Goal: Task Accomplishment & Management: Use online tool/utility

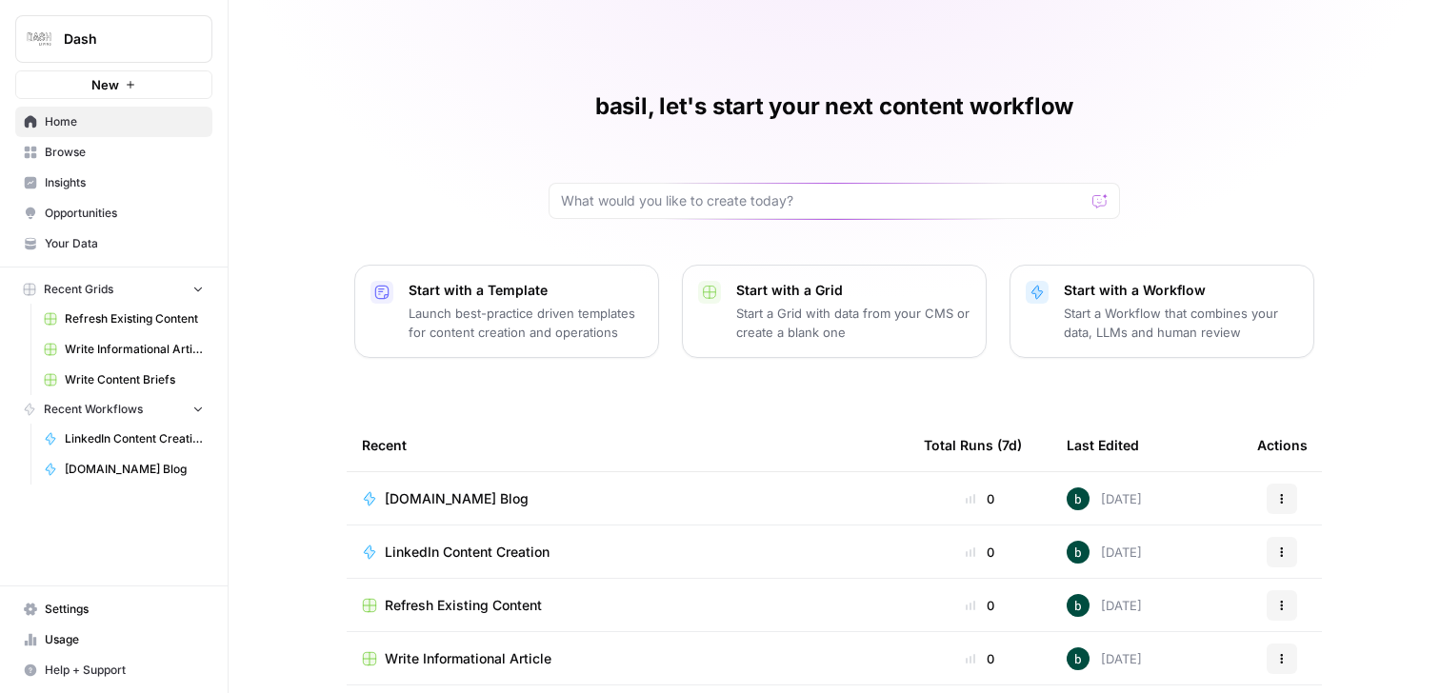
scroll to position [130, 0]
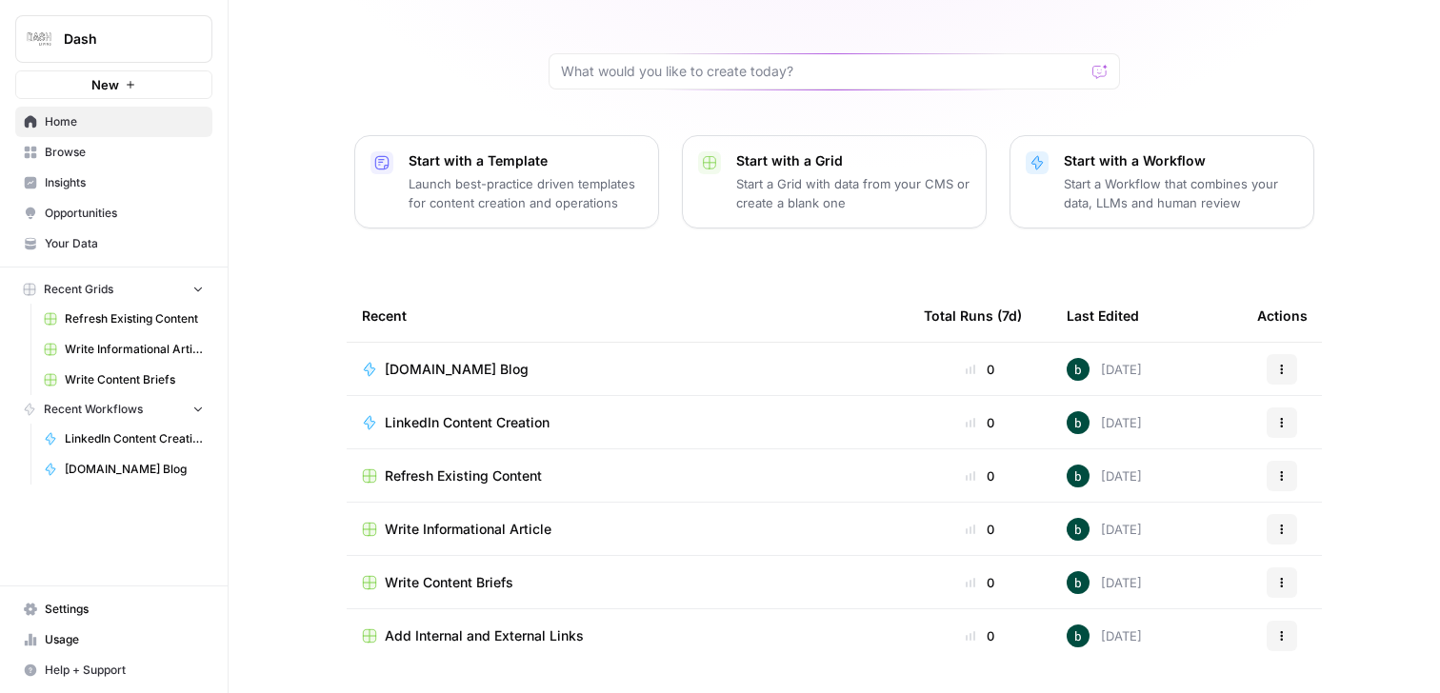
click at [464, 422] on span "LinkedIn Content Creation" at bounding box center [467, 422] width 165 height 19
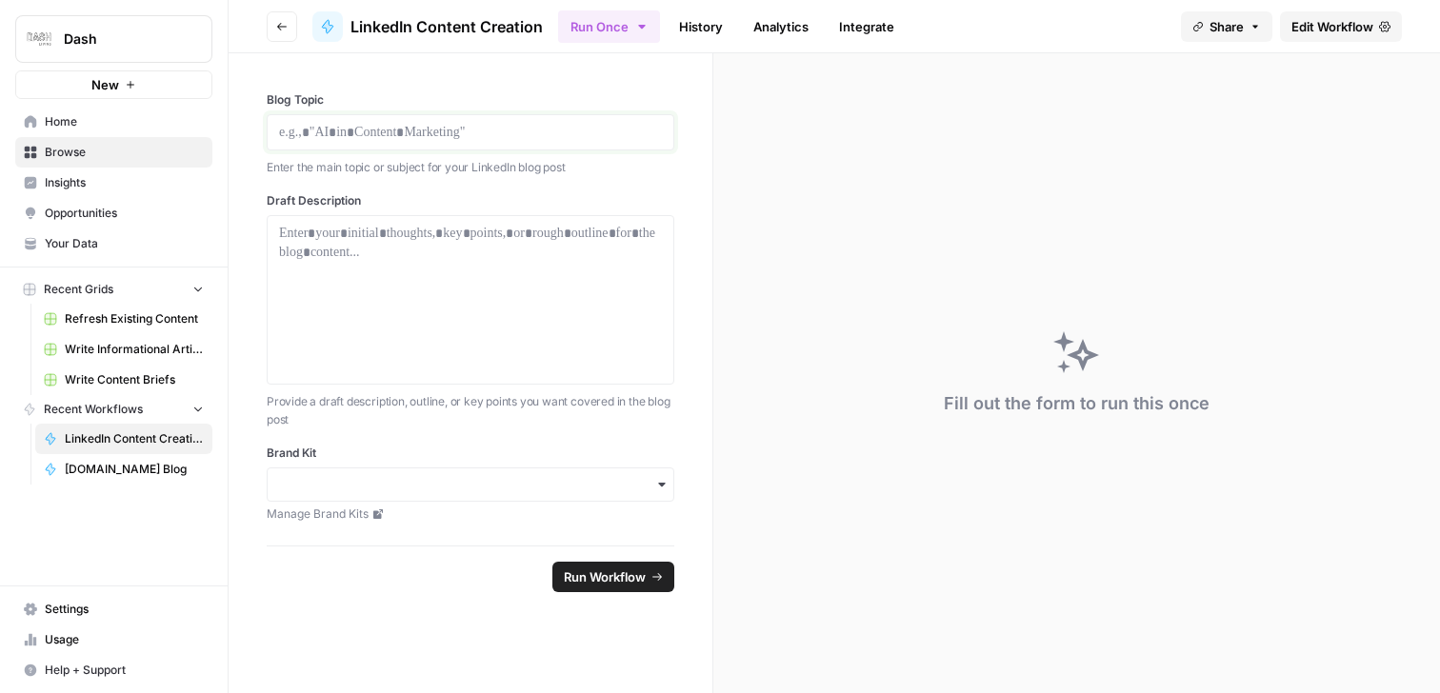
click at [350, 139] on p at bounding box center [470, 132] width 383 height 19
click at [425, 259] on div at bounding box center [470, 300] width 383 height 152
click at [659, 490] on icon "button" at bounding box center [661, 484] width 15 height 15
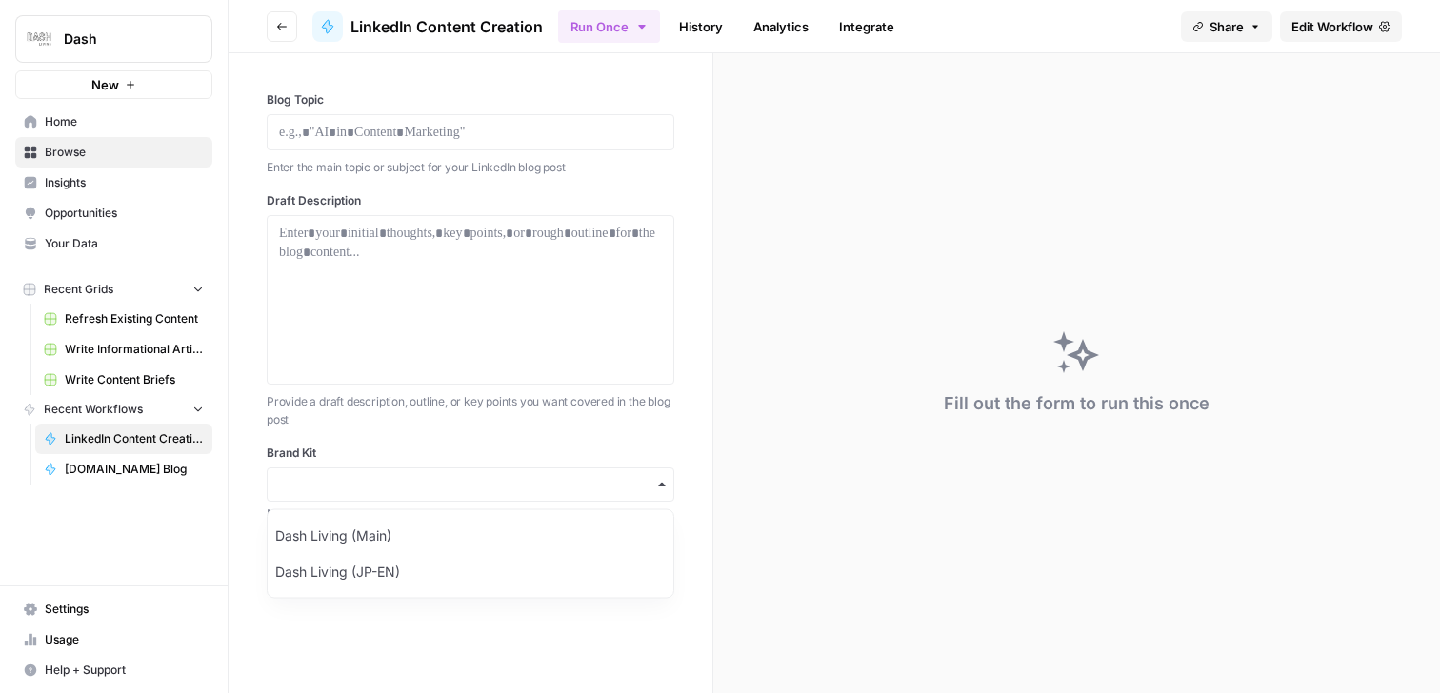
click at [1335, 20] on span "Edit Workflow" at bounding box center [1333, 26] width 82 height 19
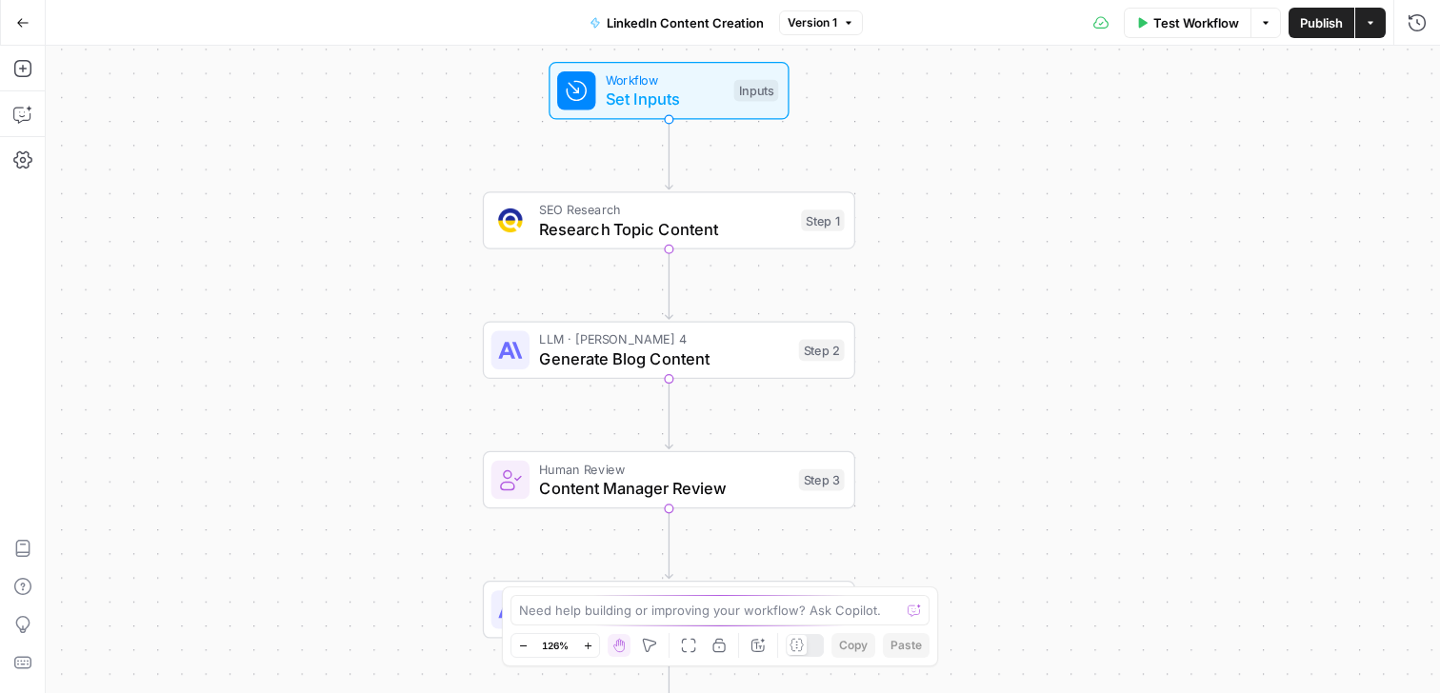
drag, startPoint x: 923, startPoint y: 123, endPoint x: 923, endPoint y: 205, distance: 81.9
click at [923, 206] on div "Workflow Set Inputs Inputs SEO Research Research Topic Content Step 1 LLM · [PE…" at bounding box center [743, 370] width 1395 height 648
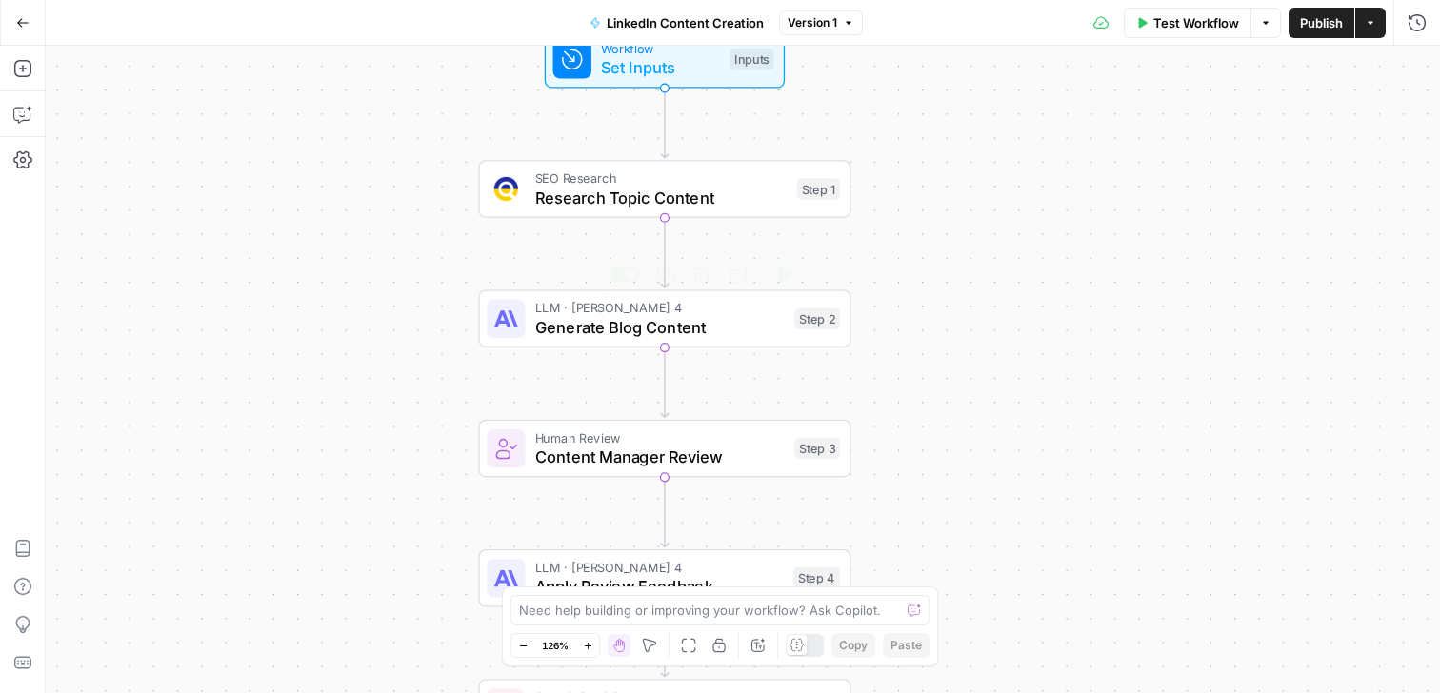
click at [715, 329] on span "Generate Blog Content" at bounding box center [660, 327] width 250 height 24
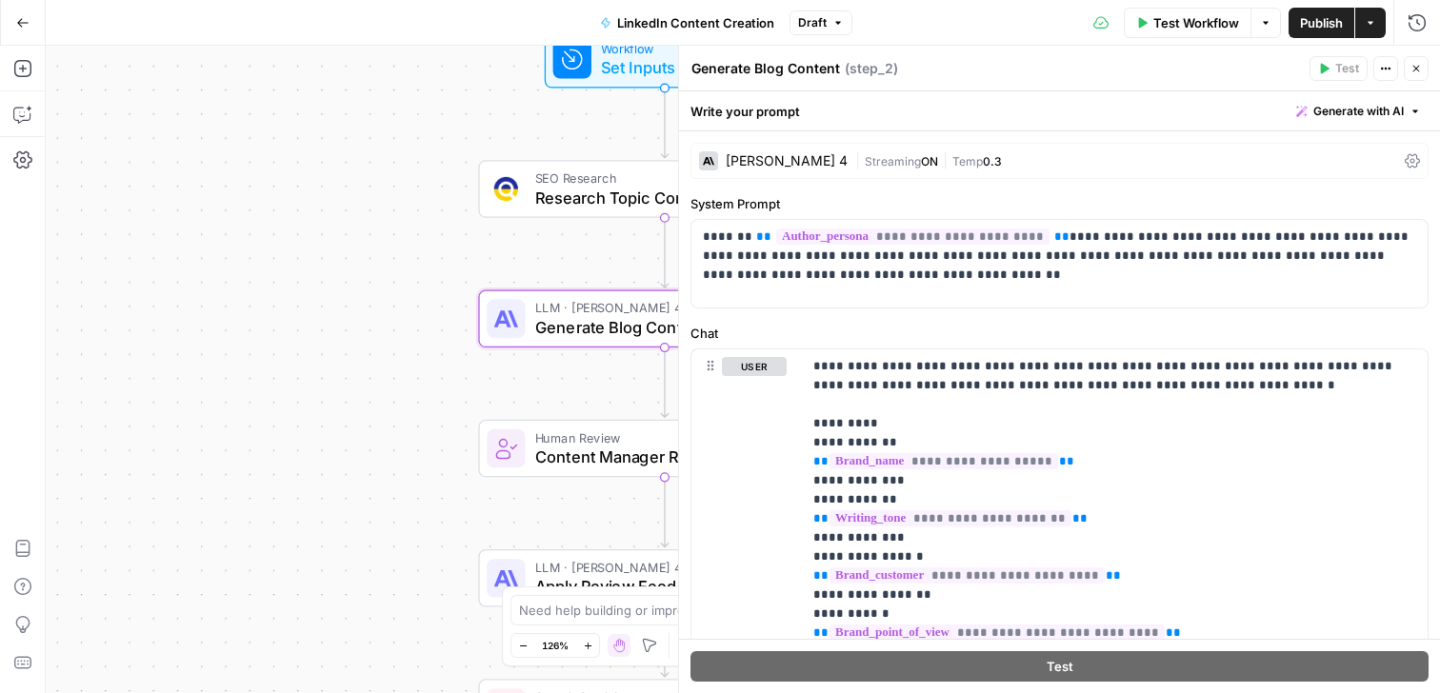
click at [763, 163] on div "[PERSON_NAME] 4" at bounding box center [787, 160] width 122 height 13
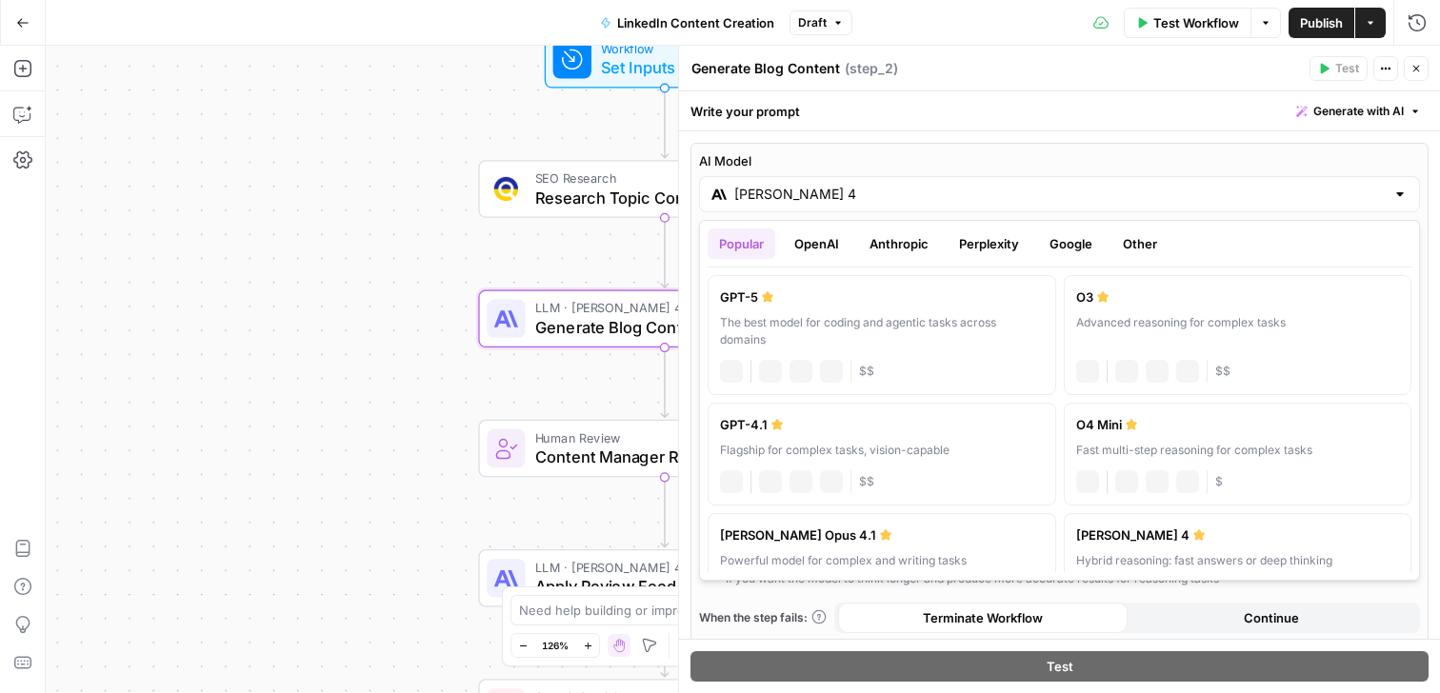
click at [758, 202] on input "[PERSON_NAME] 4" at bounding box center [1059, 194] width 651 height 19
click at [956, 327] on div "The best model for coding and agentic tasks across domains" at bounding box center [882, 331] width 324 height 34
type input "GPT-5"
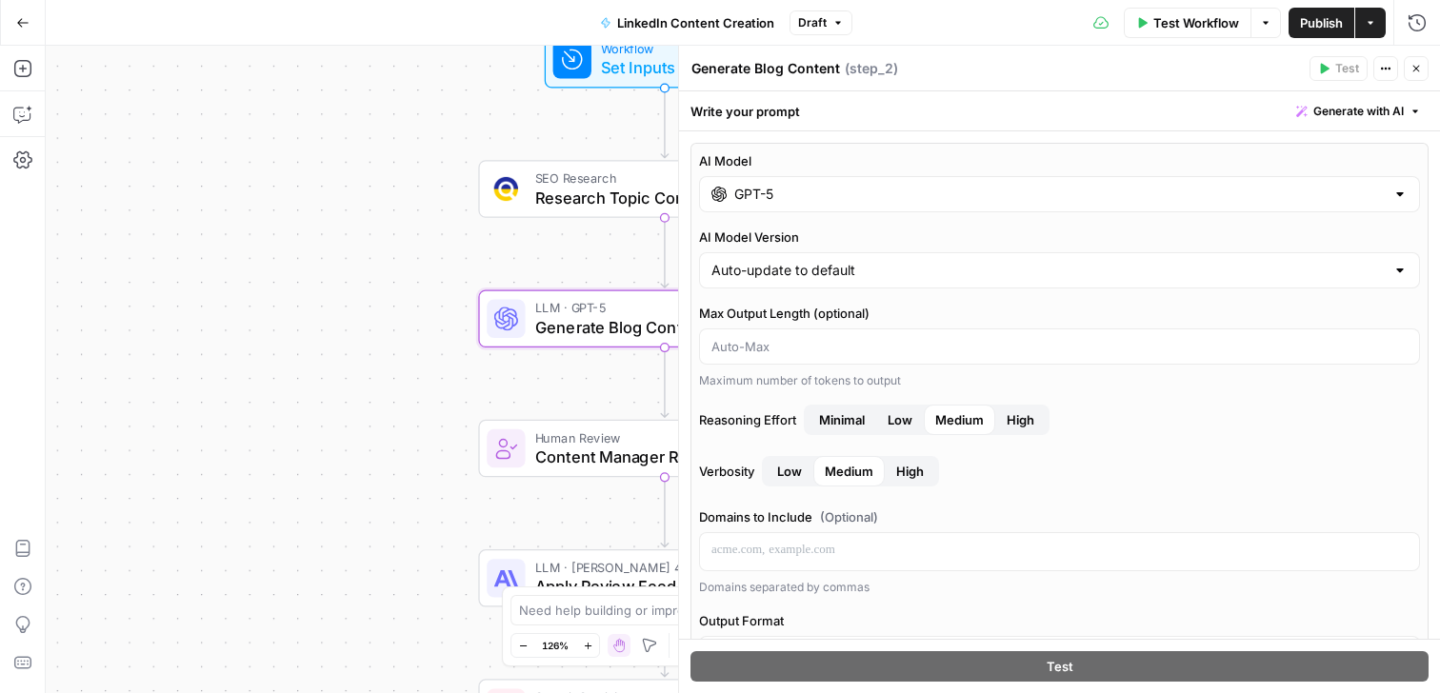
click at [1416, 71] on icon "button" at bounding box center [1416, 68] width 11 height 11
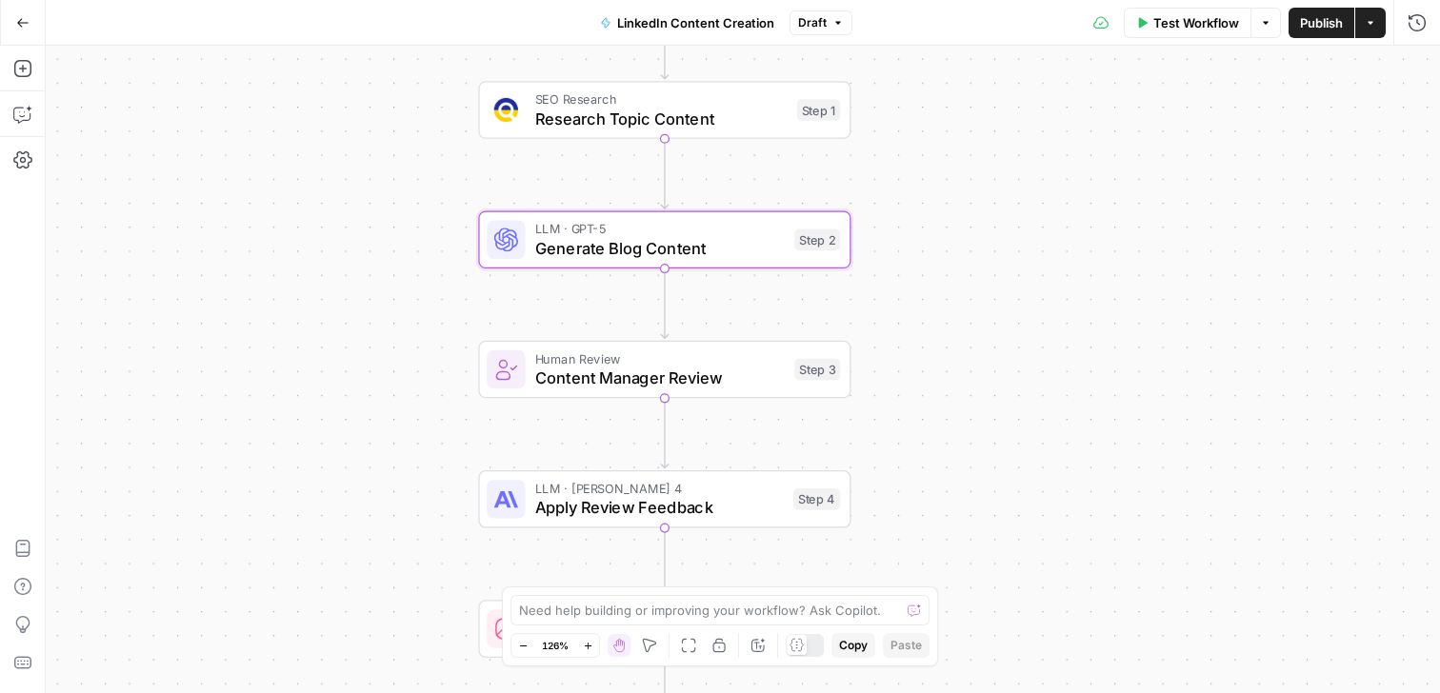
drag, startPoint x: 988, startPoint y: 349, endPoint x: 988, endPoint y: 225, distance: 123.8
click at [988, 225] on div "Workflow Set Inputs Inputs SEO Research Research Topic Content Step 1 LLM · GPT…" at bounding box center [743, 370] width 1395 height 648
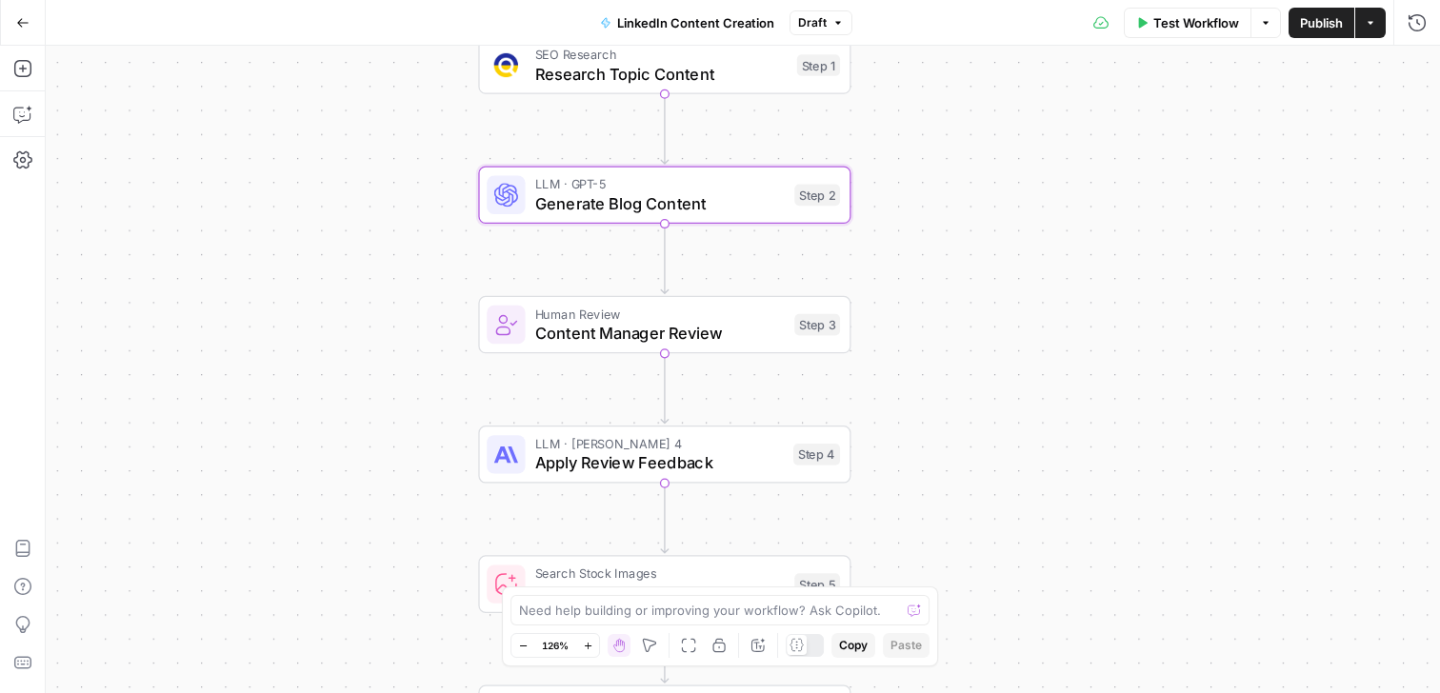
click at [700, 333] on span "Content Manager Review" at bounding box center [660, 333] width 250 height 24
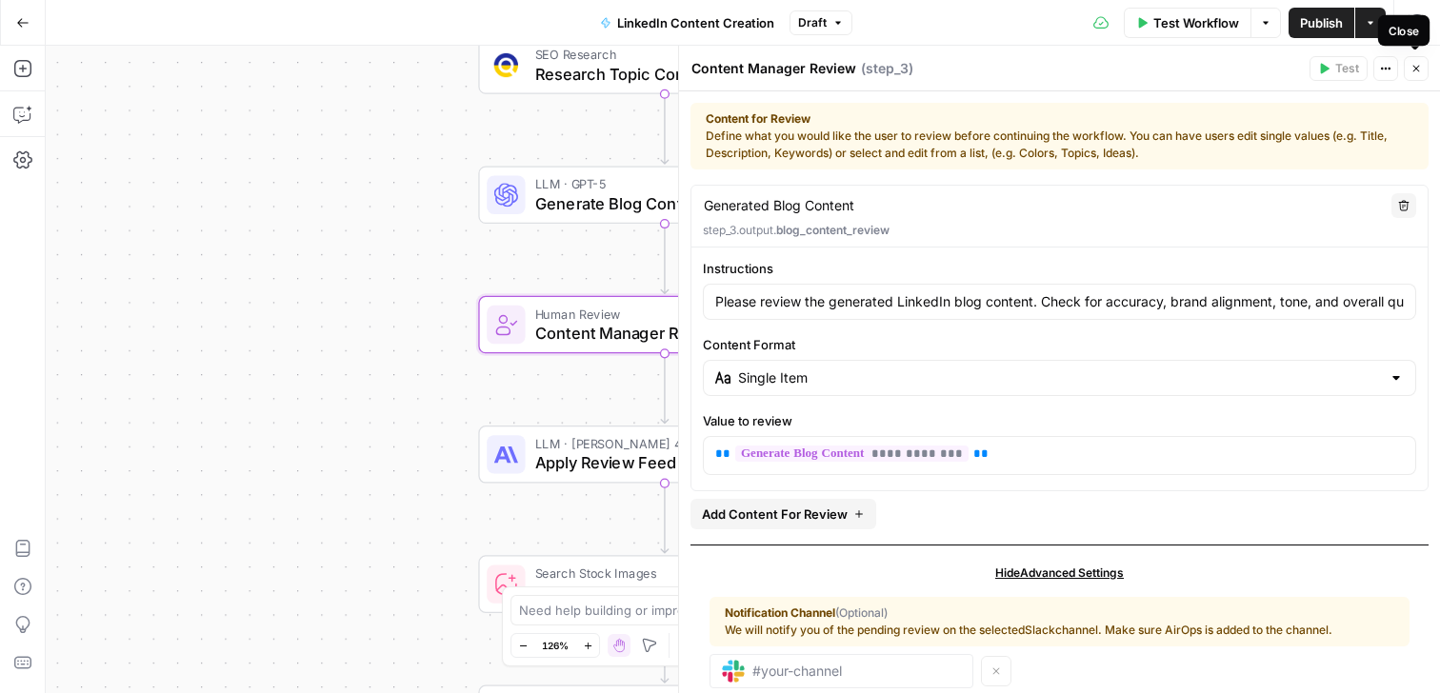
click at [1419, 65] on icon "button" at bounding box center [1416, 68] width 11 height 11
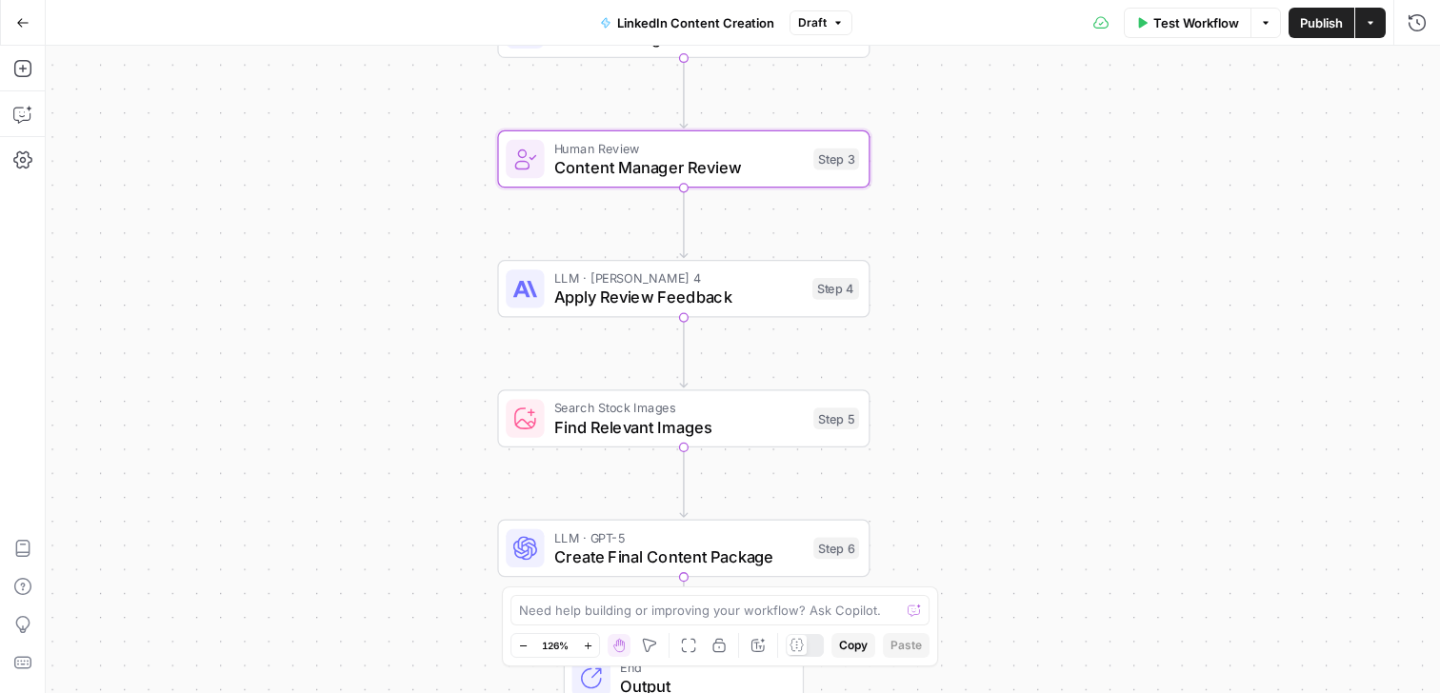
drag, startPoint x: 1016, startPoint y: 419, endPoint x: 1038, endPoint y: 241, distance: 179.5
click at [1037, 241] on div "Workflow Set Inputs Inputs SEO Research Research Topic Content Step 1 LLM · GPT…" at bounding box center [743, 370] width 1395 height 648
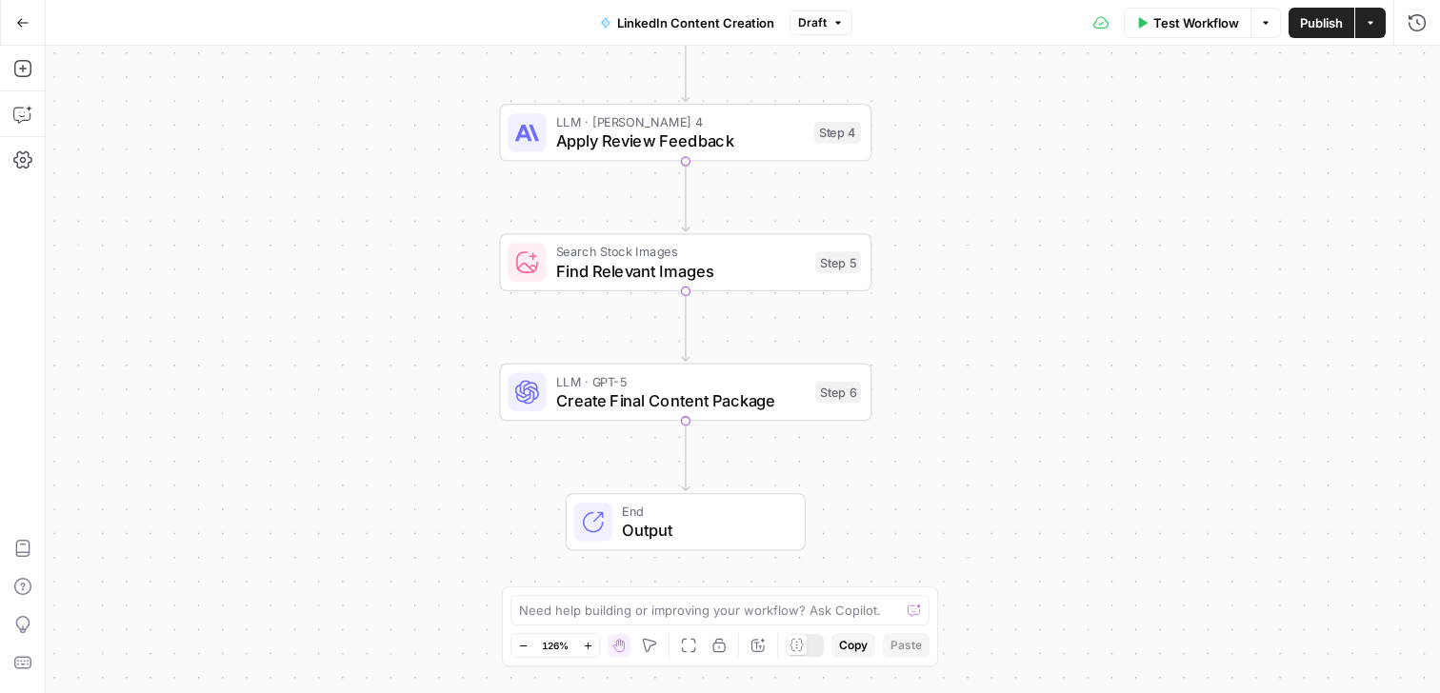
drag, startPoint x: 987, startPoint y: 456, endPoint x: 989, endPoint y: 296, distance: 160.0
click at [988, 296] on div "Workflow Set Inputs Inputs SEO Research Research Topic Content Step 1 LLM · GPT…" at bounding box center [743, 370] width 1395 height 648
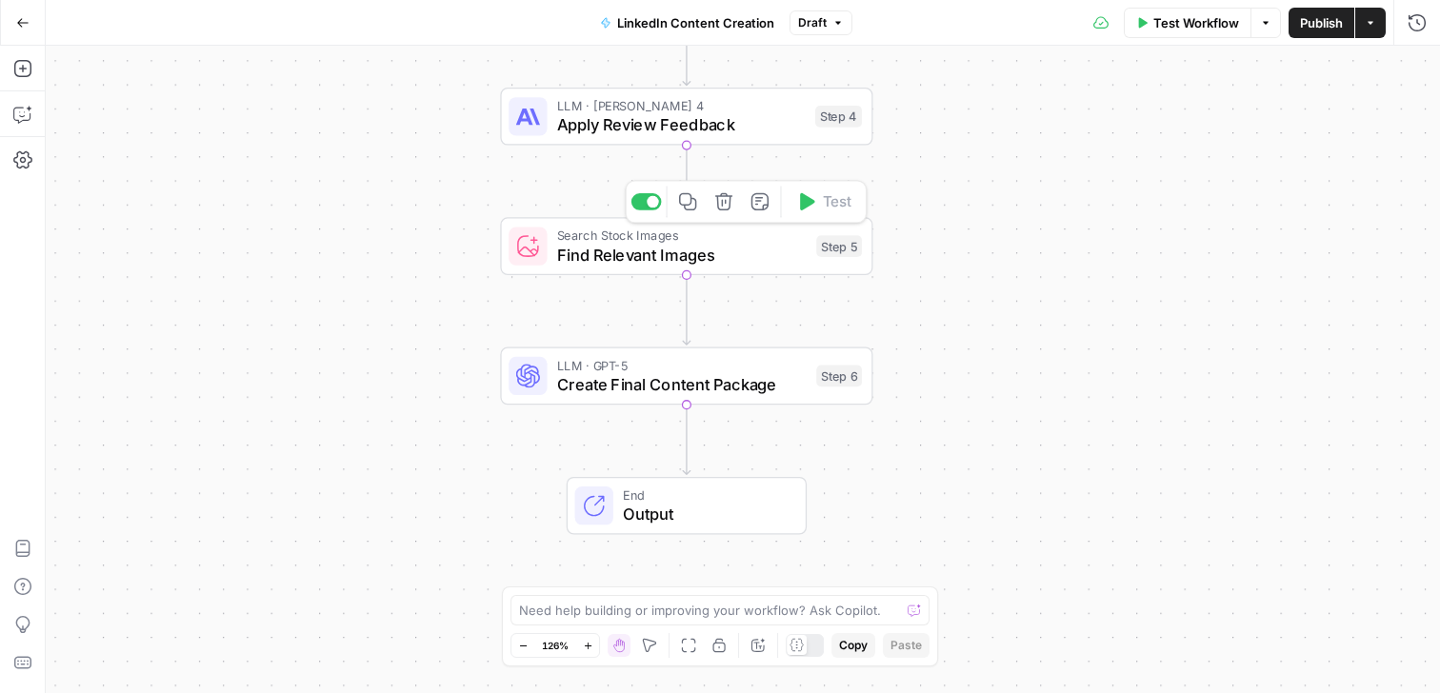
click at [709, 256] on span "Find Relevant Images" at bounding box center [682, 255] width 250 height 24
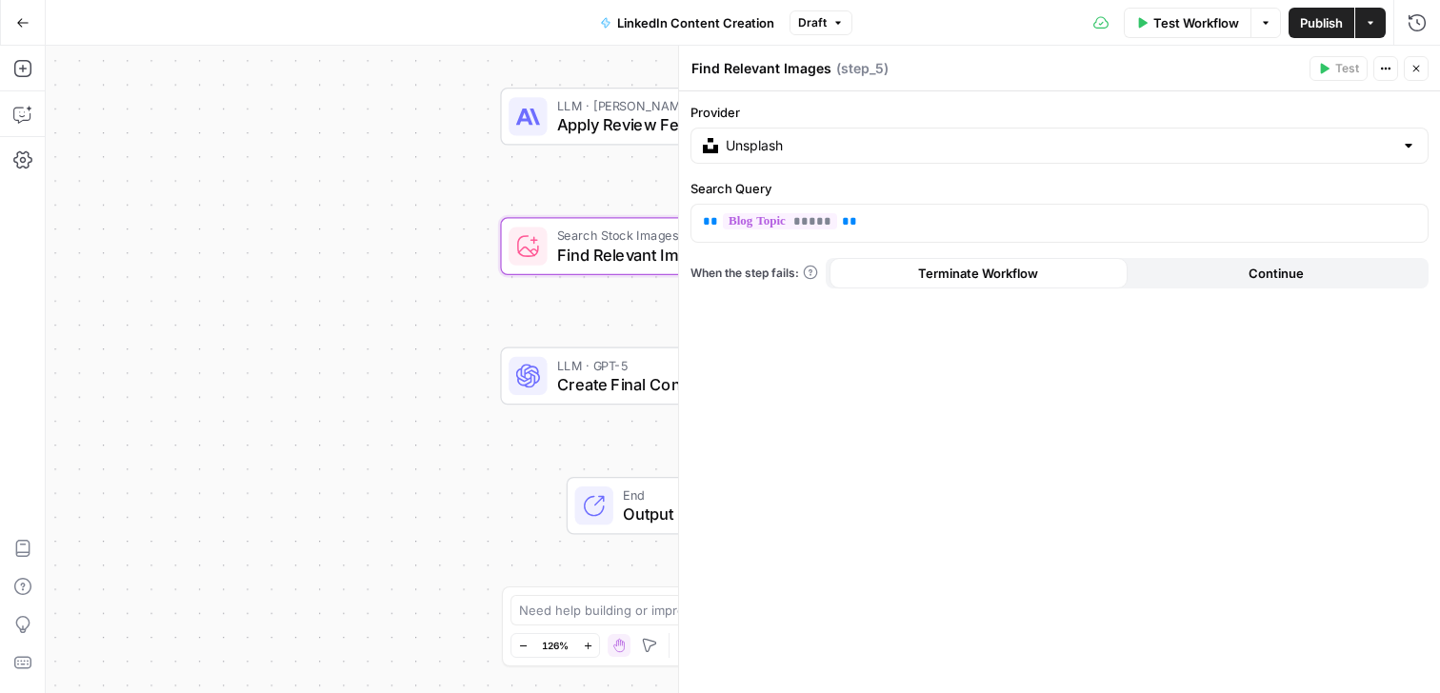
click at [1406, 143] on div at bounding box center [1408, 145] width 15 height 19
type input "Unsplash"
click at [1418, 65] on icon "button" at bounding box center [1416, 68] width 11 height 11
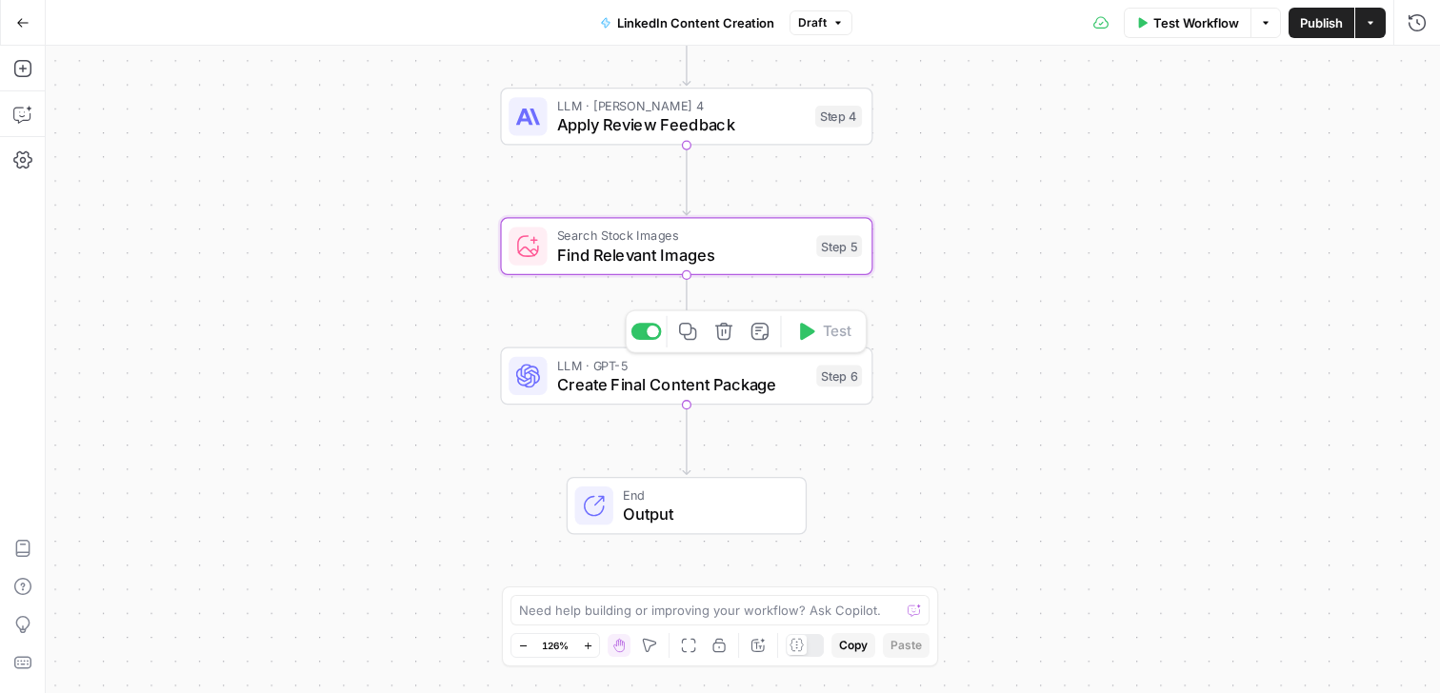
click at [718, 376] on span "Create Final Content Package" at bounding box center [682, 384] width 250 height 24
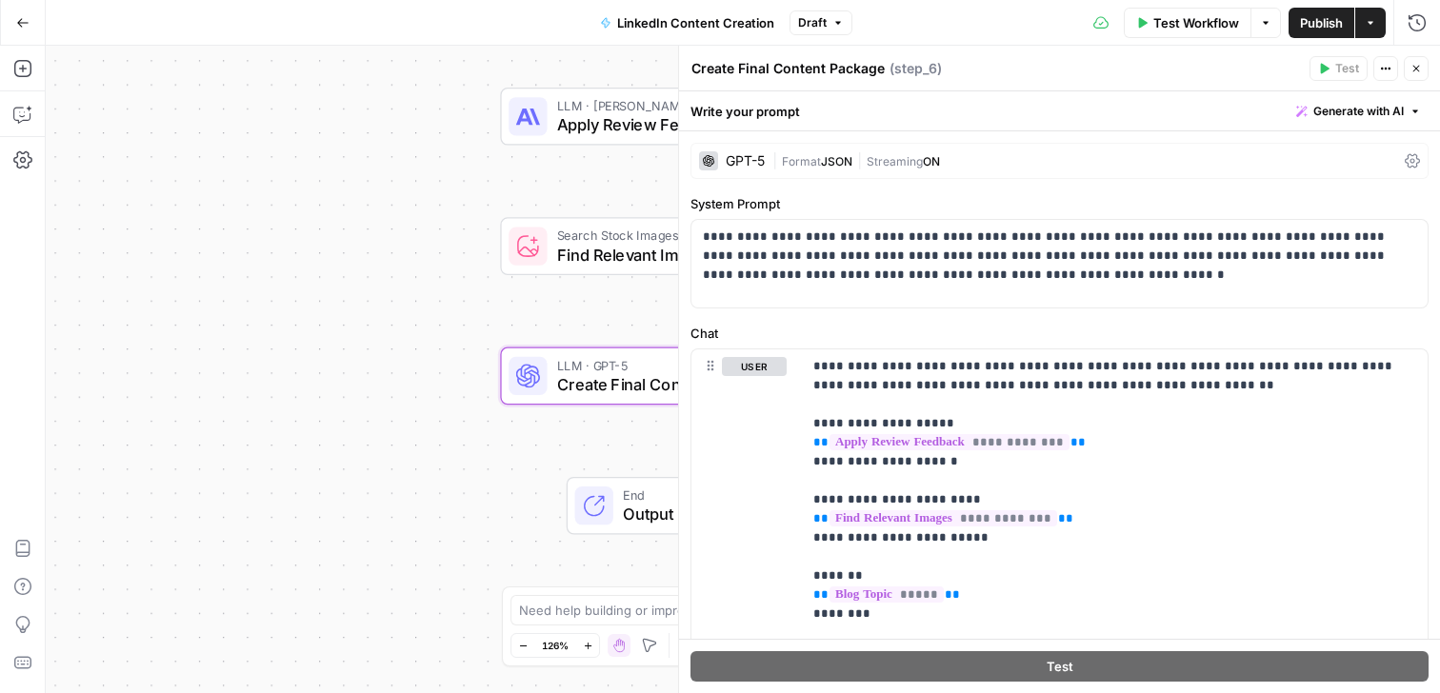
click at [1419, 68] on icon "button" at bounding box center [1416, 68] width 11 height 11
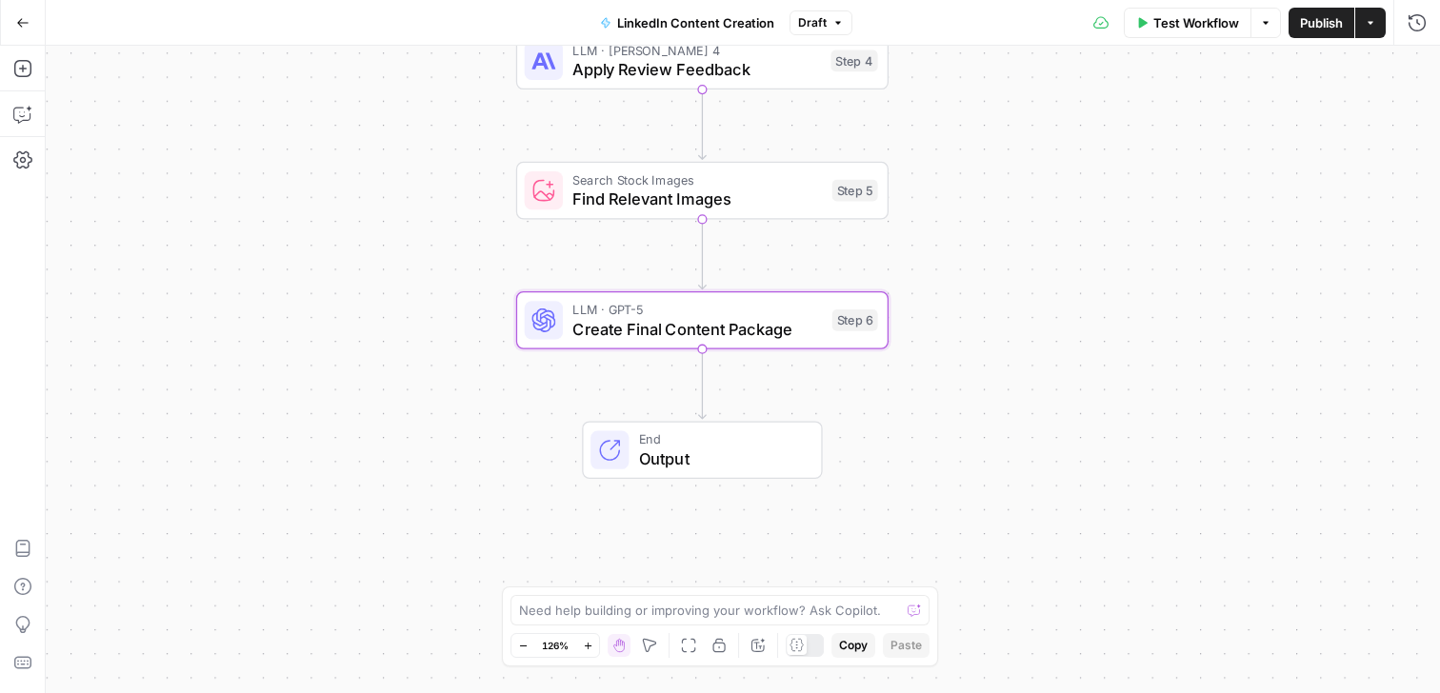
click at [27, 28] on icon "button" at bounding box center [22, 22] width 13 height 13
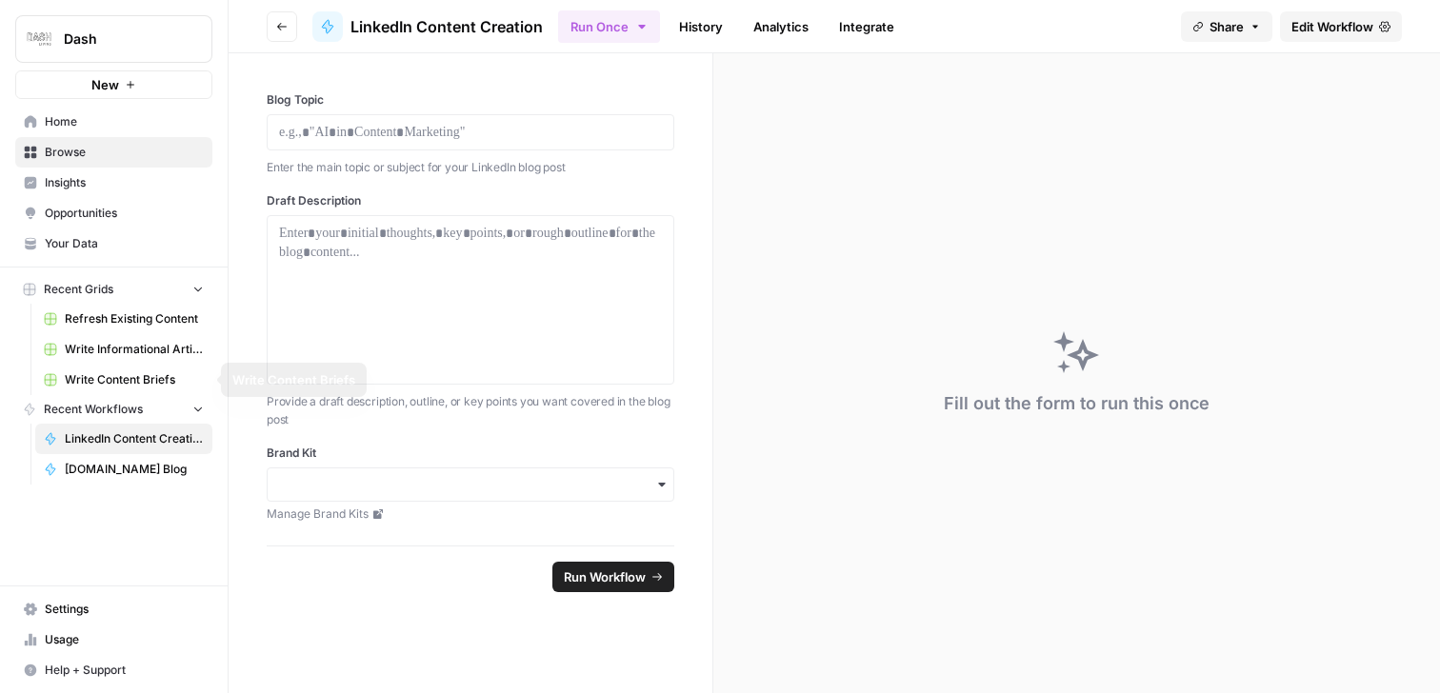
click at [104, 469] on span "[DOMAIN_NAME] Blog" at bounding box center [134, 469] width 139 height 17
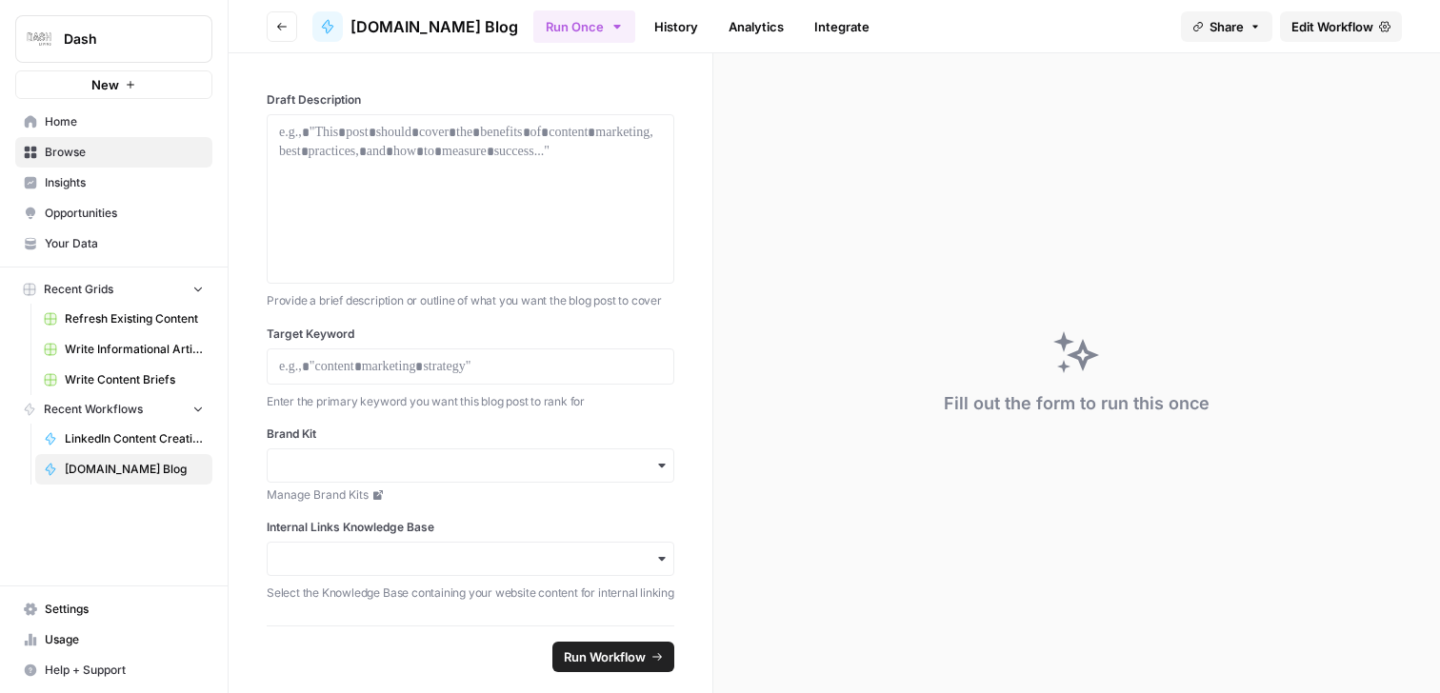
scroll to position [12, 0]
click at [662, 557] on icon "button" at bounding box center [661, 559] width 7 height 4
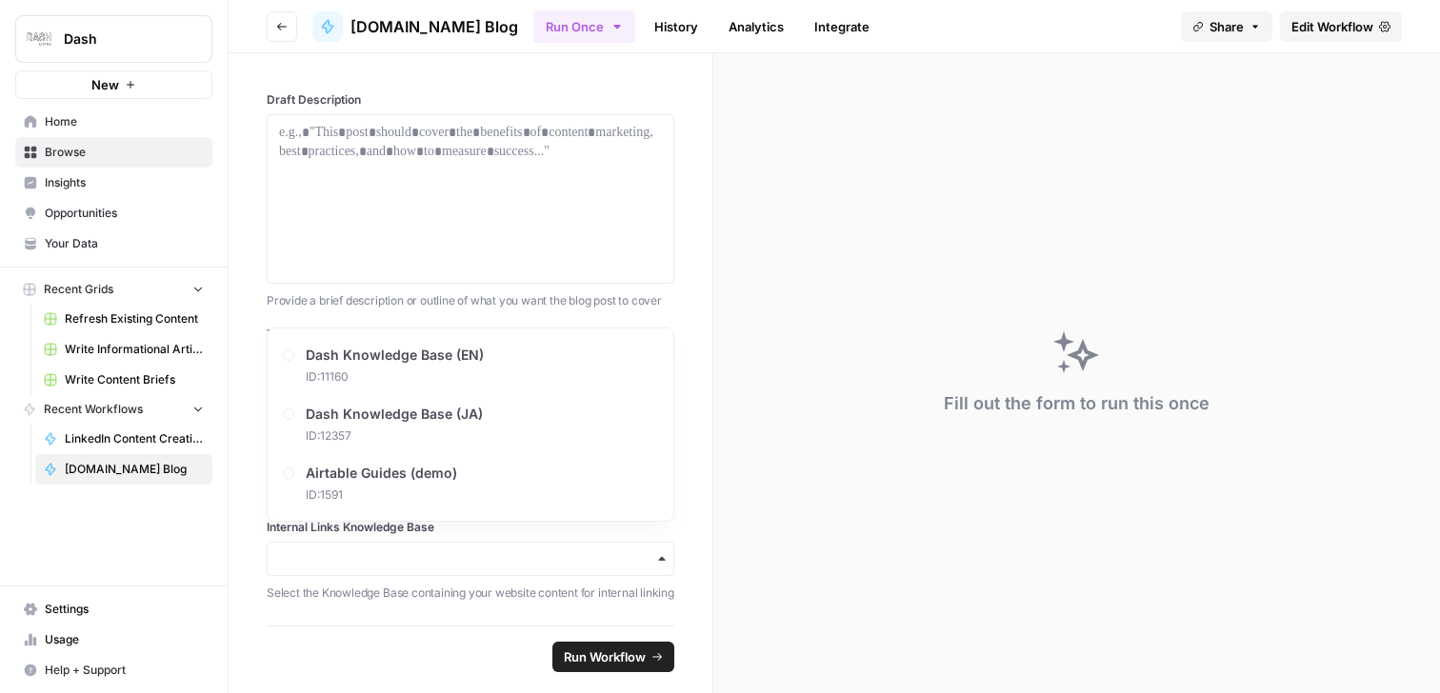
click at [717, 295] on div "Fill out the form to run this once" at bounding box center [1076, 373] width 727 height 640
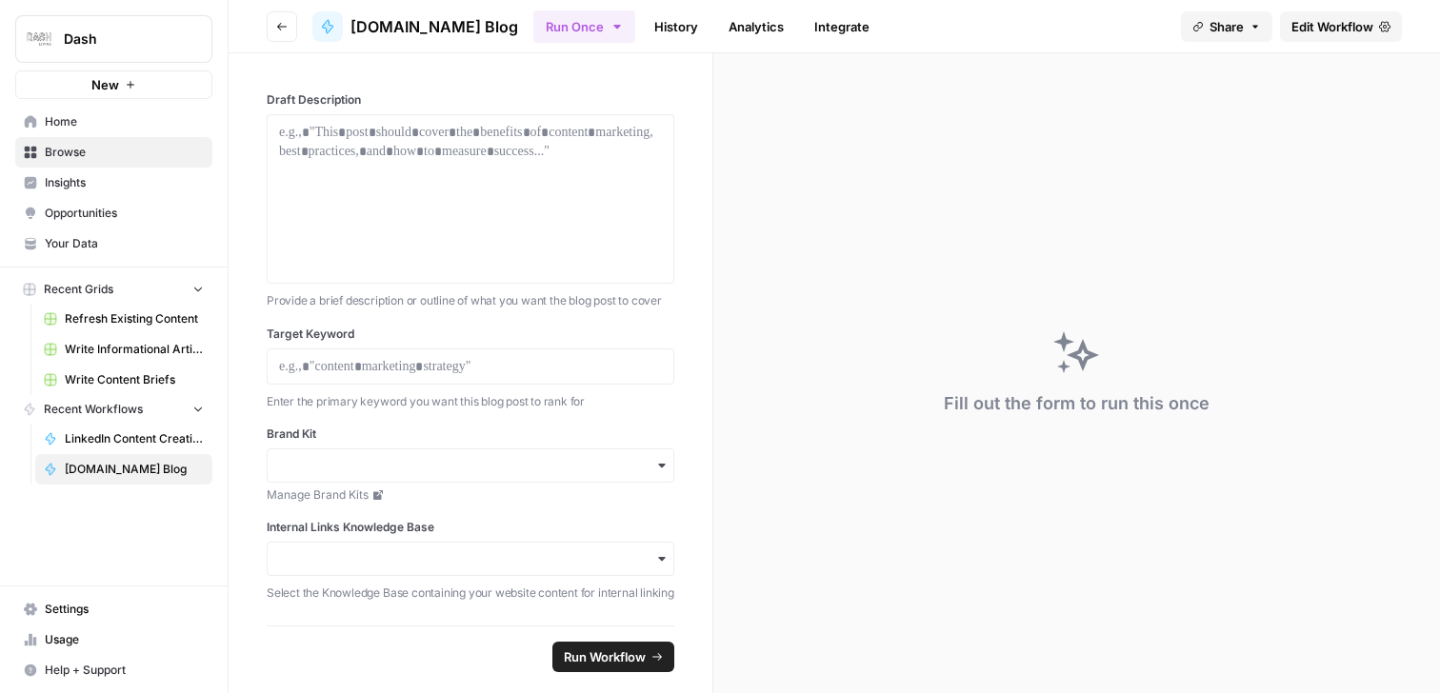
click at [665, 458] on icon "button" at bounding box center [661, 465] width 15 height 15
click at [390, 647] on footer "Run Workflow" at bounding box center [471, 657] width 408 height 62
click at [665, 552] on icon "button" at bounding box center [661, 559] width 15 height 15
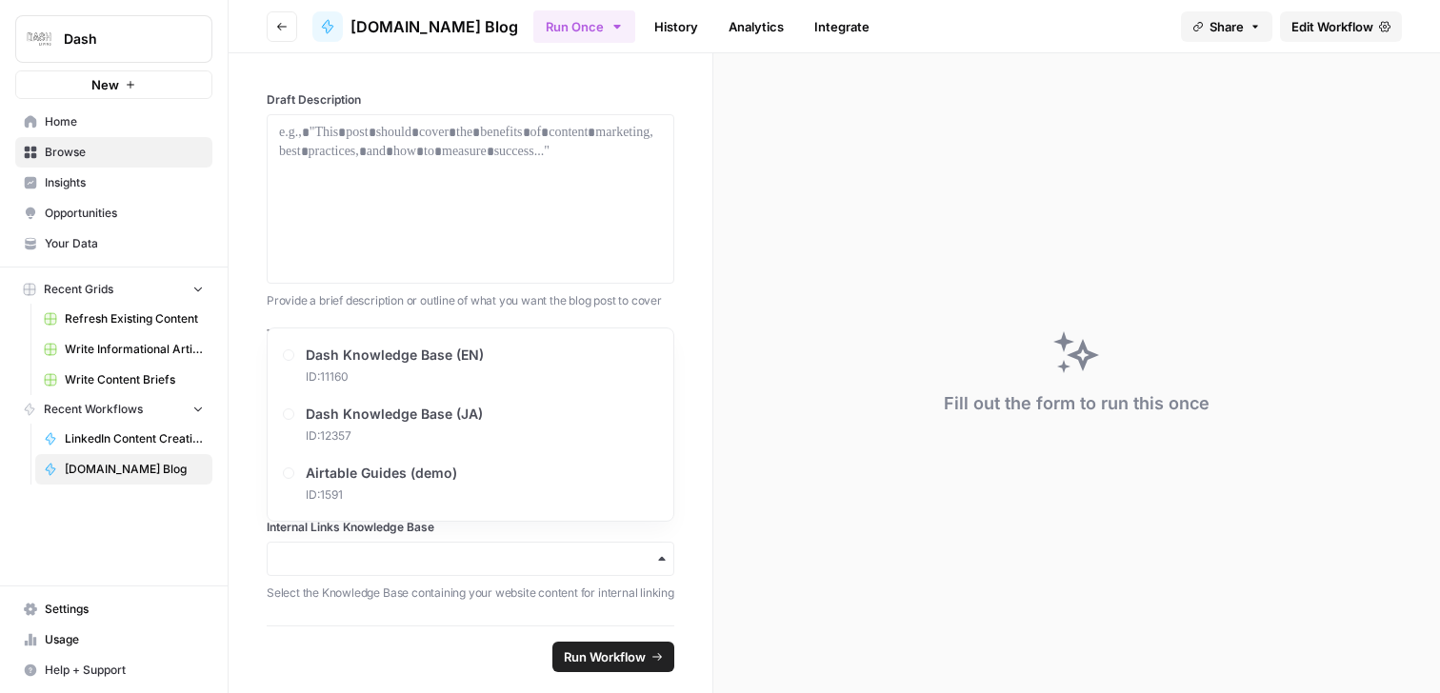
click at [692, 307] on div "Draft Description Provide a brief description or outline of what you want the b…" at bounding box center [471, 339] width 484 height 573
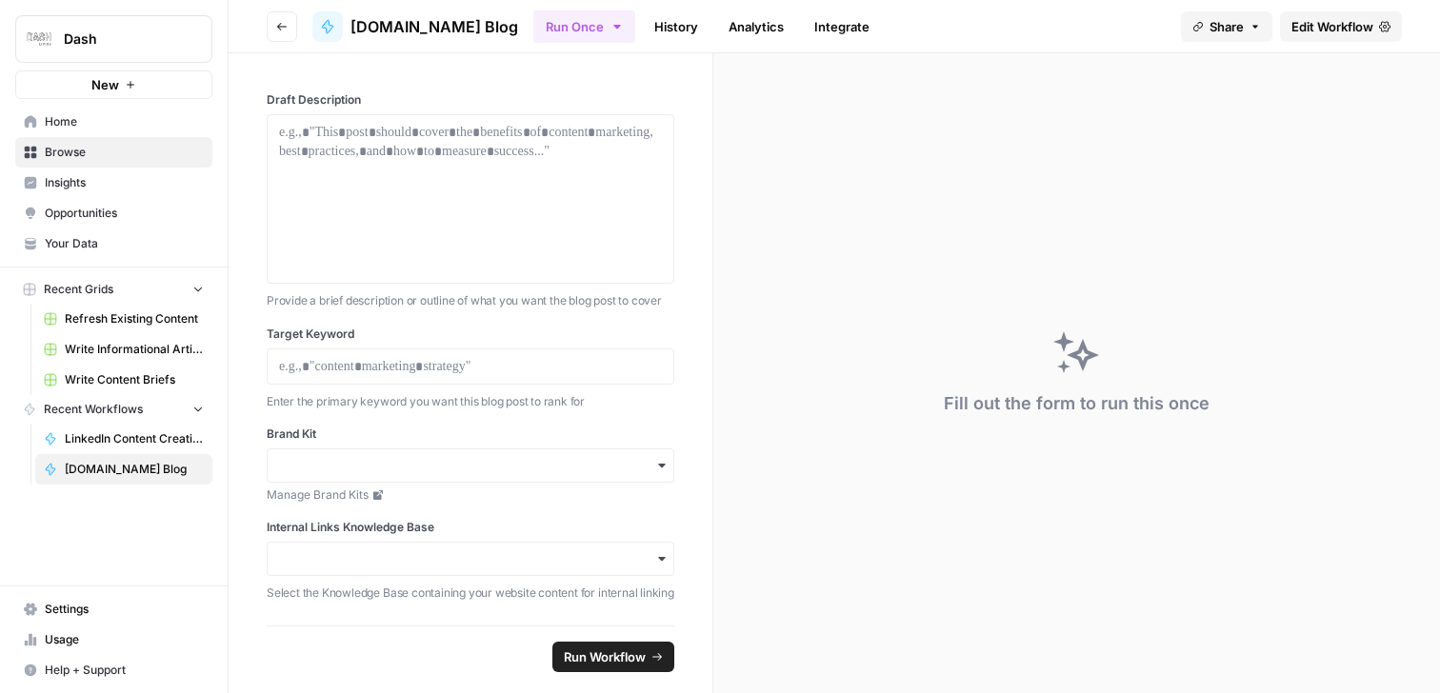
click at [1357, 26] on span "Edit Workflow" at bounding box center [1333, 26] width 82 height 19
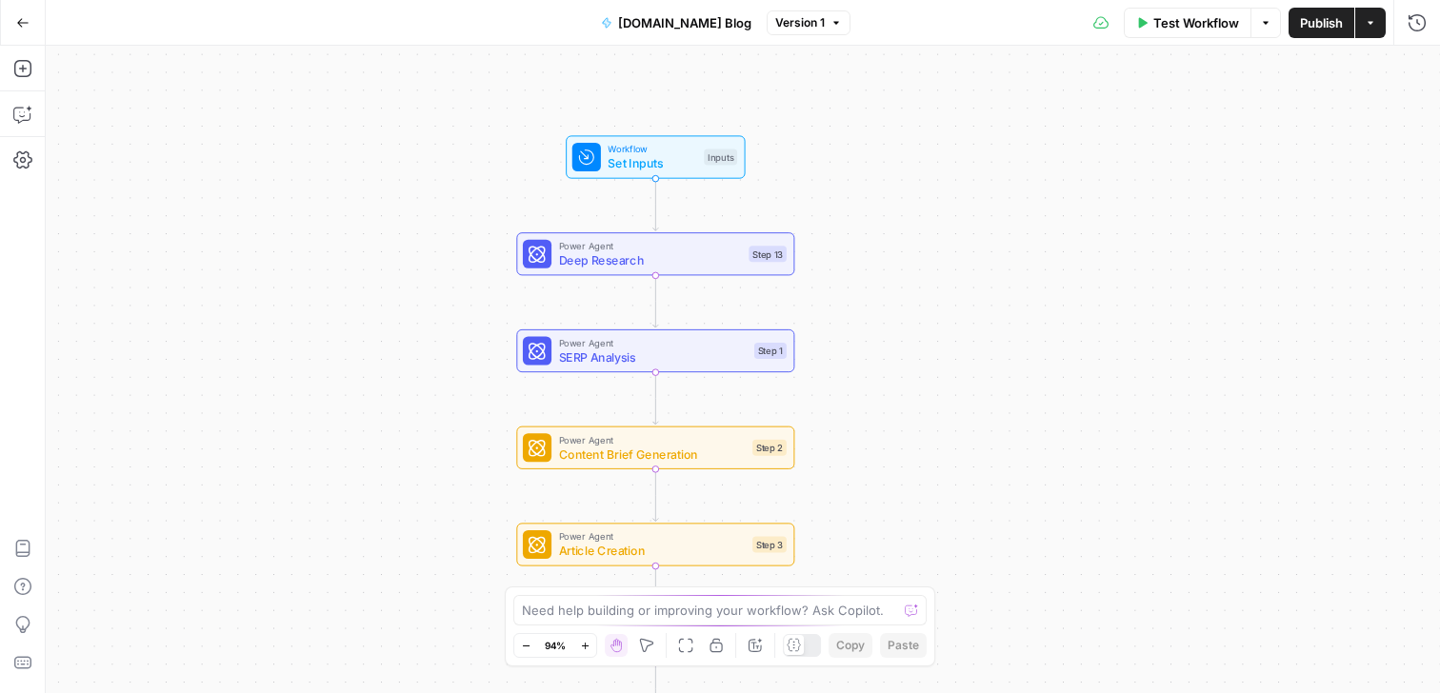
drag, startPoint x: 928, startPoint y: 169, endPoint x: 920, endPoint y: 385, distance: 216.4
click at [920, 386] on div "Workflow Set Inputs Inputs Power Agent Deep Research Step 13 Power Agent SERP A…" at bounding box center [743, 370] width 1395 height 648
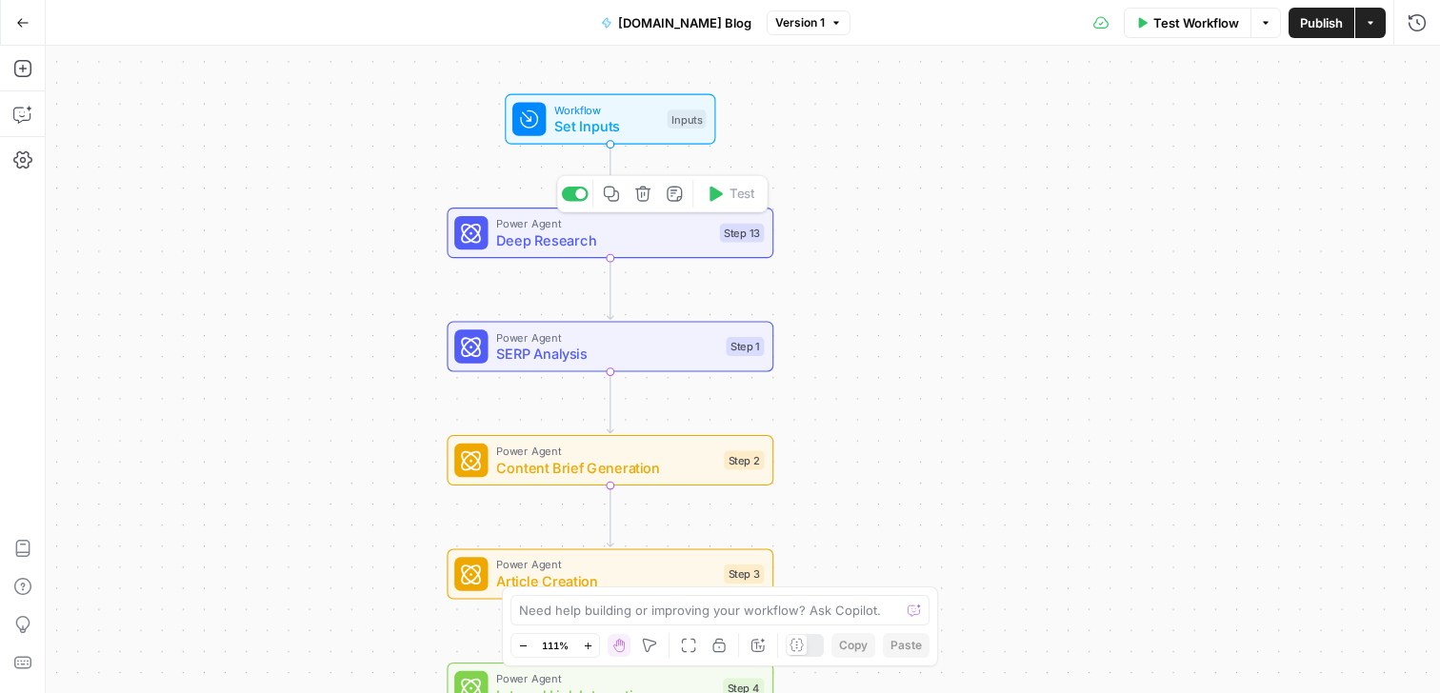
click at [577, 252] on div "Power Agent Deep Research Step 13 Copy step Delete step Add Note Test" at bounding box center [610, 233] width 327 height 50
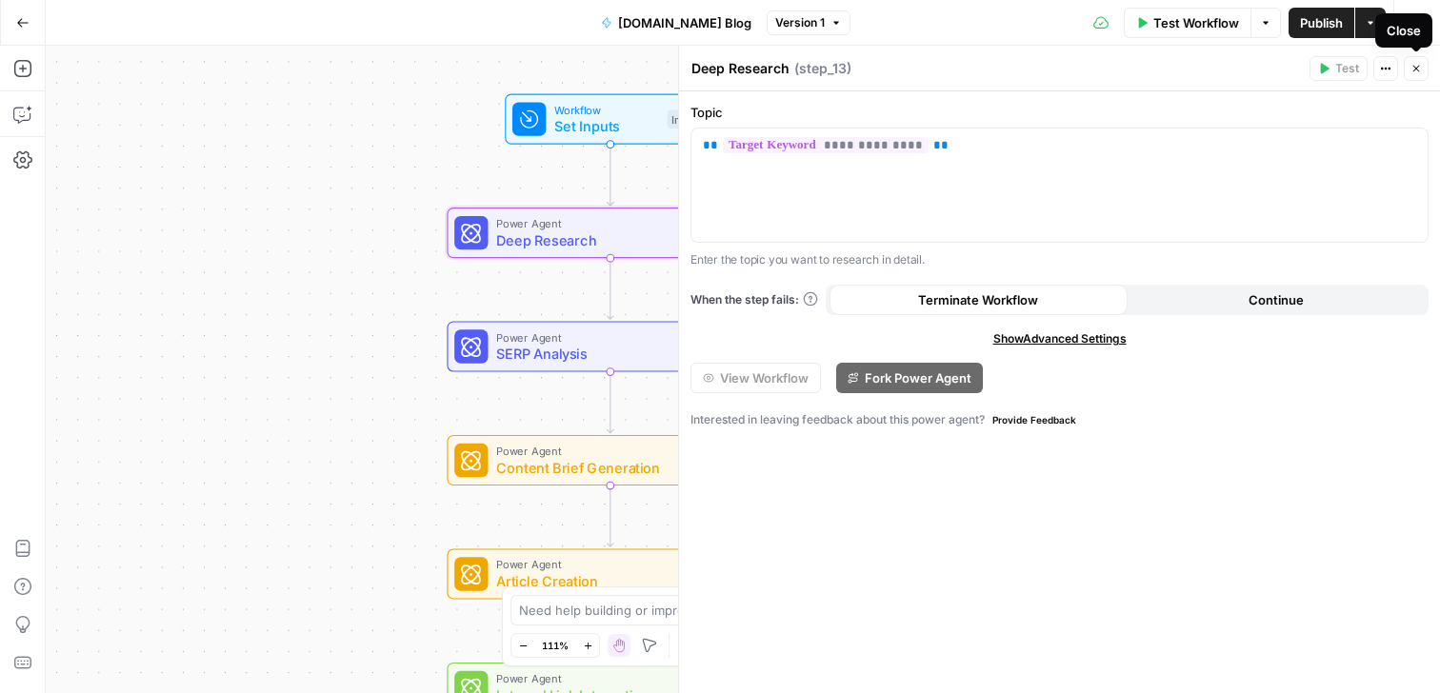
click at [1418, 69] on icon "button" at bounding box center [1416, 68] width 11 height 11
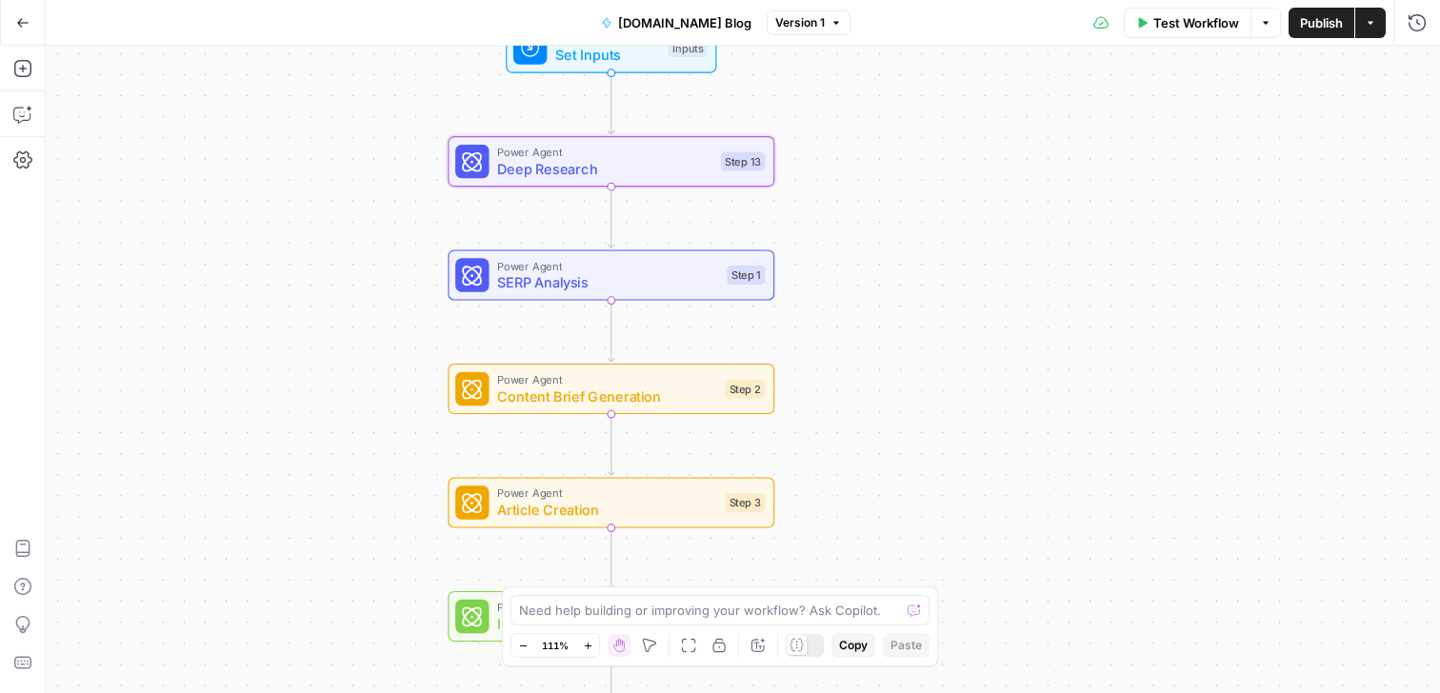
drag, startPoint x: 882, startPoint y: 354, endPoint x: 883, endPoint y: 283, distance: 71.4
click at [883, 283] on div "Workflow Set Inputs Inputs Power Agent Deep Research Step 13 Power Agent SERP A…" at bounding box center [743, 370] width 1395 height 648
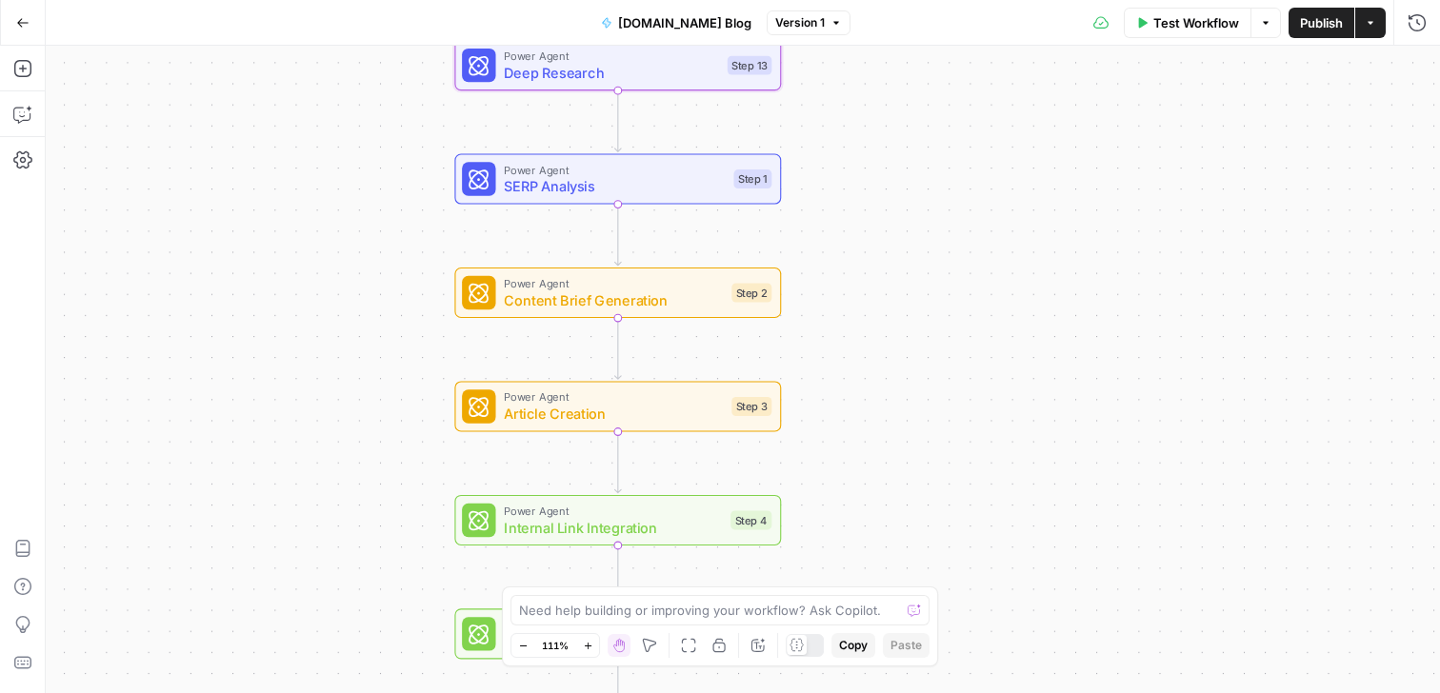
drag, startPoint x: 898, startPoint y: 401, endPoint x: 905, endPoint y: 304, distance: 97.4
click at [905, 304] on div "Workflow Set Inputs Inputs Power Agent Deep Research Step 13 Power Agent SERP A…" at bounding box center [743, 370] width 1395 height 648
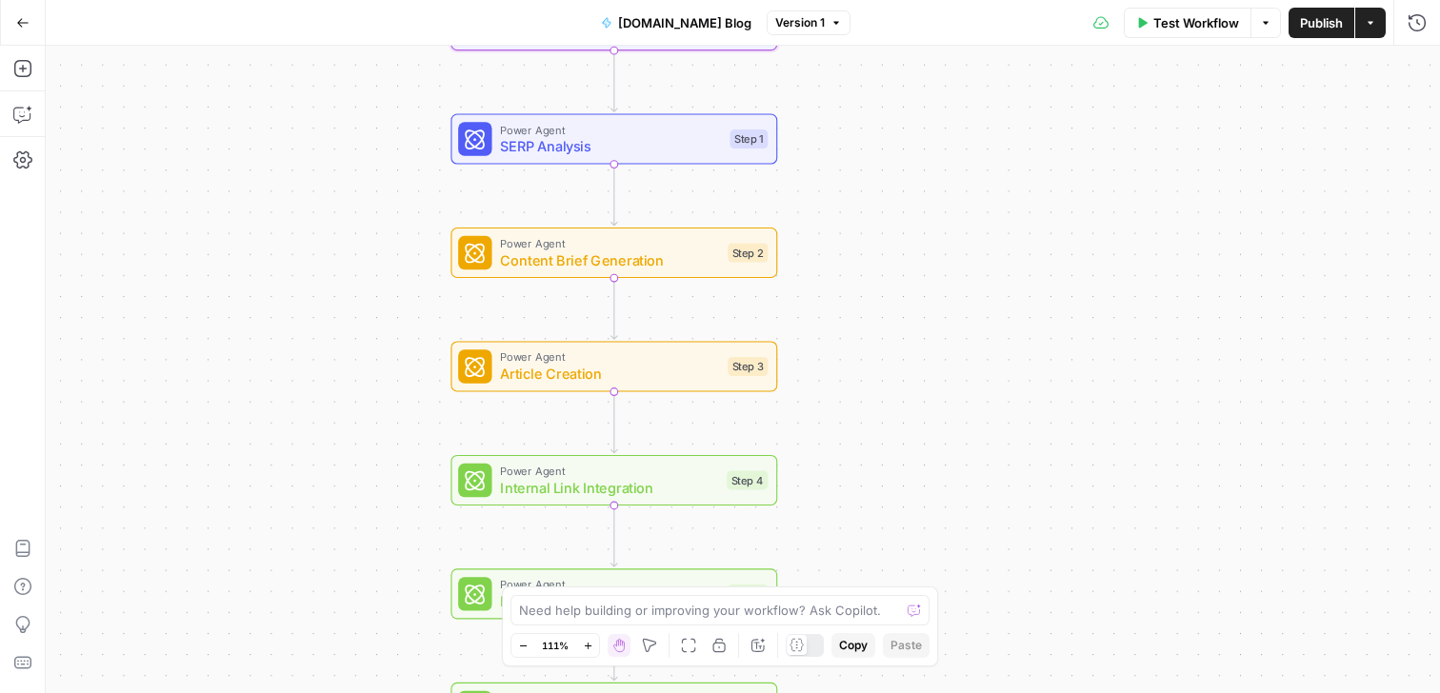
drag, startPoint x: 797, startPoint y: 481, endPoint x: 793, endPoint y: 442, distance: 39.3
click at [793, 443] on div "Workflow Set Inputs Inputs Power Agent Deep Research Step 13 Power Agent SERP A…" at bounding box center [743, 370] width 1395 height 648
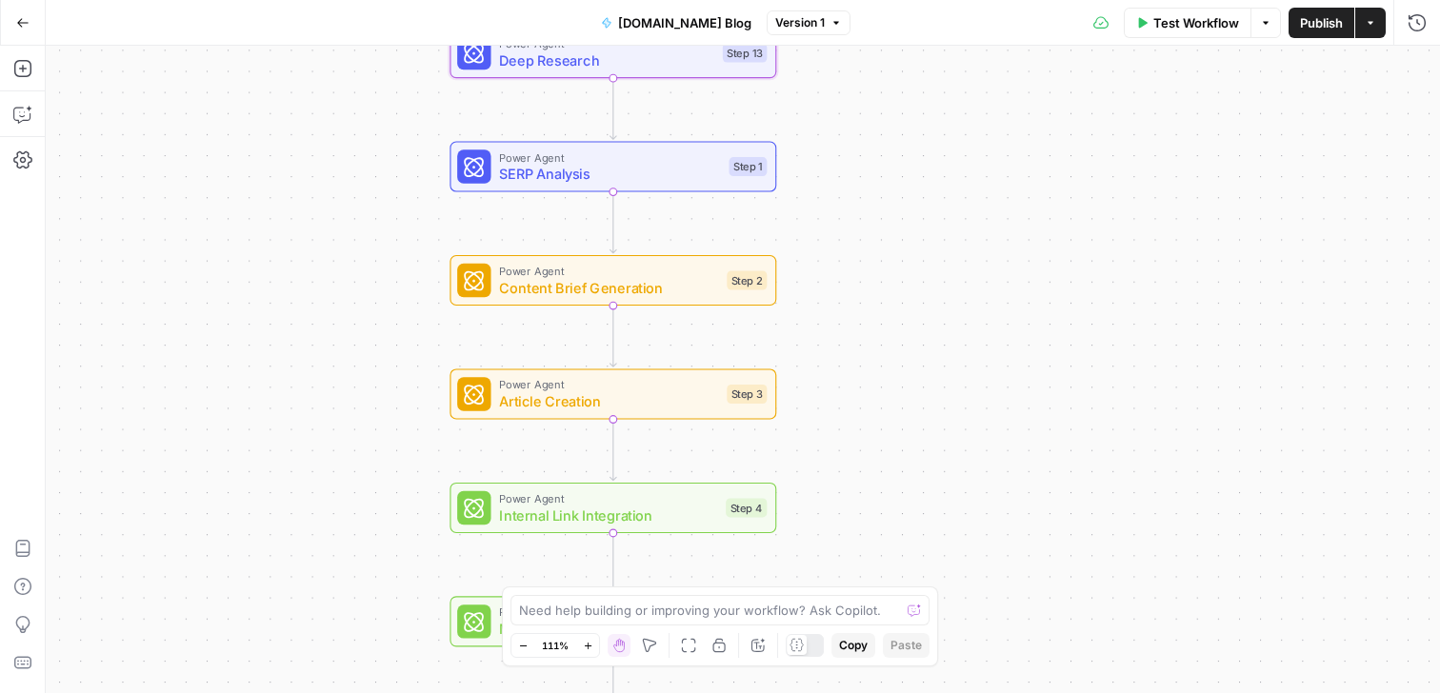
drag, startPoint x: 891, startPoint y: 179, endPoint x: 892, endPoint y: 311, distance: 132.4
click at [891, 312] on div "Workflow Set Inputs Inputs Power Agent Deep Research Step 13 Power Agent SERP A…" at bounding box center [743, 370] width 1395 height 648
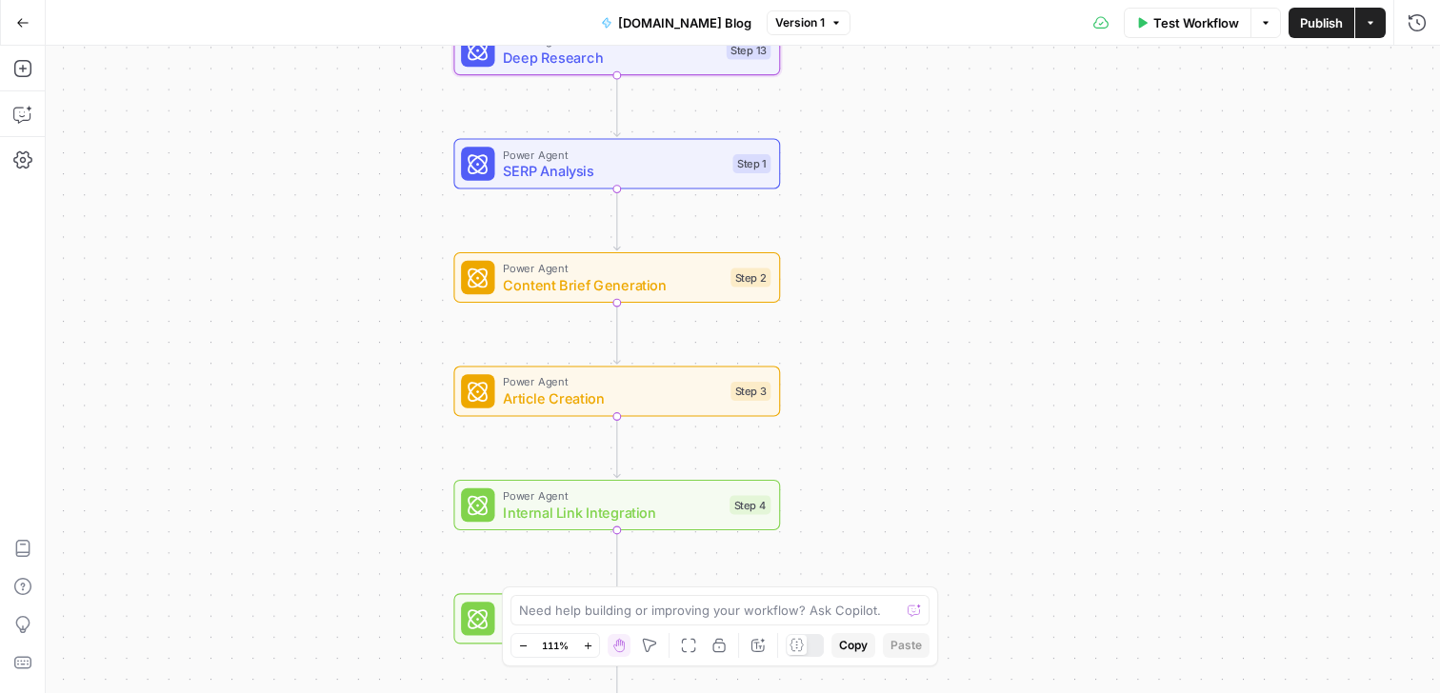
drag, startPoint x: 817, startPoint y: 314, endPoint x: 822, endPoint y: 182, distance: 132.5
click at [822, 182] on div "Workflow Set Inputs Inputs Power Agent Deep Research Step 13 Power Agent SERP A…" at bounding box center [743, 370] width 1395 height 648
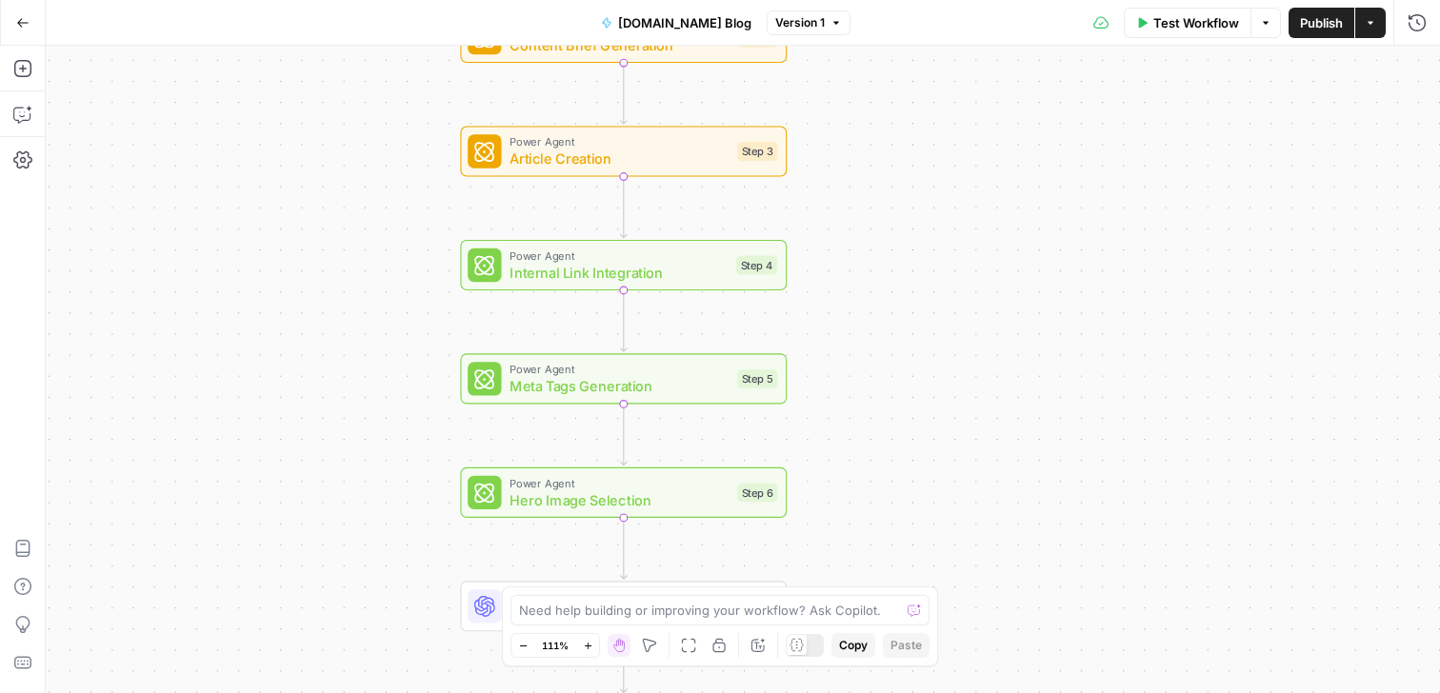
drag, startPoint x: 857, startPoint y: 441, endPoint x: 863, endPoint y: 225, distance: 216.3
click at [863, 224] on div "Workflow Set Inputs Inputs Power Agent Deep Research Step 13 Power Agent SERP A…" at bounding box center [743, 370] width 1395 height 648
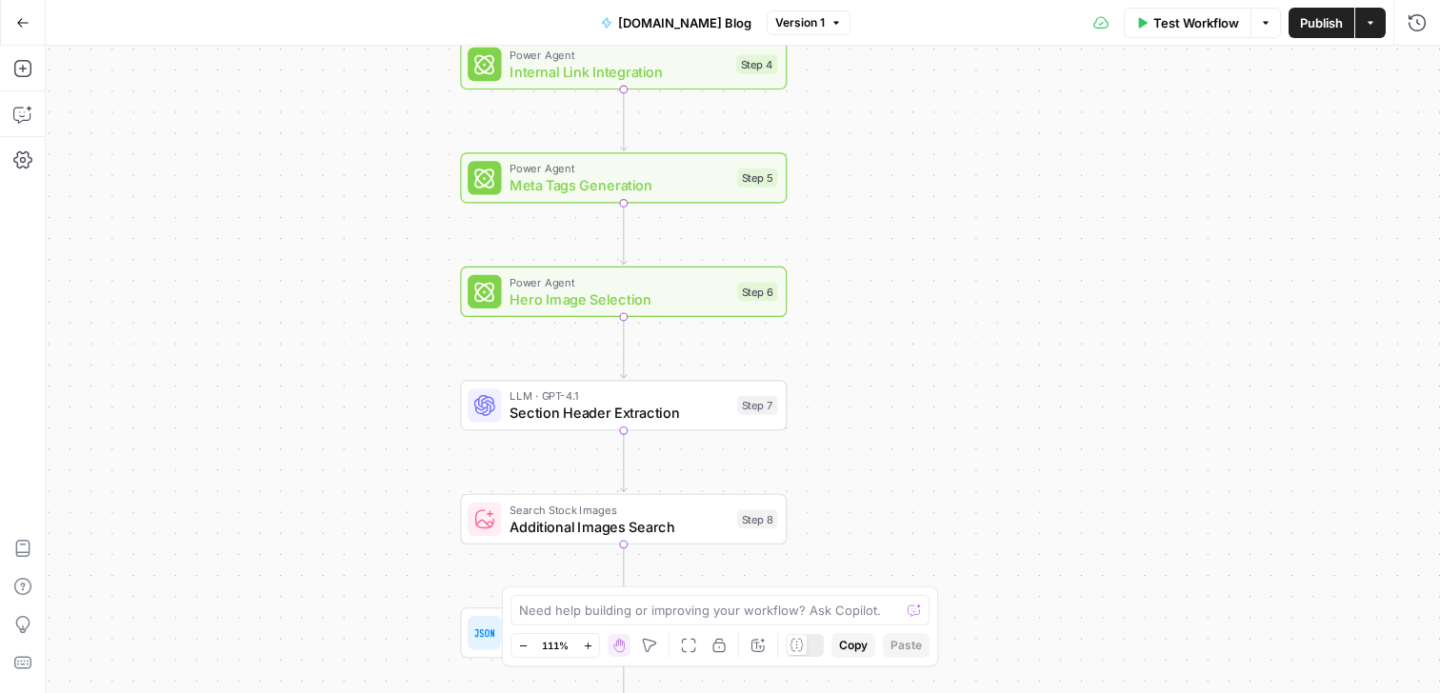
drag, startPoint x: 955, startPoint y: 447, endPoint x: 955, endPoint y: 245, distance: 201.9
click at [955, 244] on div "Workflow Set Inputs Inputs Power Agent Deep Research Step 13 Power Agent SERP A…" at bounding box center [743, 370] width 1395 height 648
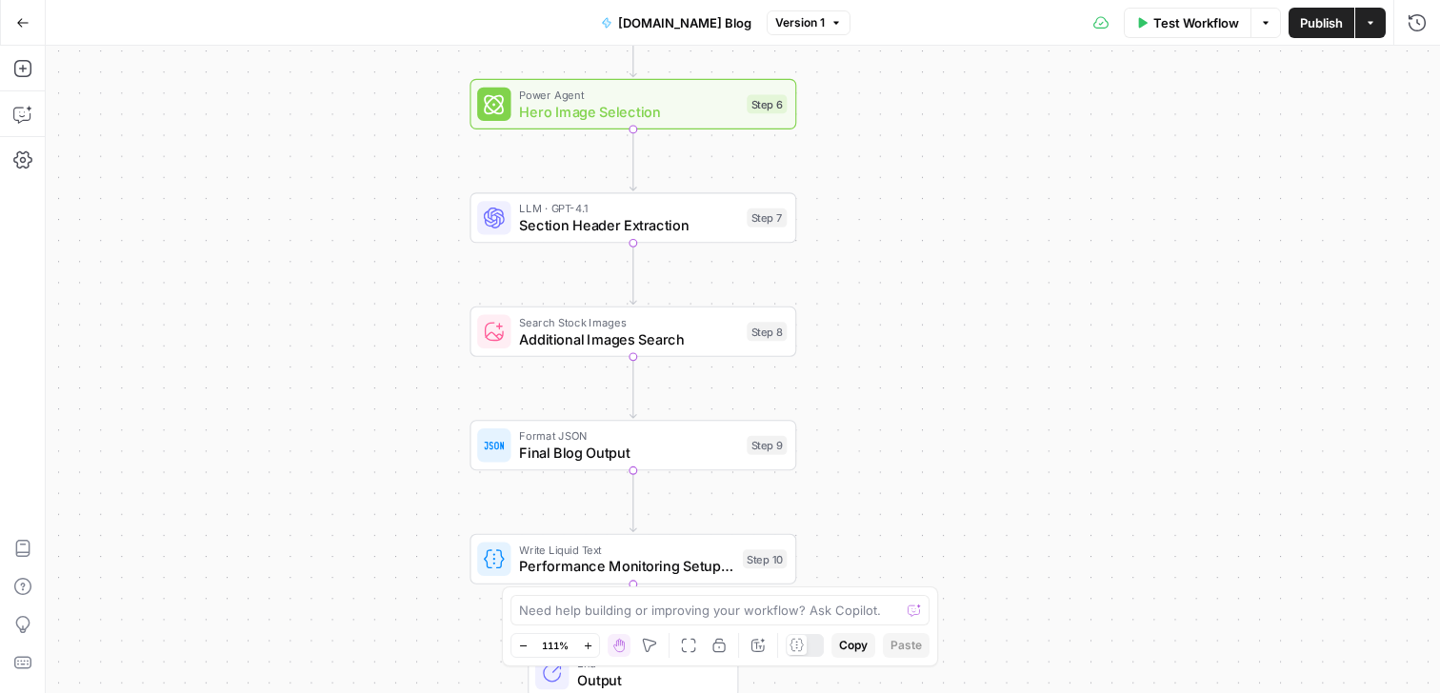
drag, startPoint x: 893, startPoint y: 388, endPoint x: 903, endPoint y: 195, distance: 192.7
click at [903, 194] on div "Workflow Set Inputs Inputs Power Agent Deep Research Step 13 Power Agent SERP A…" at bounding box center [743, 370] width 1395 height 648
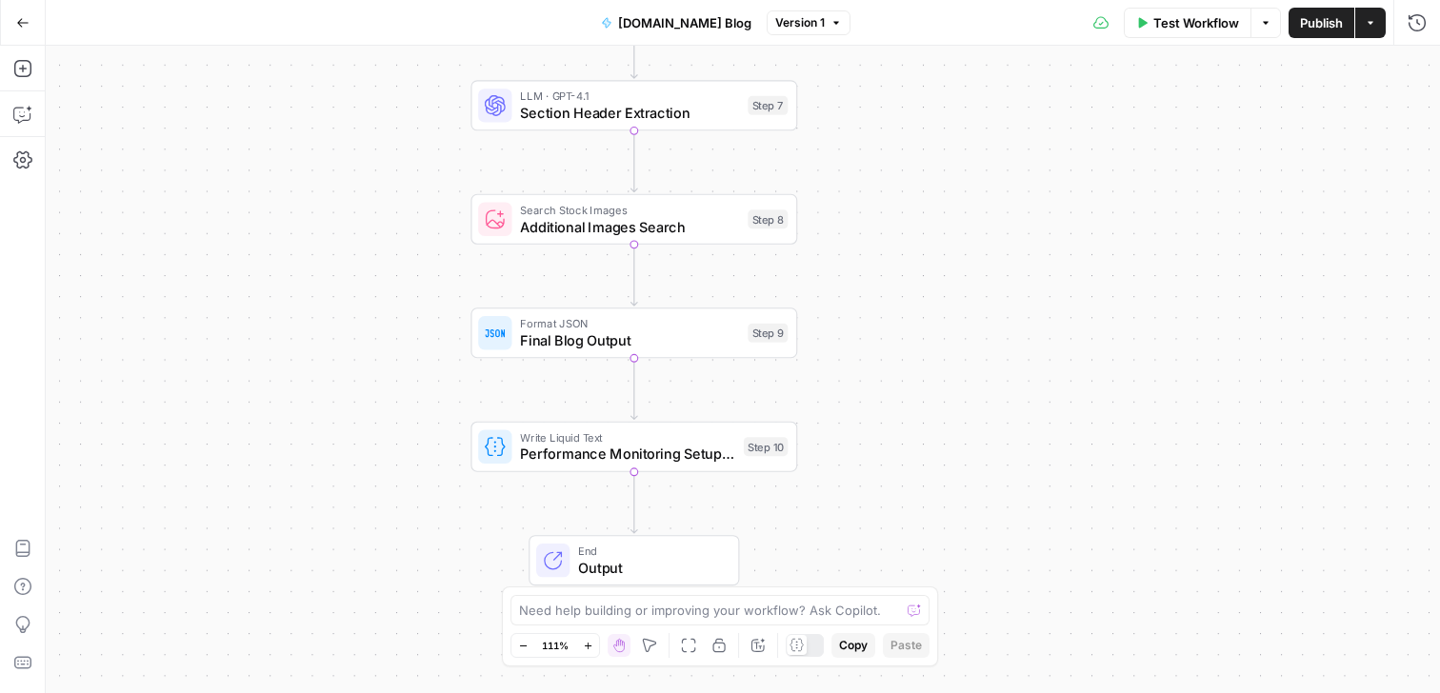
drag, startPoint x: 883, startPoint y: 396, endPoint x: 883, endPoint y: 267, distance: 129.6
click at [883, 267] on div "Workflow Set Inputs Inputs Power Agent Deep Research Step 13 Power Agent SERP A…" at bounding box center [743, 370] width 1395 height 648
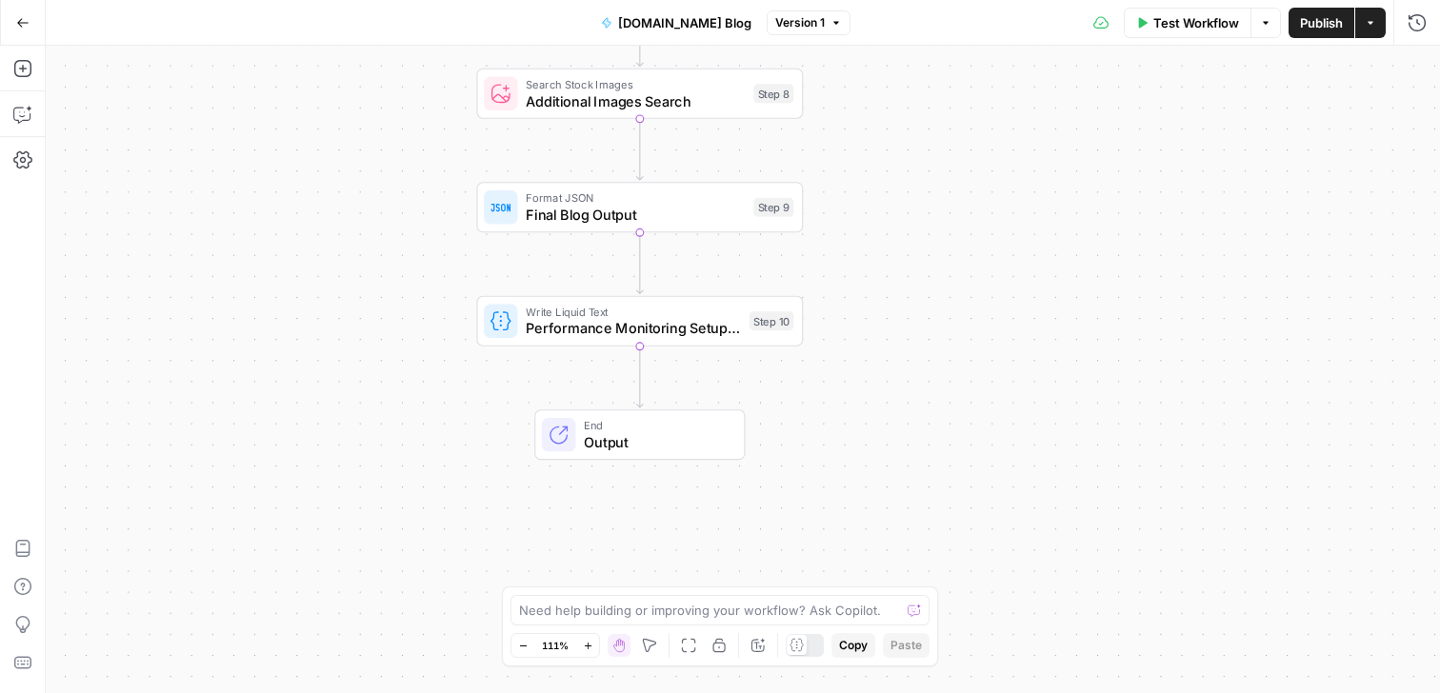
drag, startPoint x: 937, startPoint y: 412, endPoint x: 943, endPoint y: 311, distance: 101.1
click at [943, 311] on div "Workflow Set Inputs Inputs Power Agent Deep Research Step 13 Power Agent SERP A…" at bounding box center [743, 370] width 1395 height 648
click at [685, 339] on div "Write Liquid Text Performance Monitoring Setup Guide Step 10 Copy step Delete s…" at bounding box center [639, 321] width 327 height 50
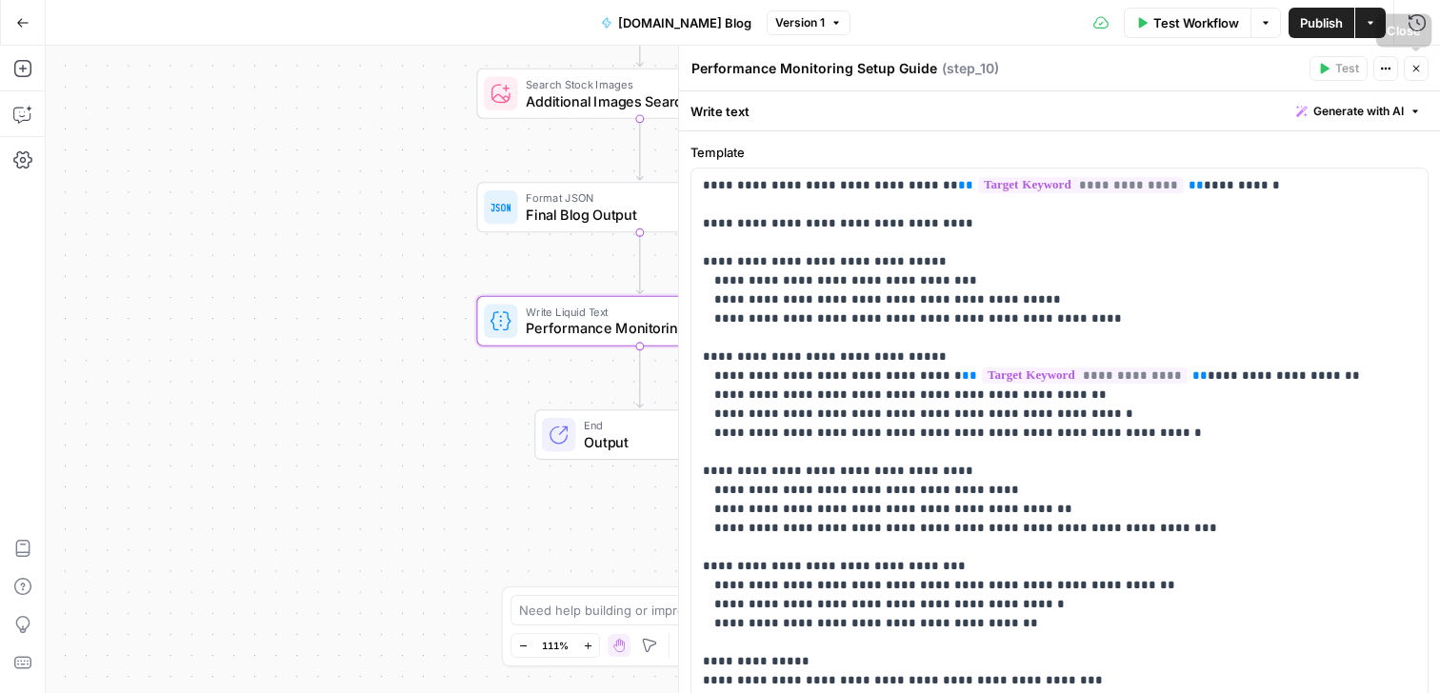
click at [1416, 68] on icon "button" at bounding box center [1417, 69] width 7 height 7
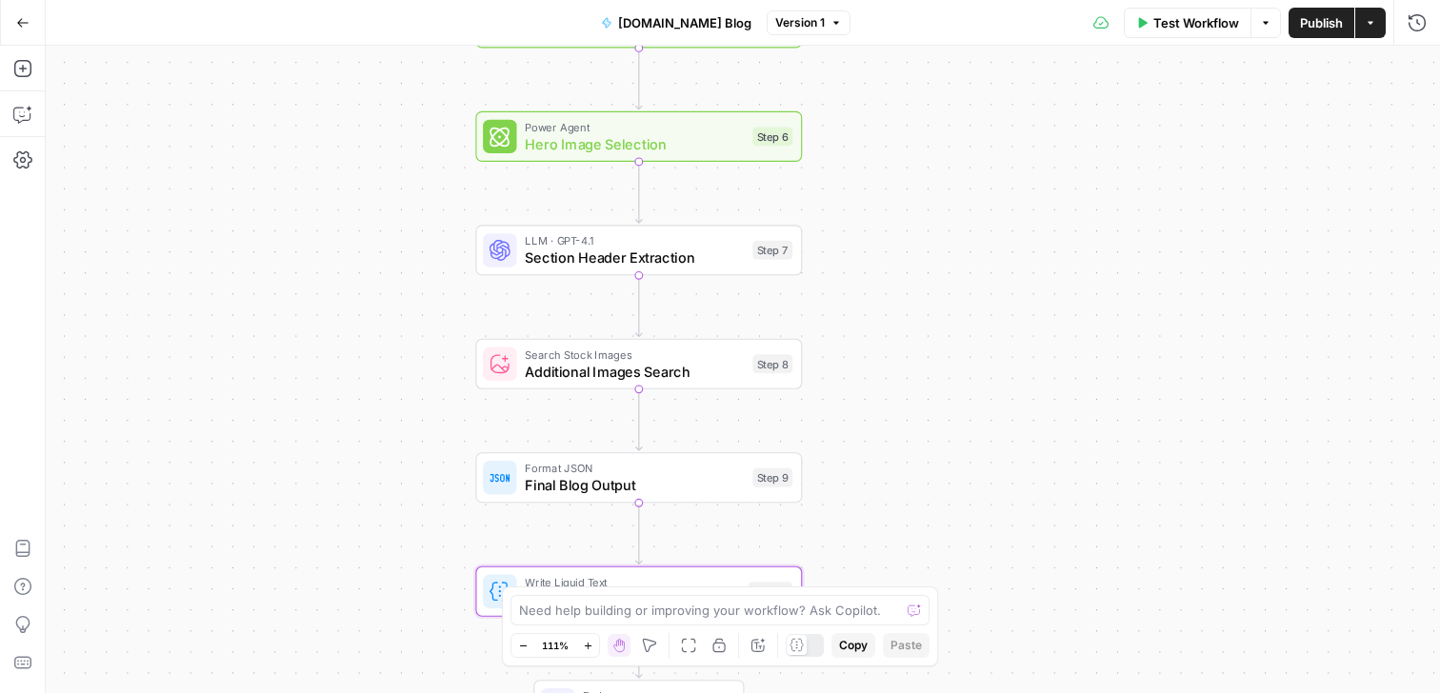
drag, startPoint x: 914, startPoint y: 145, endPoint x: 914, endPoint y: 477, distance: 332.5
click at [914, 477] on div "Workflow Set Inputs Inputs Power Agent Deep Research Step 13 Power Agent SERP A…" at bounding box center [743, 370] width 1395 height 648
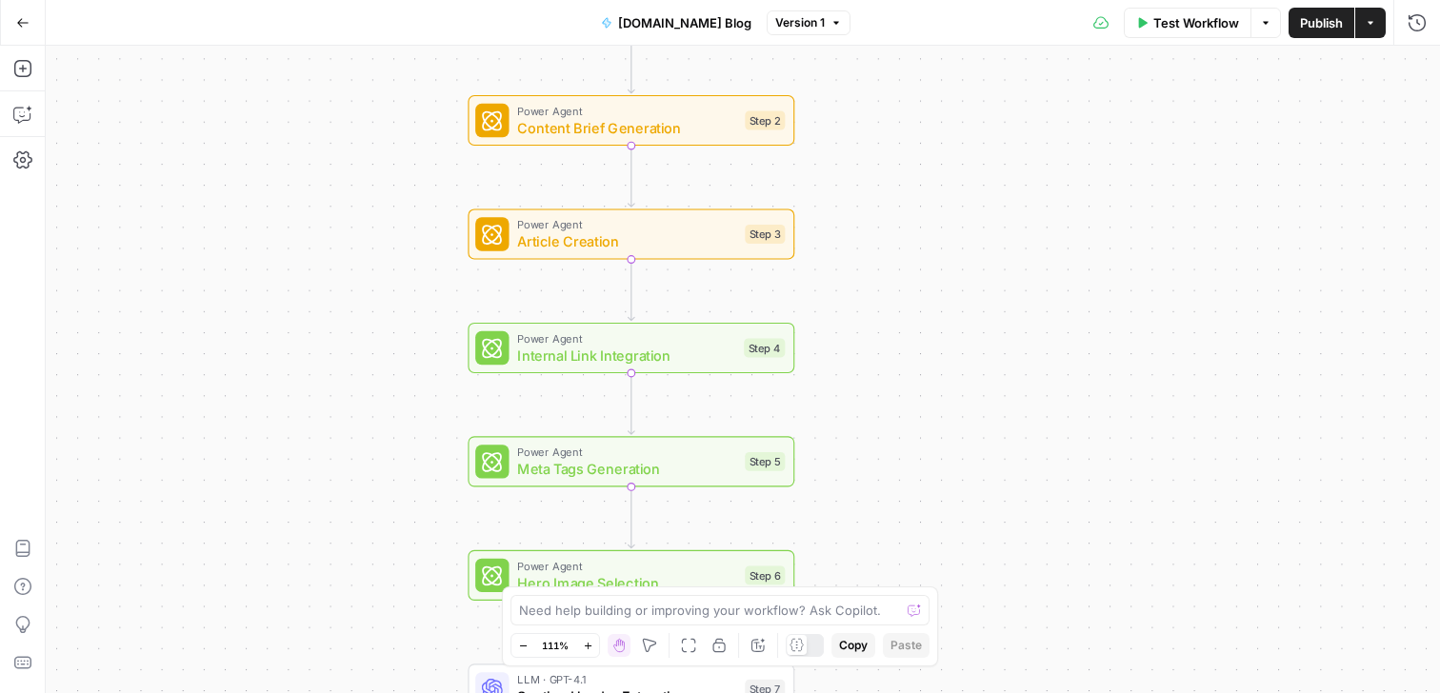
drag, startPoint x: 938, startPoint y: 72, endPoint x: 931, endPoint y: 450, distance: 377.3
click at [931, 450] on div "Workflow Set Inputs Inputs Power Agent Deep Research Step 13 Power Agent SERP A…" at bounding box center [743, 370] width 1395 height 648
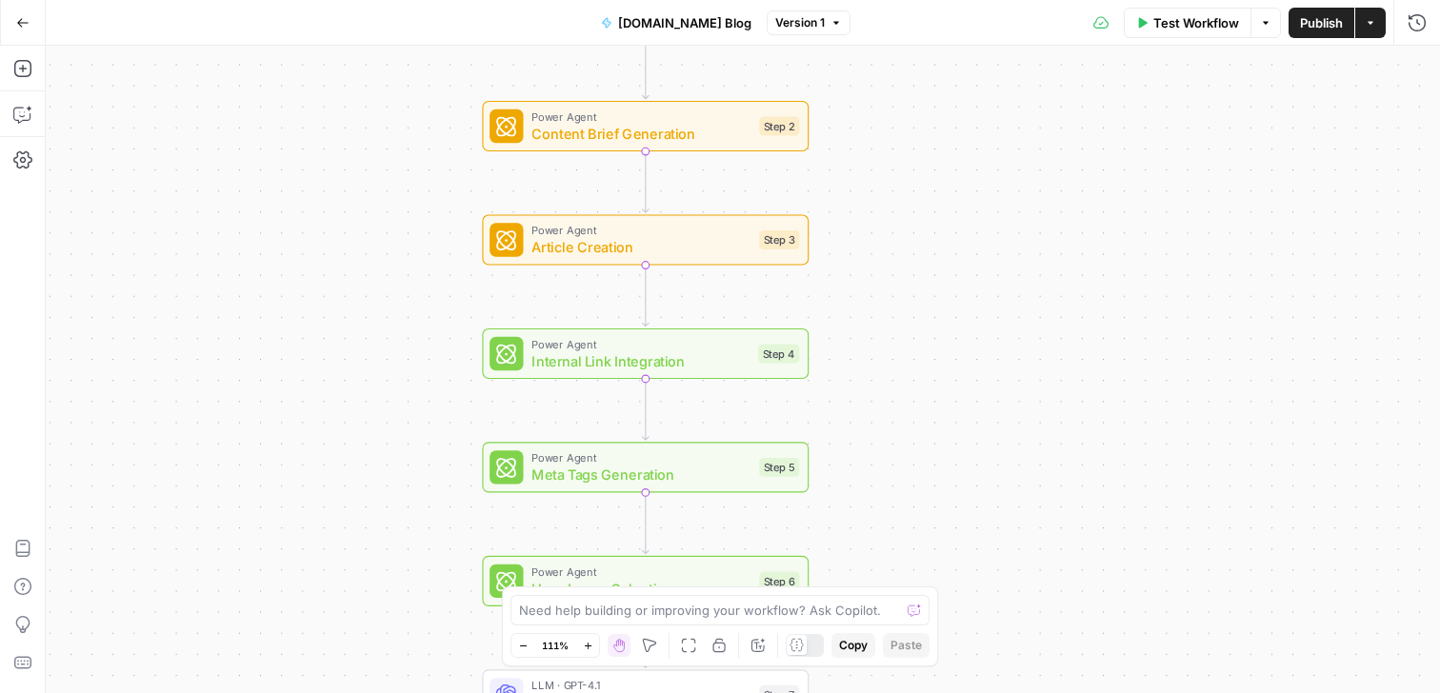
drag, startPoint x: 931, startPoint y: 187, endPoint x: 946, endPoint y: 192, distance: 16.3
click at [946, 192] on div "Workflow Set Inputs Inputs Power Agent Deep Research Step 13 Power Agent SERP A…" at bounding box center [743, 370] width 1395 height 648
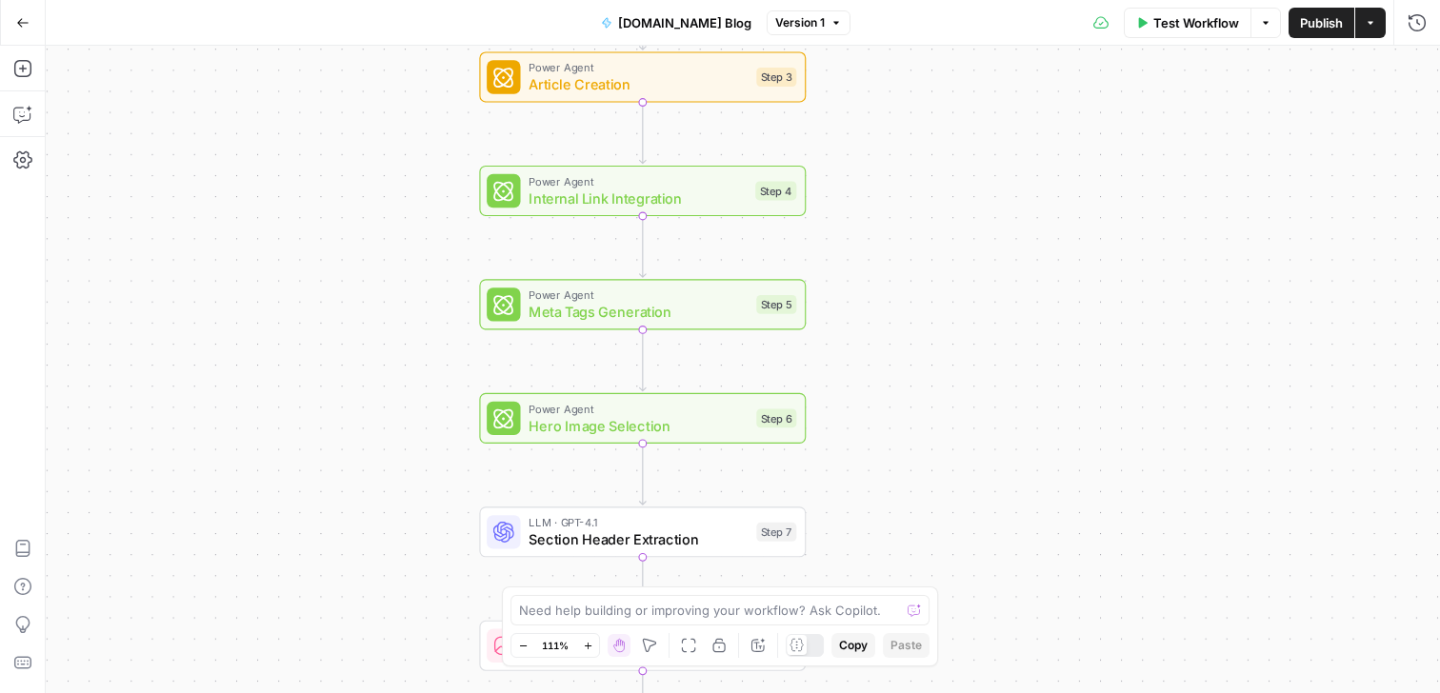
drag, startPoint x: 933, startPoint y: 375, endPoint x: 929, endPoint y: 213, distance: 162.0
click at [929, 213] on div "Workflow Set Inputs Inputs Power Agent Deep Research Step 13 Power Agent SERP A…" at bounding box center [743, 370] width 1395 height 648
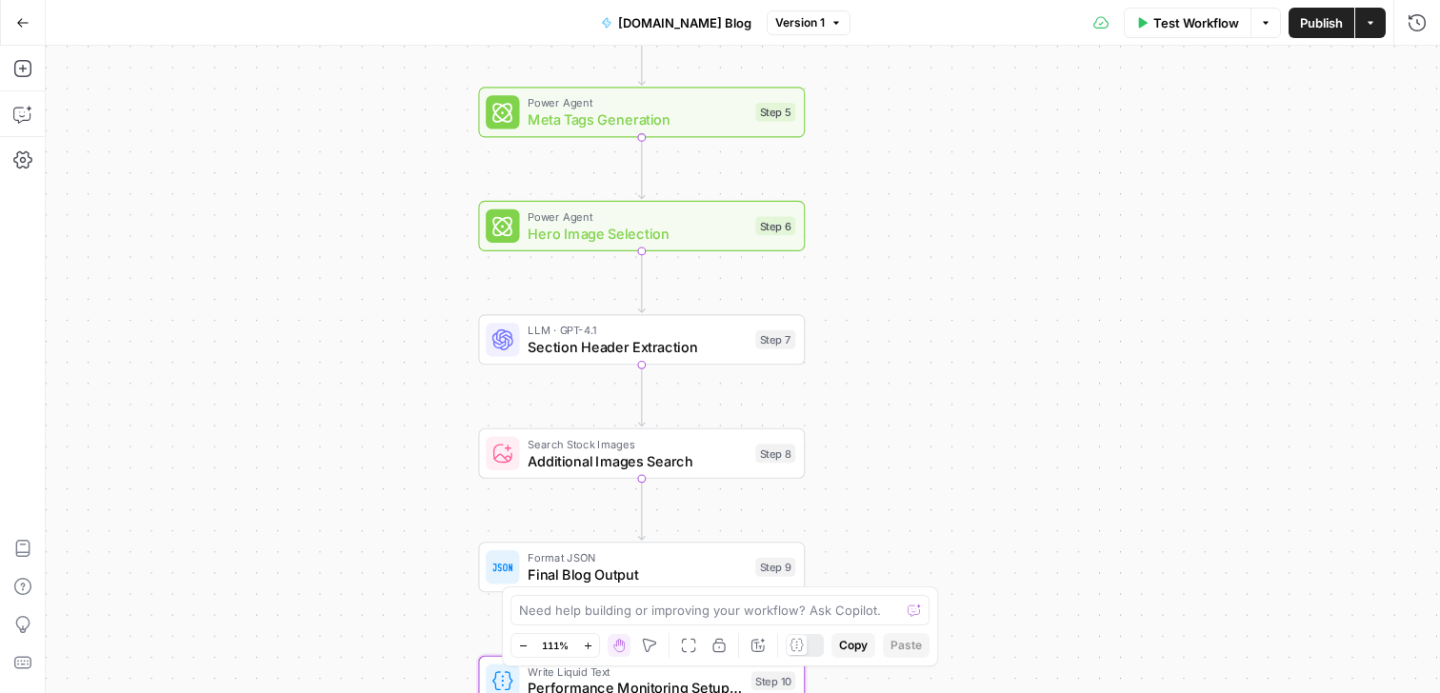
drag, startPoint x: 932, startPoint y: 314, endPoint x: 930, endPoint y: 124, distance: 190.5
click at [930, 123] on div "Workflow Set Inputs Inputs Power Agent Deep Research Step 13 Power Agent SERP A…" at bounding box center [743, 370] width 1395 height 648
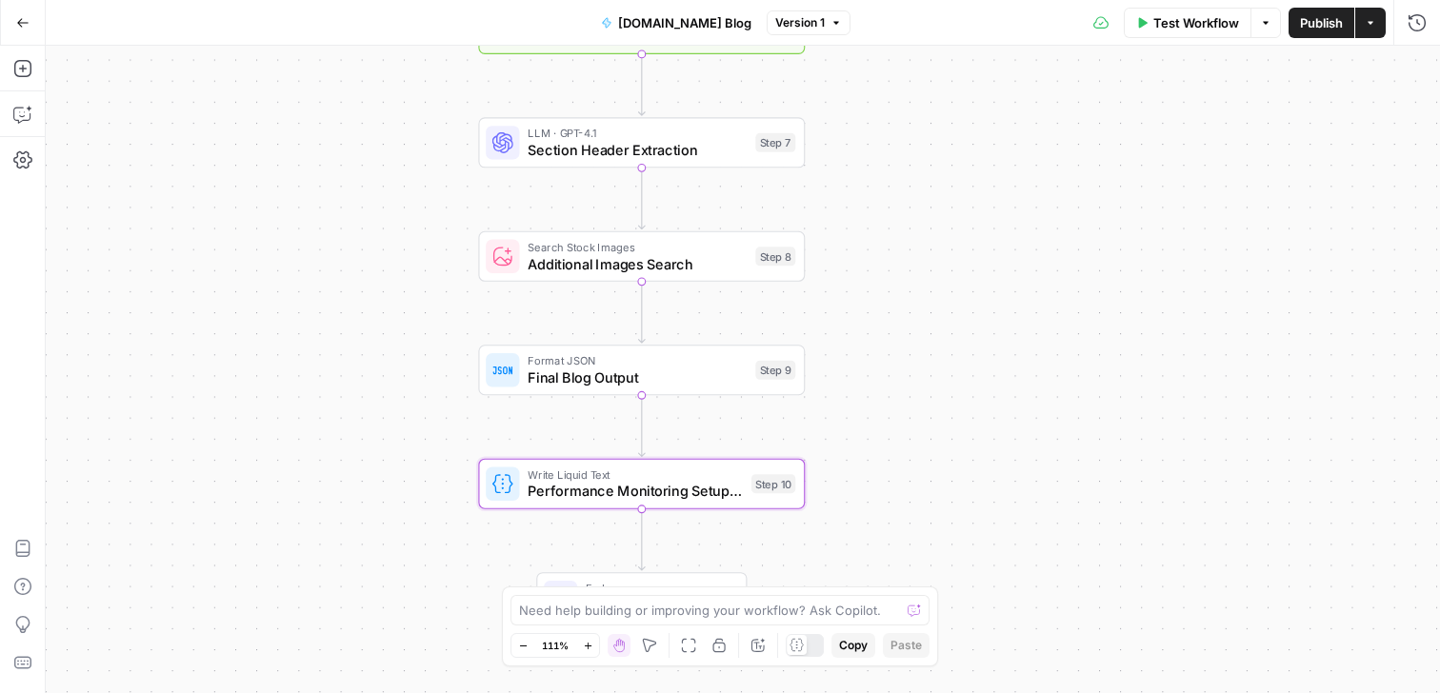
drag, startPoint x: 903, startPoint y: 281, endPoint x: 903, endPoint y: 84, distance: 197.2
click at [903, 84] on div "Workflow Set Inputs Inputs Power Agent Deep Research Step 13 Power Agent SERP A…" at bounding box center [743, 370] width 1395 height 648
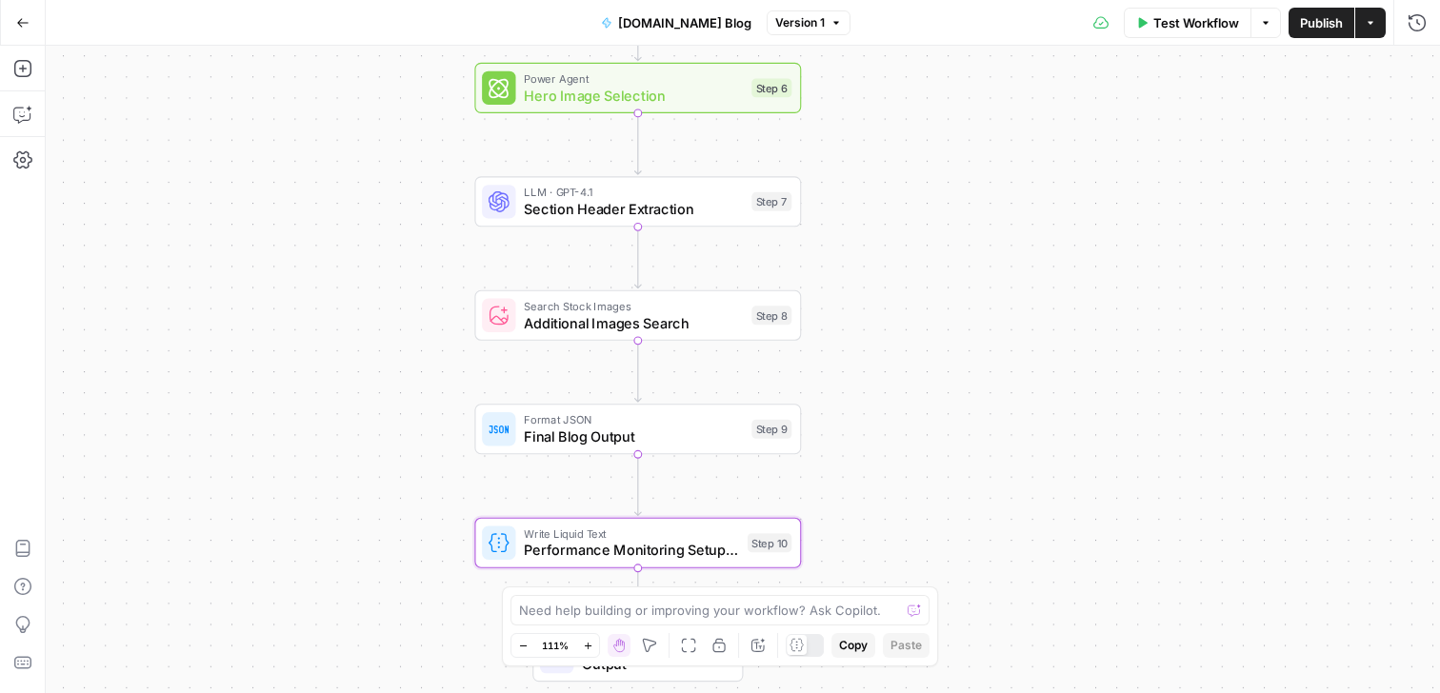
drag, startPoint x: 920, startPoint y: 190, endPoint x: 917, endPoint y: 246, distance: 56.3
click at [917, 246] on div "Workflow Set Inputs Inputs Power Agent Deep Research Step 13 Power Agent SERP A…" at bounding box center [743, 370] width 1395 height 648
click at [20, 27] on icon "button" at bounding box center [22, 22] width 13 height 13
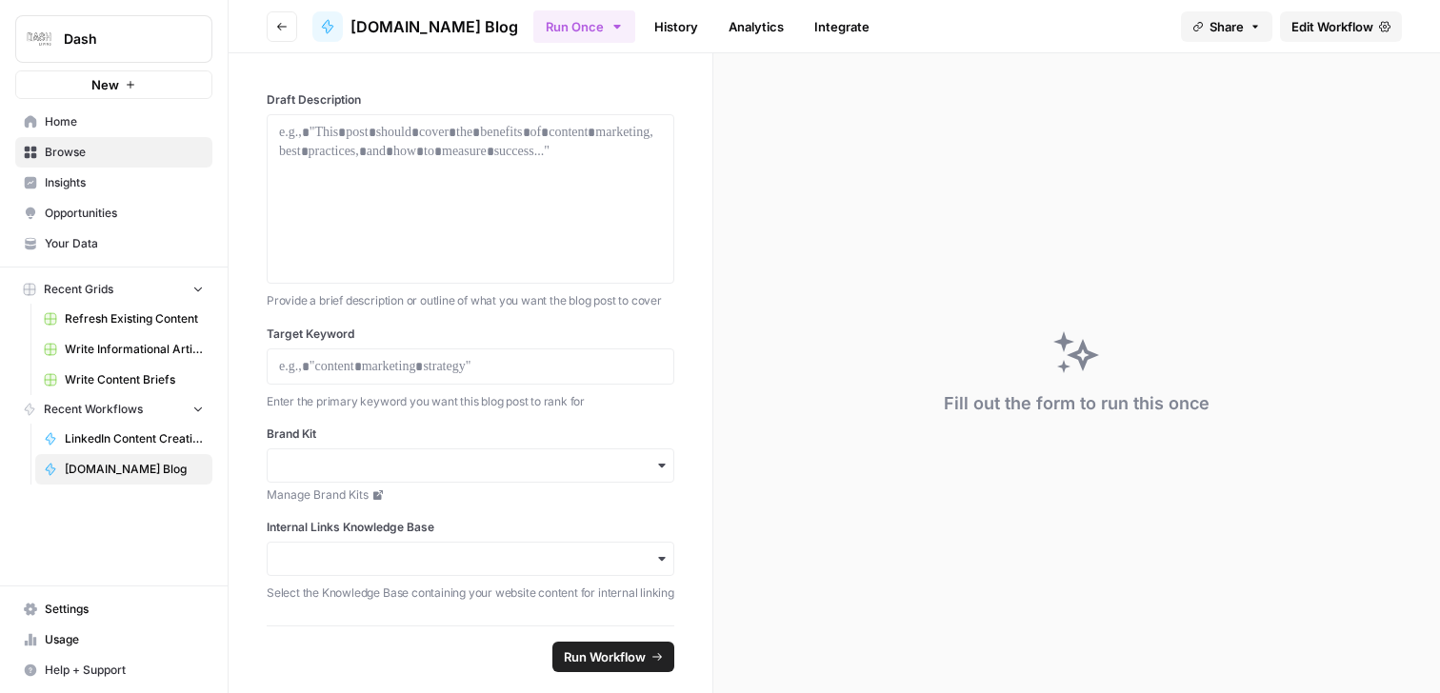
click at [272, 28] on button "Go back" at bounding box center [282, 26] width 30 height 30
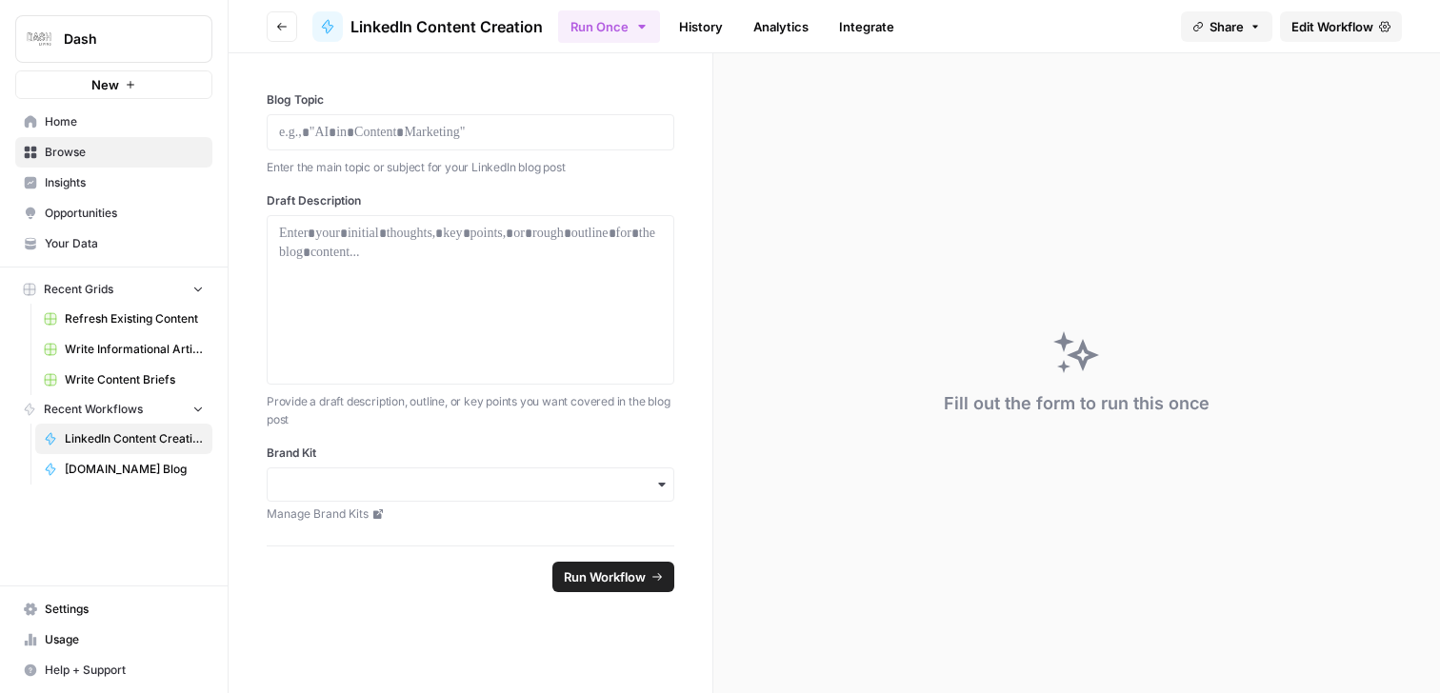
click at [1356, 19] on span "Edit Workflow" at bounding box center [1333, 26] width 82 height 19
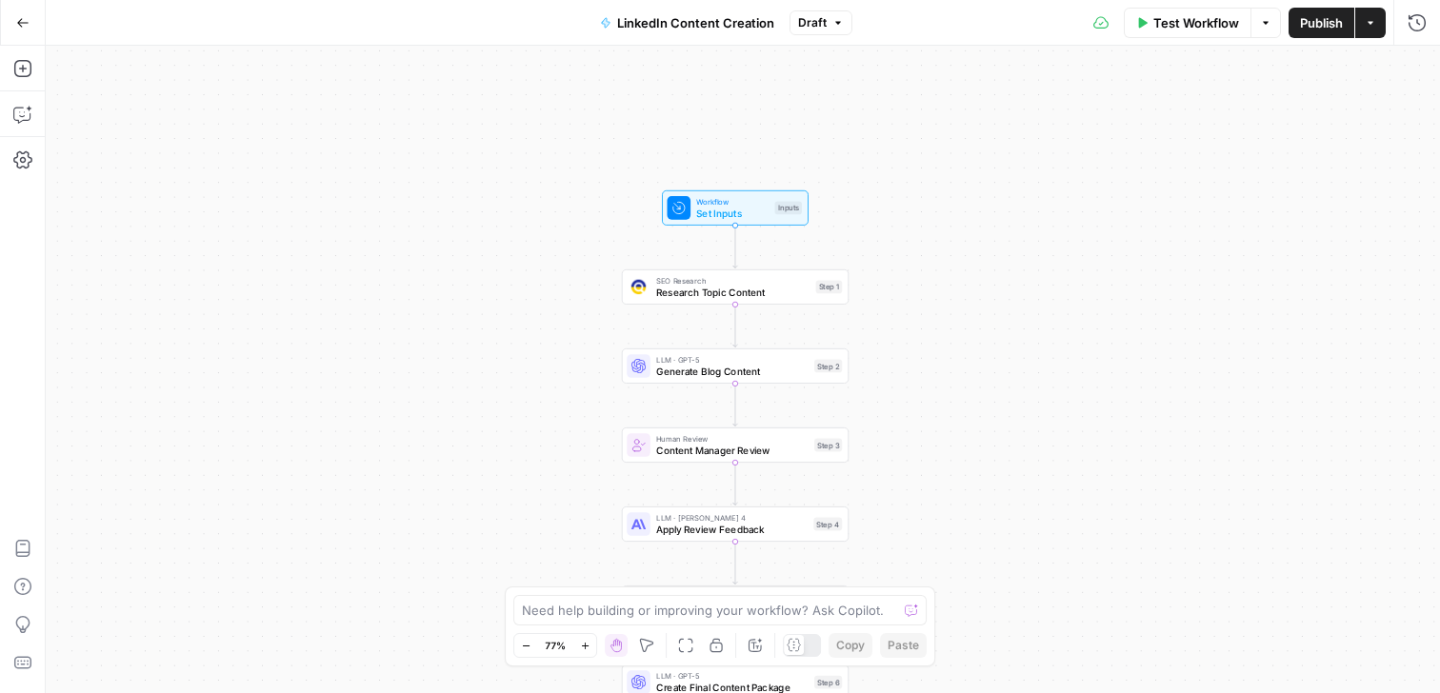
drag, startPoint x: 1060, startPoint y: 239, endPoint x: 1053, endPoint y: 353, distance: 114.6
click at [1053, 353] on div "Workflow Set Inputs Inputs SEO Research Research Topic Content Step 1 LLM · GPT…" at bounding box center [743, 370] width 1395 height 648
click at [23, 32] on button "Go Back" at bounding box center [23, 23] width 34 height 34
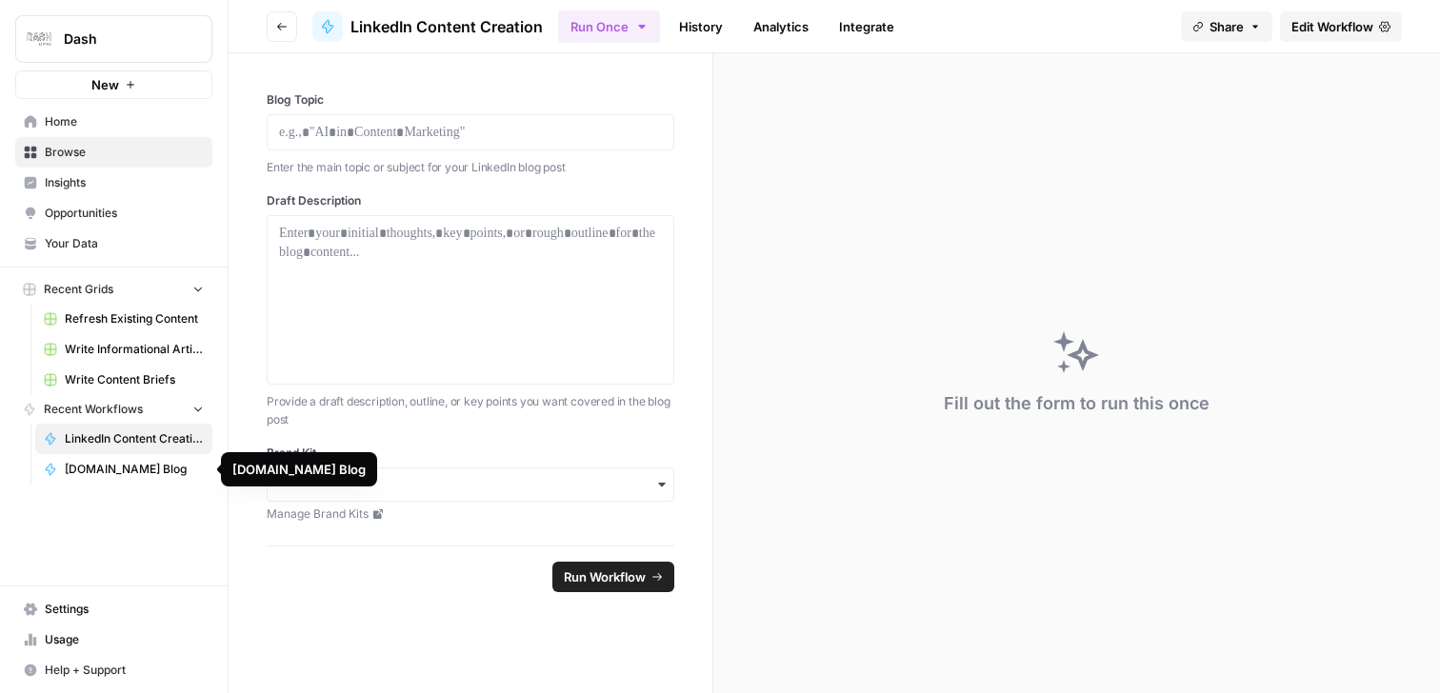
click at [112, 465] on span "[DOMAIN_NAME] Blog" at bounding box center [134, 469] width 139 height 17
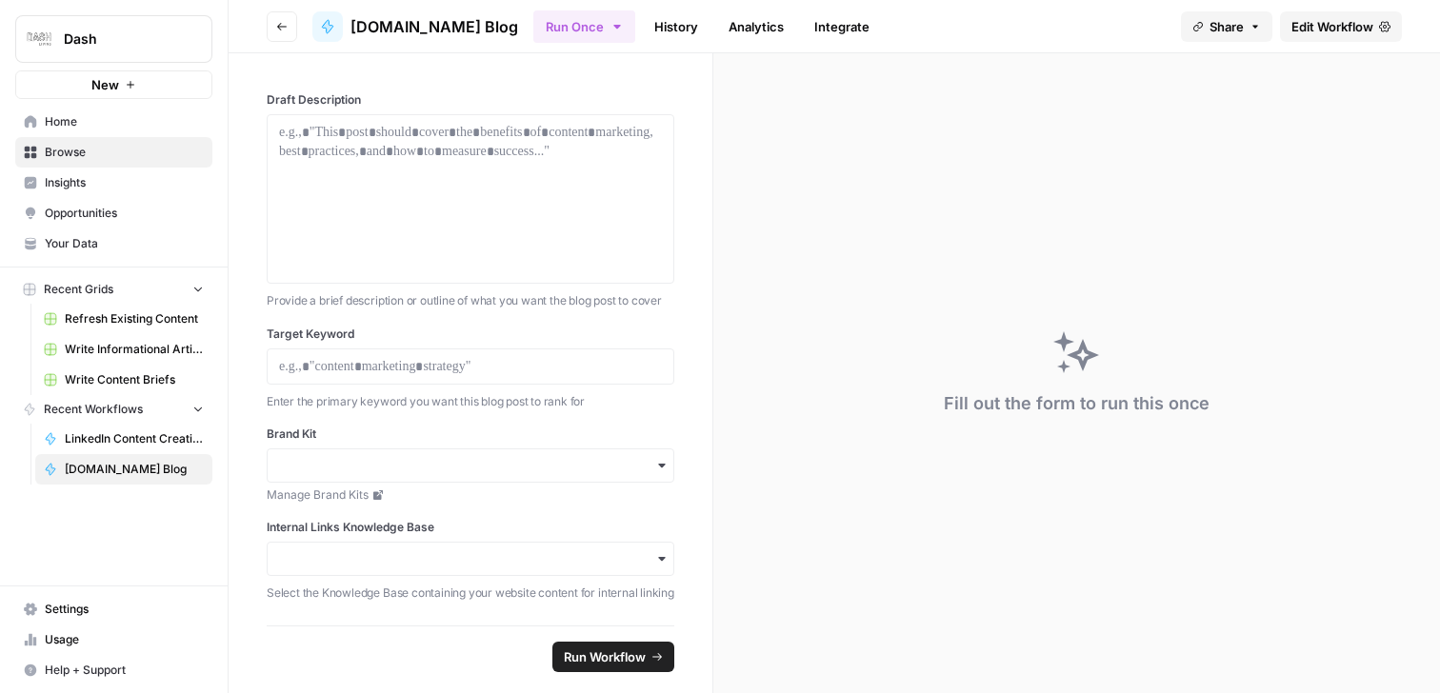
click at [1349, 30] on span "Edit Workflow" at bounding box center [1333, 26] width 82 height 19
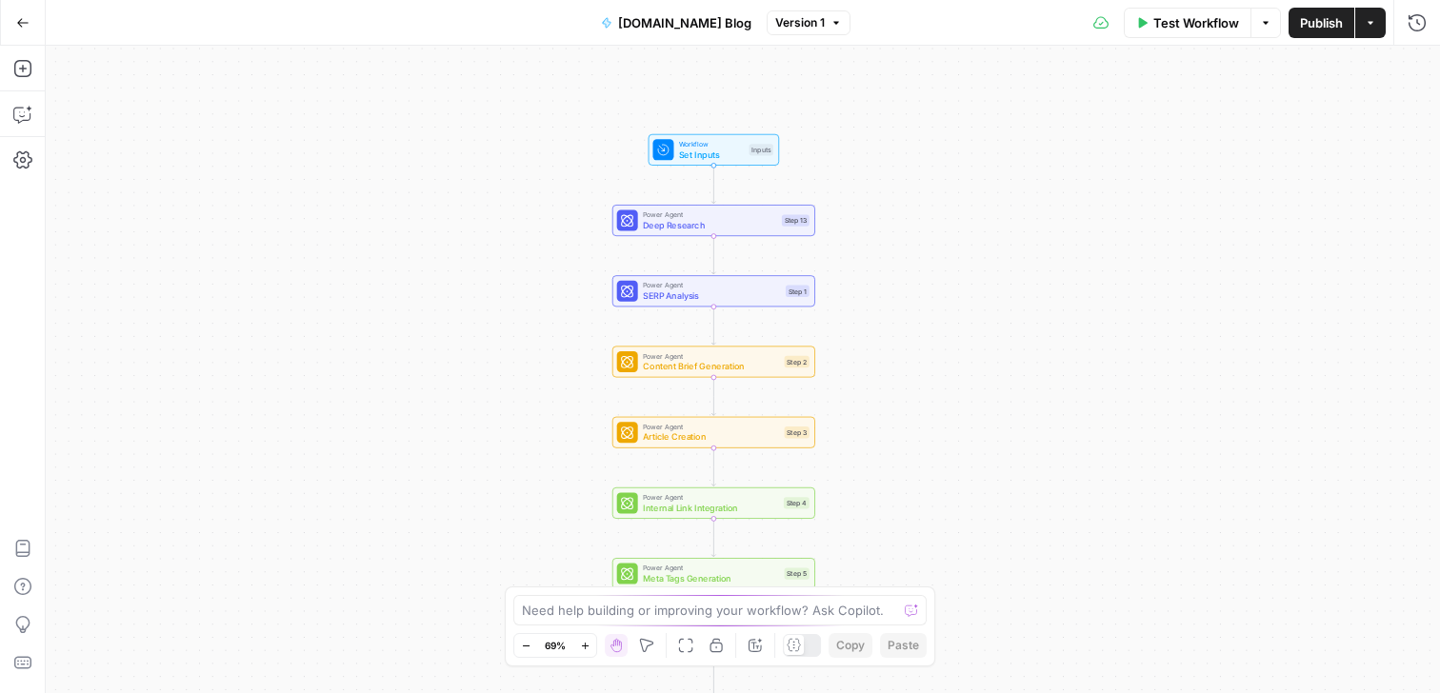
drag, startPoint x: 921, startPoint y: 175, endPoint x: 959, endPoint y: 319, distance: 148.8
click at [959, 319] on div "Workflow Set Inputs Inputs Power Agent Deep Research Step 13 Power Agent SERP A…" at bounding box center [743, 370] width 1395 height 648
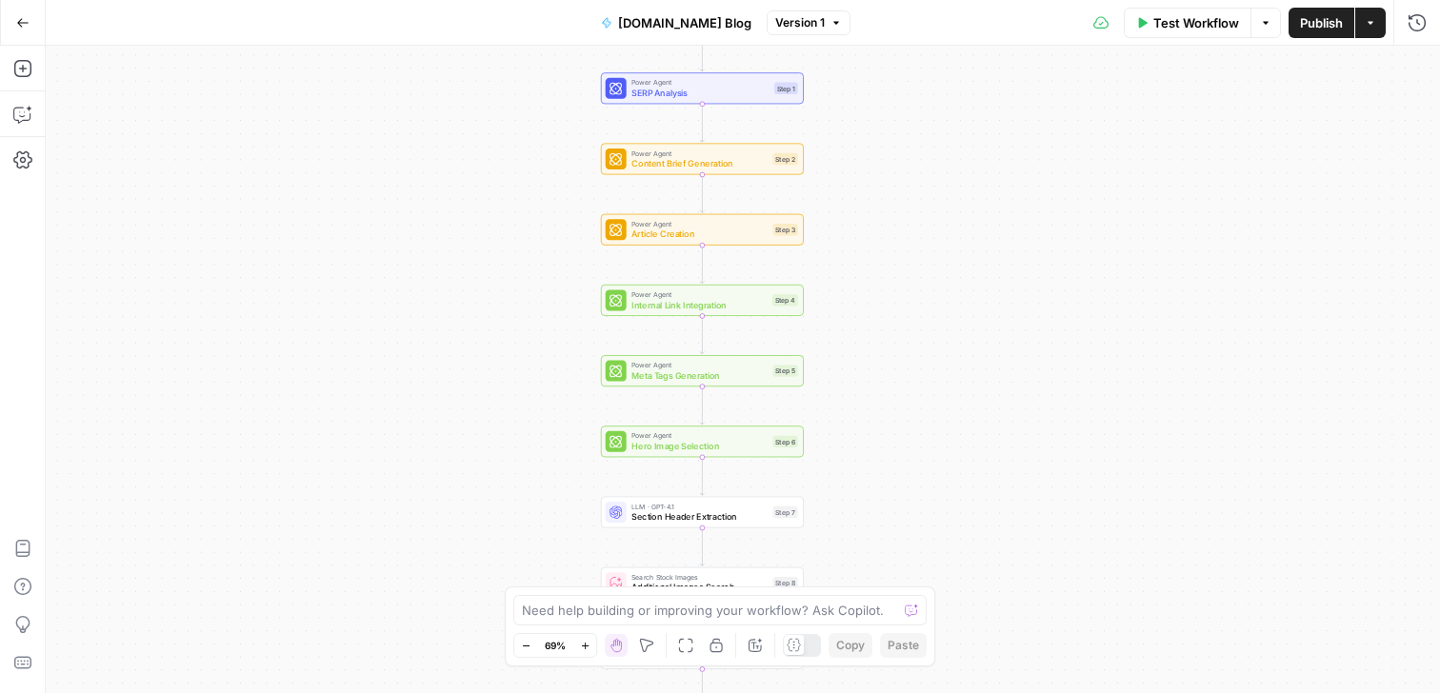
drag, startPoint x: 959, startPoint y: 319, endPoint x: 945, endPoint y: 110, distance: 209.1
click at [945, 110] on div "Workflow Set Inputs Inputs Power Agent Deep Research Step 13 Power Agent SERP A…" at bounding box center [743, 370] width 1395 height 648
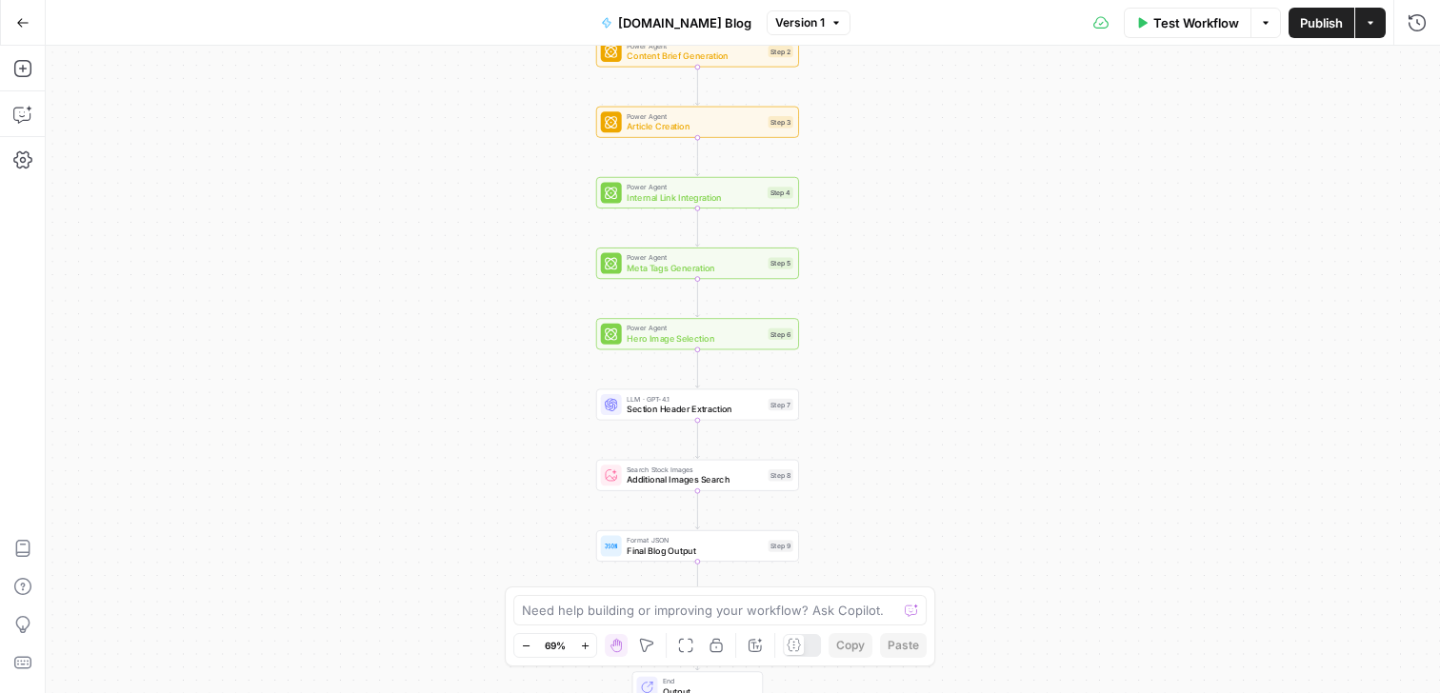
drag, startPoint x: 923, startPoint y: 285, endPoint x: 920, endPoint y: 180, distance: 104.8
click at [920, 180] on div "Workflow Set Inputs Inputs Power Agent Deep Research Step 13 Power Agent SERP A…" at bounding box center [743, 370] width 1395 height 648
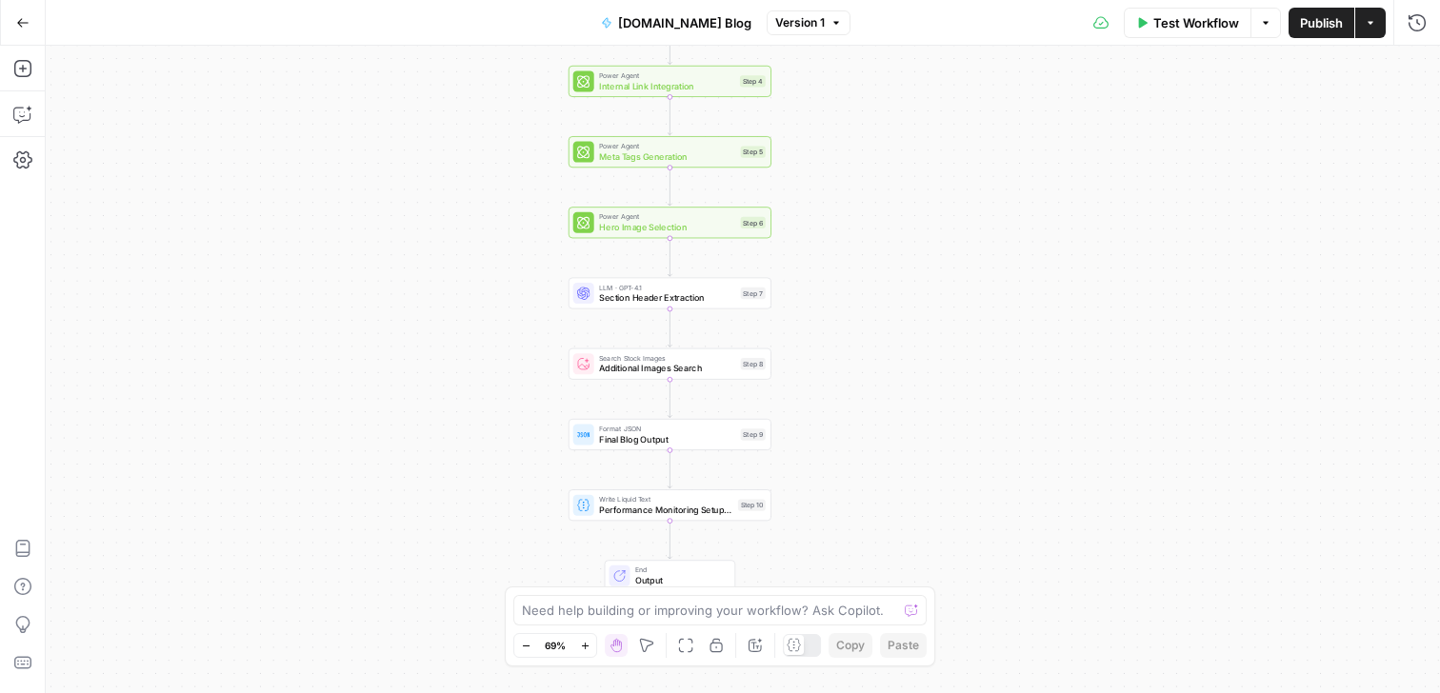
drag, startPoint x: 903, startPoint y: 336, endPoint x: 875, endPoint y: 225, distance: 114.8
click at [875, 225] on div "Workflow Set Inputs Inputs Power Agent Deep Research Step 13 Power Agent SERP A…" at bounding box center [743, 370] width 1395 height 648
click at [32, 31] on button "Go Back" at bounding box center [23, 23] width 34 height 34
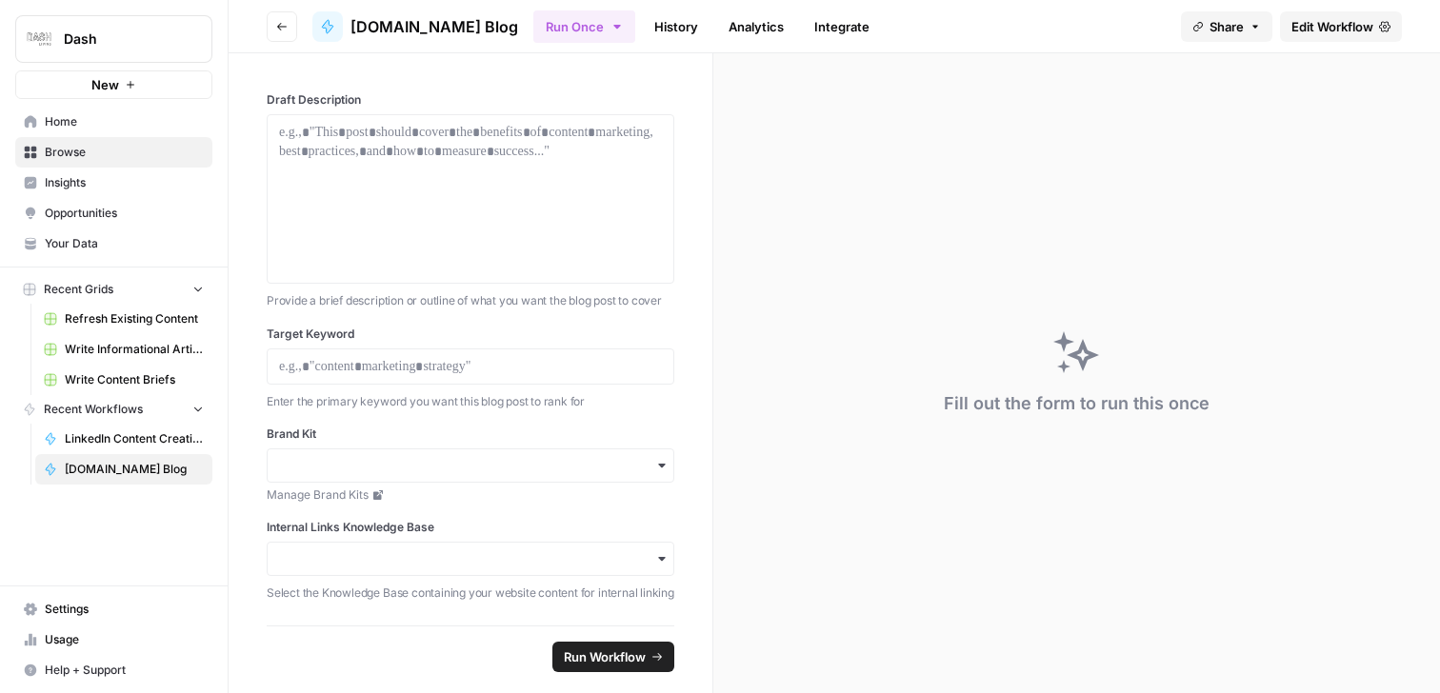
click at [71, 125] on span "Home" at bounding box center [124, 121] width 159 height 17
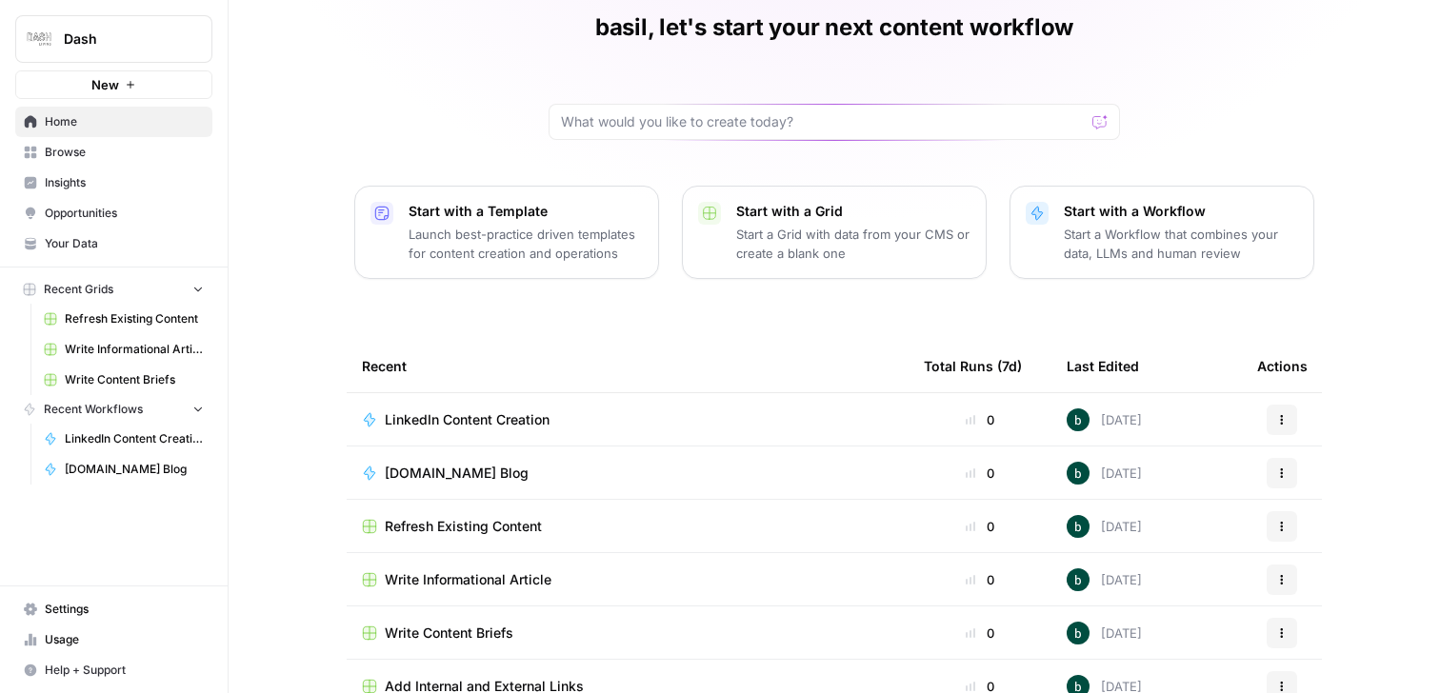
scroll to position [130, 0]
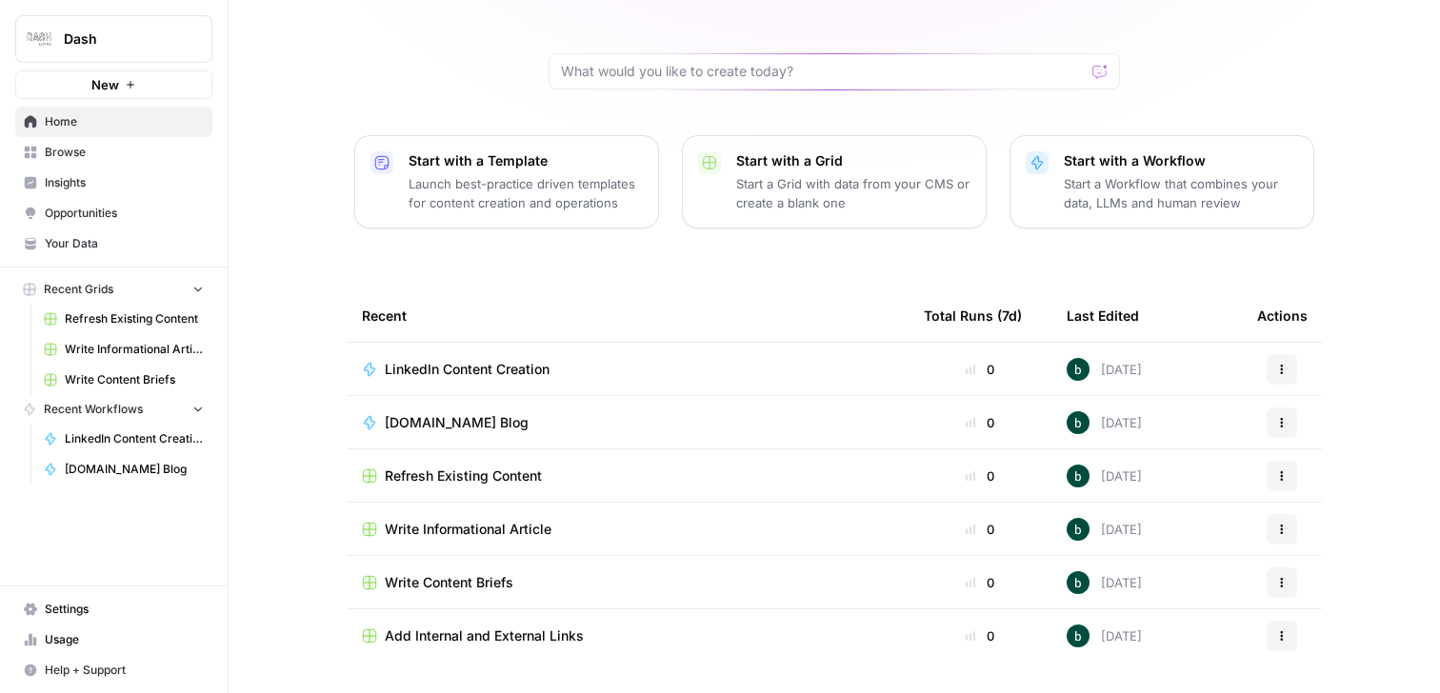
click at [859, 164] on p "Start with a Grid" at bounding box center [853, 160] width 234 height 19
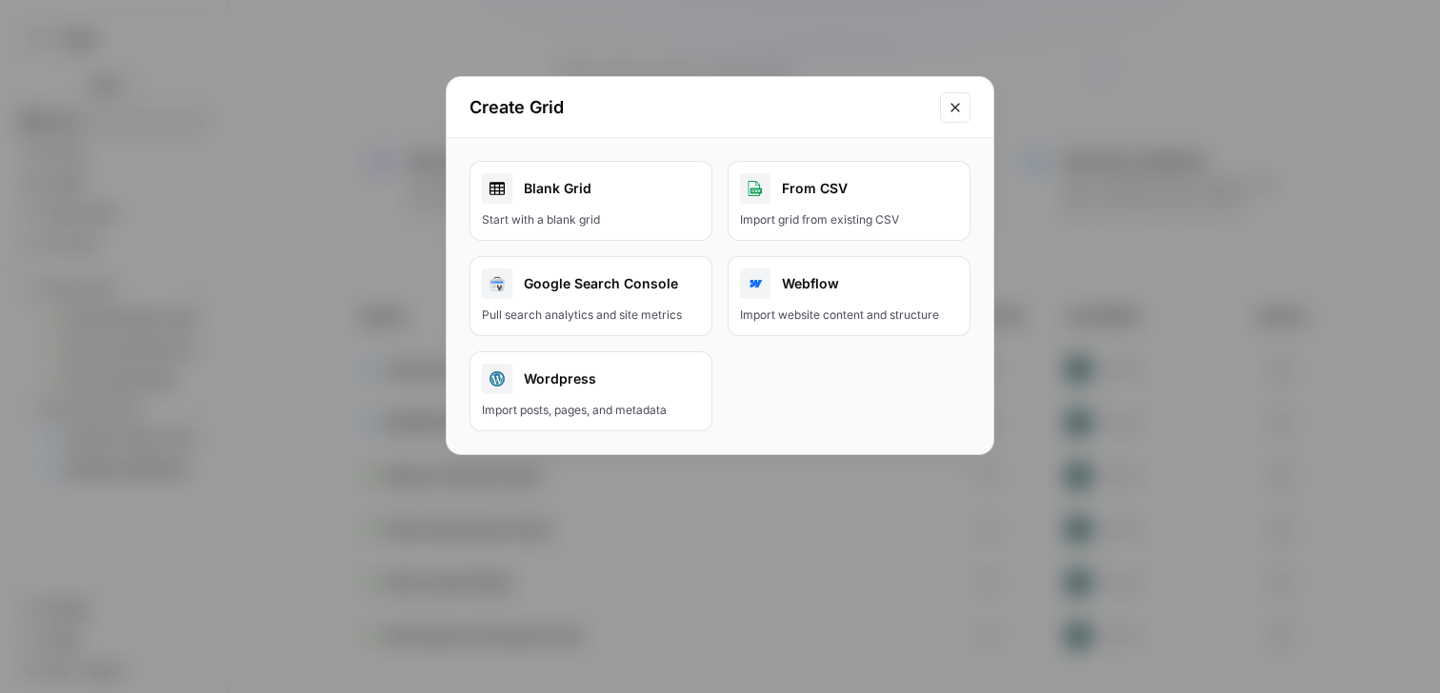
click at [953, 106] on icon "Close modal" at bounding box center [955, 107] width 15 height 15
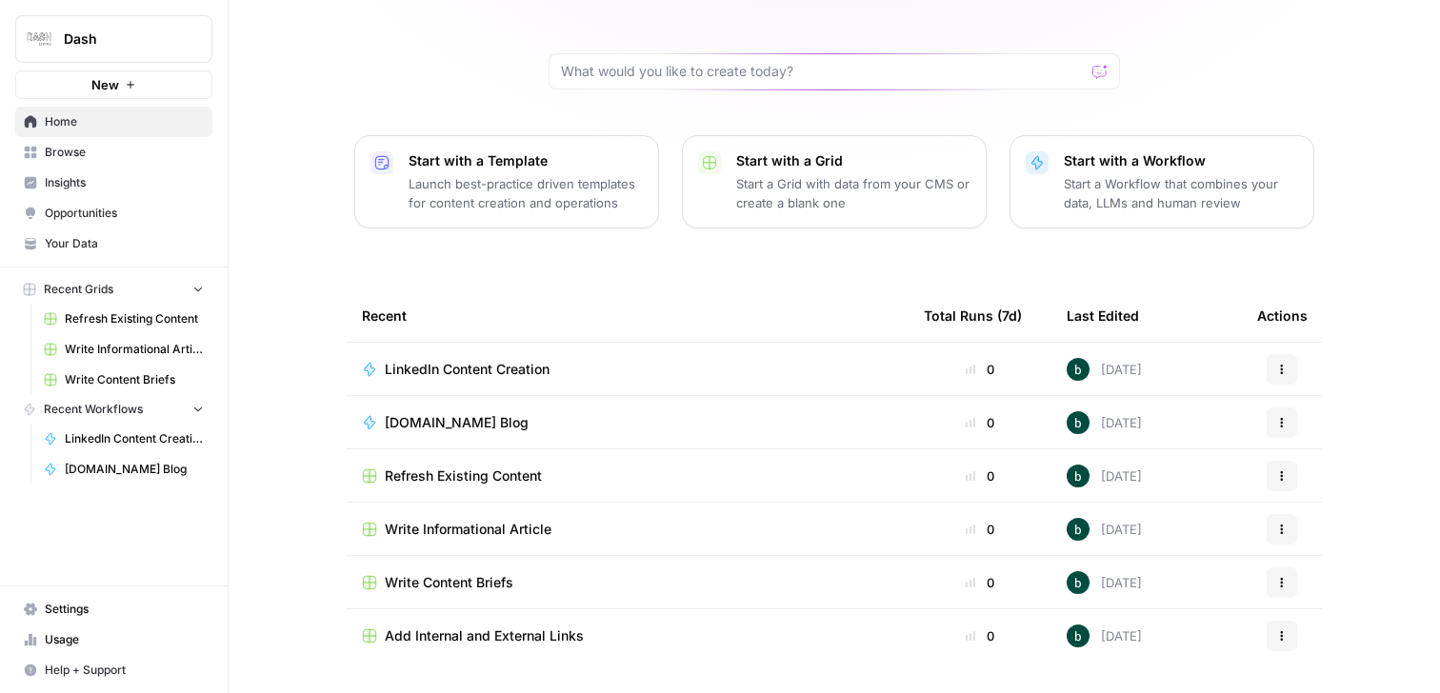
click at [533, 586] on div "Write Content Briefs" at bounding box center [628, 582] width 532 height 19
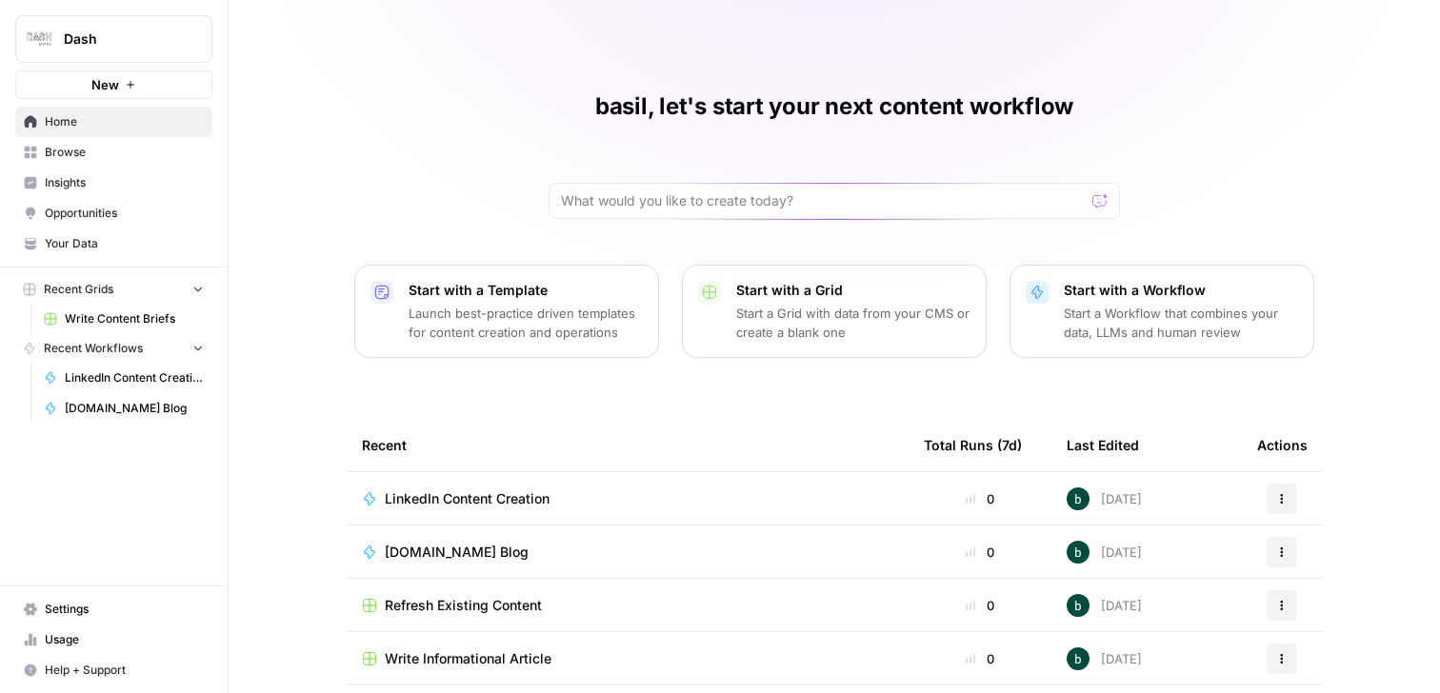
click at [97, 157] on span "Browse" at bounding box center [124, 152] width 159 height 17
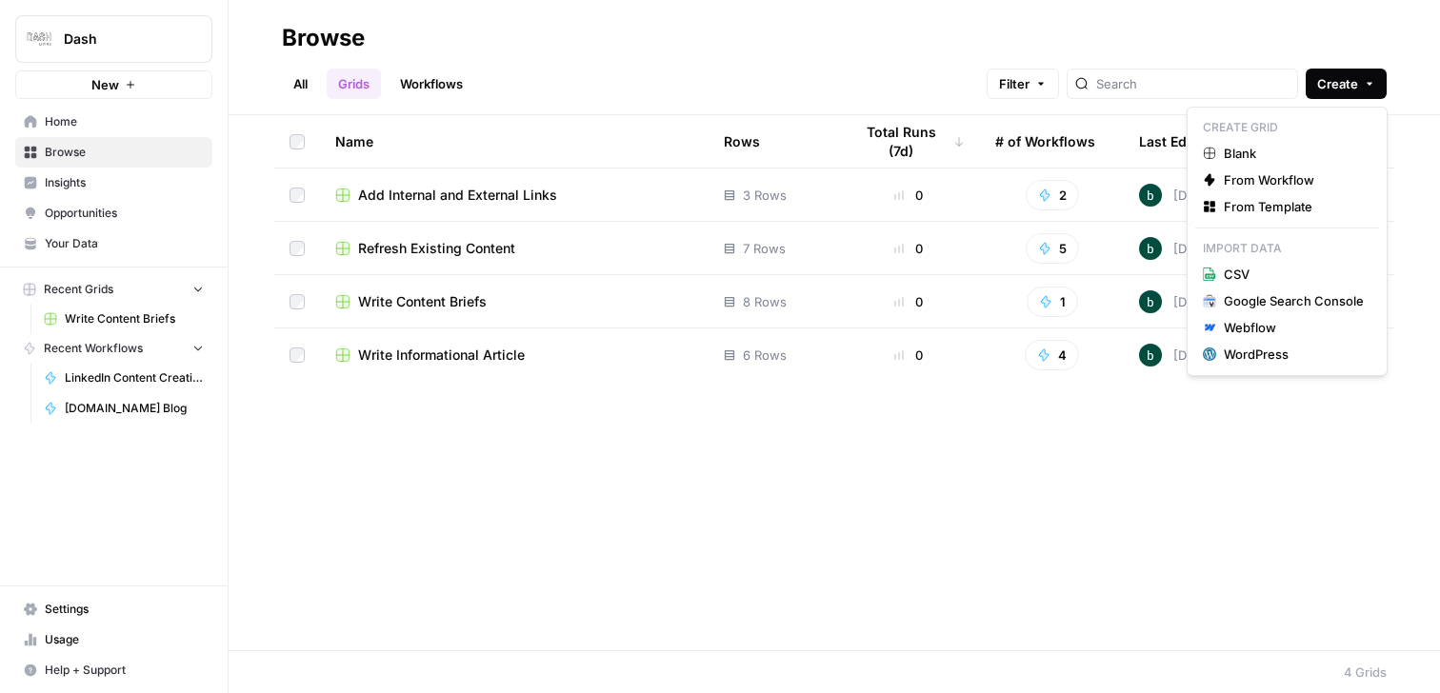
click at [1339, 70] on button "Create" at bounding box center [1346, 84] width 81 height 30
click at [1279, 147] on span "Blank" at bounding box center [1294, 153] width 140 height 19
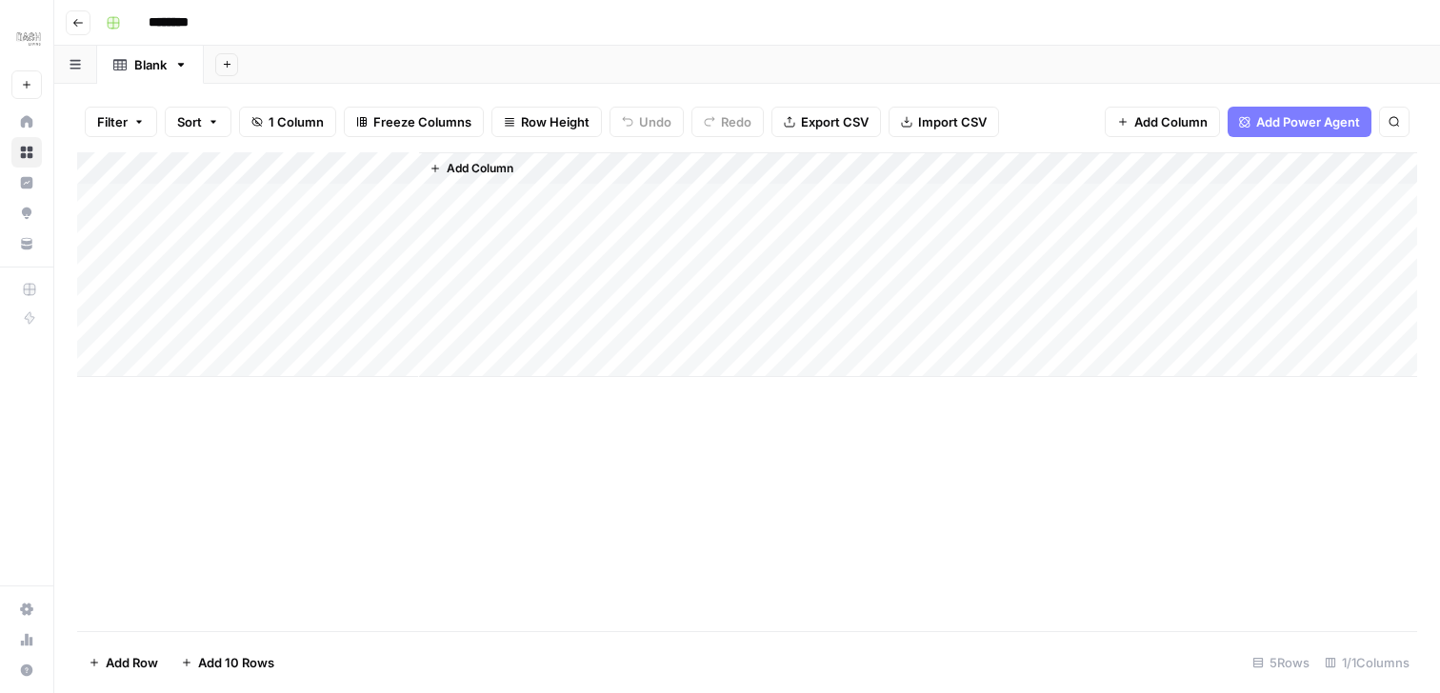
click at [66, 15] on button "Go back" at bounding box center [78, 22] width 25 height 25
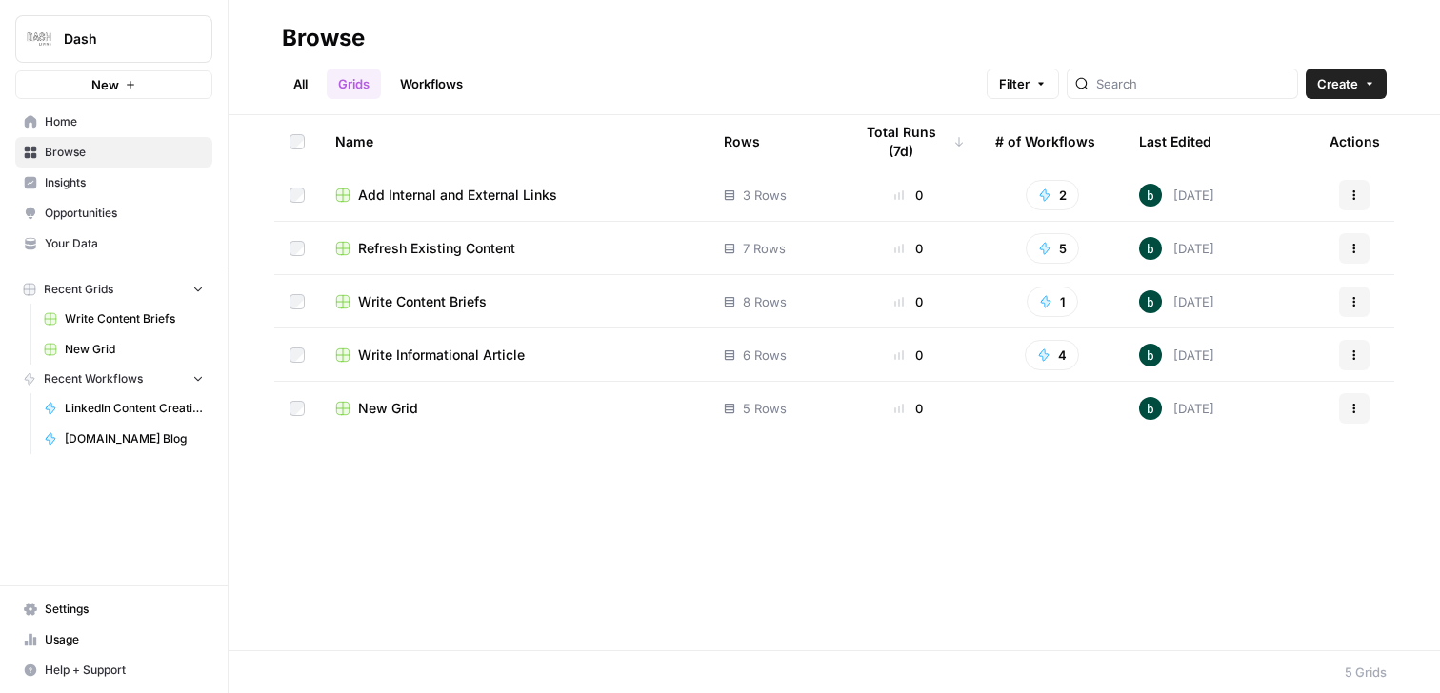
click at [303, 85] on link "All" at bounding box center [300, 84] width 37 height 30
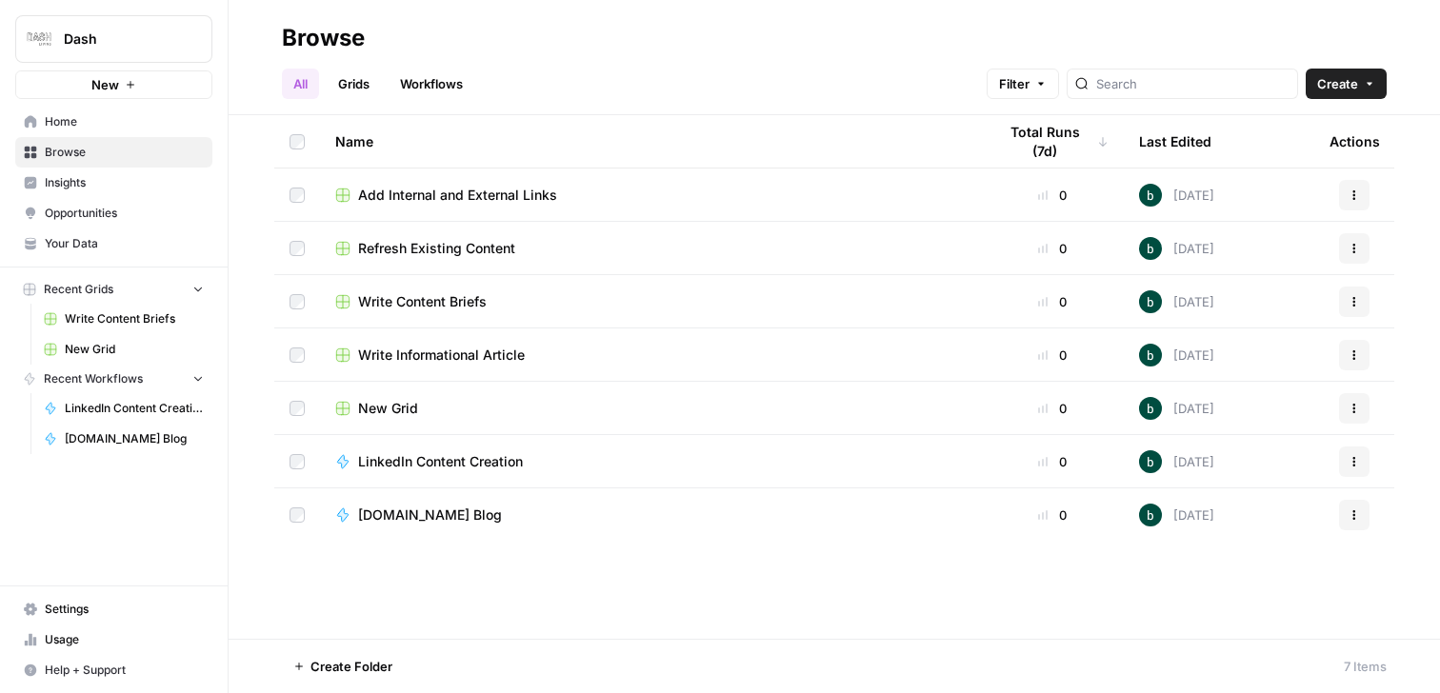
click at [80, 130] on span "Home" at bounding box center [124, 121] width 159 height 17
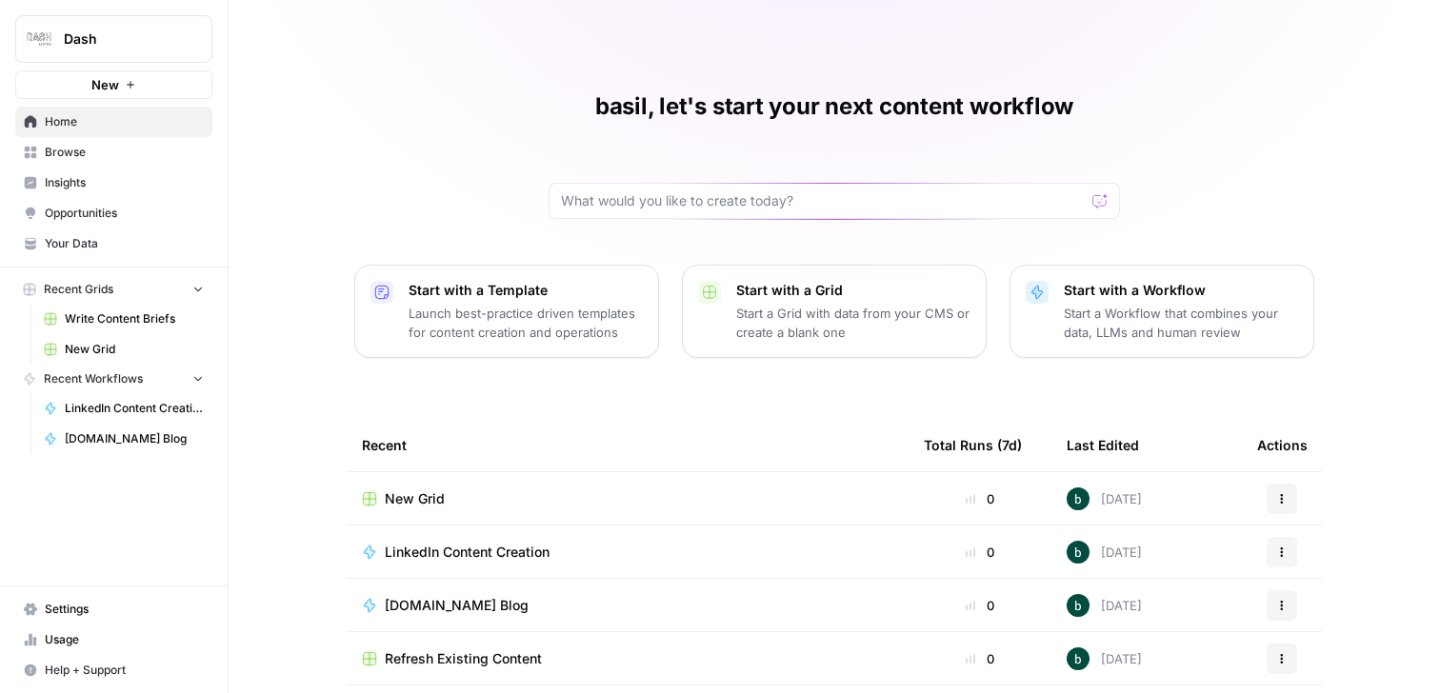
click at [828, 313] on p "Start a Grid with data from your CMS or create a blank one" at bounding box center [853, 323] width 234 height 38
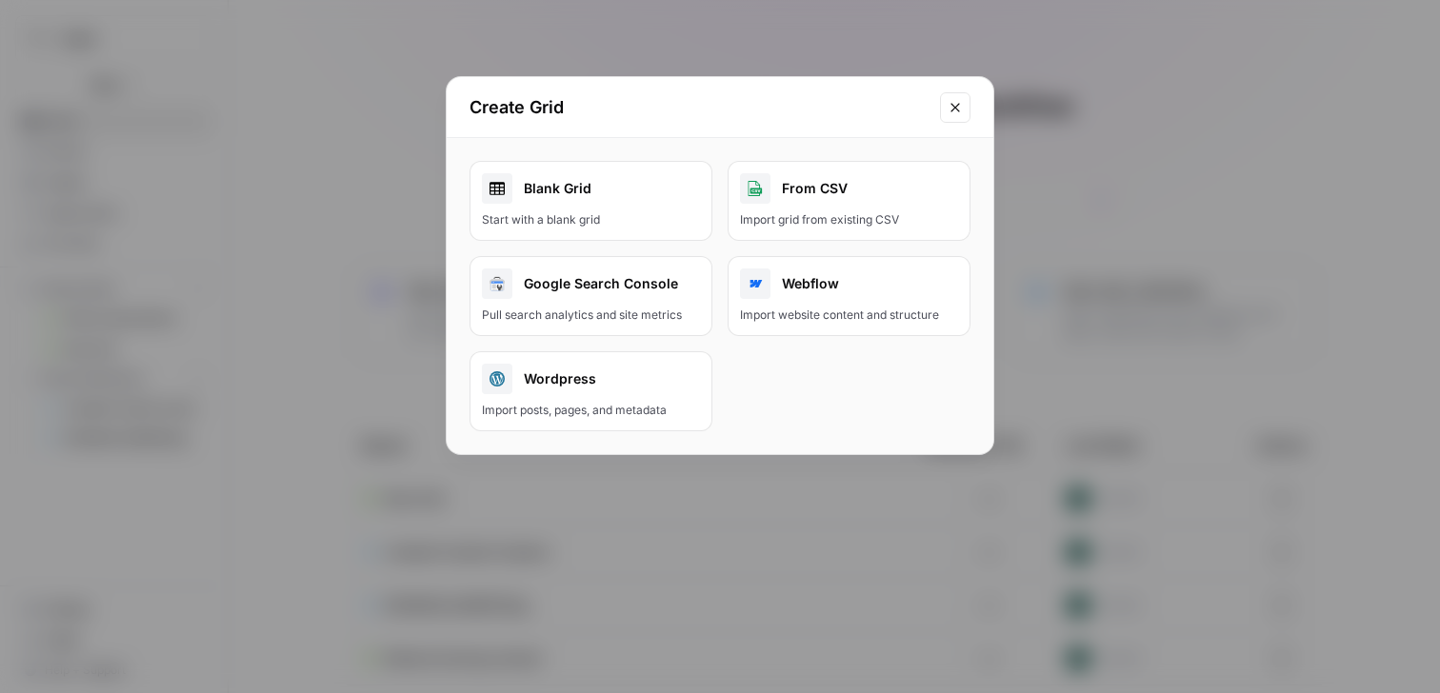
click at [961, 113] on icon "Close modal" at bounding box center [955, 107] width 15 height 15
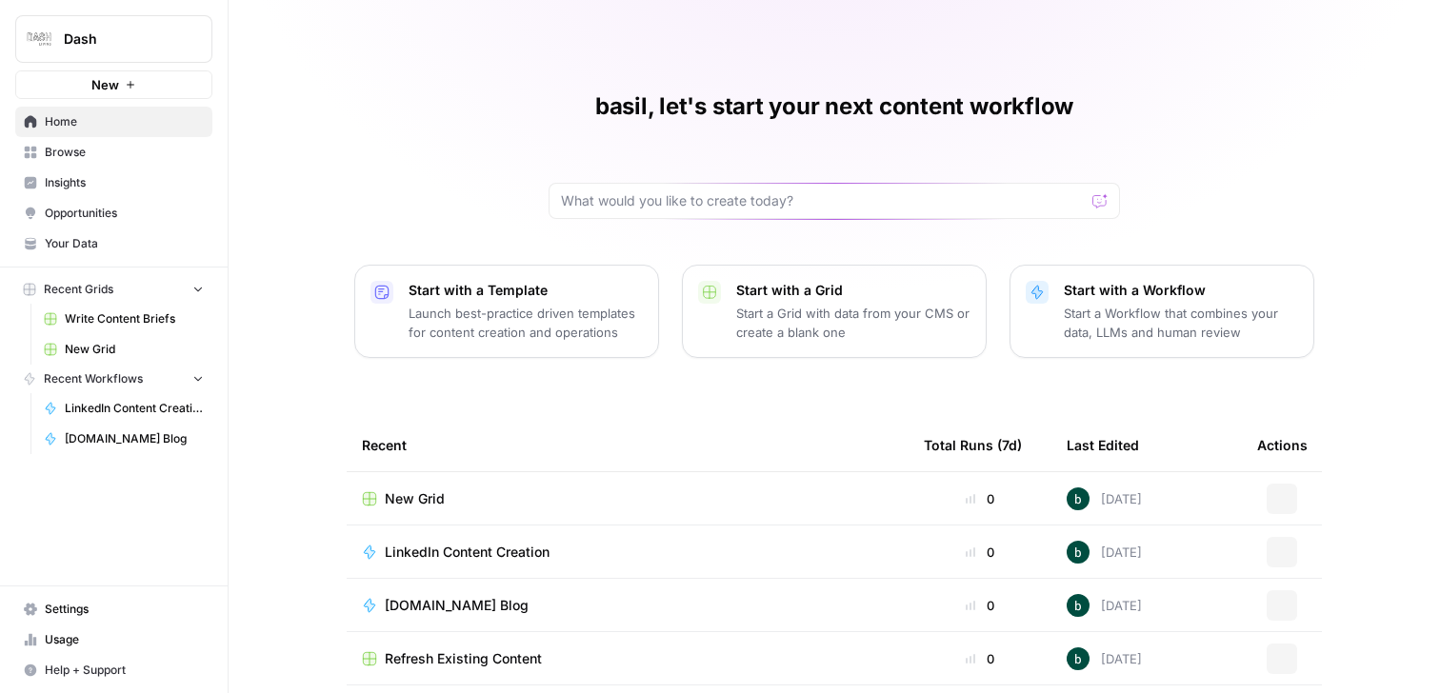
click at [578, 291] on p "Start with a Template" at bounding box center [526, 290] width 234 height 19
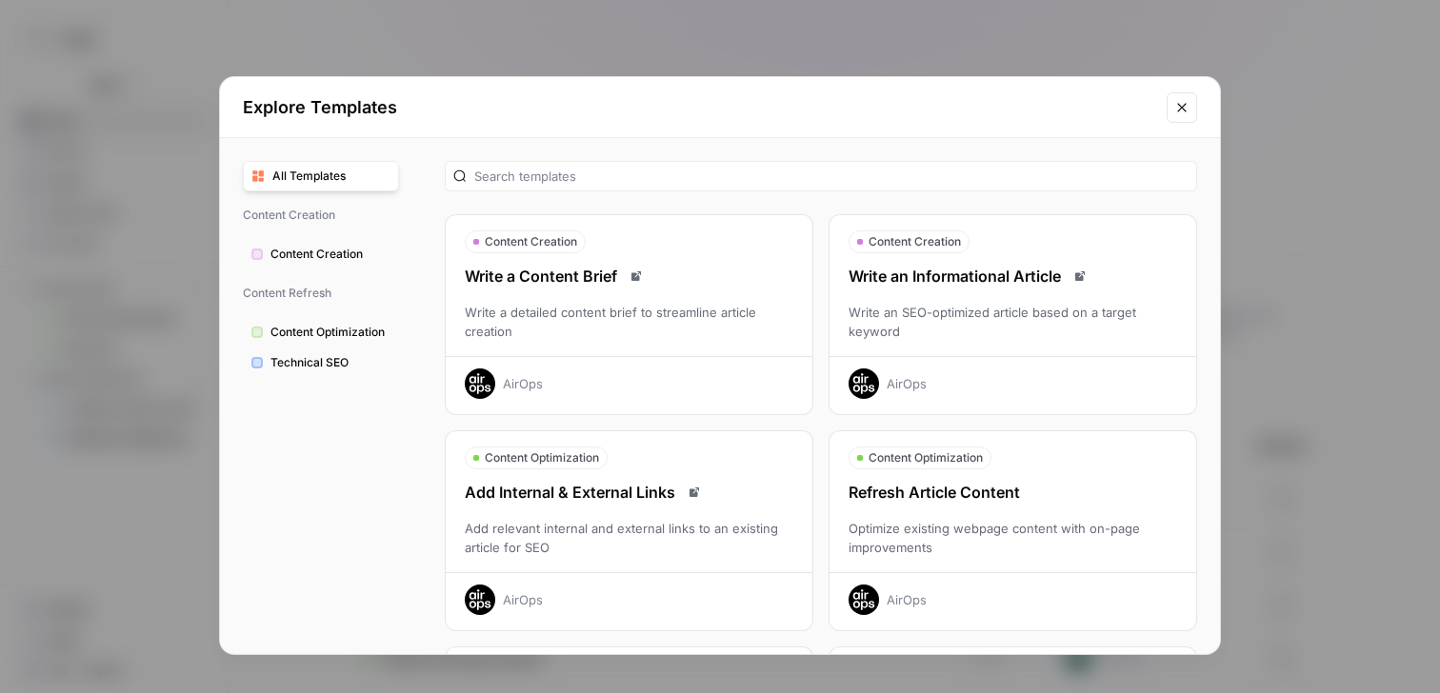
click at [340, 247] on span "Content Creation" at bounding box center [331, 254] width 120 height 17
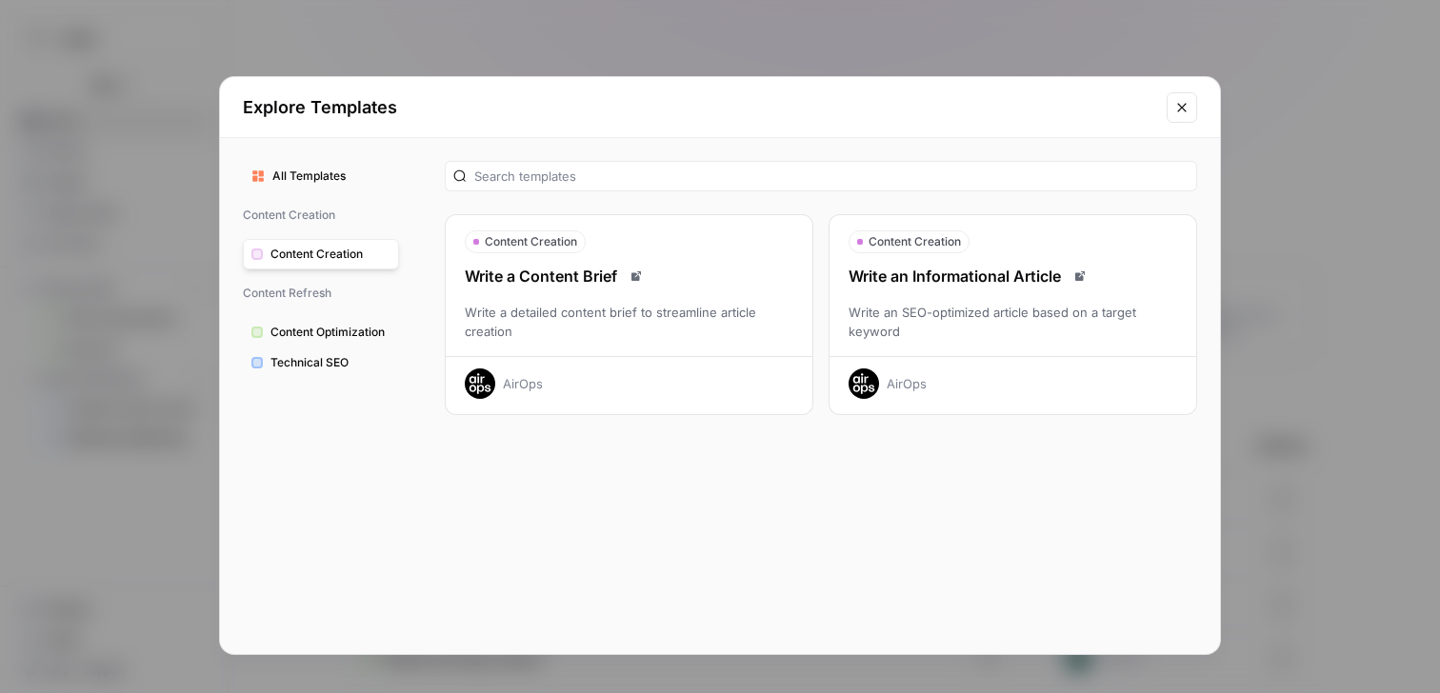
click at [976, 298] on div "Write an Informational Article Write an SEO-optimized article based on a target…" at bounding box center [1013, 332] width 367 height 134
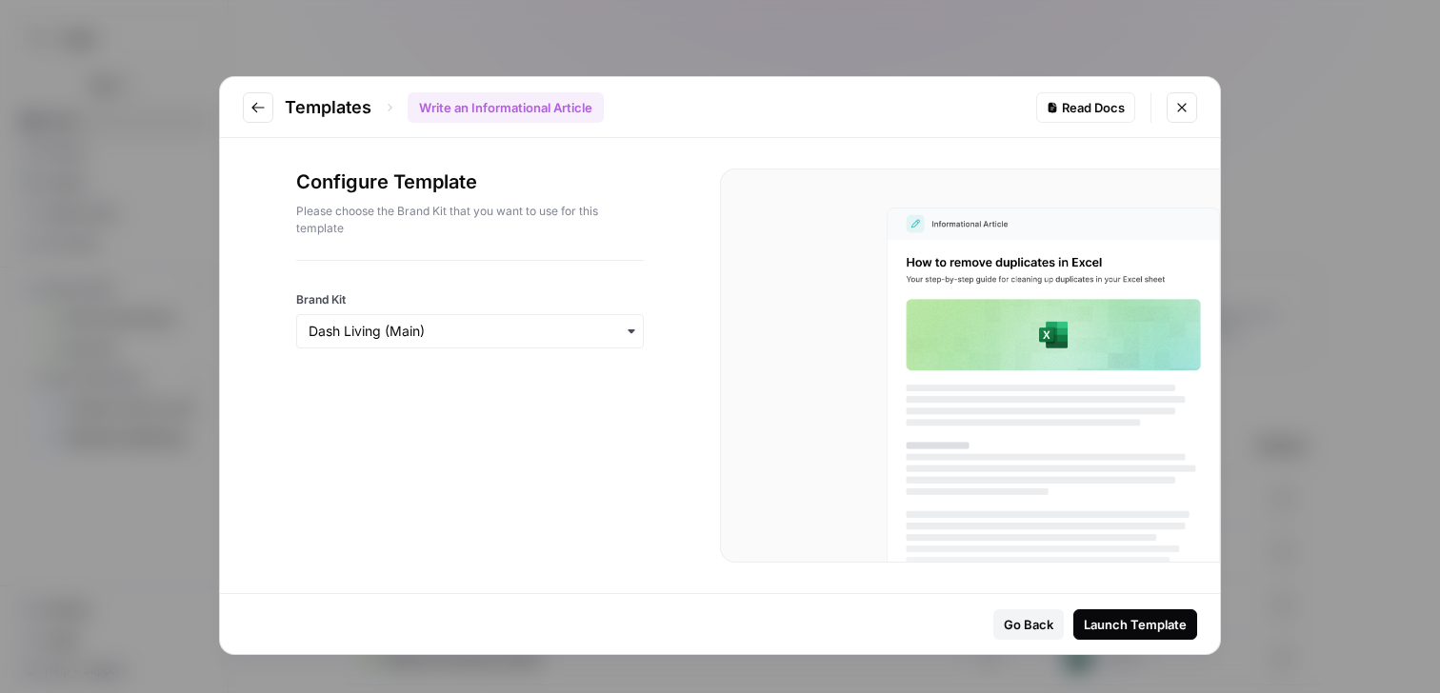
click at [1167, 625] on div "Launch Template" at bounding box center [1135, 624] width 103 height 19
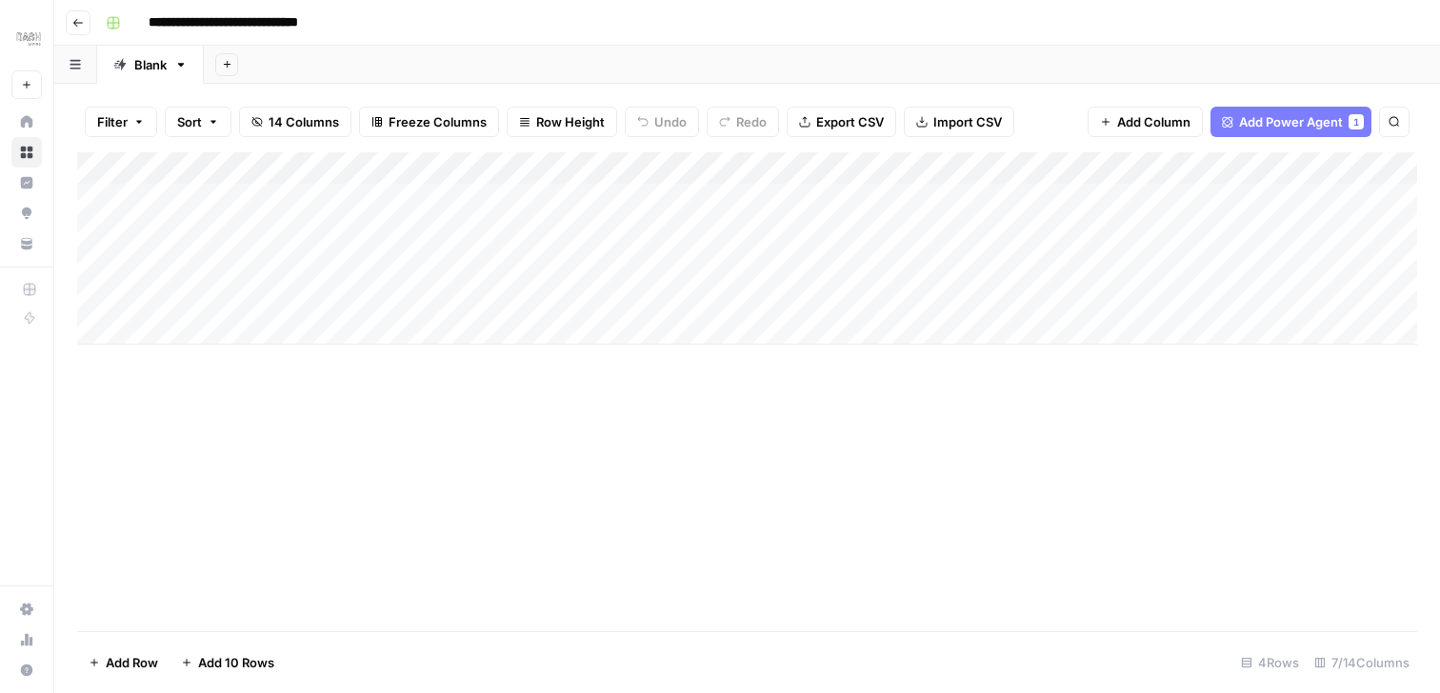
click at [208, 325] on div "Add Column" at bounding box center [747, 248] width 1340 height 192
click at [220, 326] on div "Add Column" at bounding box center [747, 264] width 1340 height 225
click at [220, 326] on body "**********" at bounding box center [720, 346] width 1440 height 693
click at [475, 386] on div "Add Column" at bounding box center [747, 391] width 1340 height 479
click at [298, 331] on div "Add Column" at bounding box center [747, 264] width 1340 height 225
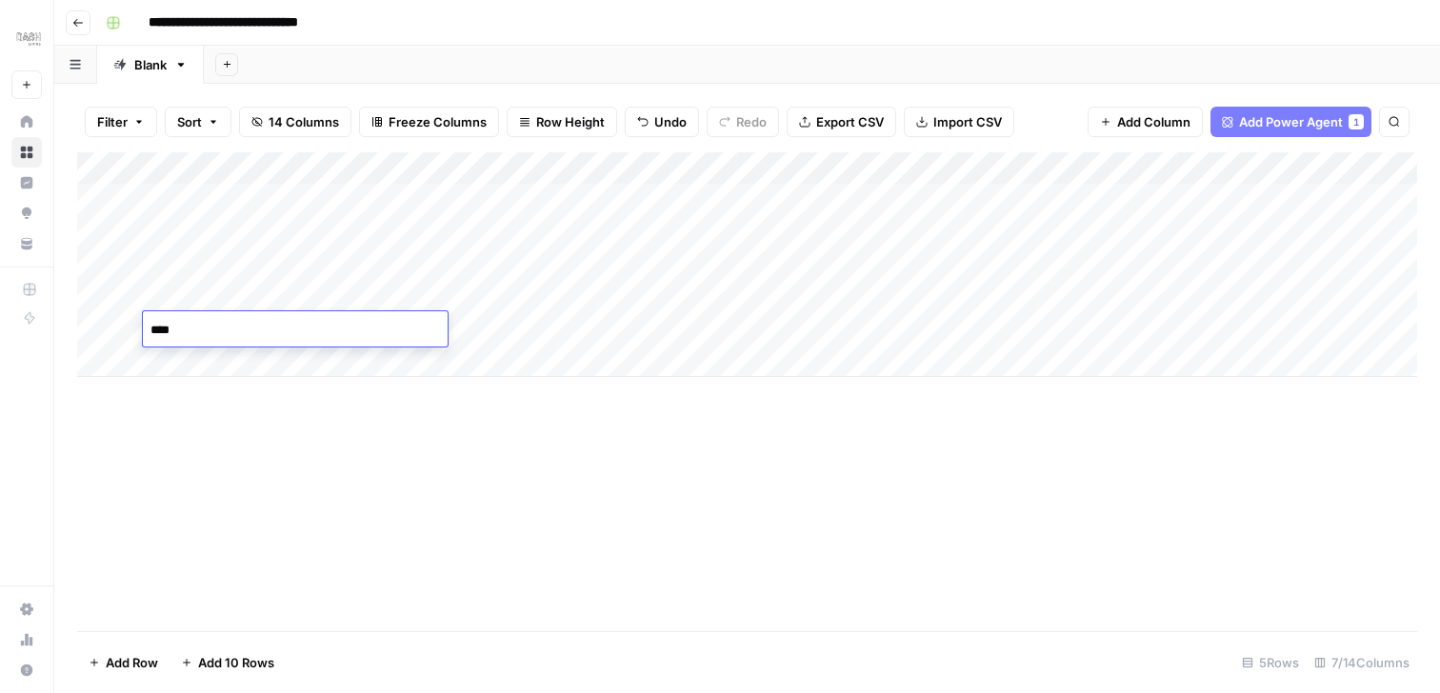
type textarea "*****"
click at [226, 335] on div "Add Column" at bounding box center [747, 280] width 1340 height 257
click at [226, 332] on textarea "**********" at bounding box center [295, 330] width 305 height 27
click at [327, 329] on textarea "**********" at bounding box center [295, 330] width 305 height 27
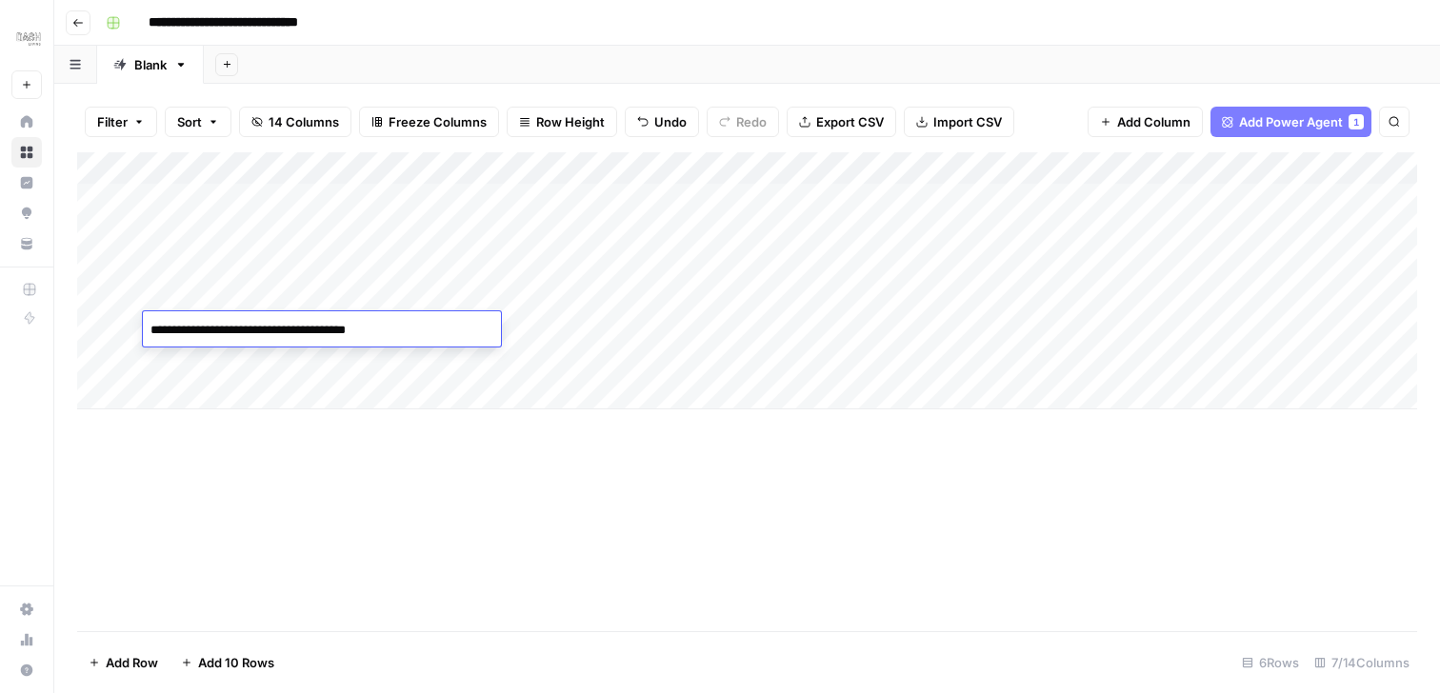
type textarea "**********"
click at [376, 477] on div "Add Column" at bounding box center [747, 391] width 1340 height 479
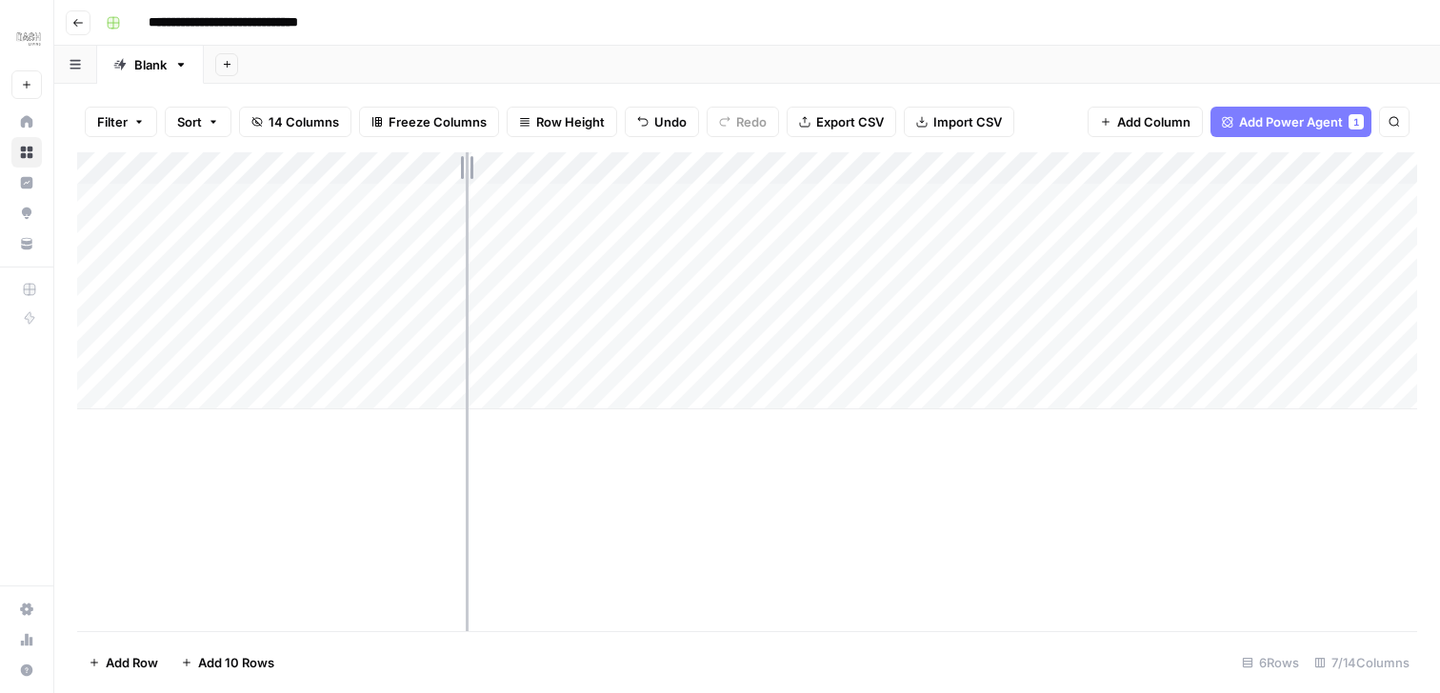
drag, startPoint x: 393, startPoint y: 158, endPoint x: 510, endPoint y: 165, distance: 116.4
click at [509, 165] on div "Add Column" at bounding box center [747, 280] width 1340 height 257
click at [395, 326] on div "Add Column" at bounding box center [747, 280] width 1340 height 257
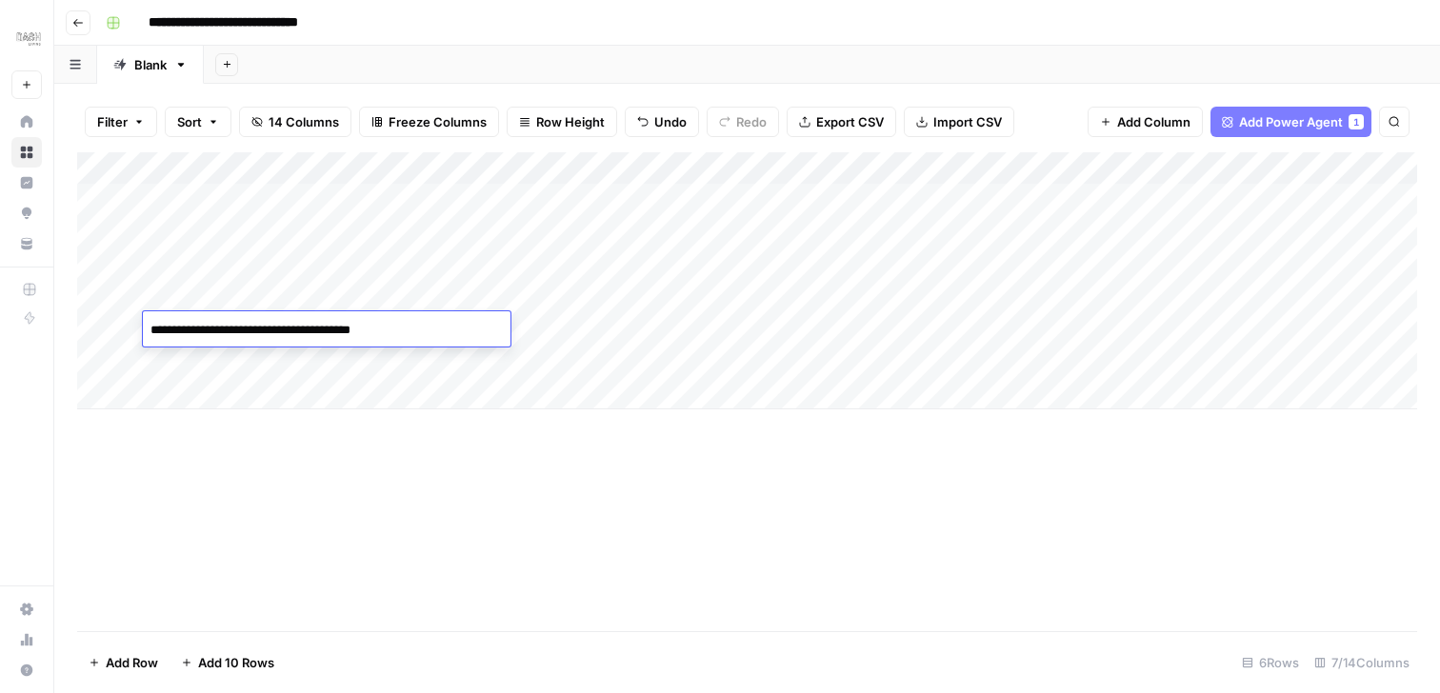
click at [349, 329] on textarea "**********" at bounding box center [327, 330] width 368 height 27
type textarea "**********"
click at [370, 501] on div "Add Column" at bounding box center [747, 391] width 1340 height 479
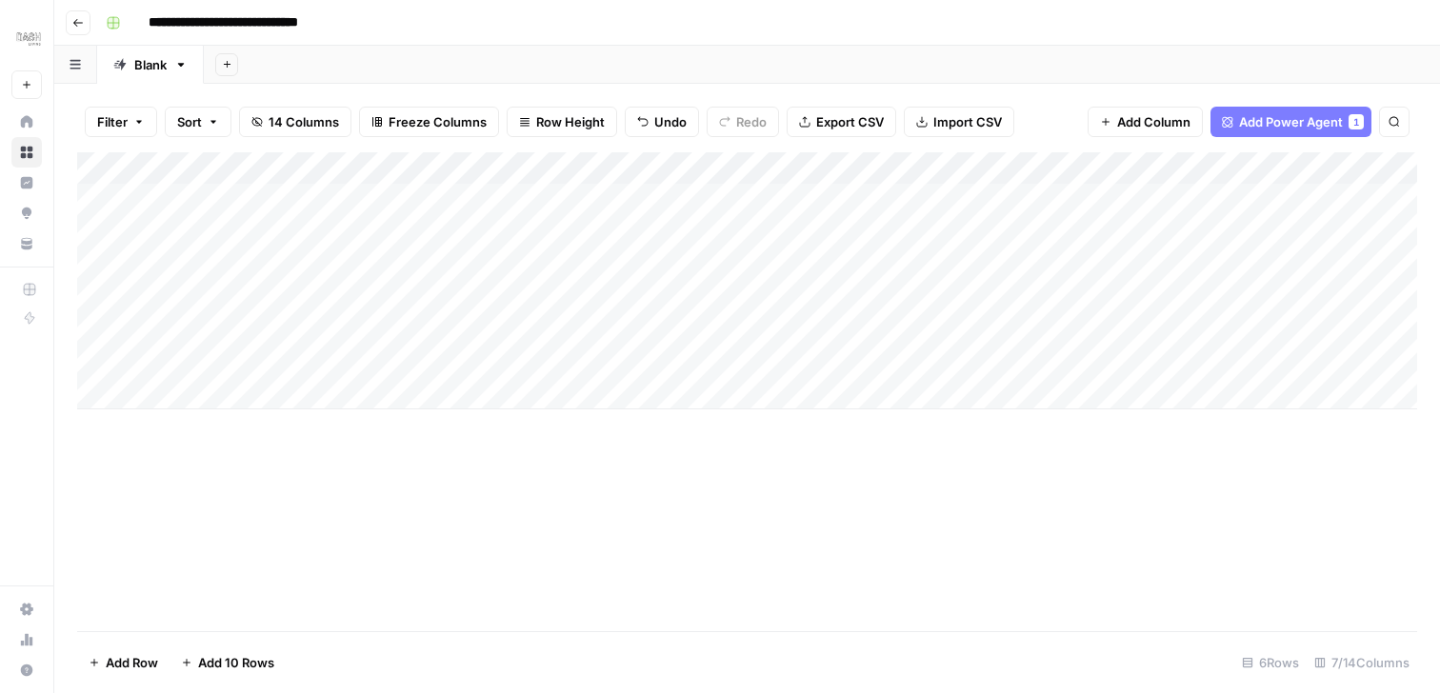
click at [651, 326] on div "Add Column" at bounding box center [747, 280] width 1340 height 257
click at [817, 329] on div "Add Column" at bounding box center [747, 280] width 1340 height 257
click at [673, 327] on div "Add Column" at bounding box center [747, 280] width 1340 height 257
click at [601, 331] on div "Add Column" at bounding box center [747, 280] width 1340 height 257
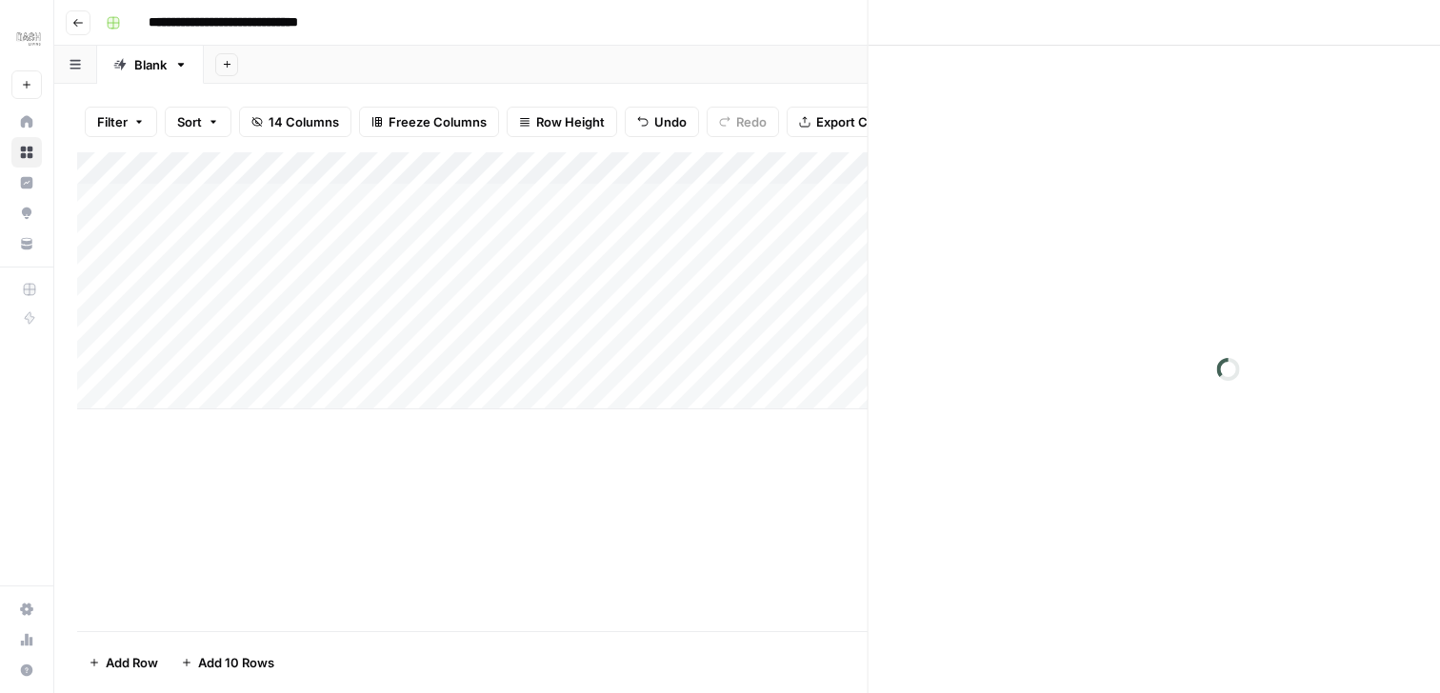
click at [601, 331] on div at bounding box center [653, 328] width 290 height 35
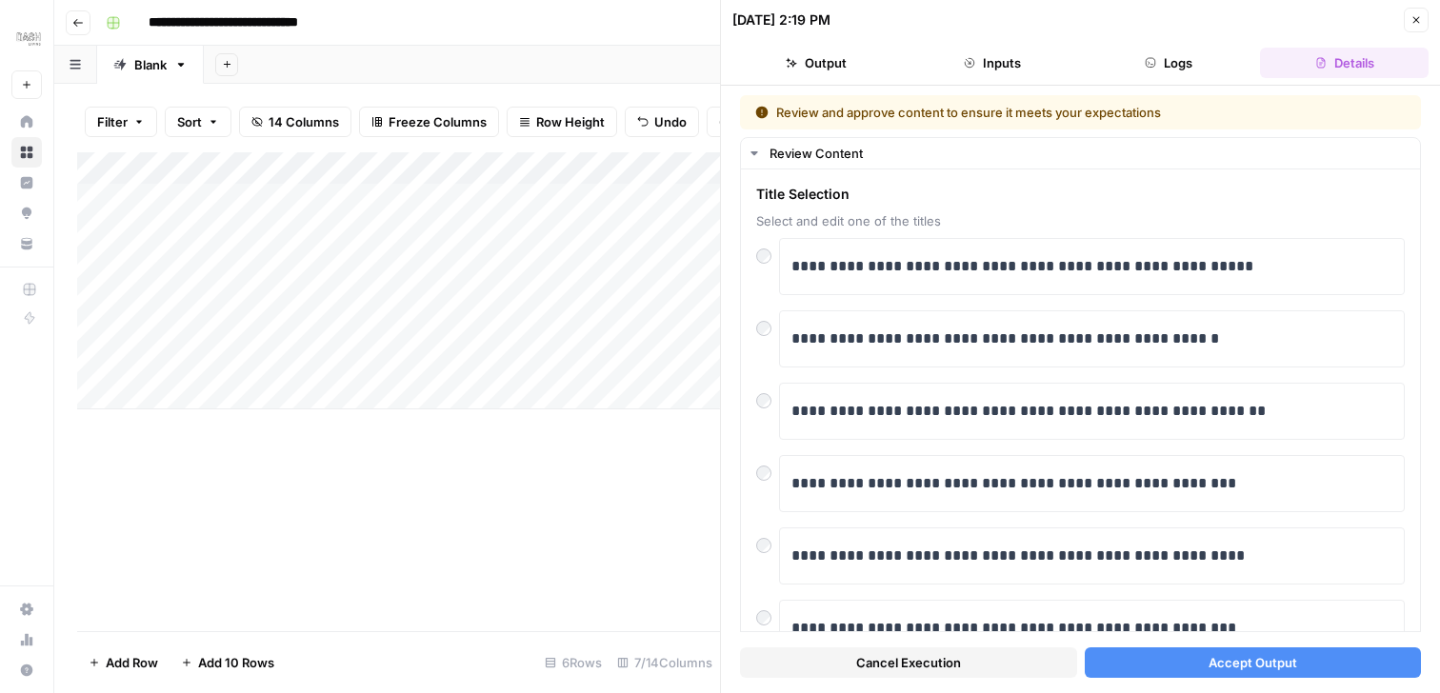
click at [1423, 22] on button "Close" at bounding box center [1416, 20] width 25 height 25
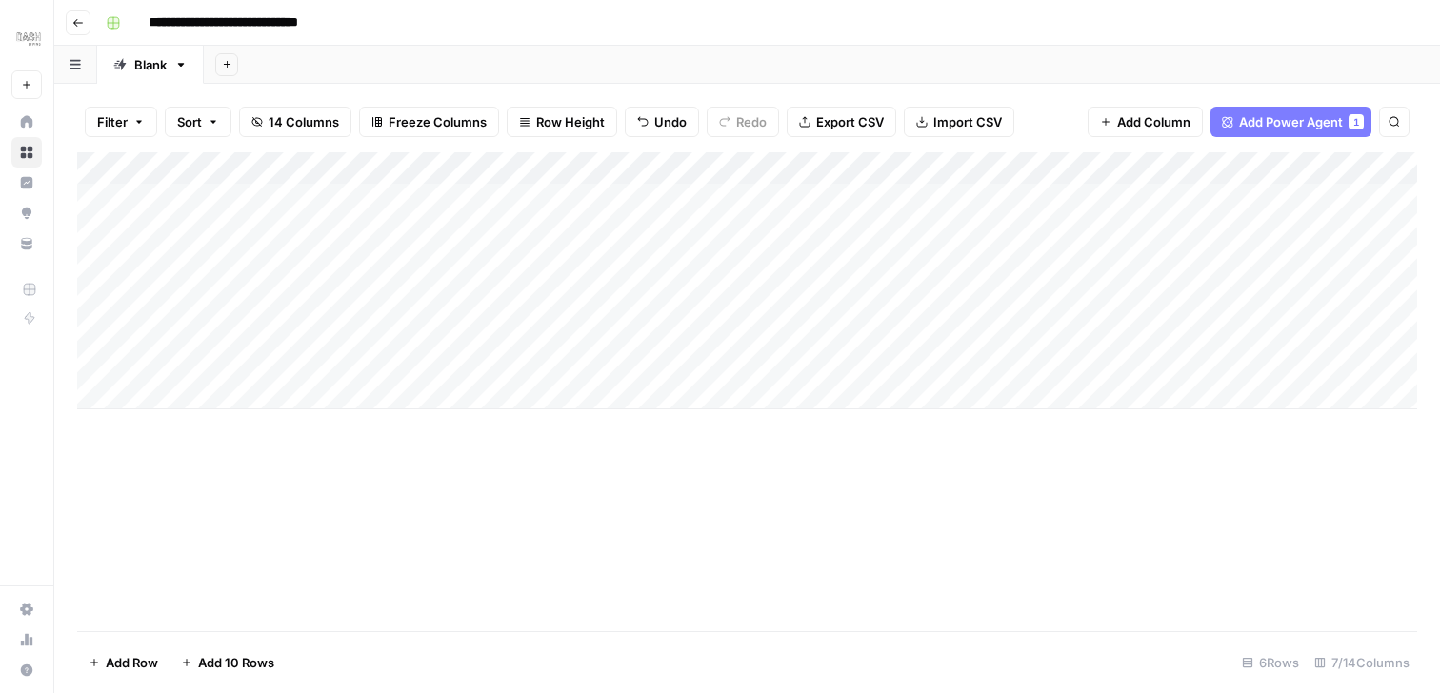
click at [606, 328] on div "Add Column" at bounding box center [747, 280] width 1340 height 257
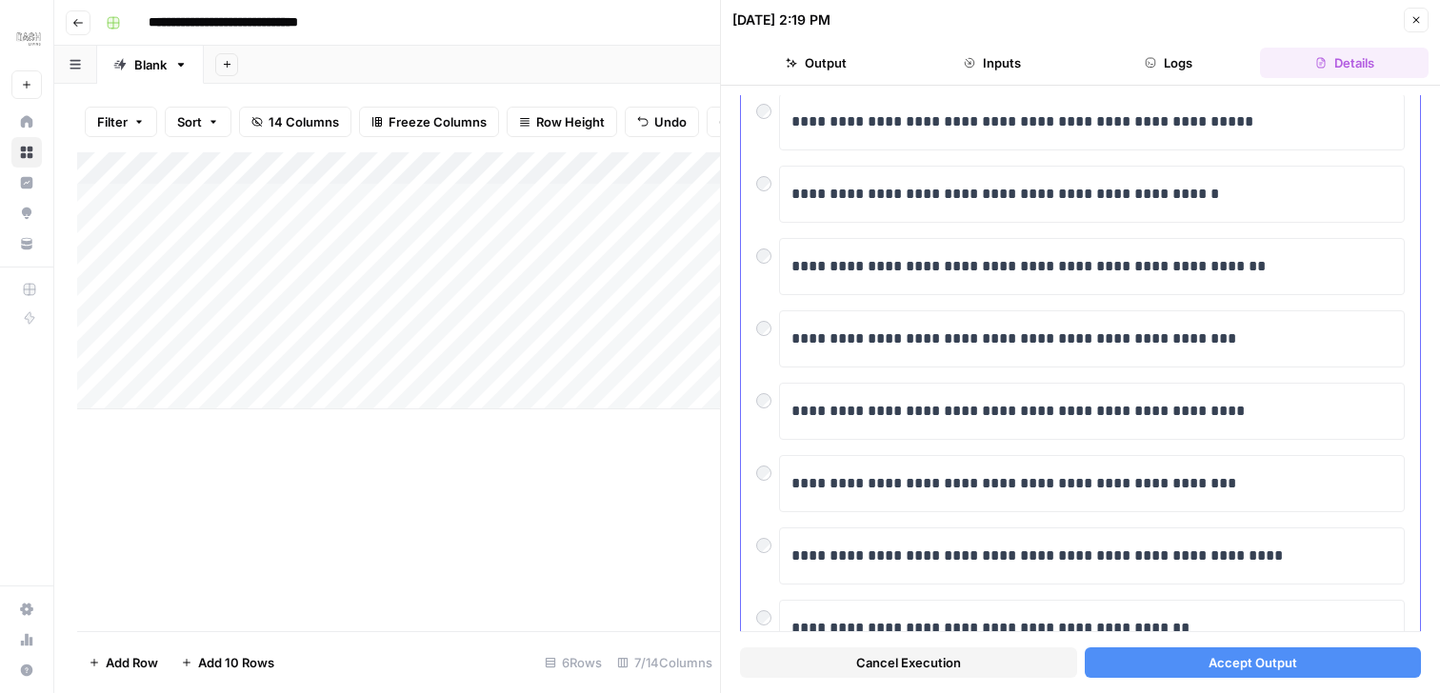
scroll to position [147, 0]
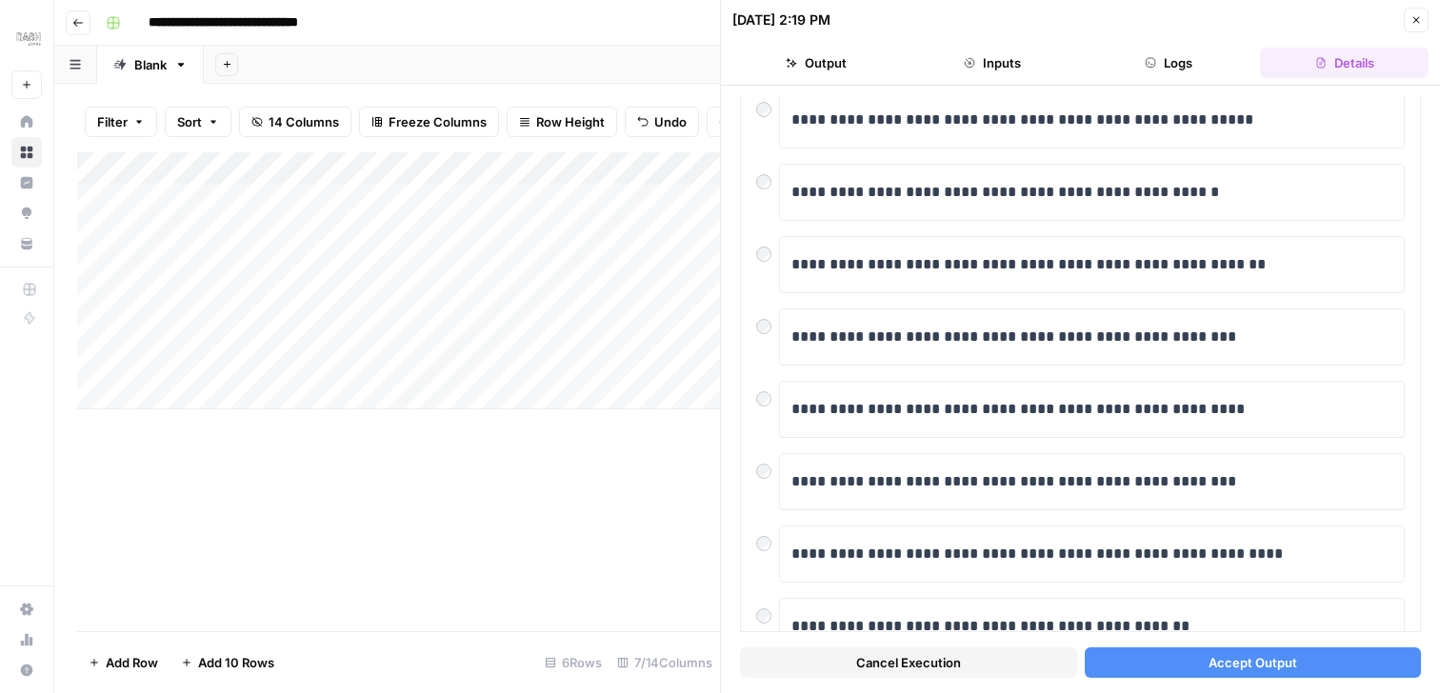
click at [1256, 663] on span "Accept Output" at bounding box center [1253, 662] width 89 height 19
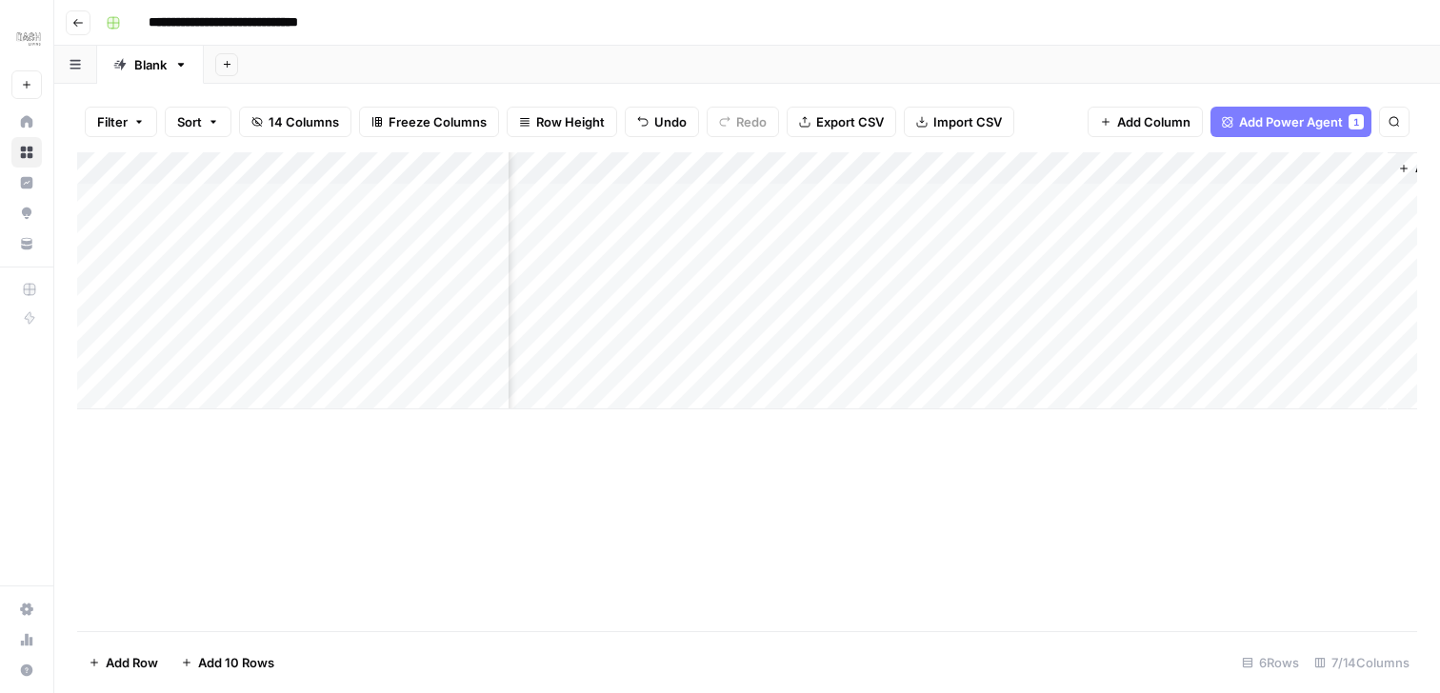
scroll to position [0, 537]
click at [1377, 164] on span "Add Column" at bounding box center [1373, 168] width 67 height 17
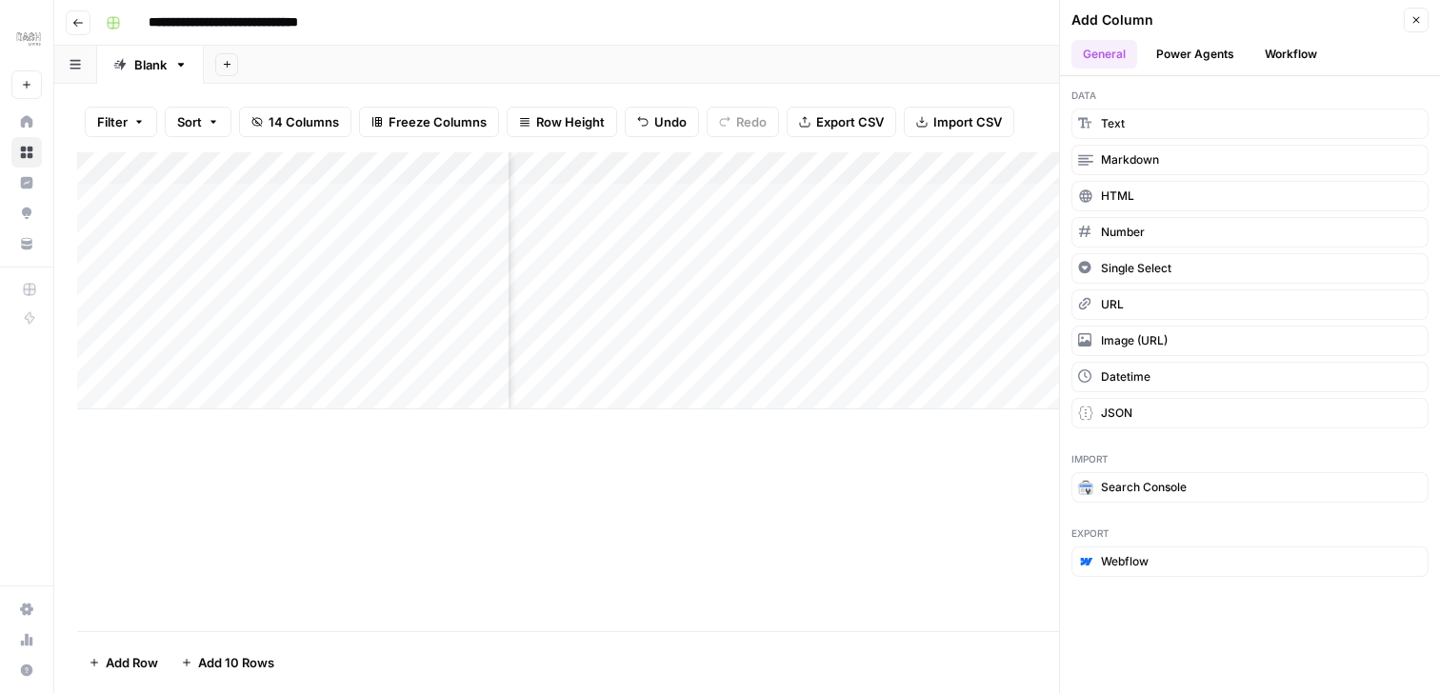
click at [1213, 43] on button "Power Agents" at bounding box center [1195, 54] width 101 height 29
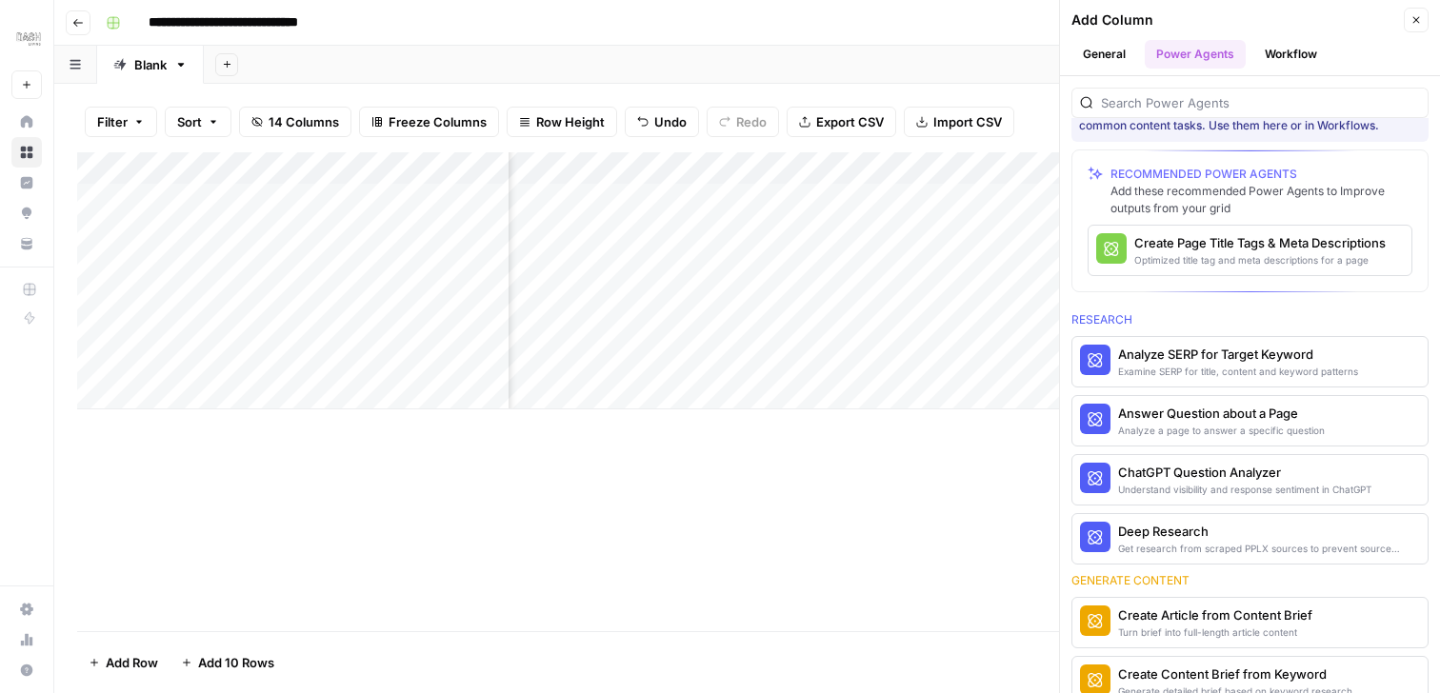
scroll to position [0, 0]
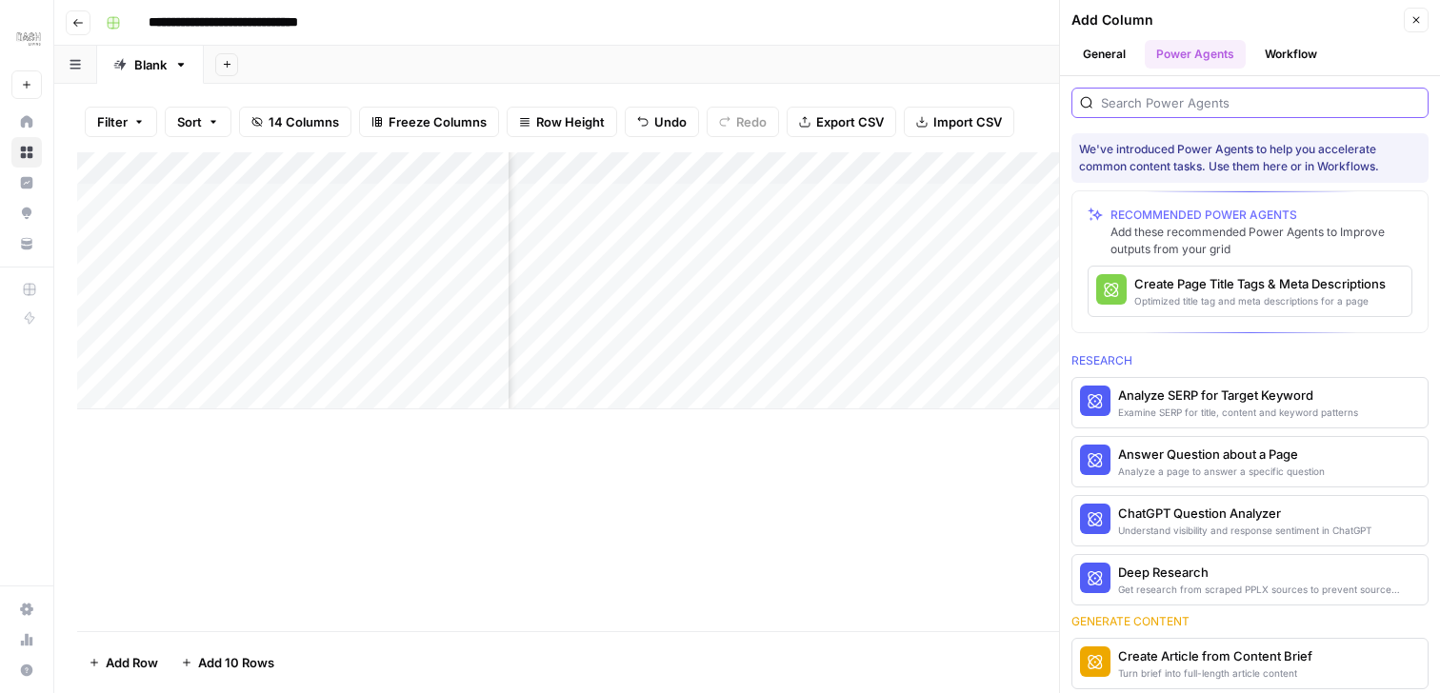
click at [1155, 100] on input "search" at bounding box center [1260, 102] width 319 height 19
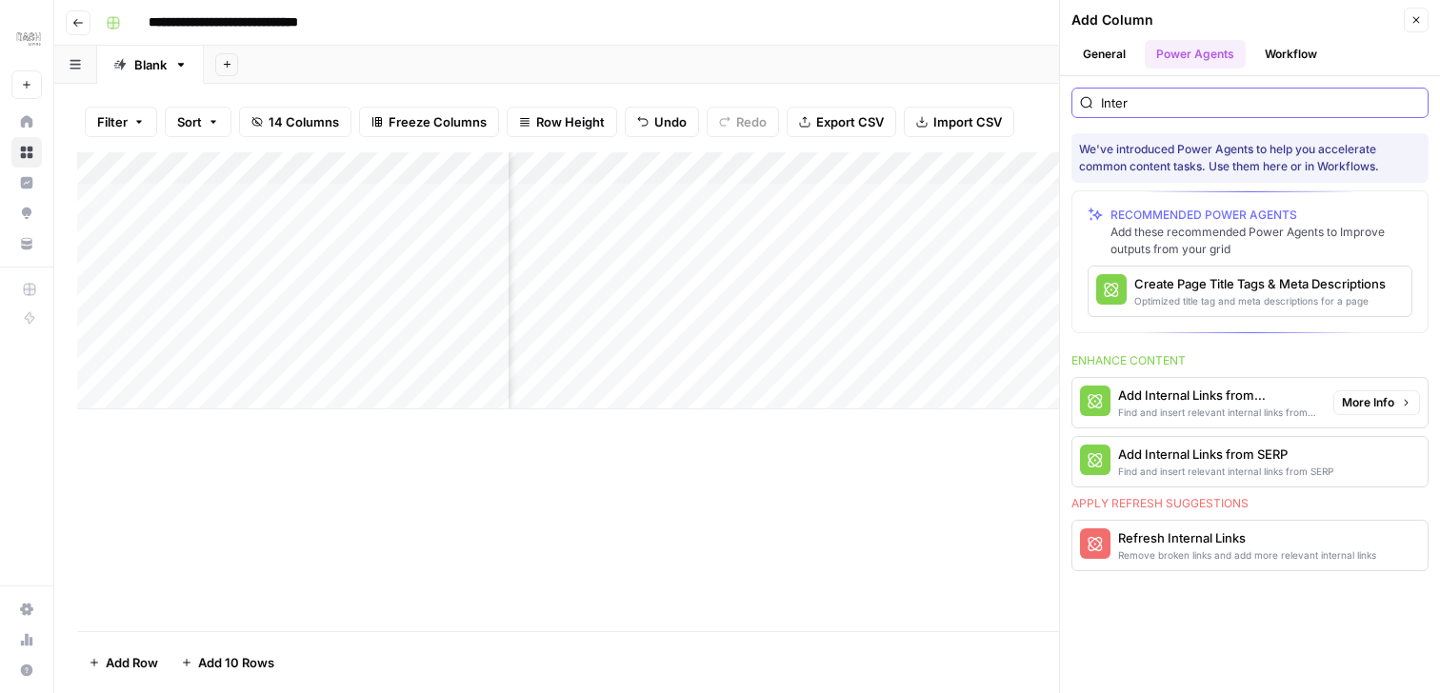
type input "Inter"
click at [1273, 398] on div "Add Internal Links from Knowledge Base" at bounding box center [1218, 395] width 200 height 19
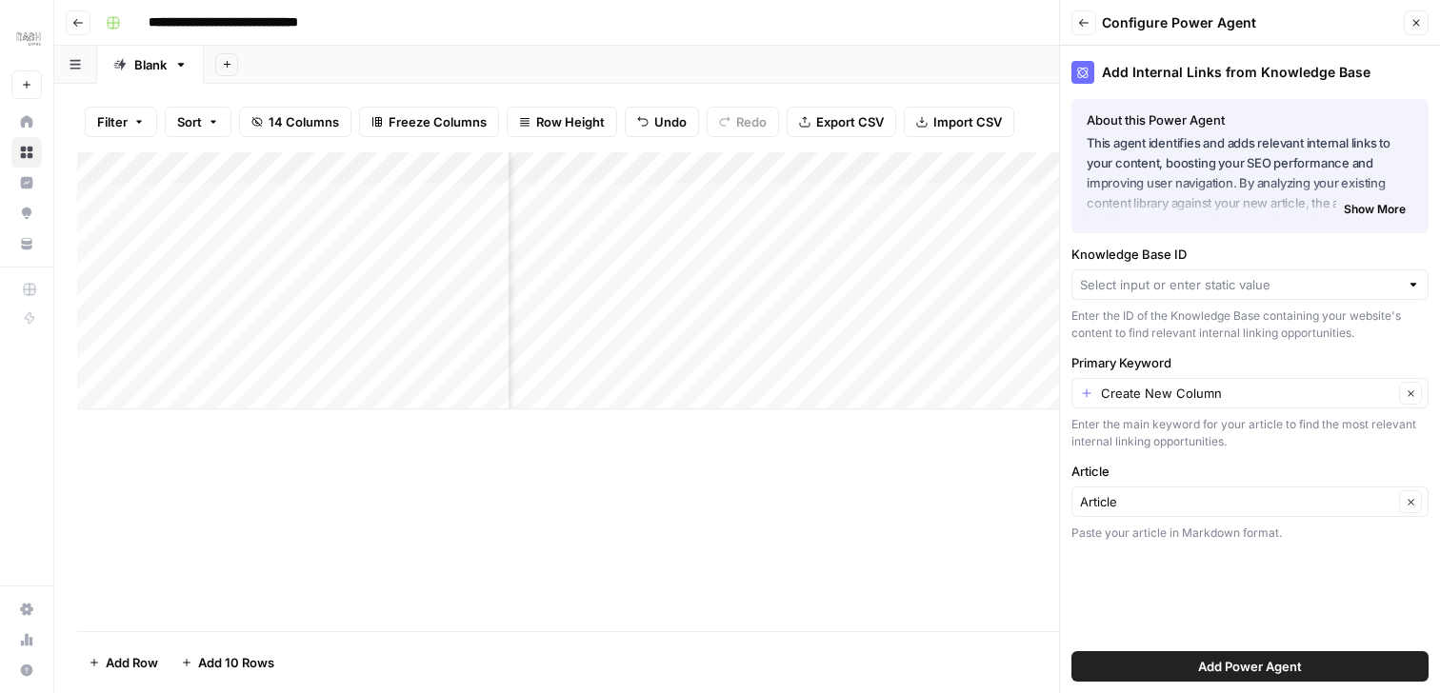
click at [1414, 280] on div at bounding box center [1413, 284] width 13 height 19
click at [1293, 331] on span "Dash Knowledge Base (EN)" at bounding box center [1246, 329] width 317 height 19
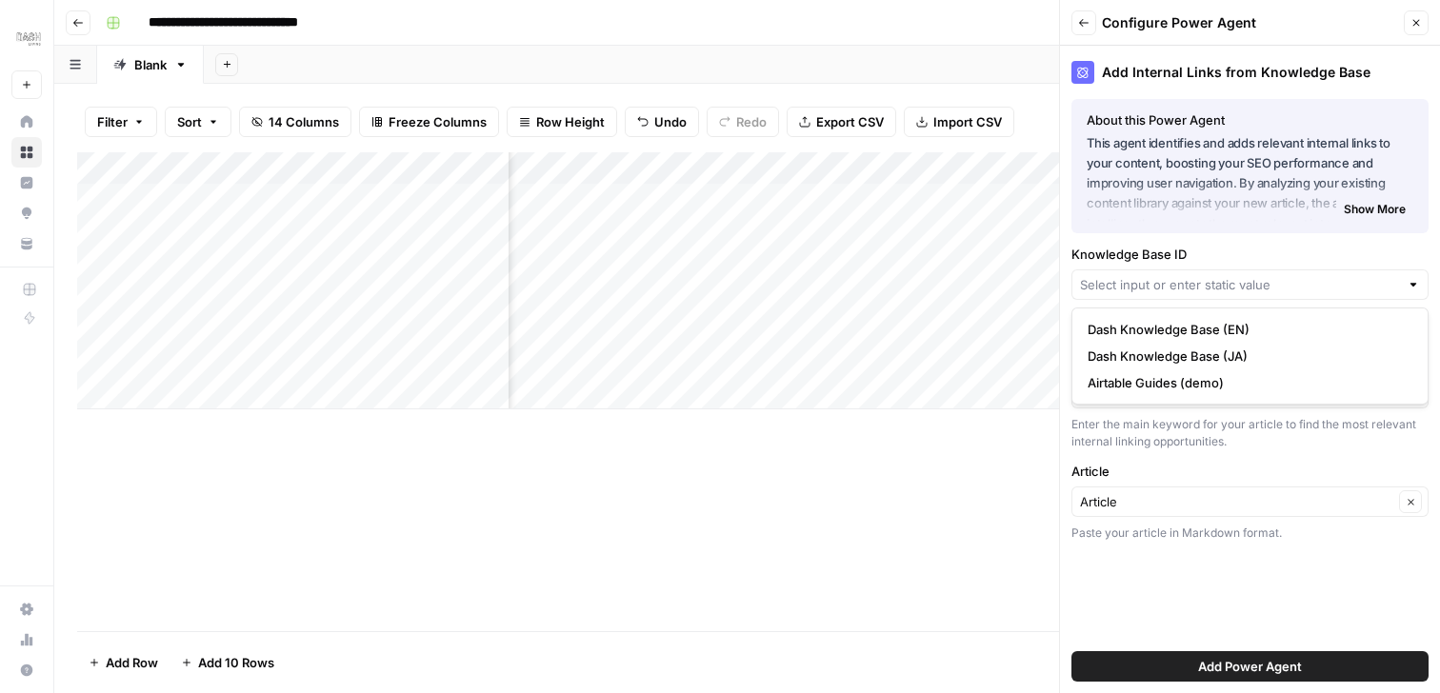
type input "Dash Knowledge Base (EN)"
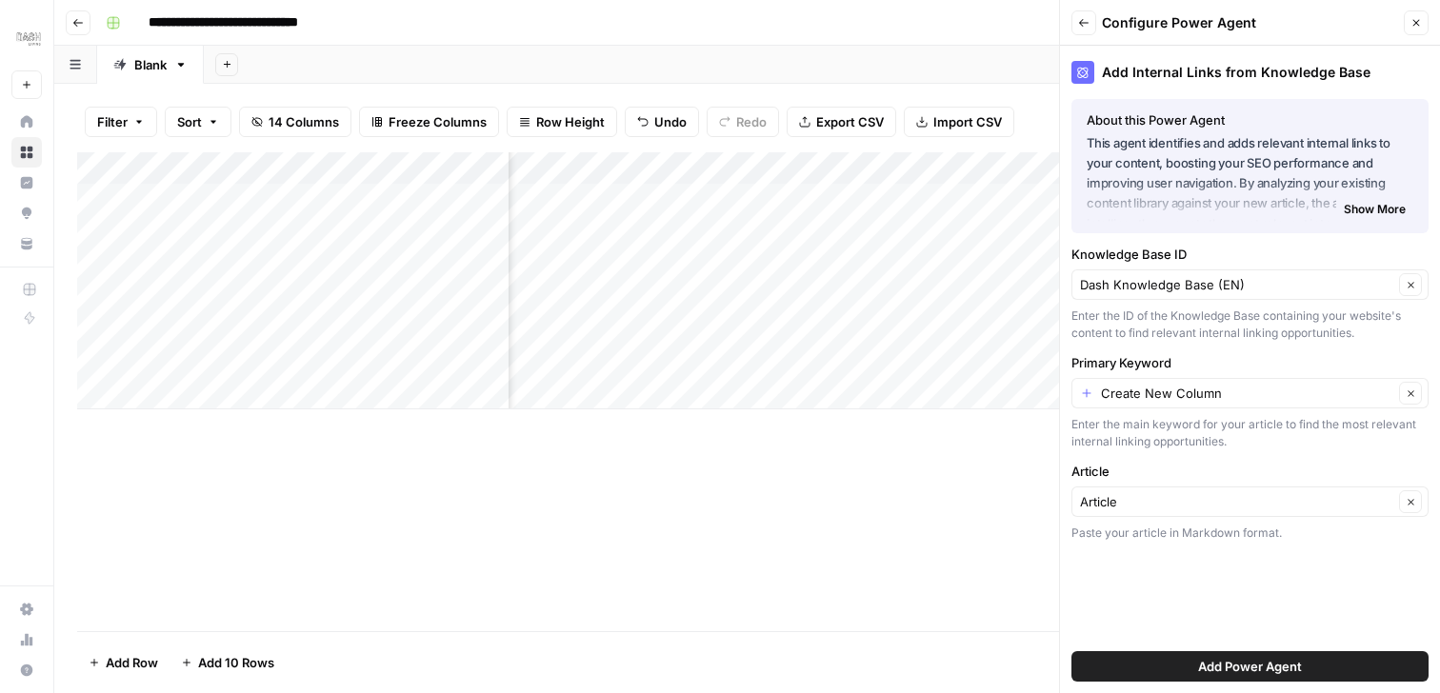
click at [1184, 664] on button "Add Power Agent" at bounding box center [1250, 667] width 357 height 30
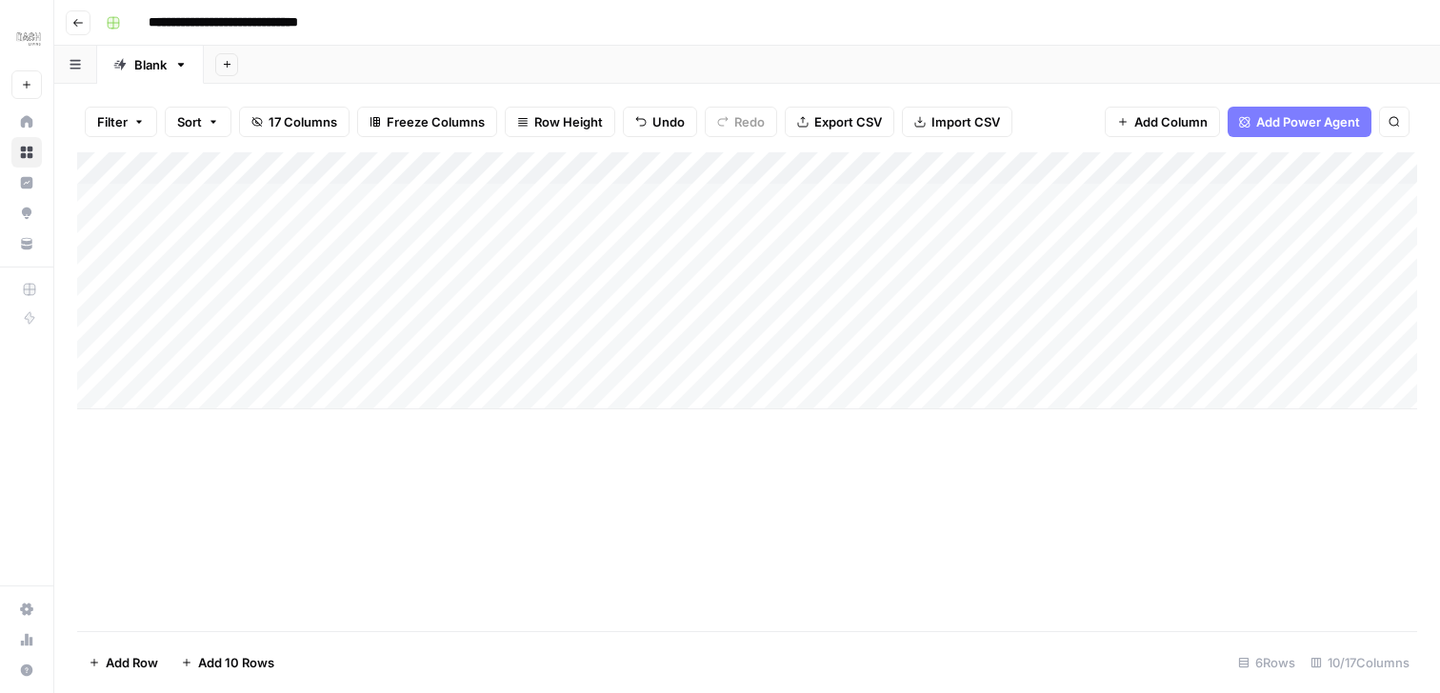
click at [756, 166] on div "Add Column" at bounding box center [747, 280] width 1340 height 257
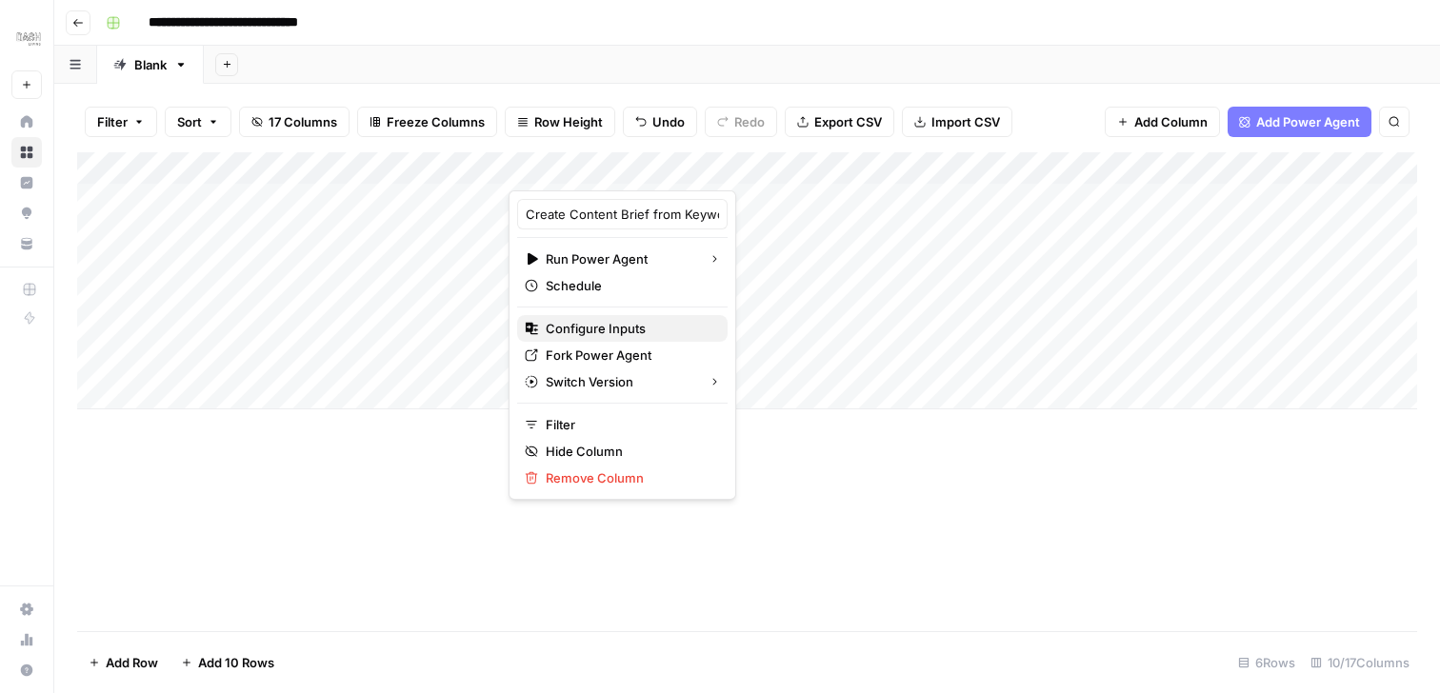
click at [602, 331] on span "Configure Inputs" at bounding box center [629, 328] width 167 height 19
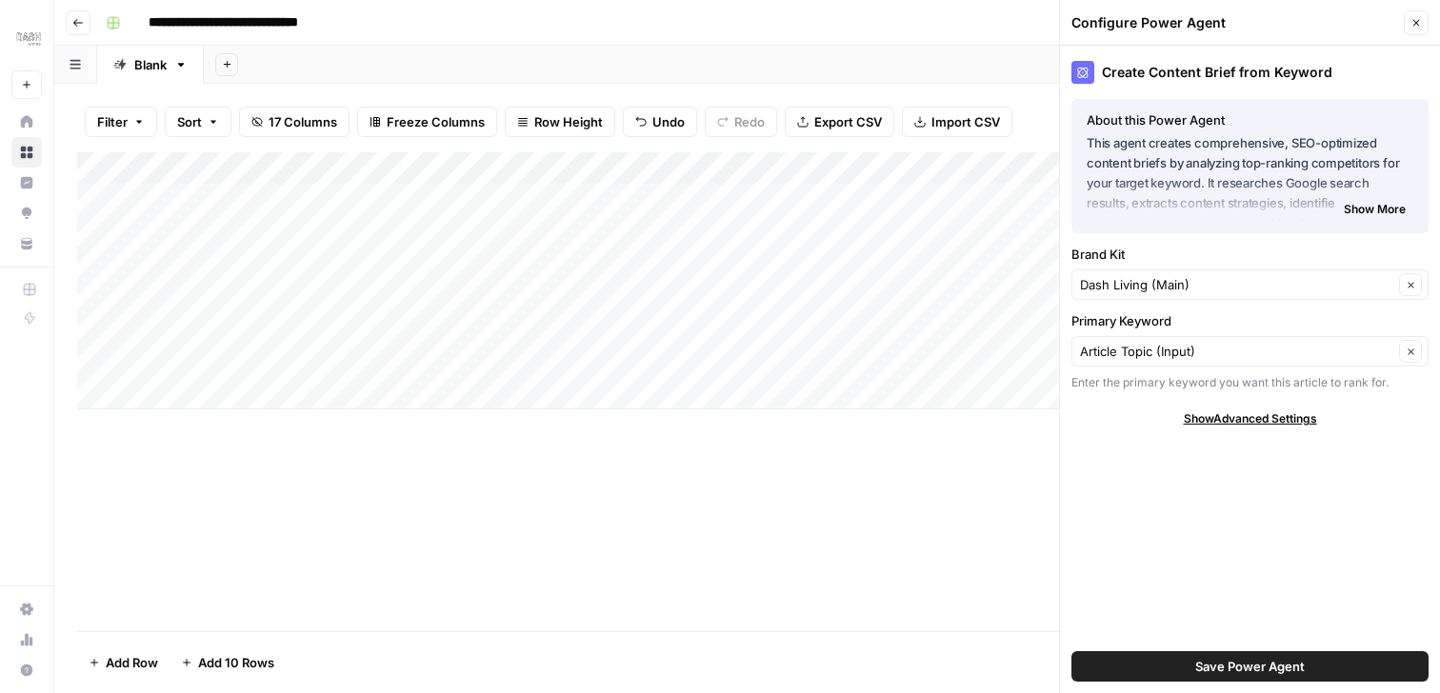
click at [1246, 416] on span "Show Advanced Settings" at bounding box center [1250, 419] width 133 height 17
click at [1376, 206] on span "Show More" at bounding box center [1375, 209] width 62 height 17
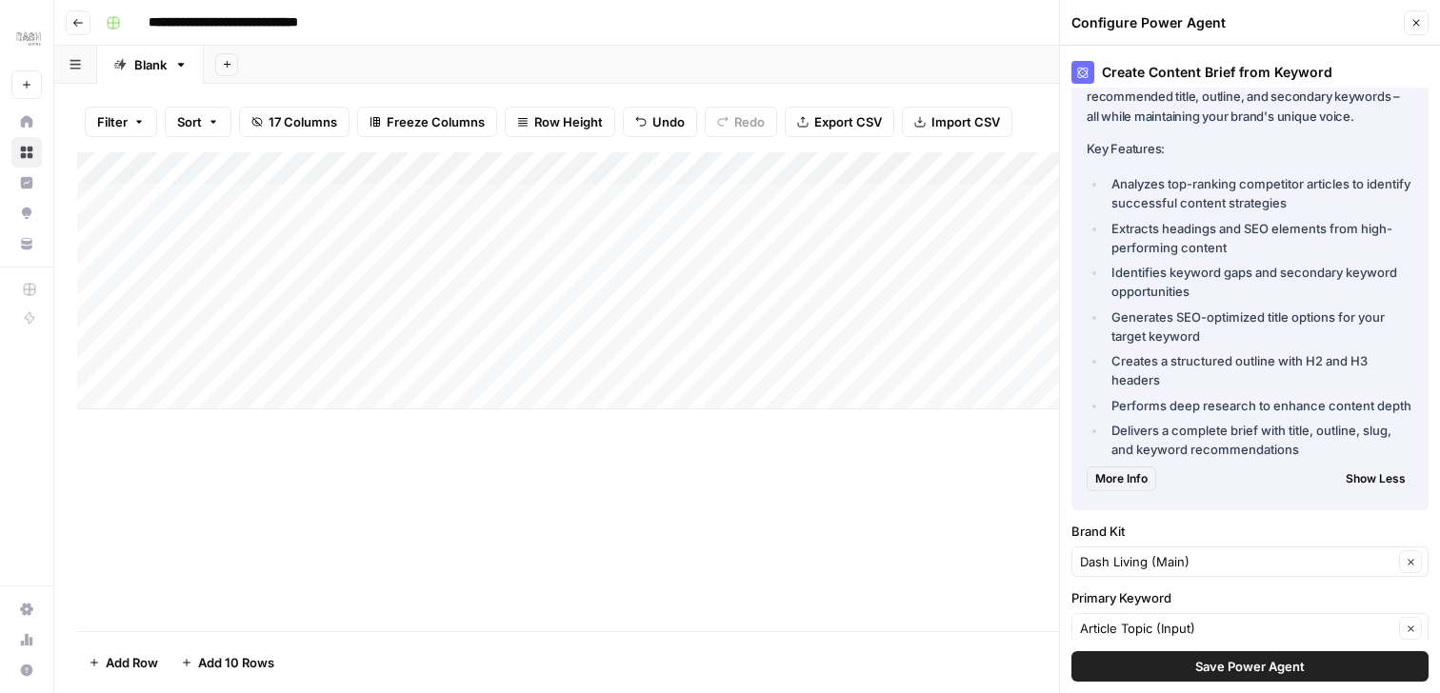
scroll to position [287, 0]
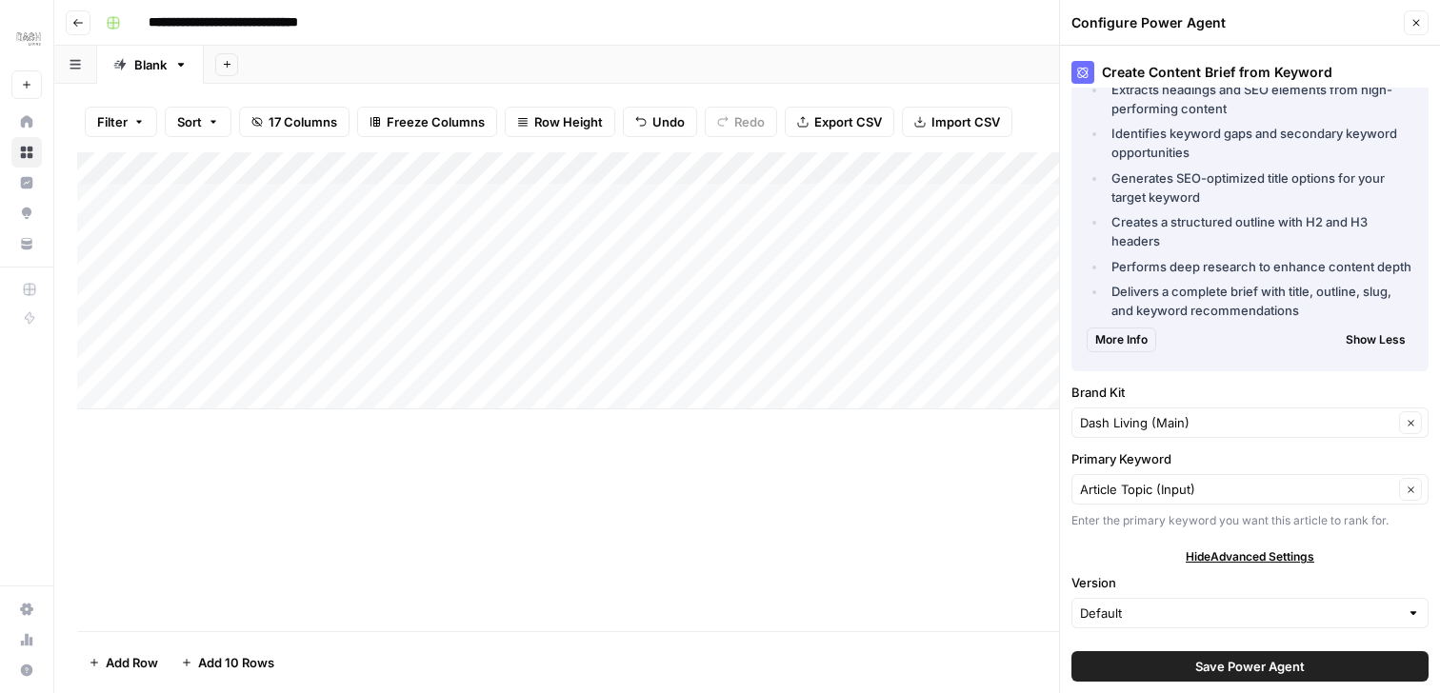
click at [1411, 22] on icon "button" at bounding box center [1416, 22] width 11 height 11
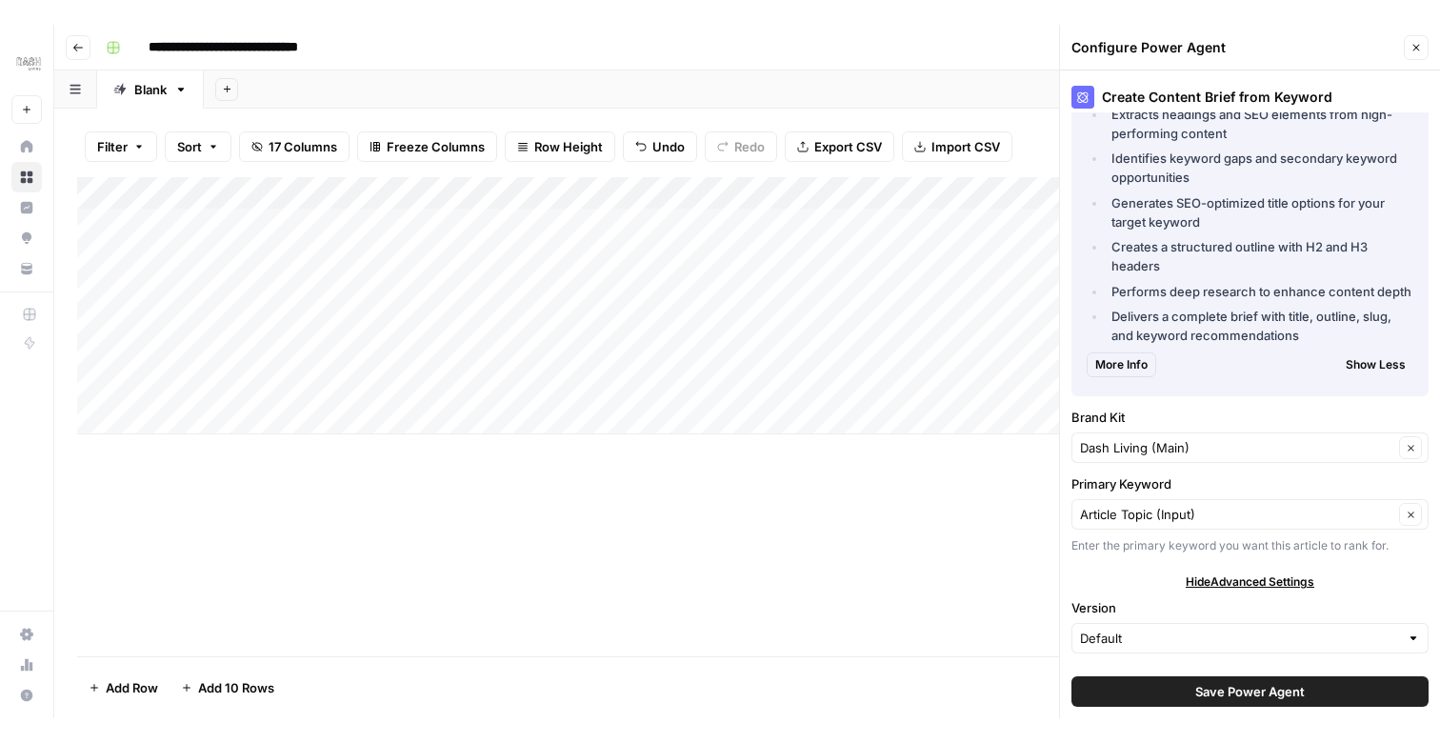
scroll to position [0, 0]
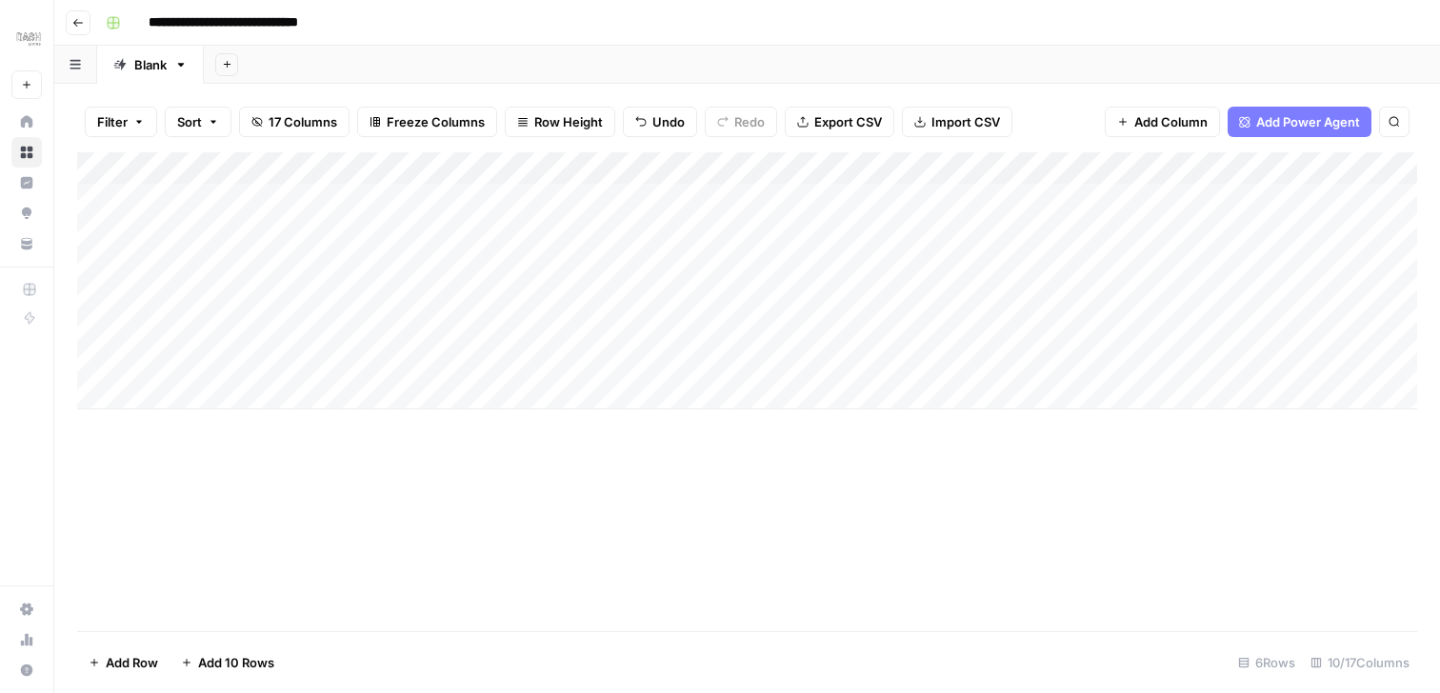
click at [755, 162] on div "Add Column" at bounding box center [747, 280] width 1340 height 257
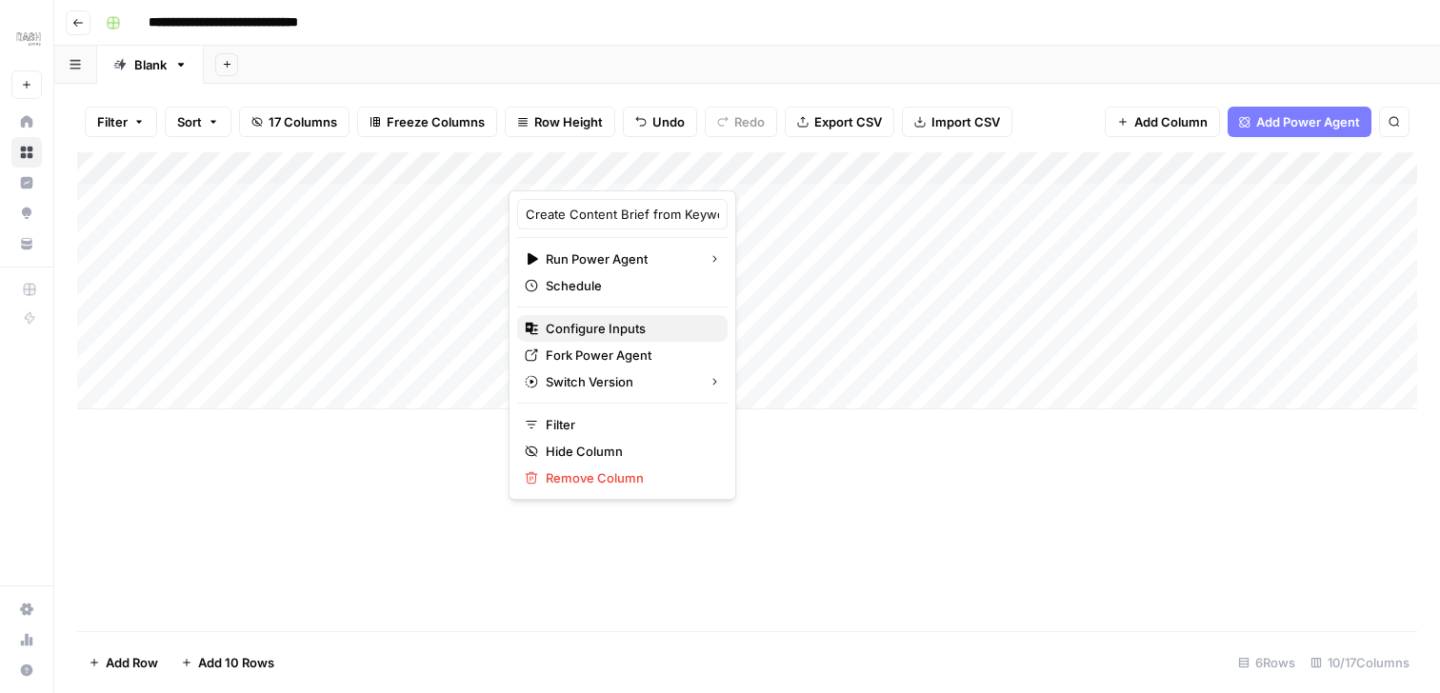
click at [657, 327] on span "Configure Inputs" at bounding box center [629, 328] width 167 height 19
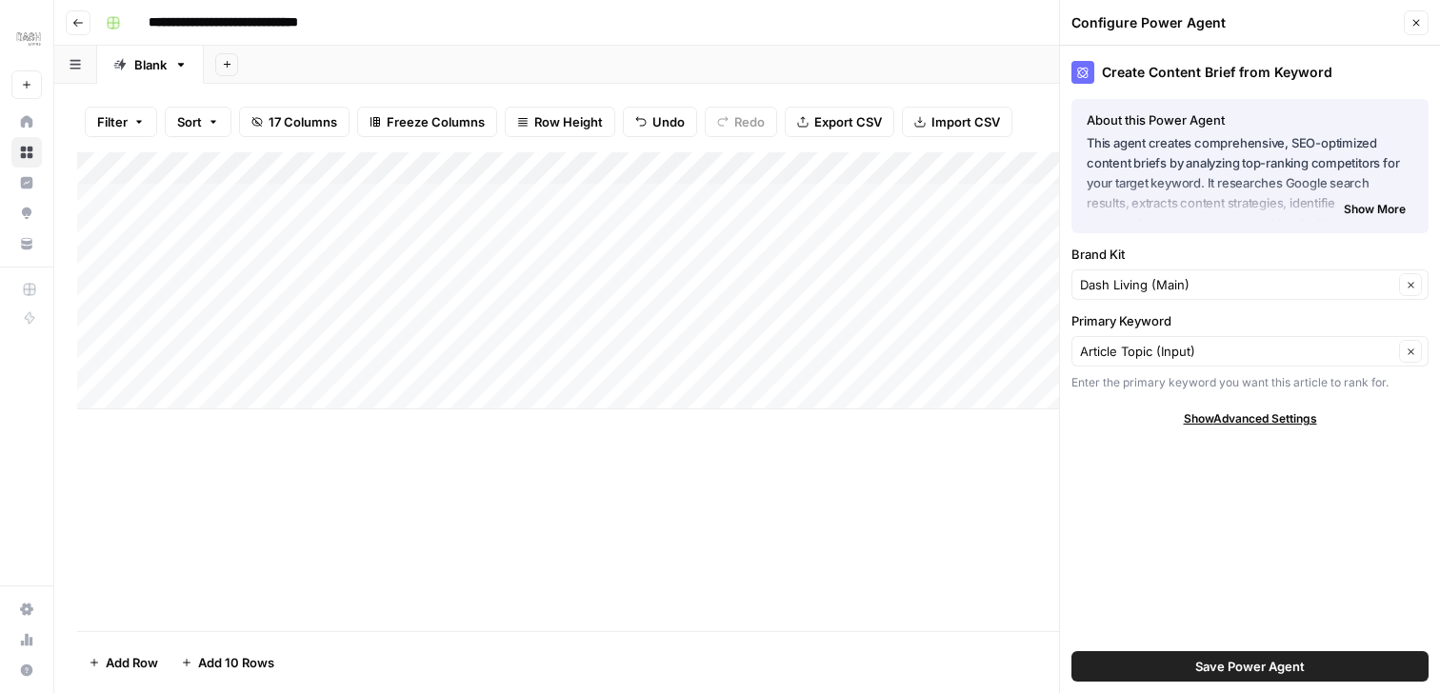
click at [1299, 411] on span "Show Advanced Settings" at bounding box center [1250, 419] width 133 height 17
click at [1418, 28] on icon "button" at bounding box center [1416, 22] width 11 height 11
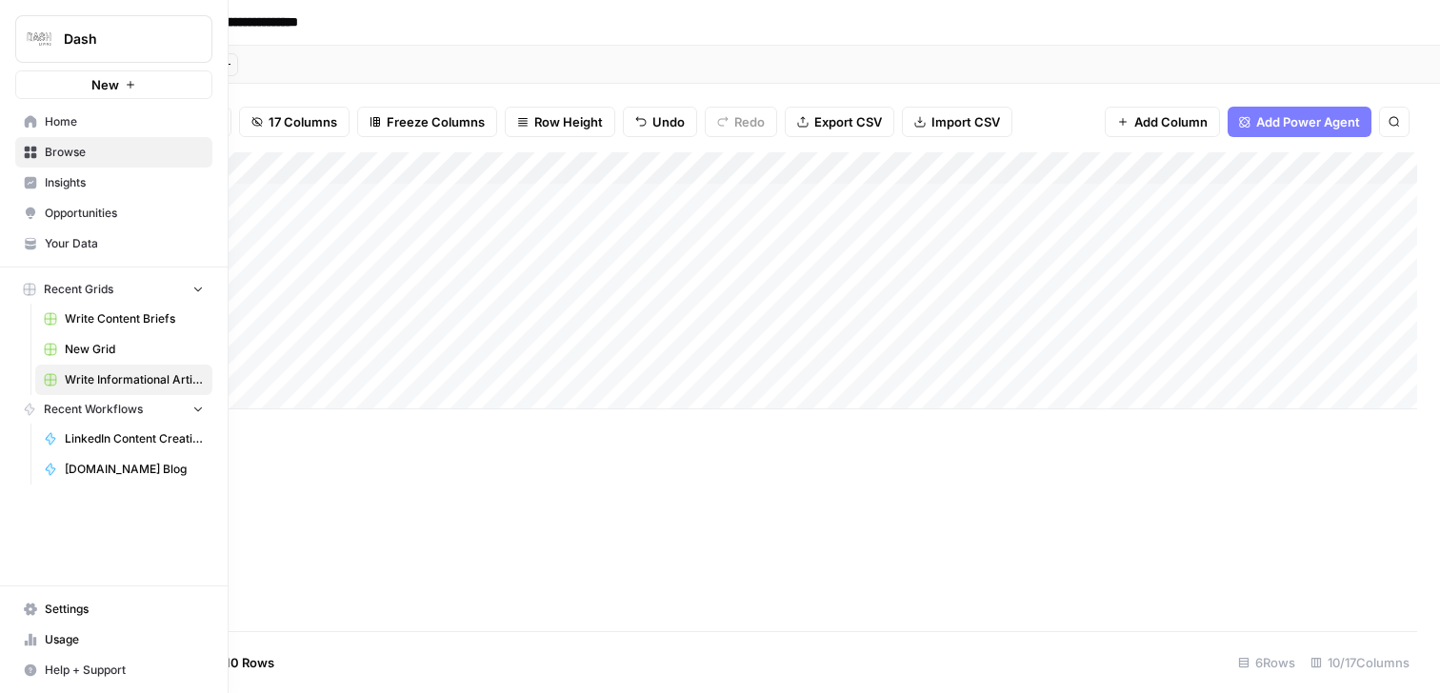
click at [29, 606] on icon at bounding box center [30, 609] width 13 height 12
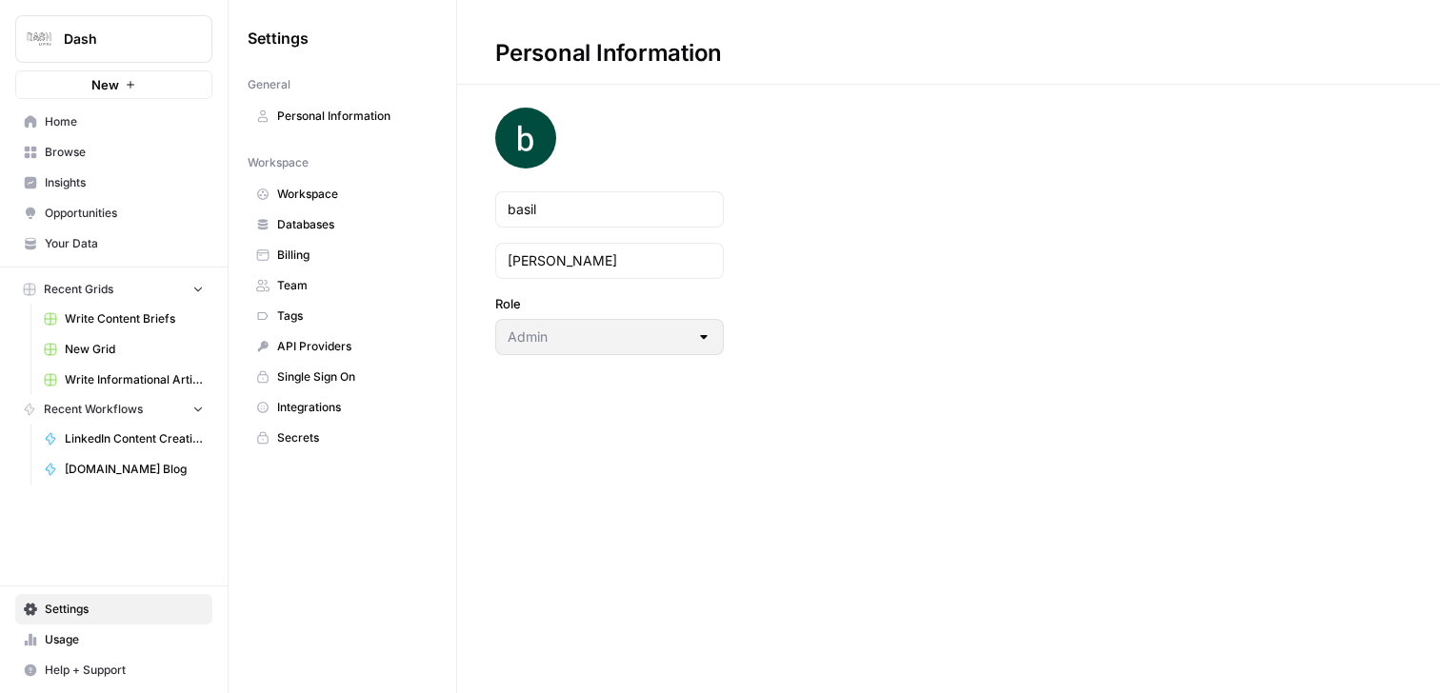
click at [54, 612] on span "Settings" at bounding box center [124, 609] width 159 height 17
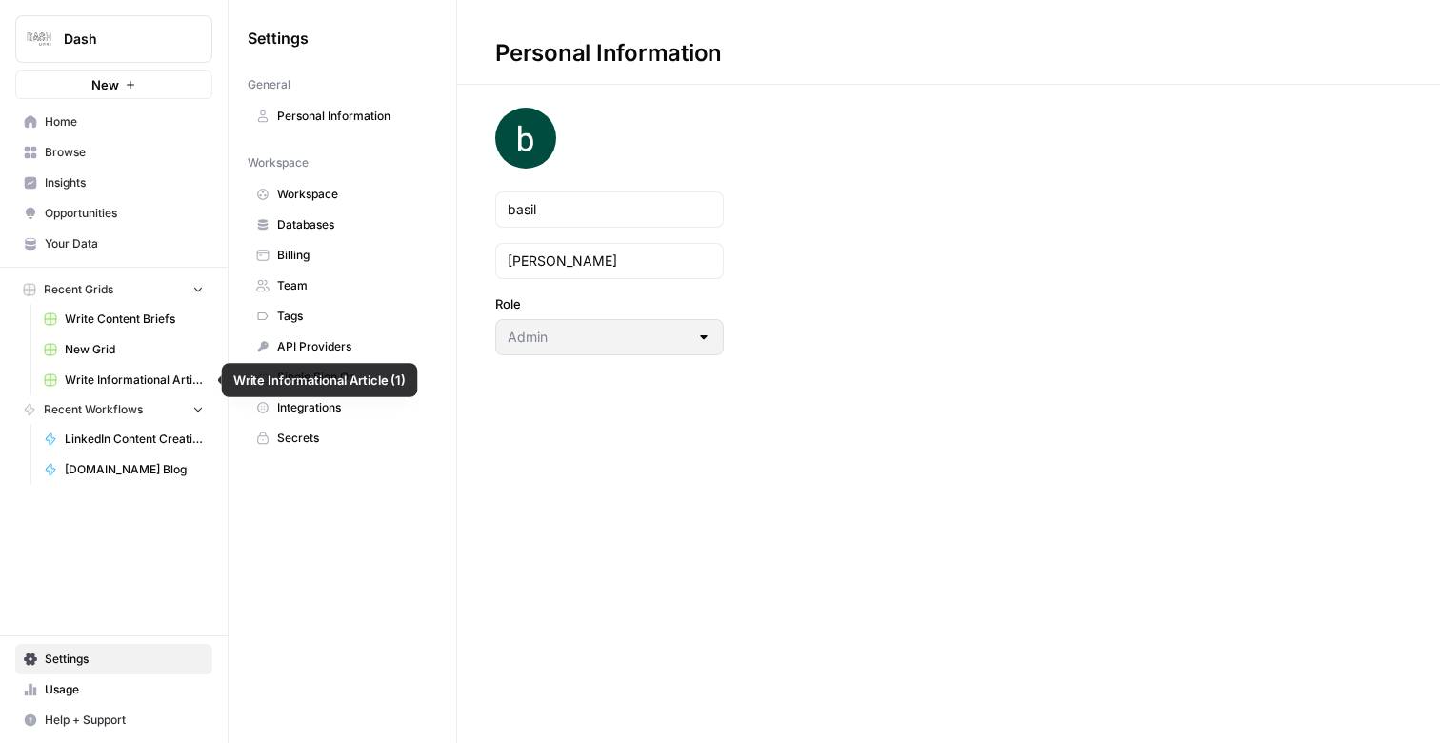
click at [131, 381] on span "Write Informational Article (1)" at bounding box center [134, 380] width 139 height 17
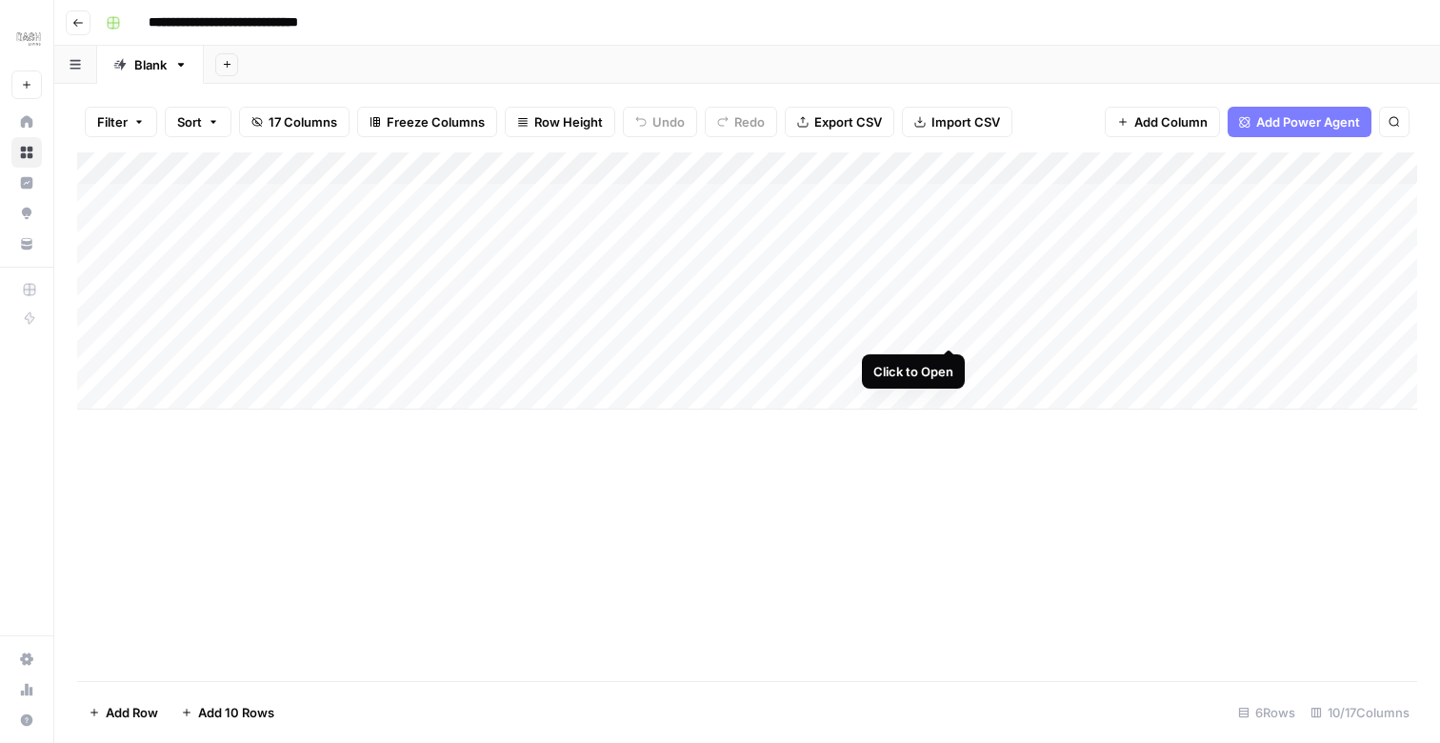
click at [948, 329] on div "Add Column" at bounding box center [747, 280] width 1340 height 257
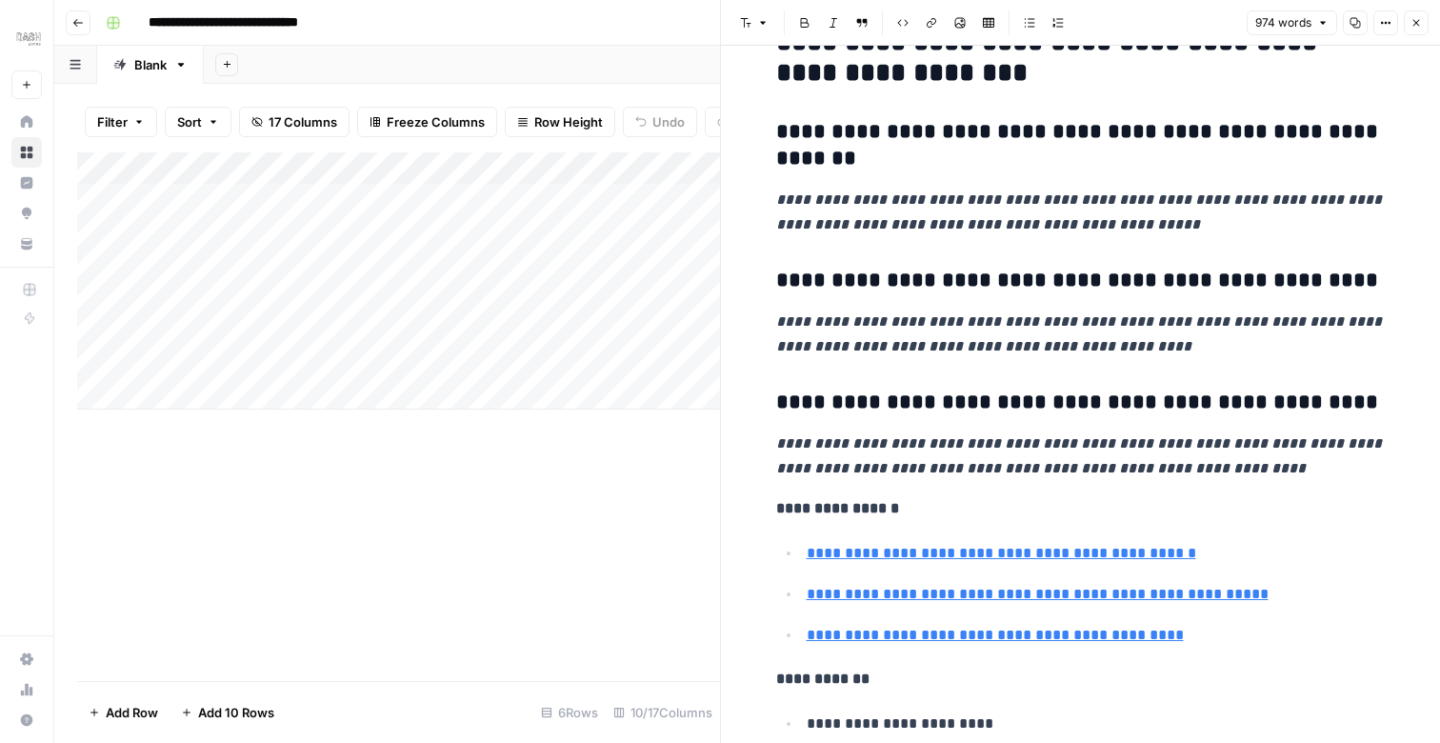
scroll to position [4826, 0]
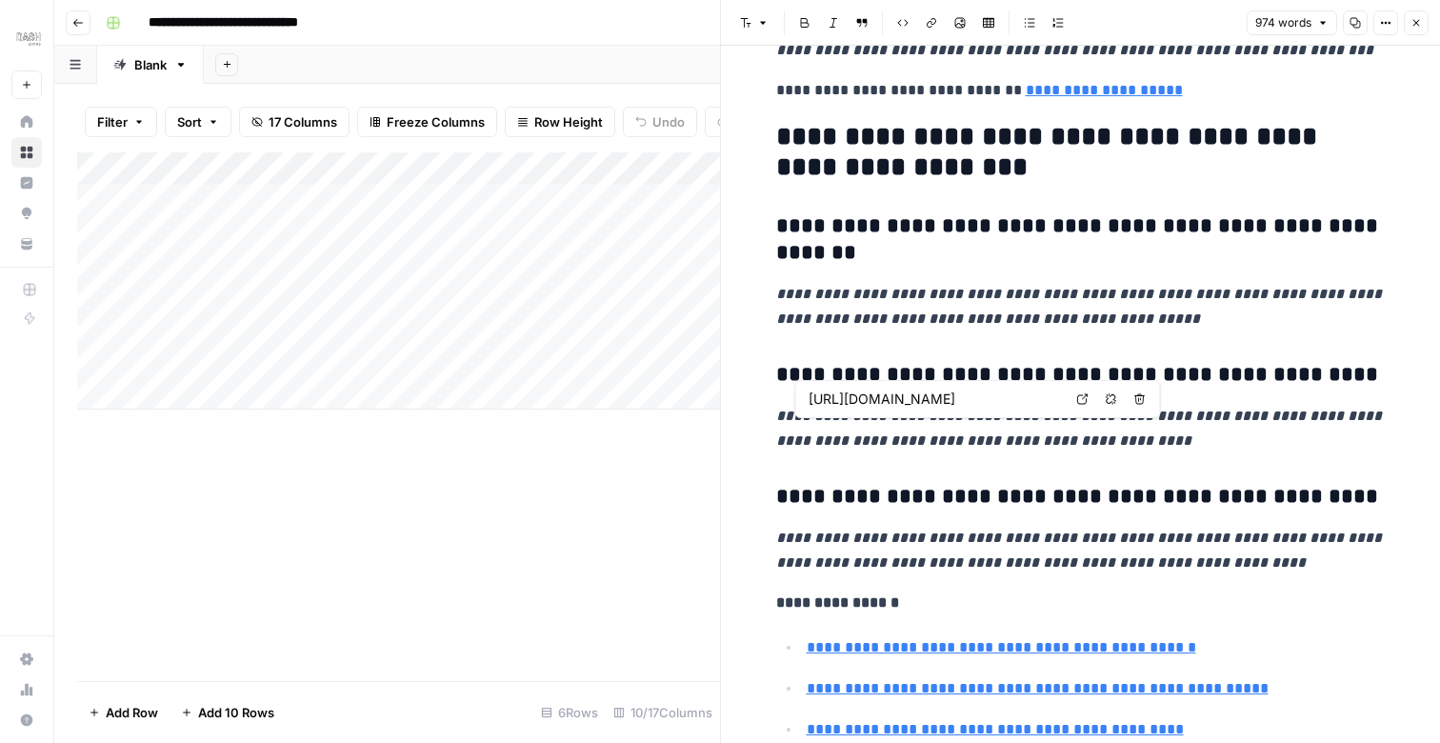
type input "[URL][DOMAIN_NAME]"
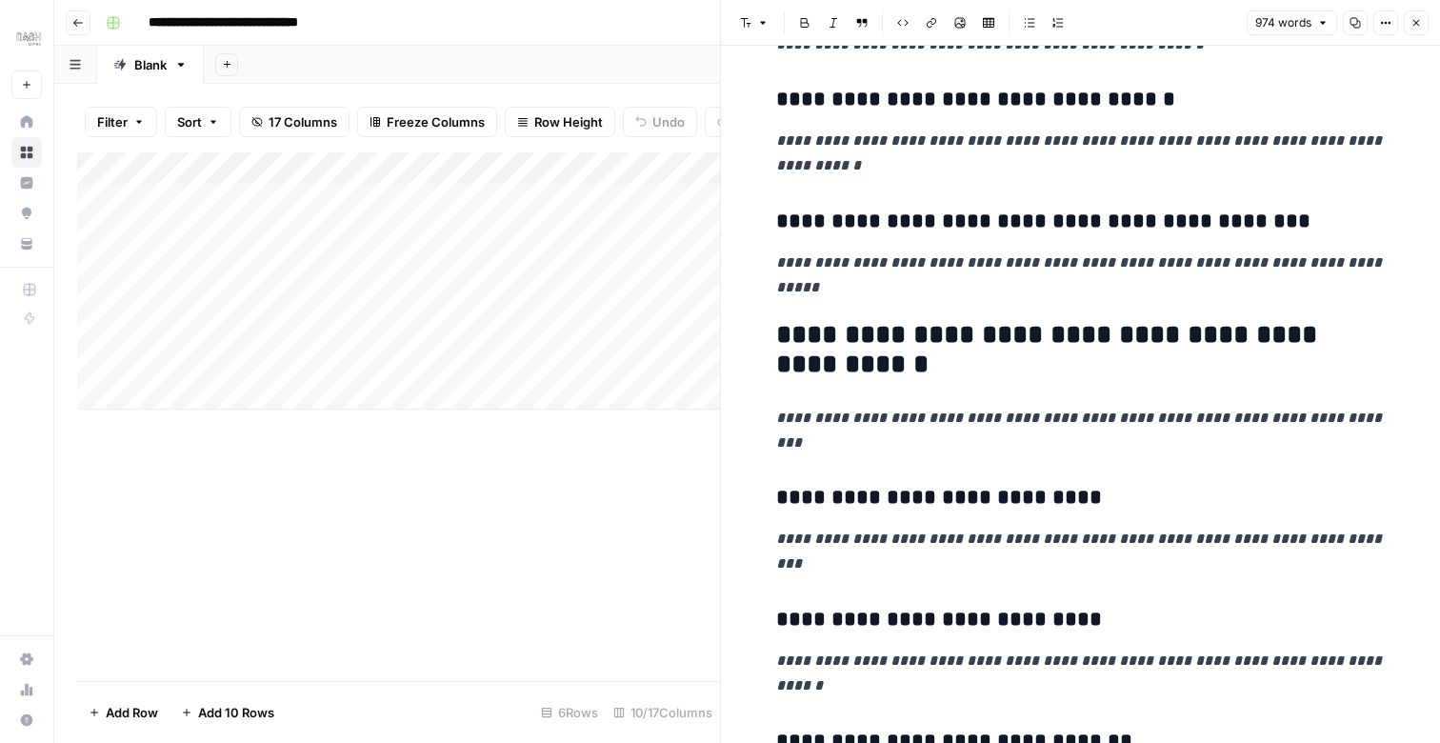
scroll to position [0, 0]
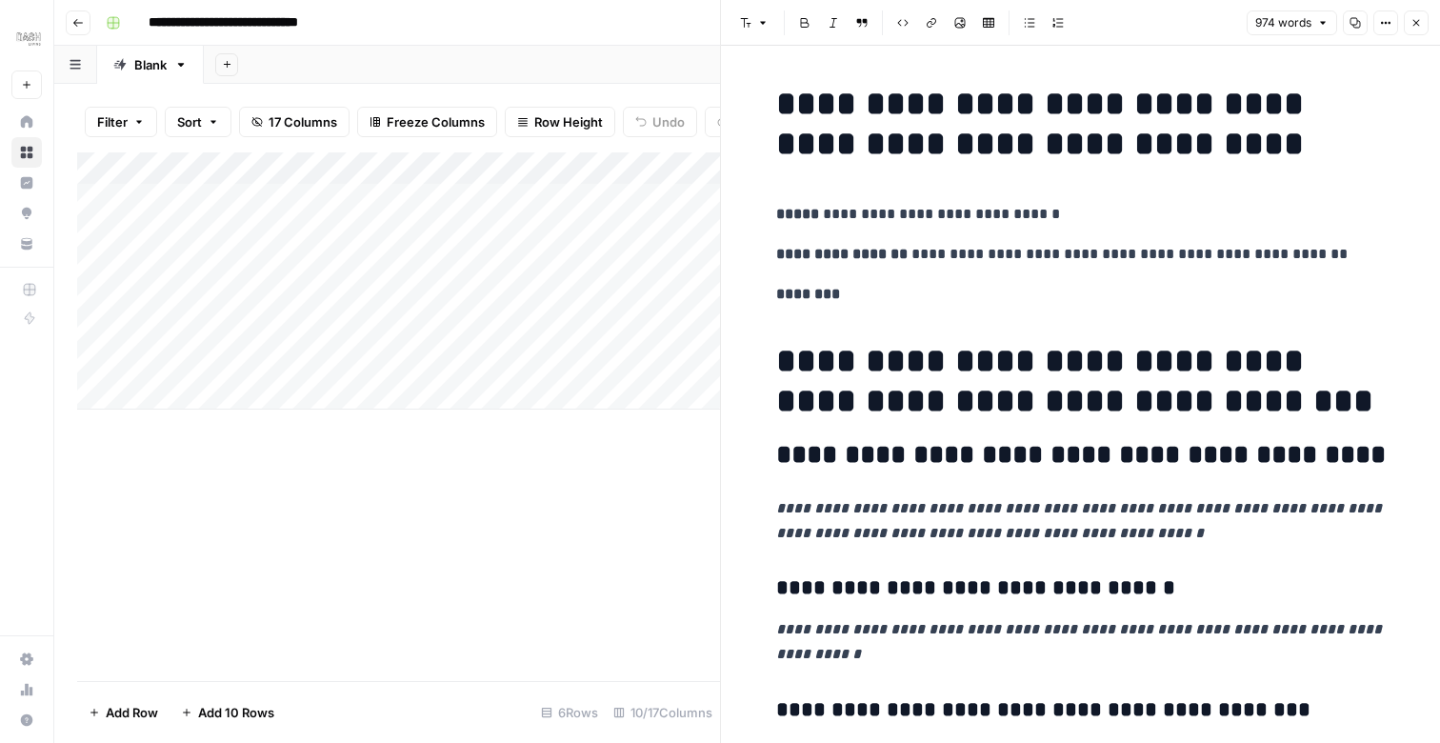
click at [1415, 18] on icon "button" at bounding box center [1416, 22] width 11 height 11
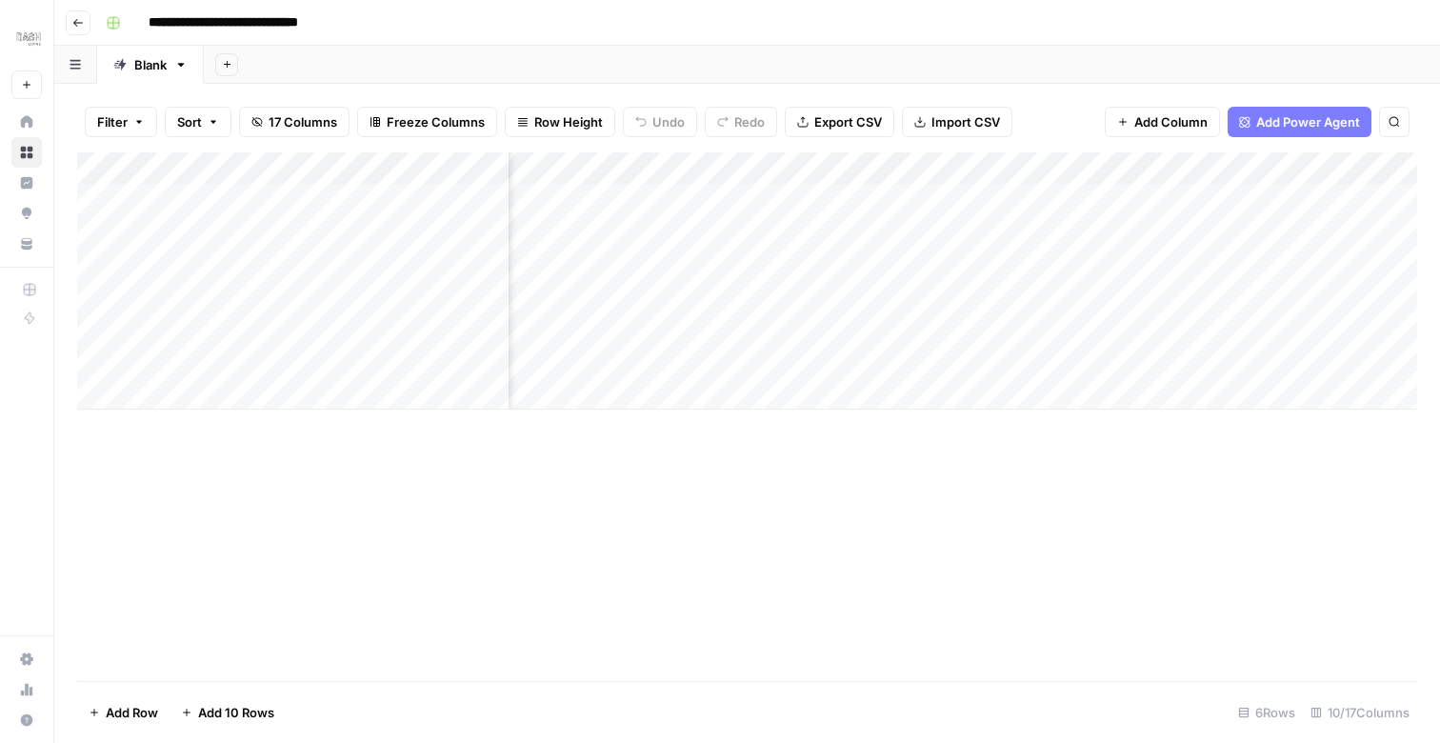
scroll to position [0, 235]
click at [866, 328] on div "Add Column" at bounding box center [747, 280] width 1340 height 257
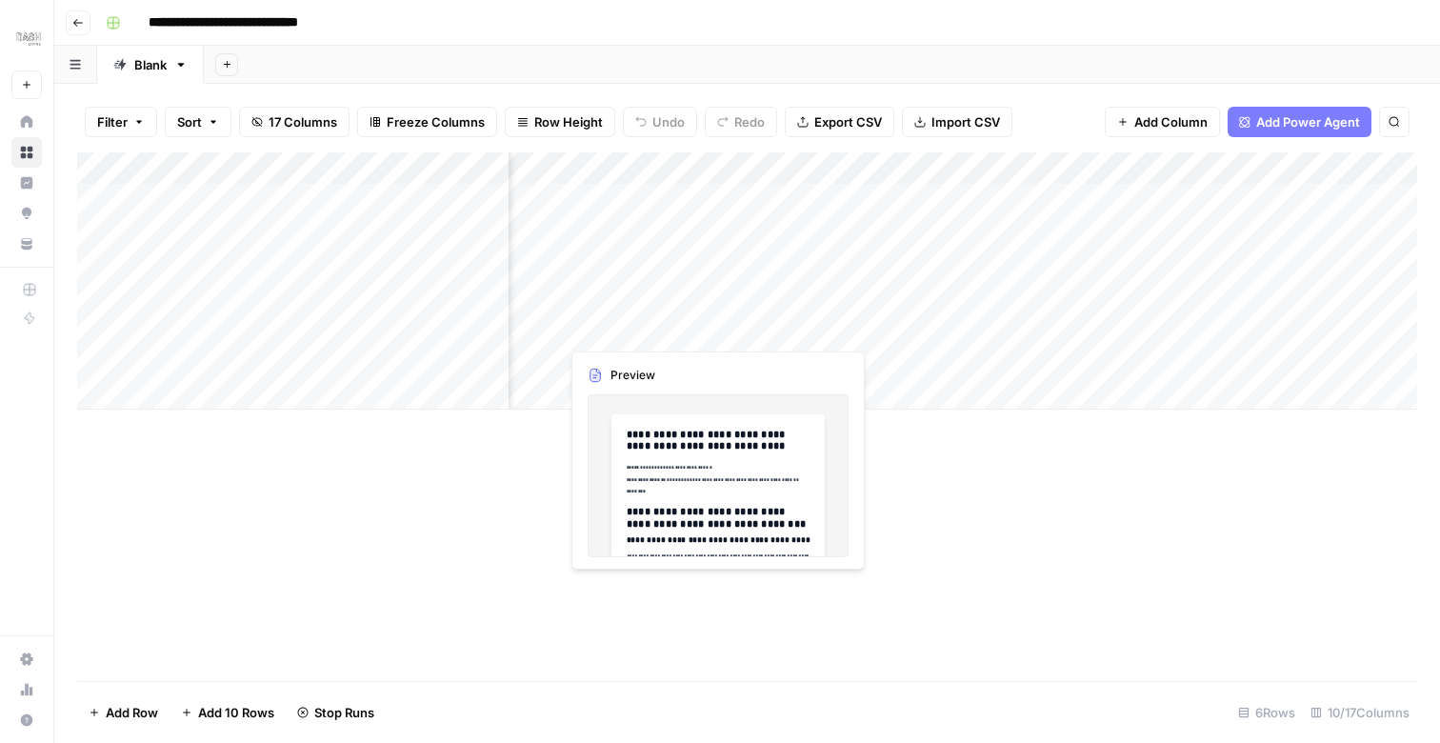
click at [667, 327] on div "Add Column" at bounding box center [747, 280] width 1340 height 257
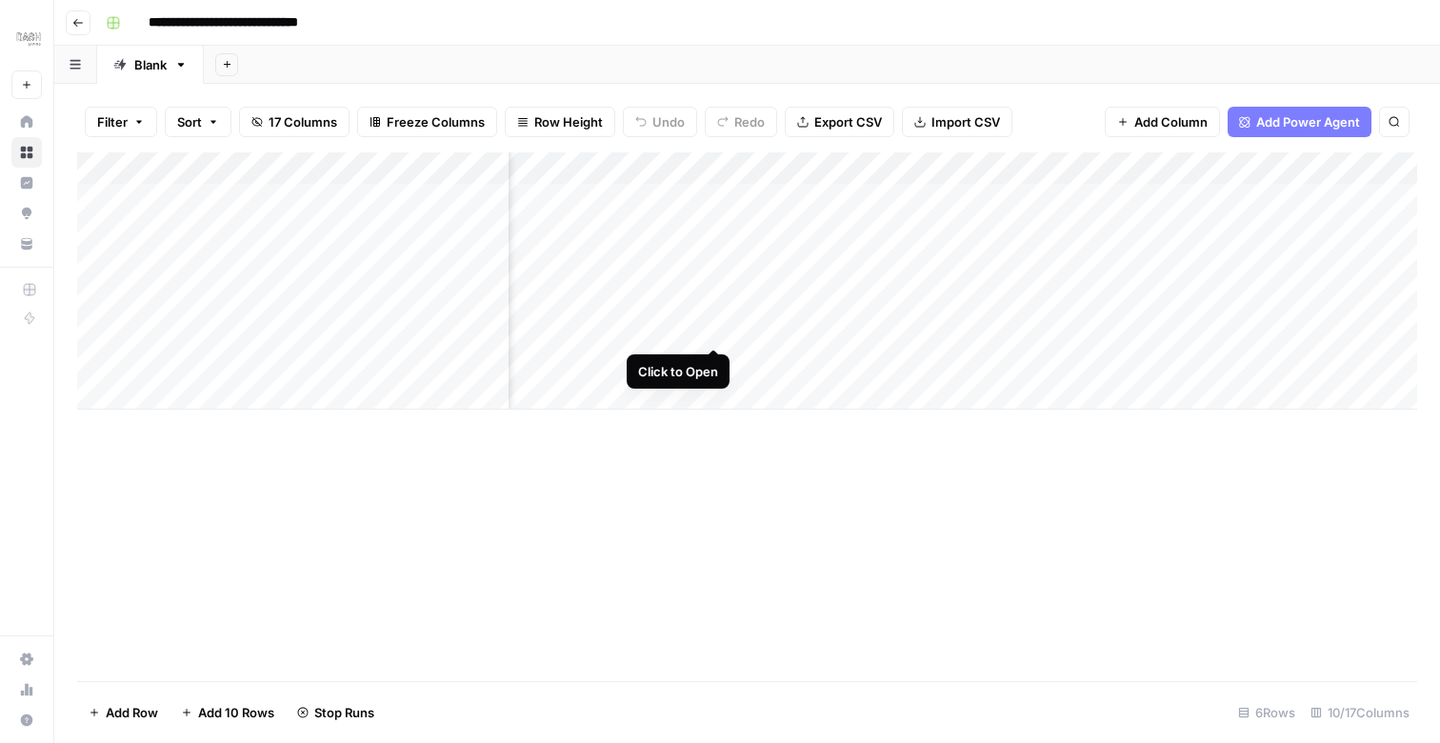
click at [713, 328] on div "Add Column" at bounding box center [747, 280] width 1340 height 257
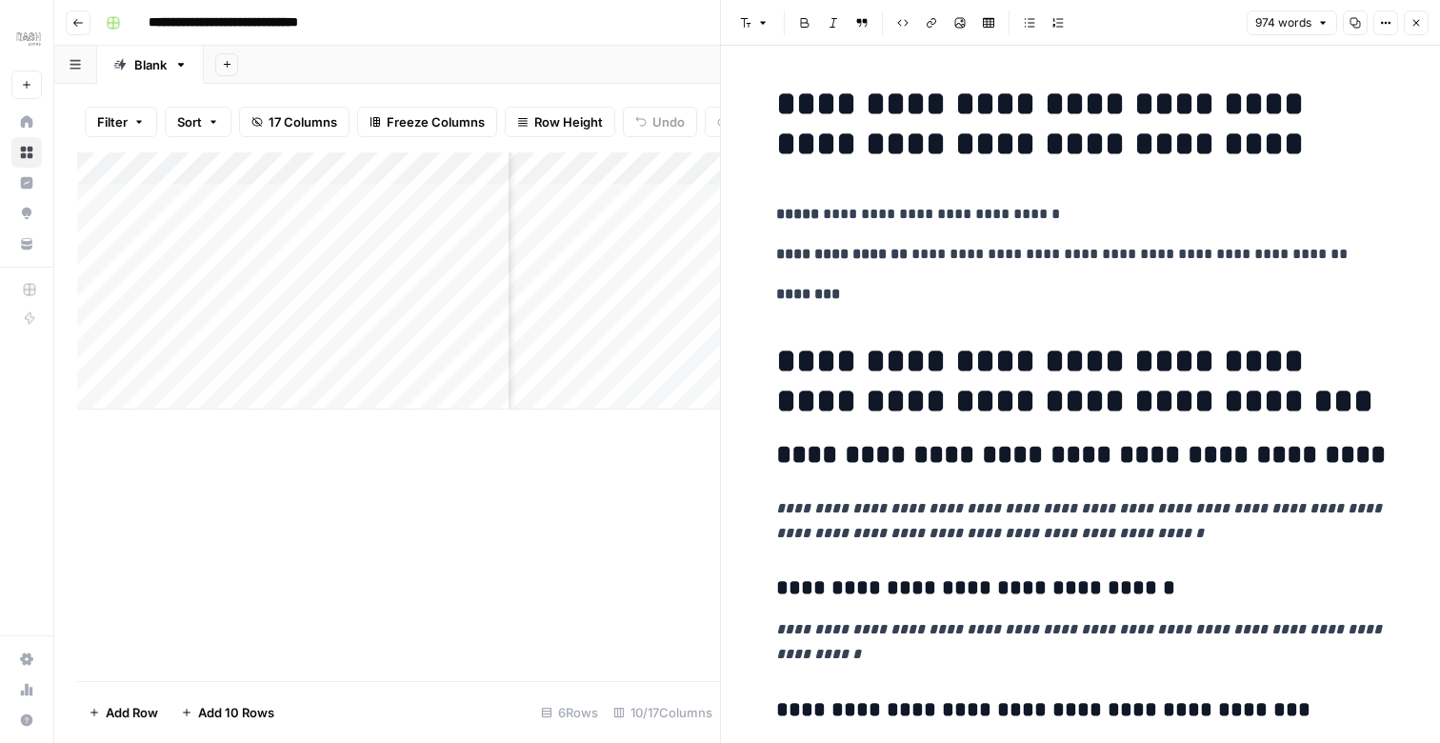
click at [1393, 27] on button "Options" at bounding box center [1386, 22] width 25 height 25
click at [1061, 355] on h1 "**********" at bounding box center [1081, 381] width 610 height 80
click at [1412, 33] on button "Close" at bounding box center [1416, 22] width 25 height 25
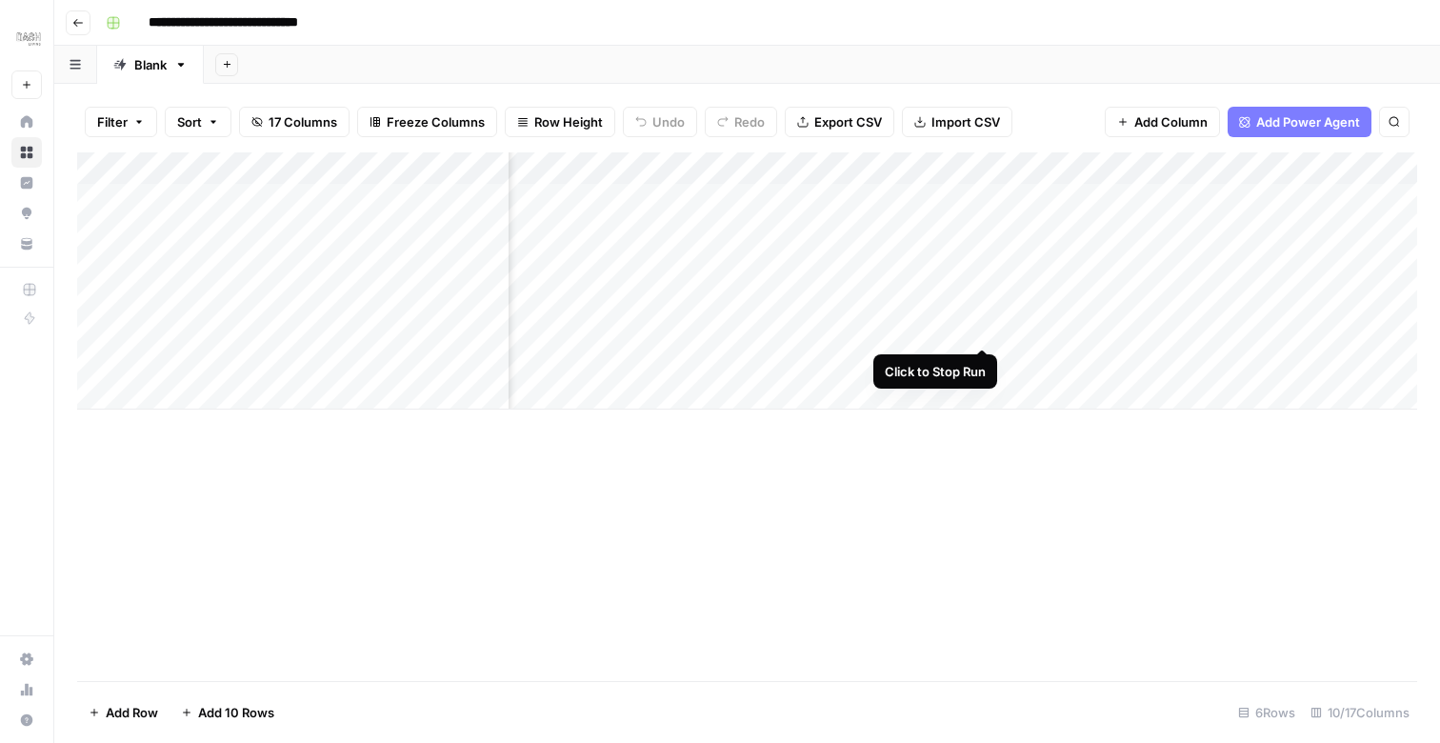
click at [982, 331] on div "Add Column" at bounding box center [747, 280] width 1340 height 257
click at [653, 331] on div "Add Column" at bounding box center [747, 280] width 1340 height 257
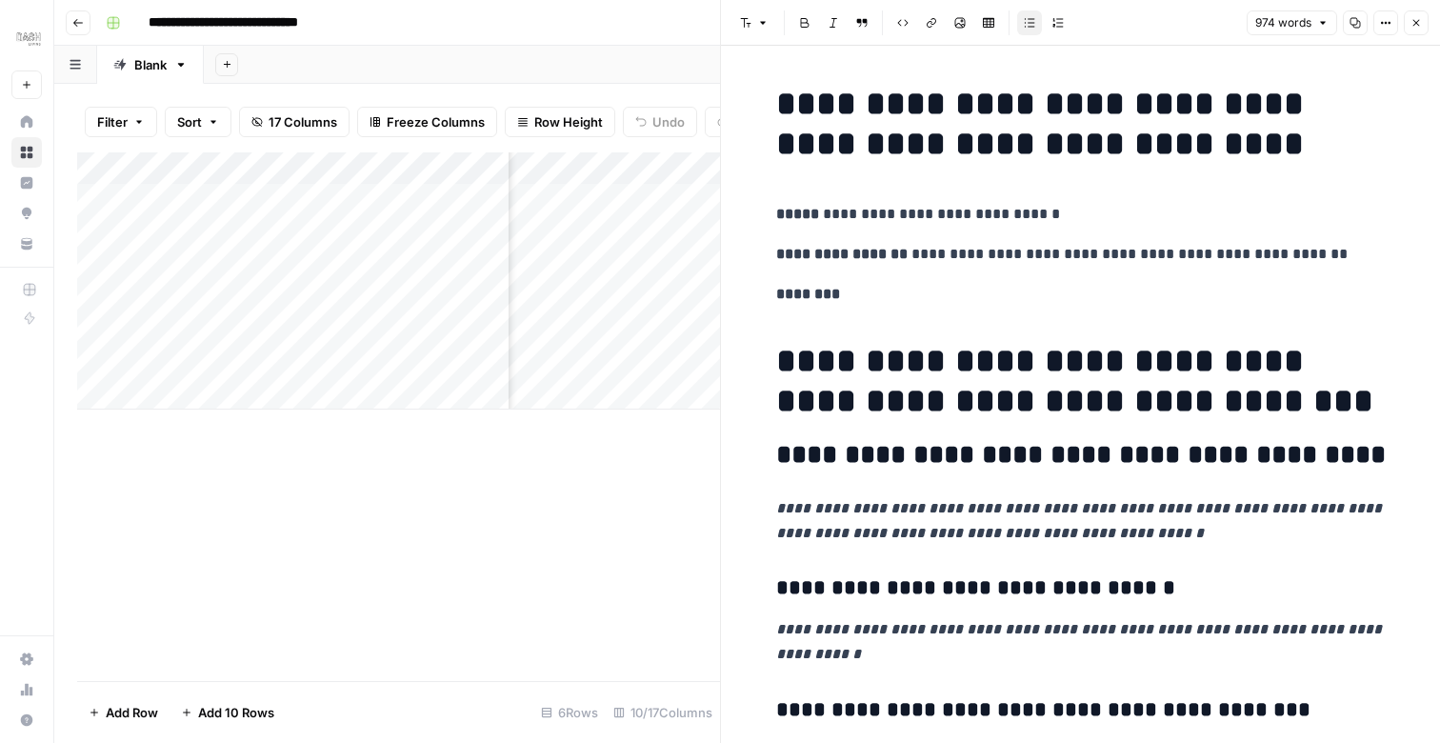
click at [1319, 18] on icon "button" at bounding box center [1322, 22] width 11 height 11
click at [1164, 84] on h1 "**********" at bounding box center [1081, 124] width 610 height 80
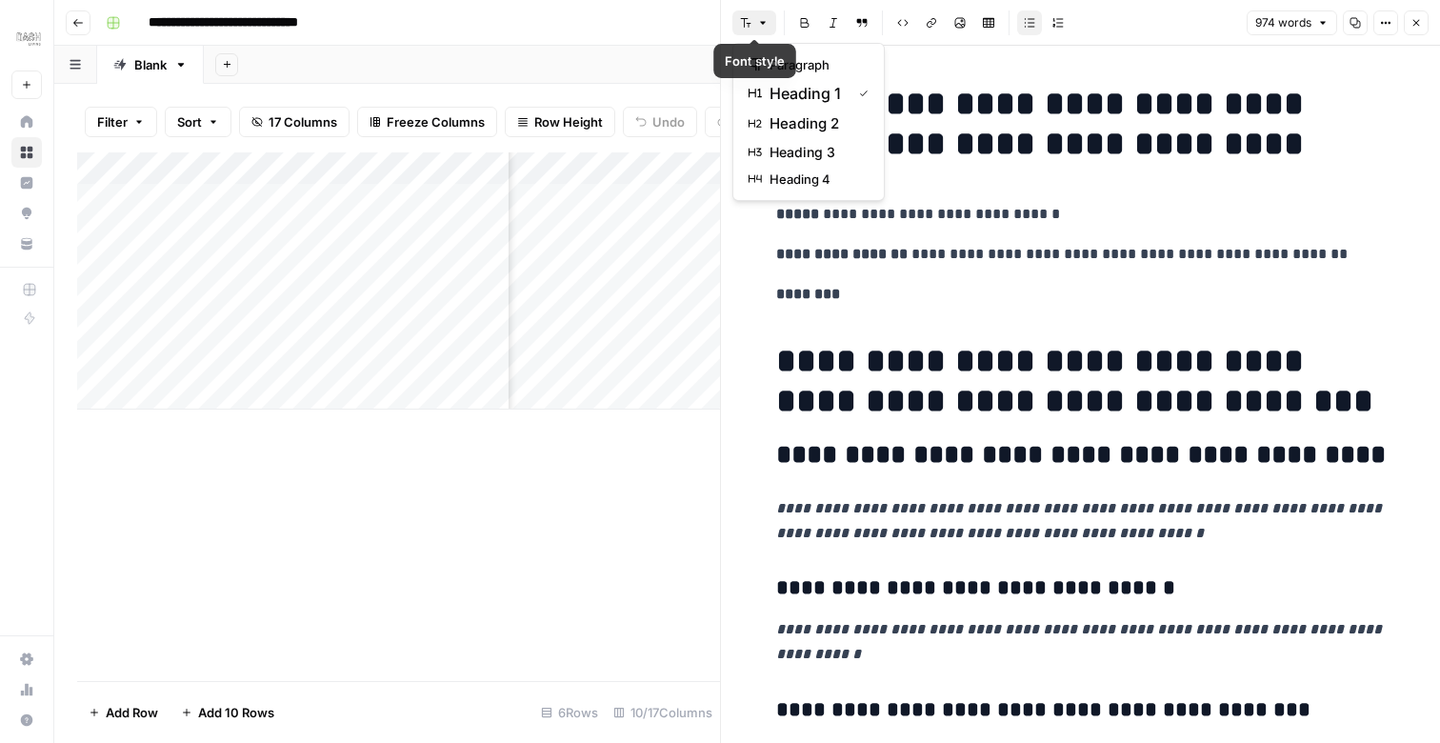
click at [759, 21] on icon "button" at bounding box center [762, 22] width 11 height 11
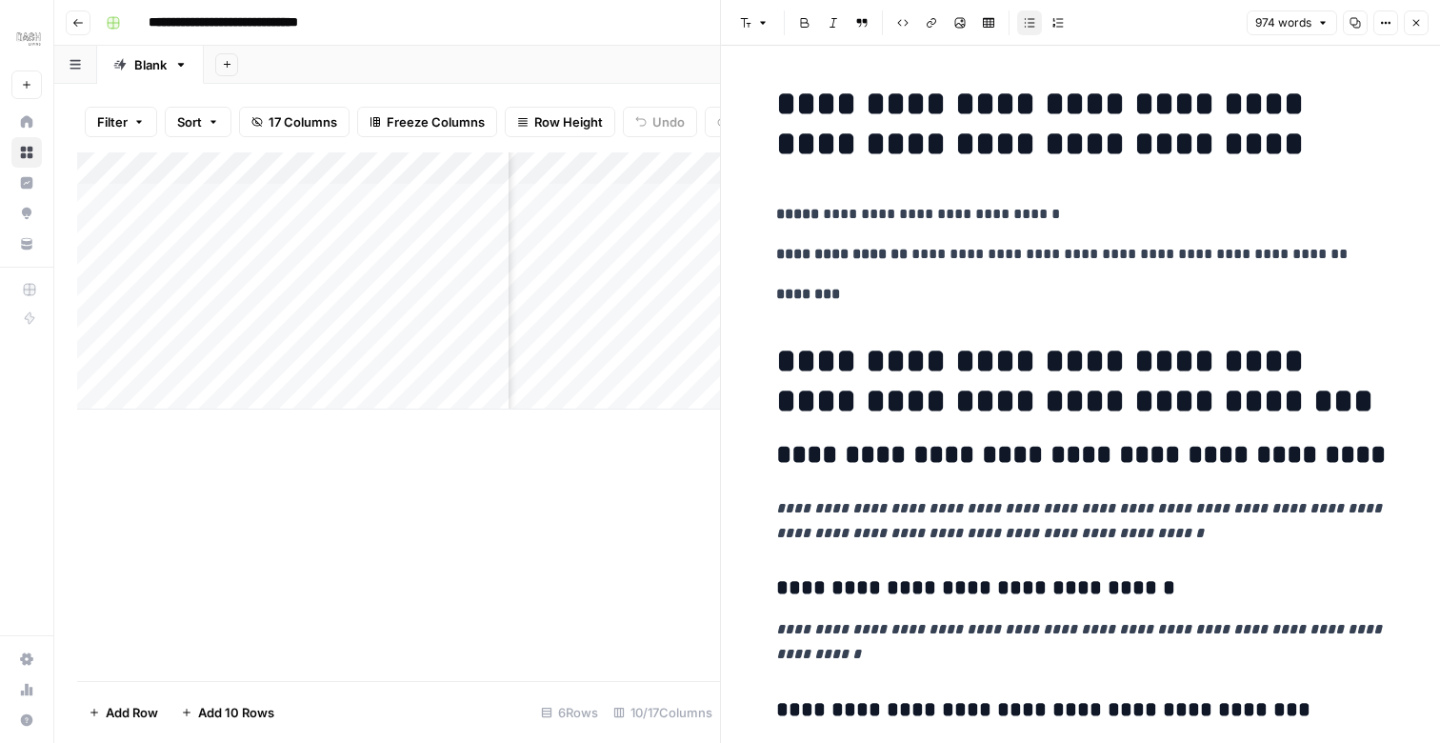
click at [1024, 245] on p "**********" at bounding box center [1081, 254] width 610 height 25
drag, startPoint x: 1024, startPoint y: 245, endPoint x: 966, endPoint y: 245, distance: 58.1
click at [971, 245] on p "**********" at bounding box center [1081, 254] width 610 height 25
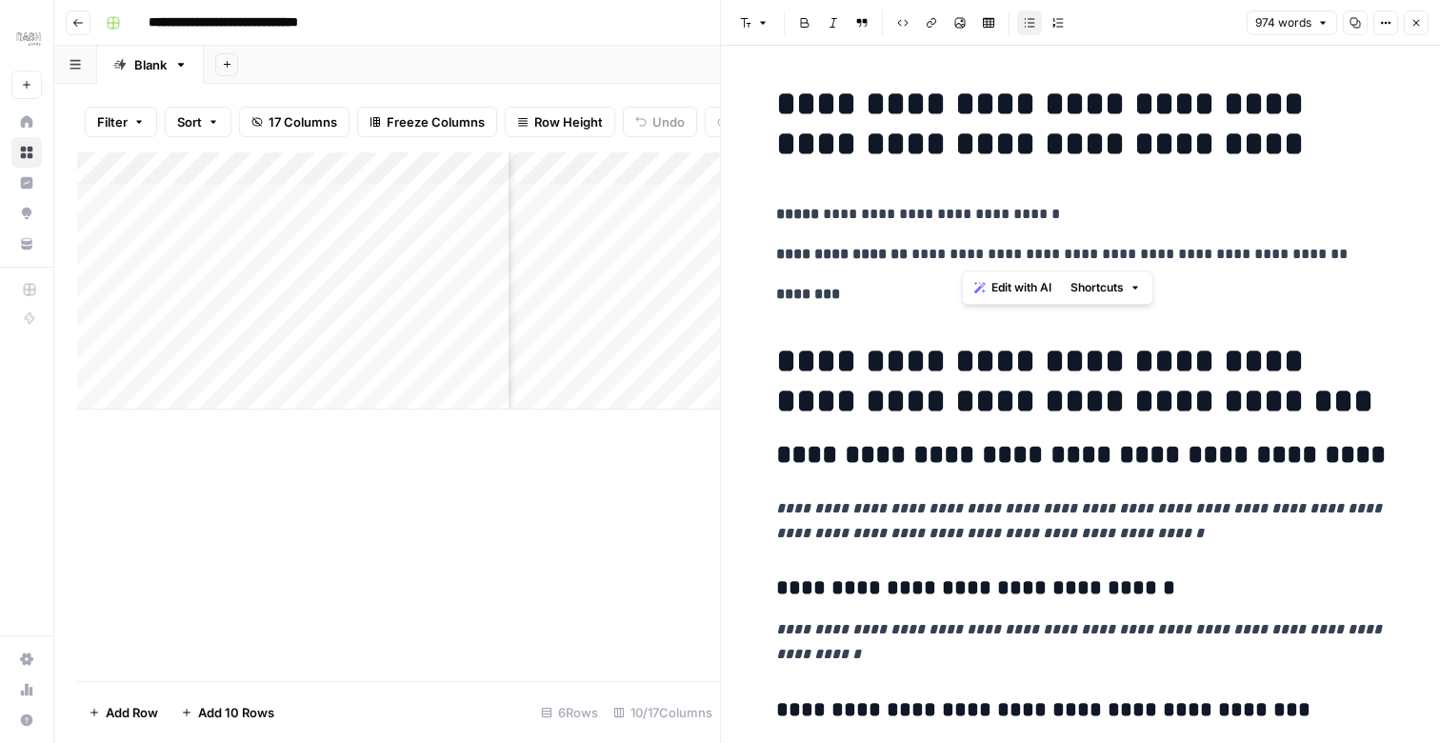
click at [806, 289] on strong "********" at bounding box center [808, 294] width 64 height 14
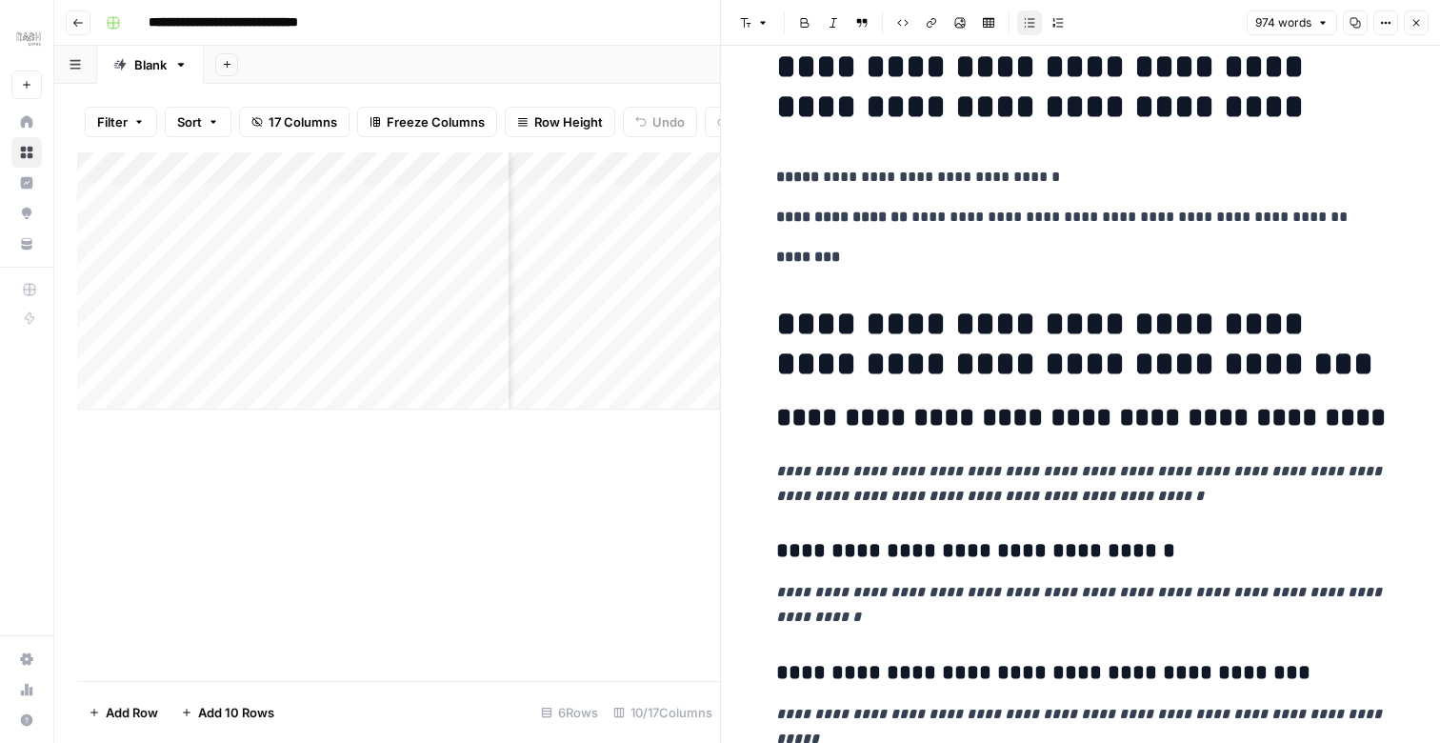
click at [845, 416] on h2 "**********" at bounding box center [1081, 418] width 610 height 30
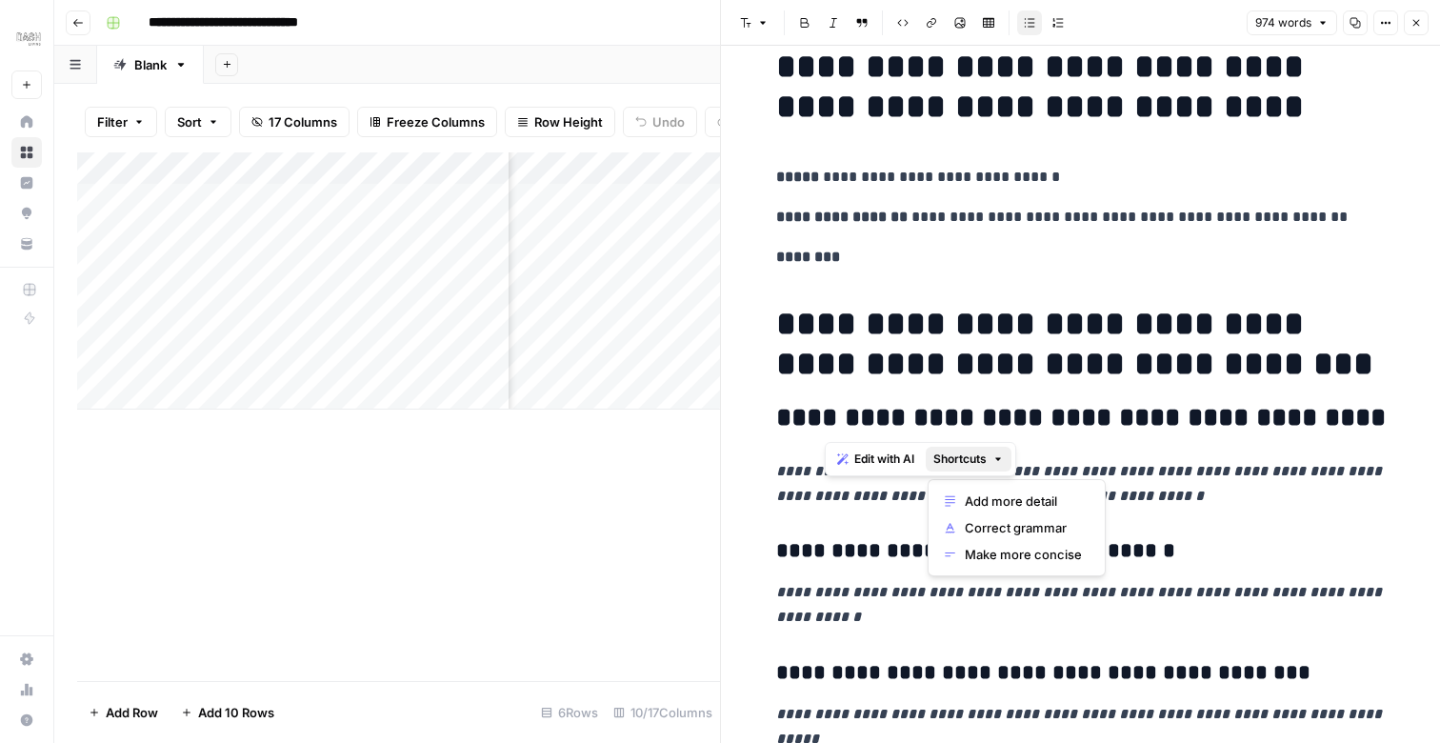
click at [998, 460] on icon "button" at bounding box center [998, 458] width 11 height 11
click at [875, 462] on span "Edit with AI" at bounding box center [884, 459] width 60 height 17
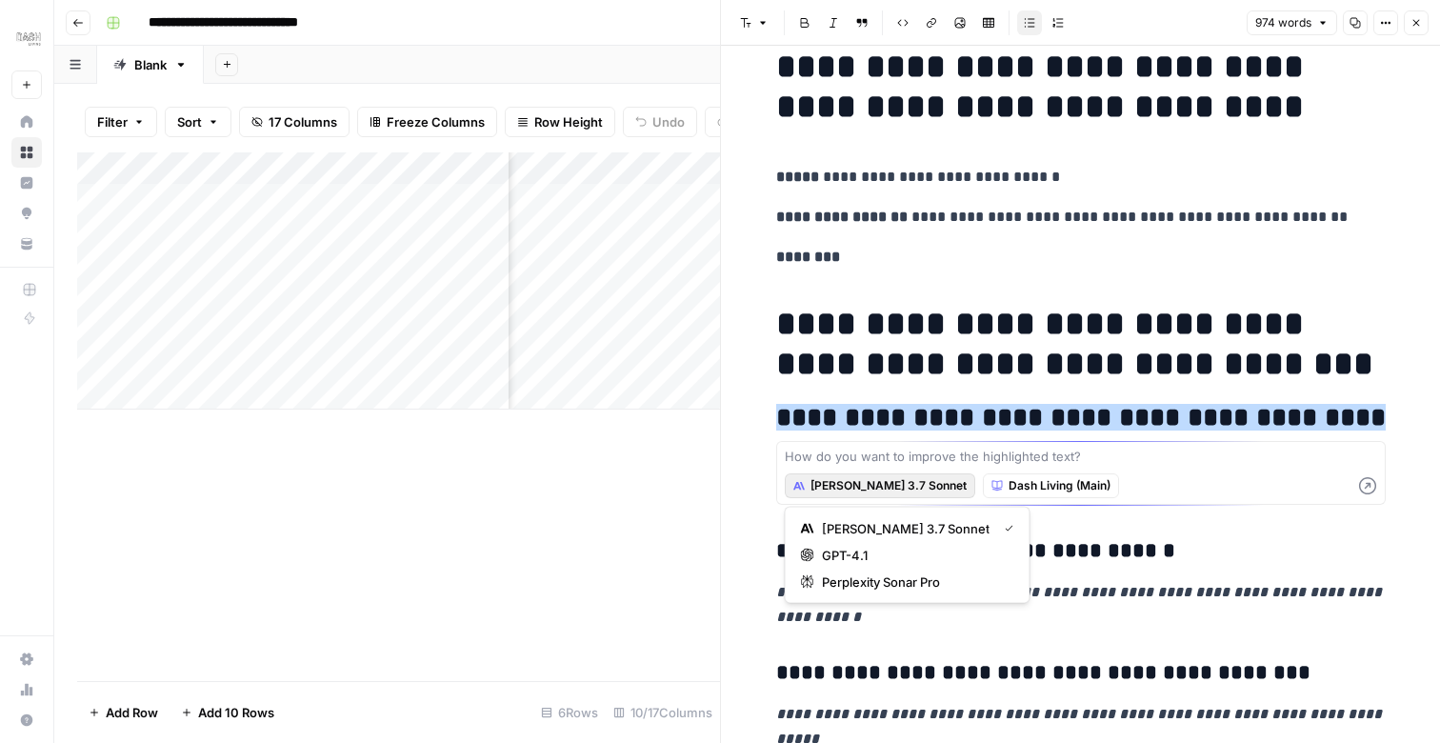
click at [900, 486] on span "[PERSON_NAME] 3.7 Sonnet" at bounding box center [889, 485] width 156 height 17
click at [894, 554] on span "GPT-4.1" at bounding box center [914, 555] width 185 height 19
click at [820, 488] on span "GPT-4.1" at bounding box center [833, 485] width 44 height 17
click at [882, 561] on span "GPT-4.1" at bounding box center [897, 555] width 151 height 19
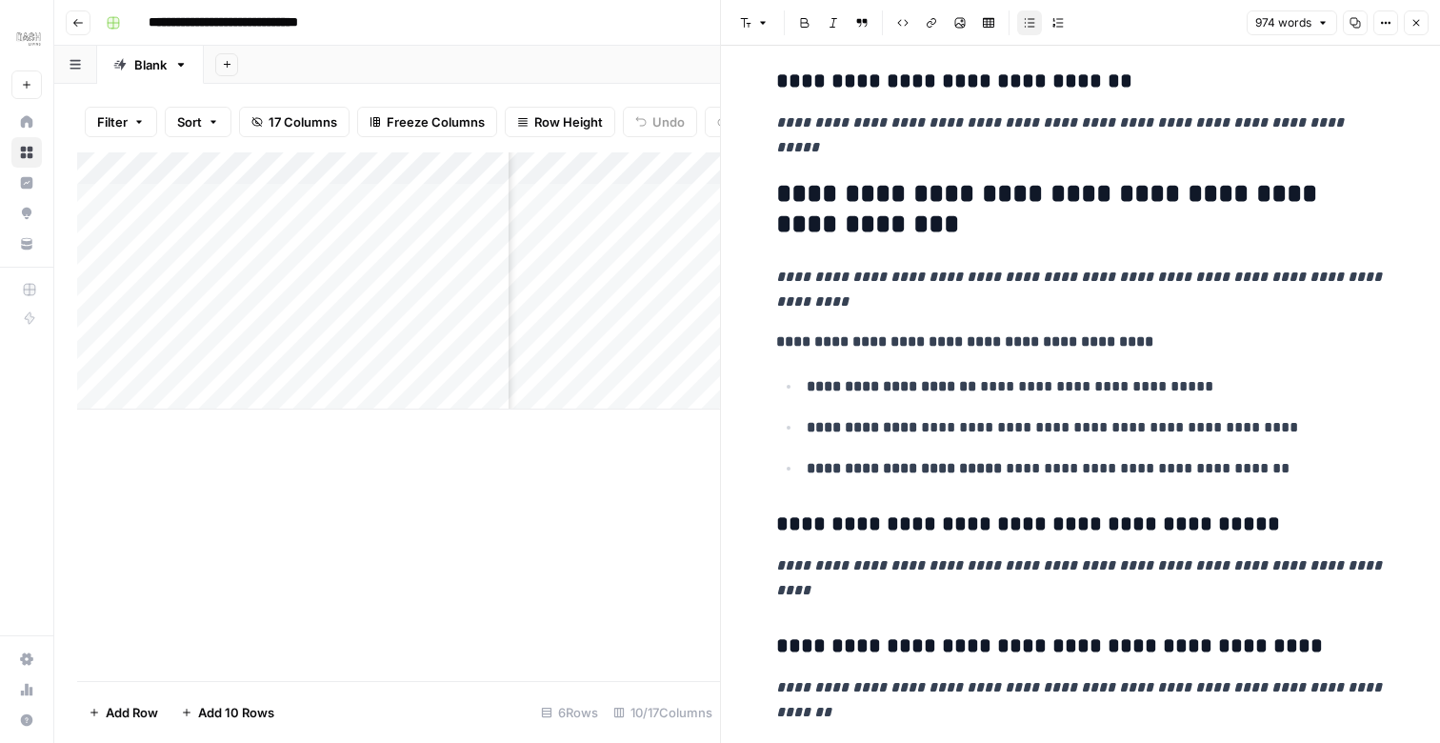
scroll to position [1248, 0]
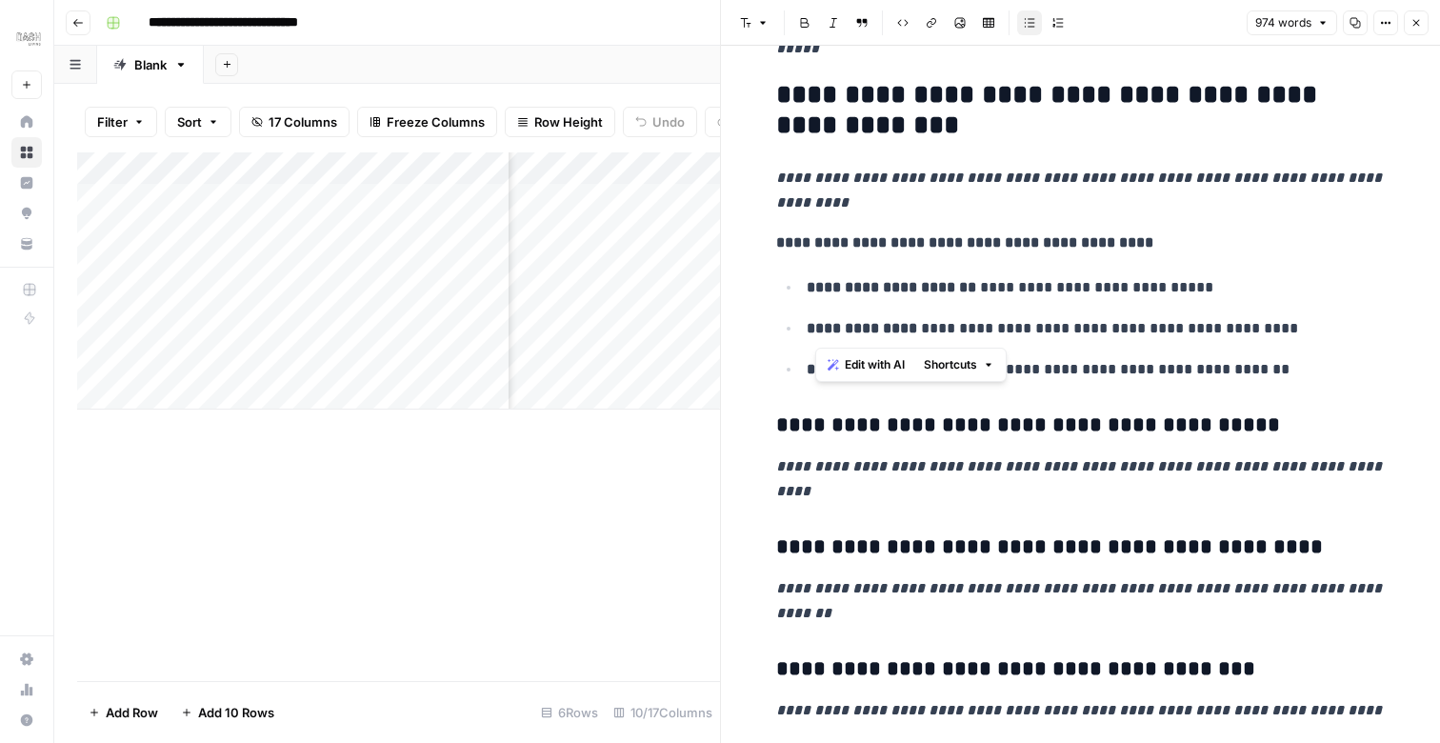
drag, startPoint x: 815, startPoint y: 327, endPoint x: 1257, endPoint y: 324, distance: 442.0
click at [1257, 412] on h3 "**********" at bounding box center [1081, 425] width 610 height 27
click at [985, 366] on icon "button" at bounding box center [988, 364] width 11 height 11
click at [1191, 357] on p "**********" at bounding box center [1096, 369] width 579 height 25
click at [830, 412] on h3 "**********" at bounding box center [1081, 425] width 610 height 27
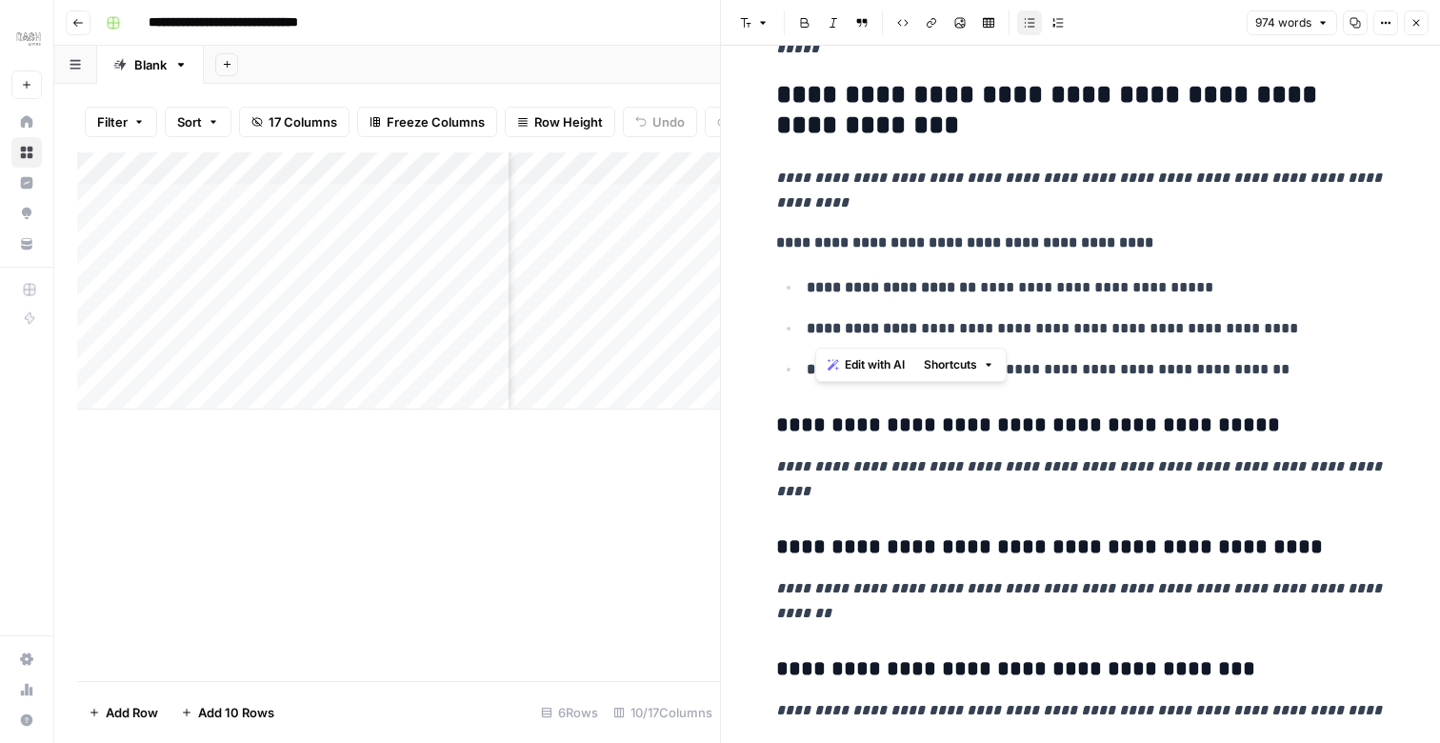
click at [830, 412] on h3 "**********" at bounding box center [1081, 425] width 610 height 27
click at [848, 412] on h3 "**********" at bounding box center [1081, 425] width 610 height 27
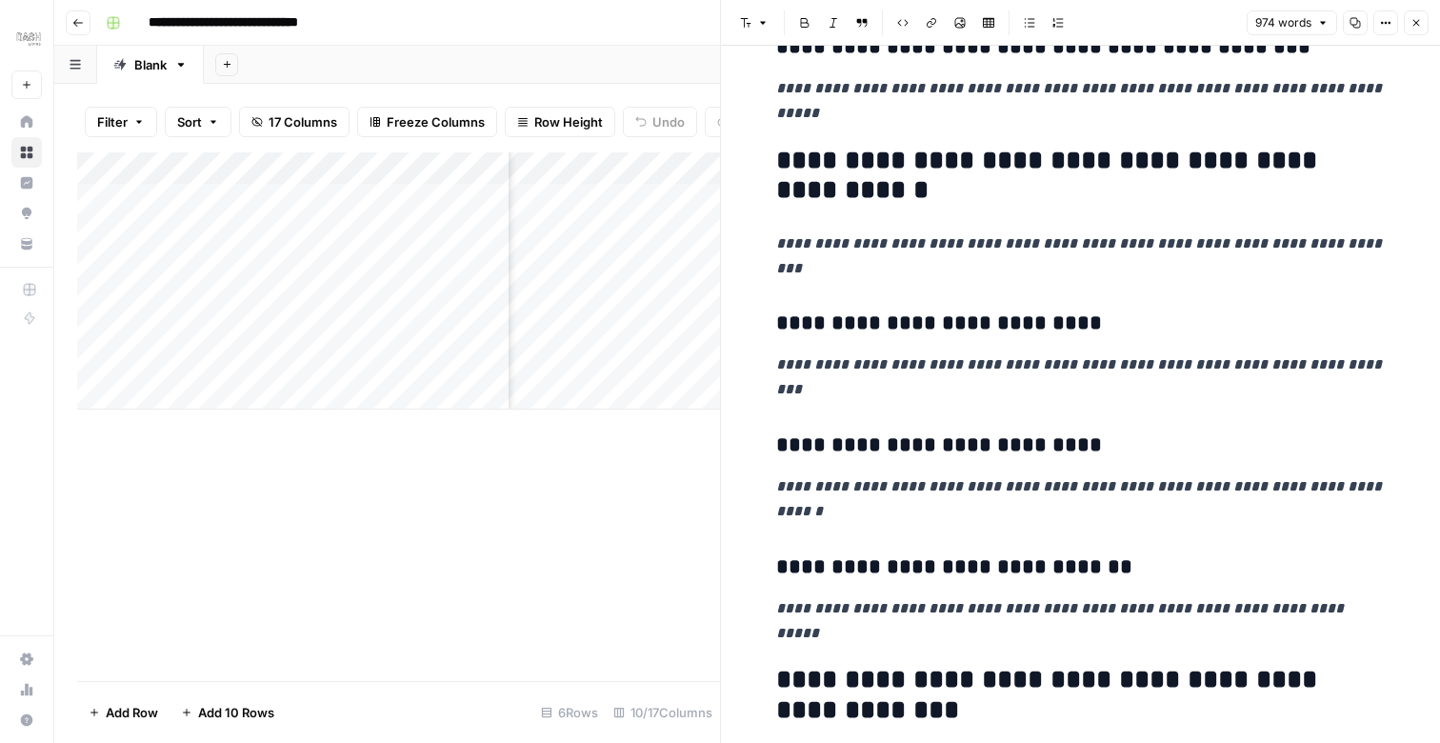
scroll to position [659, 0]
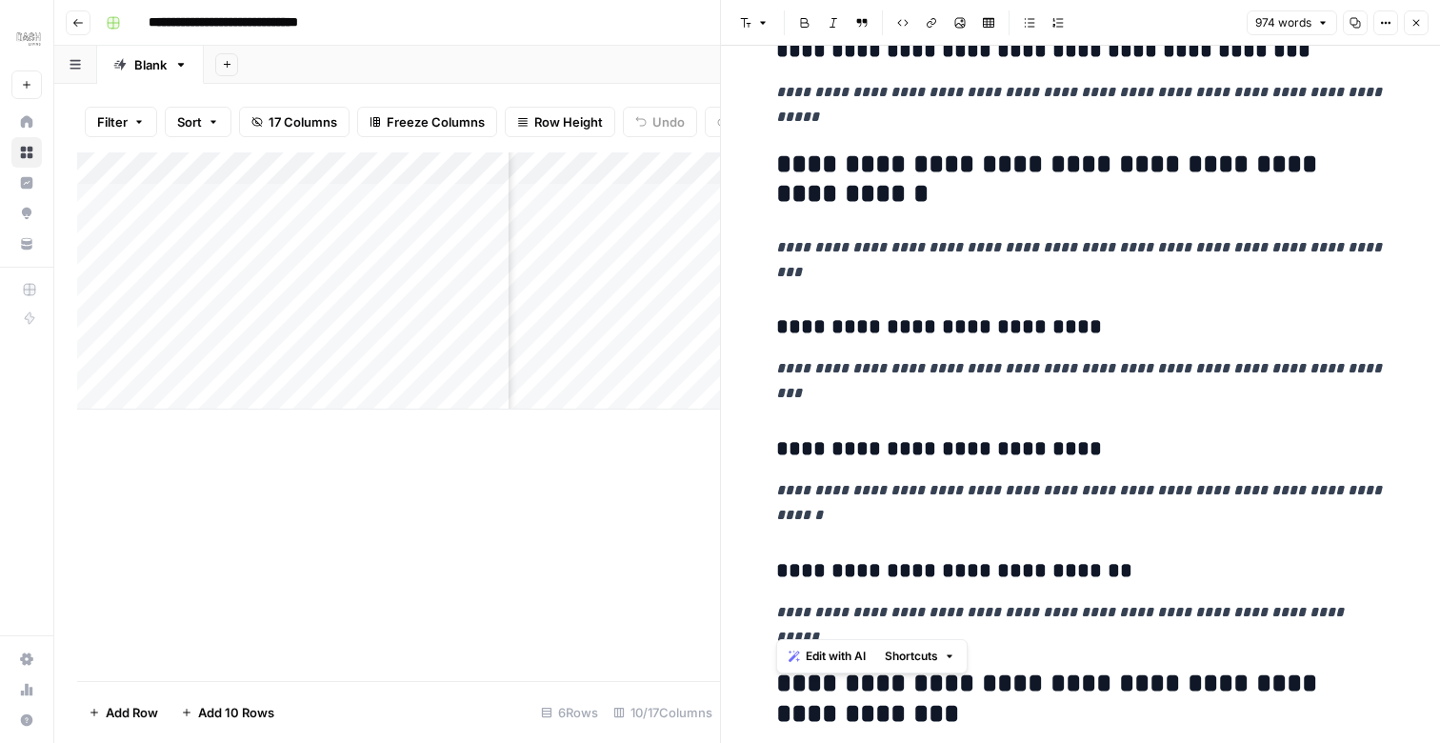
drag, startPoint x: 779, startPoint y: 160, endPoint x: 998, endPoint y: 619, distance: 508.7
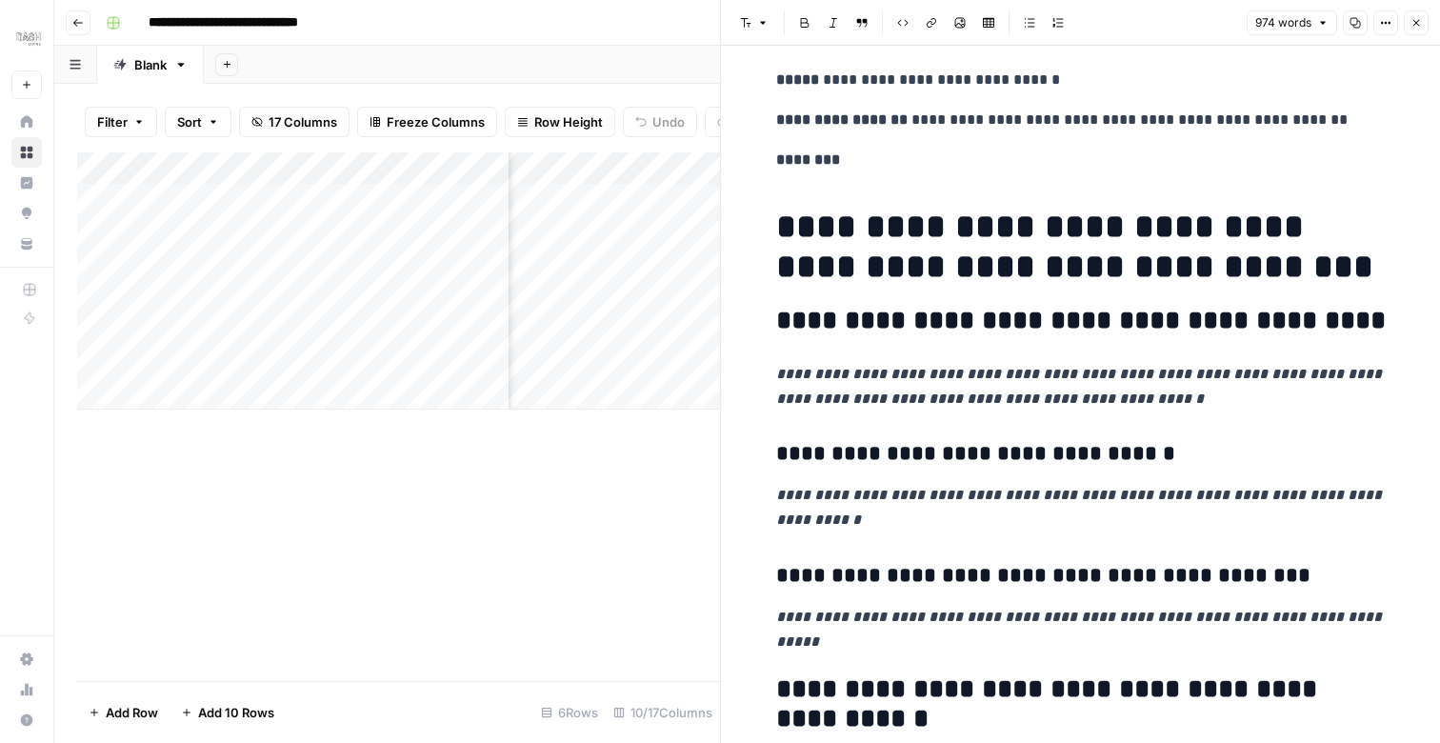
scroll to position [0, 0]
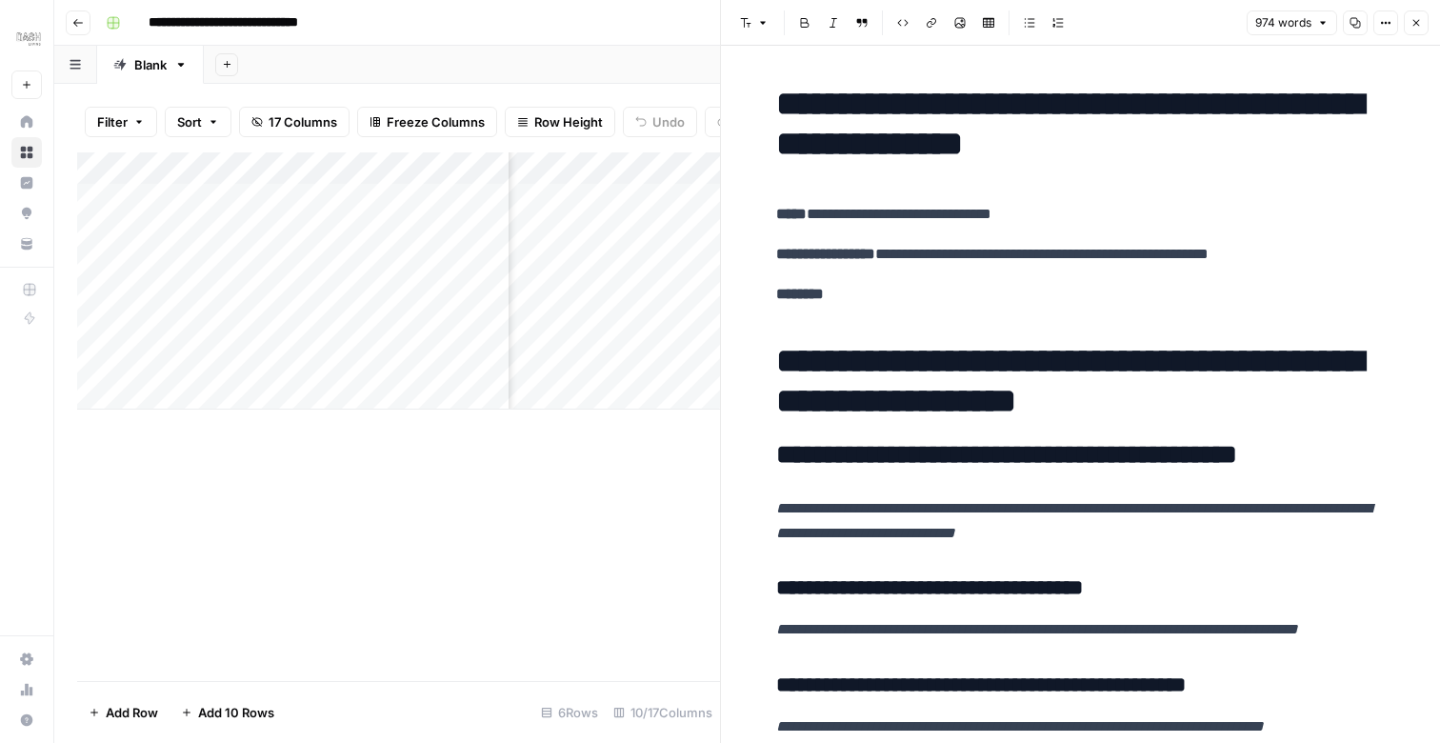
click at [1422, 25] on button "Close" at bounding box center [1416, 22] width 25 height 25
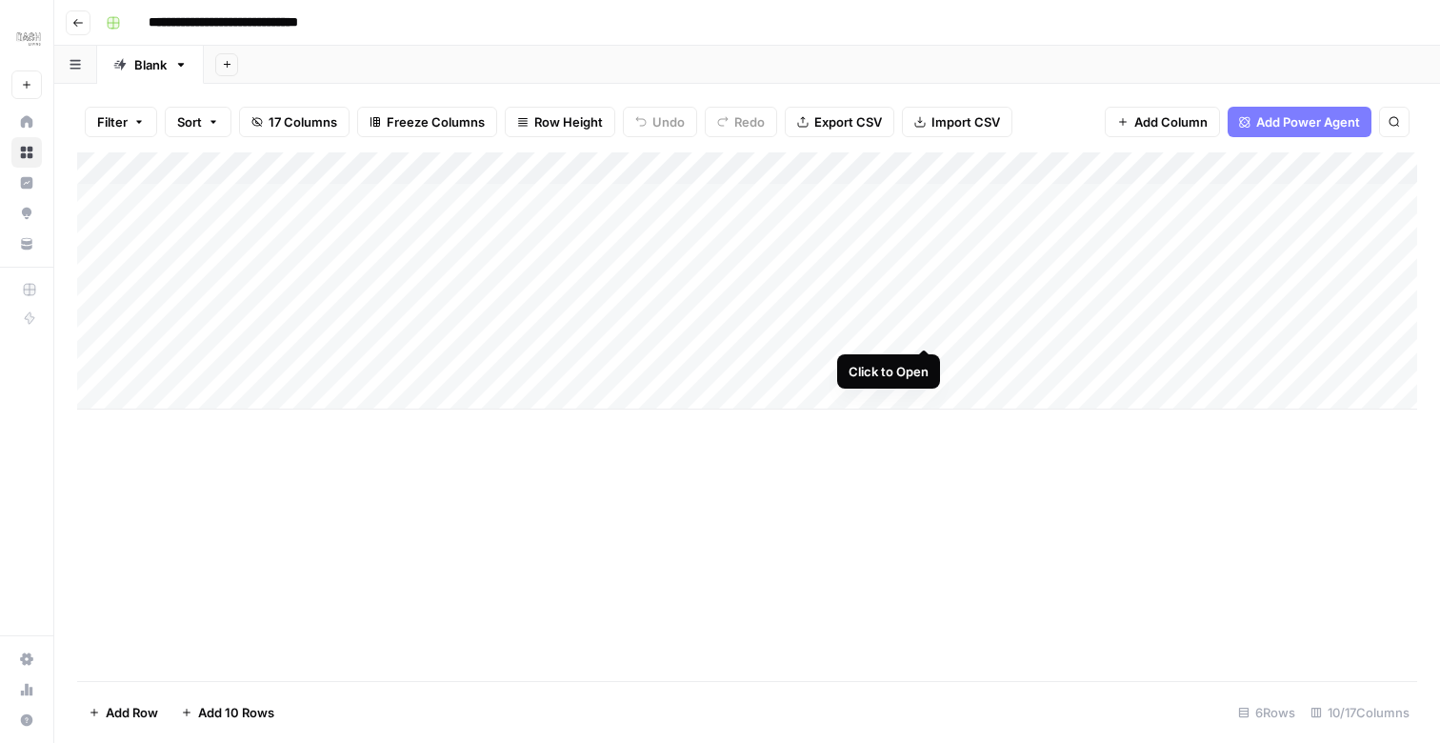
click at [924, 331] on div "Add Column" at bounding box center [747, 280] width 1340 height 257
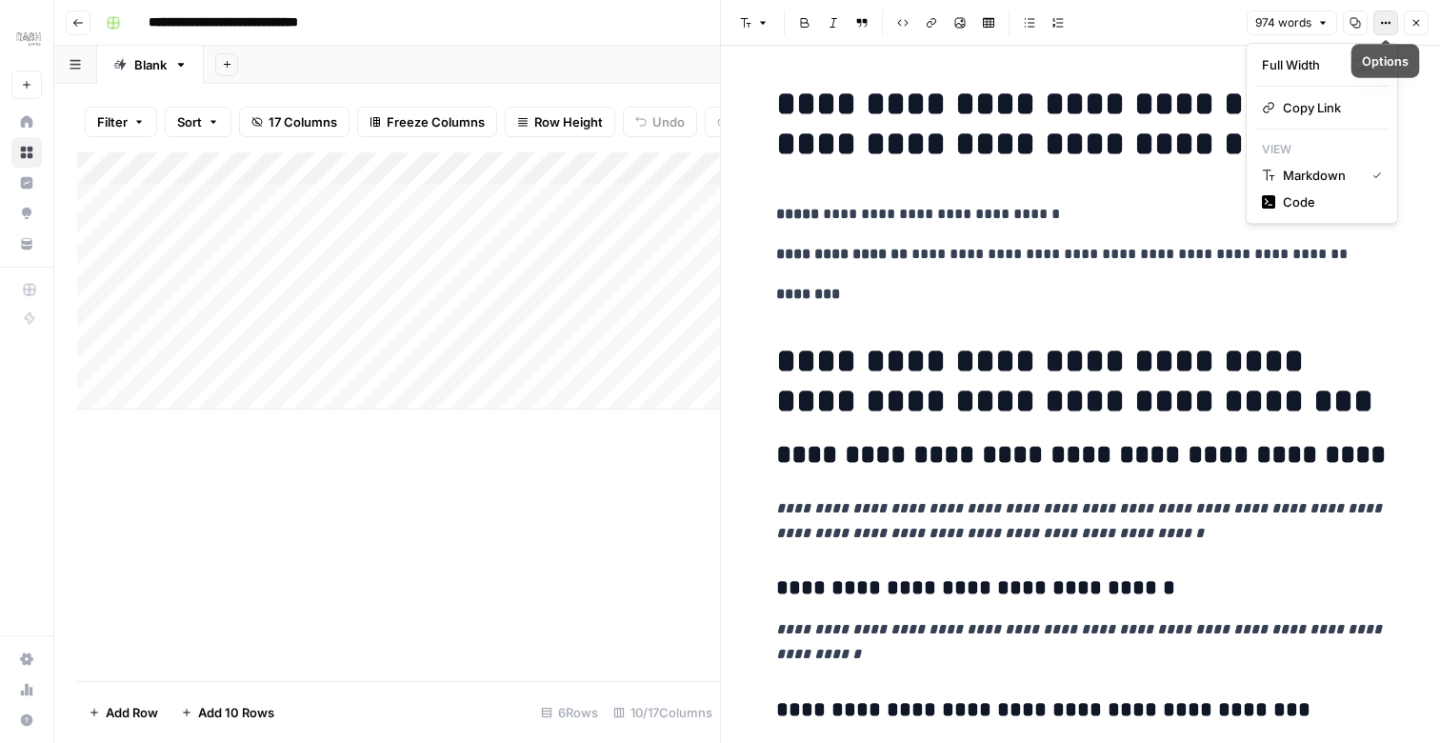
click at [1392, 26] on button "Options" at bounding box center [1386, 22] width 25 height 25
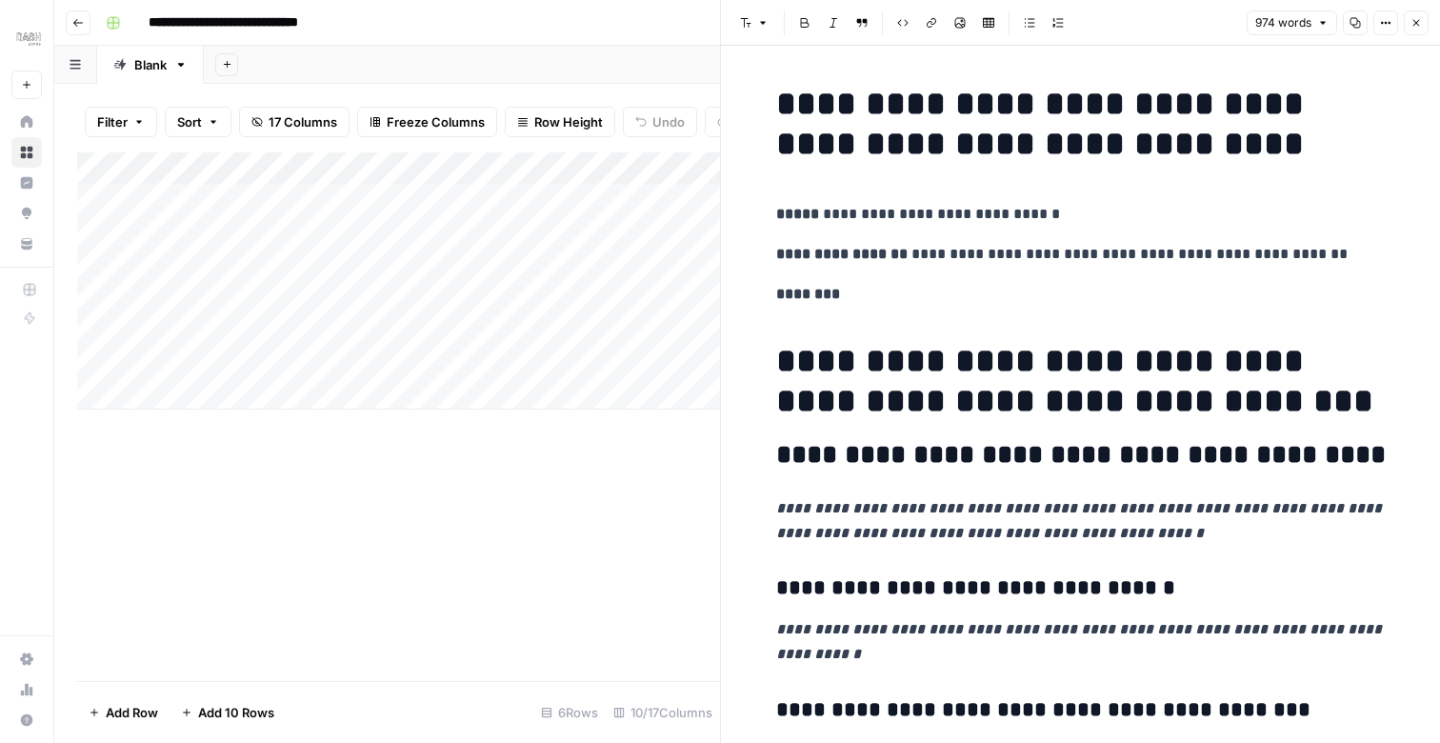
click at [1088, 202] on p "**********" at bounding box center [1081, 214] width 610 height 25
click at [838, 59] on span "Edit with AI" at bounding box center [836, 58] width 60 height 17
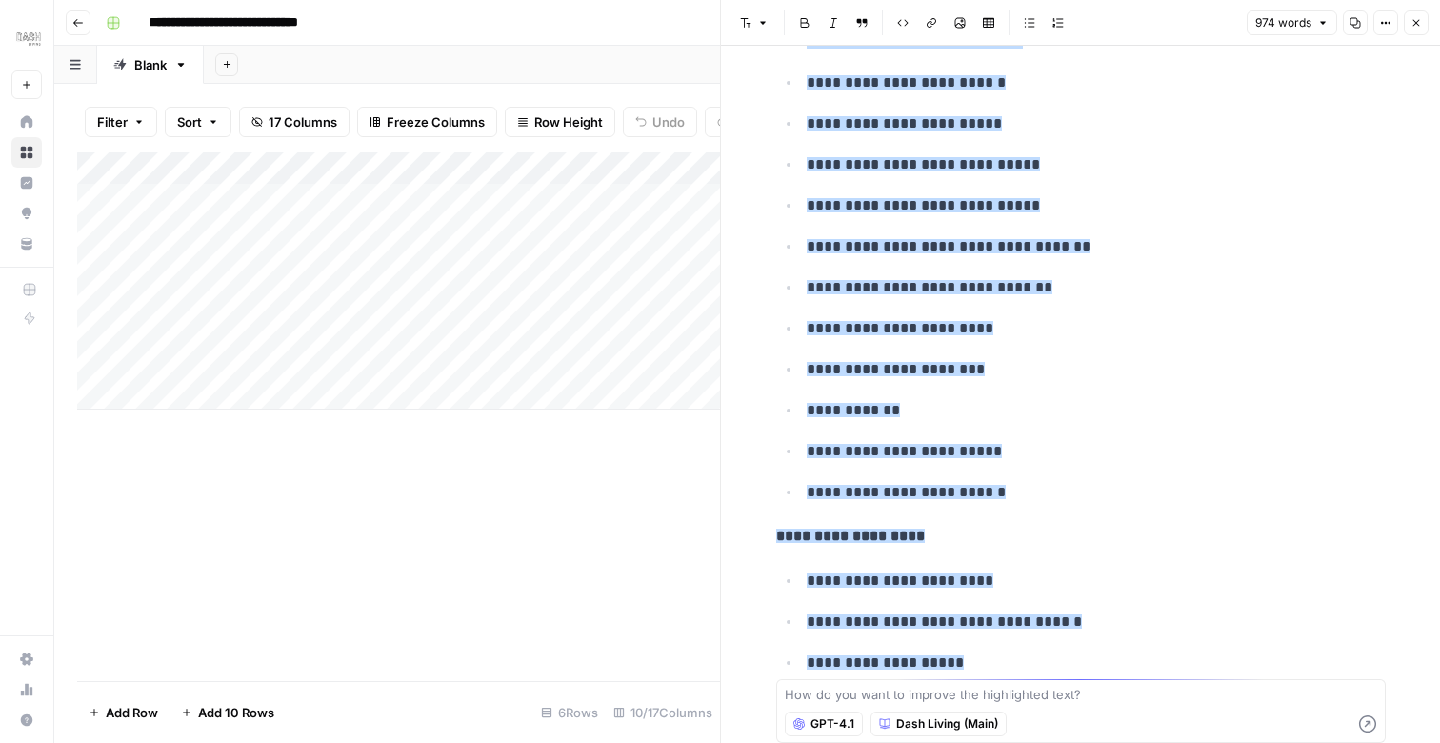
click at [1028, 701] on textarea at bounding box center [1081, 694] width 593 height 19
click at [1191, 610] on p "**********" at bounding box center [1096, 622] width 579 height 25
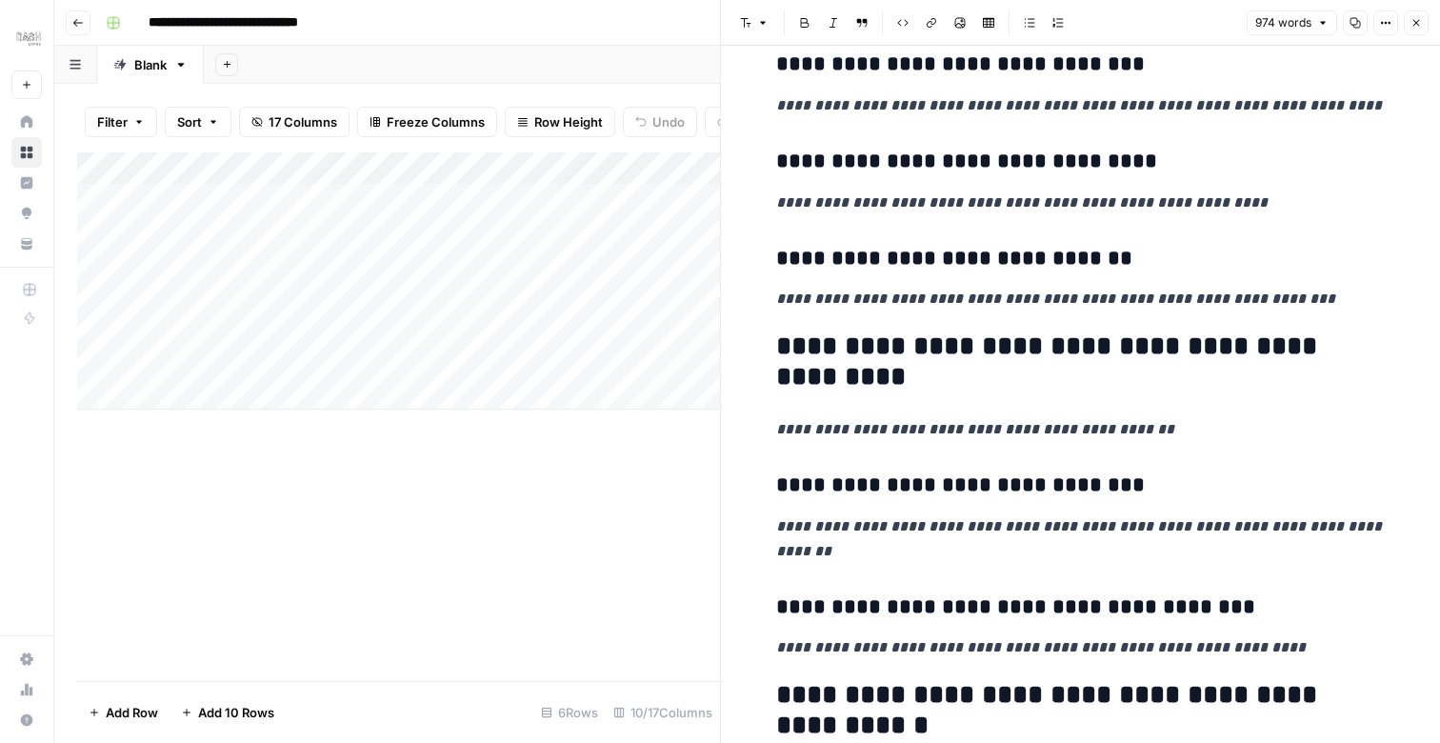
scroll to position [3317, 0]
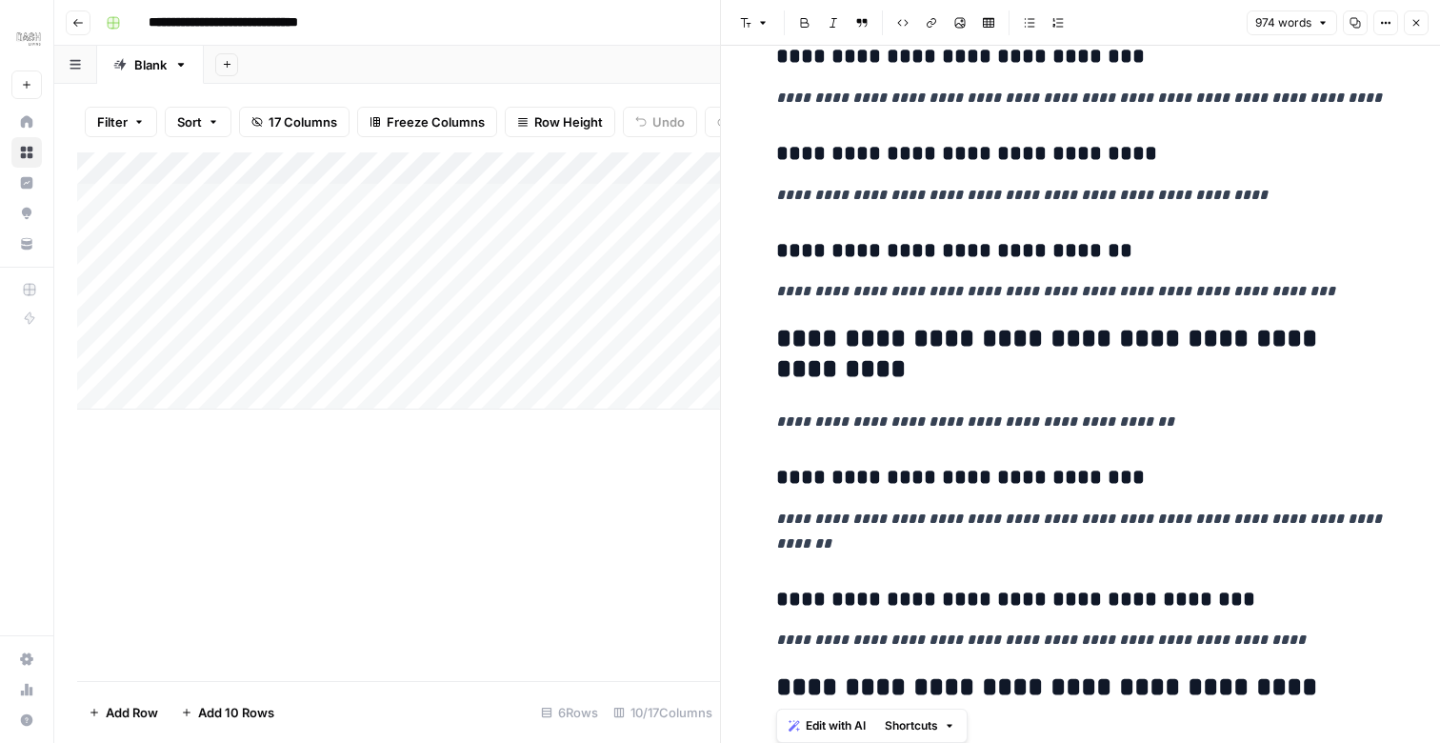
click at [1152, 465] on h3 "**********" at bounding box center [1081, 478] width 610 height 27
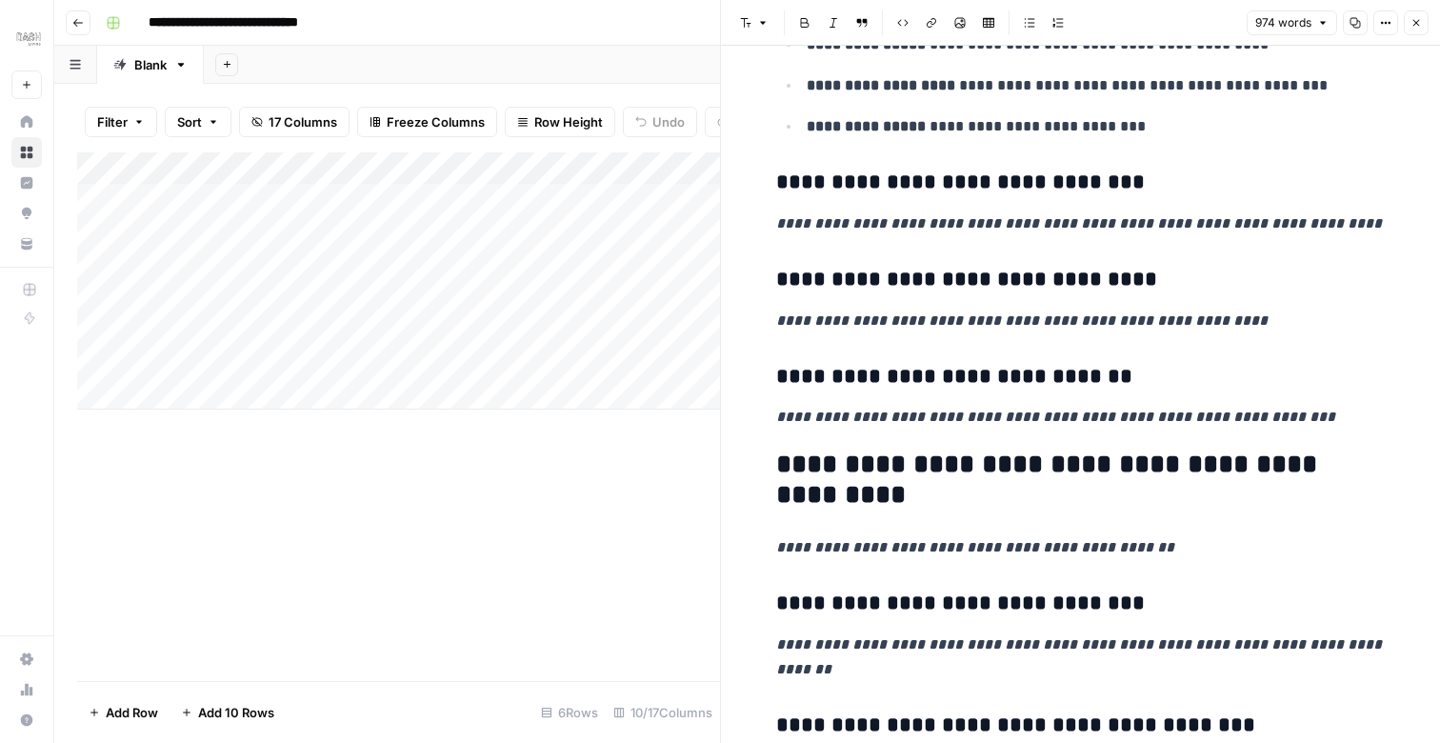
scroll to position [3190, 0]
click at [1420, 28] on icon "button" at bounding box center [1416, 22] width 11 height 11
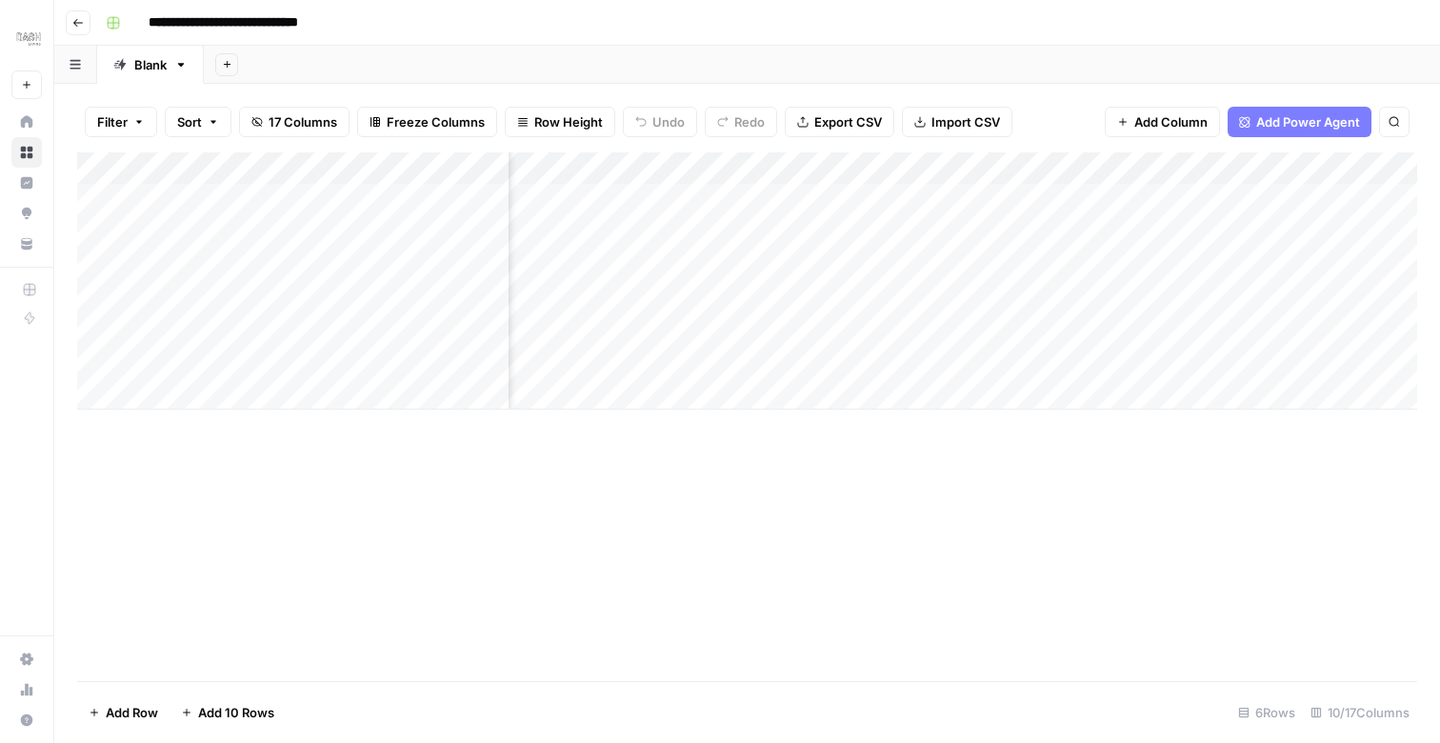
scroll to position [0, 149]
click at [1070, 331] on div "Add Column" at bounding box center [747, 280] width 1340 height 257
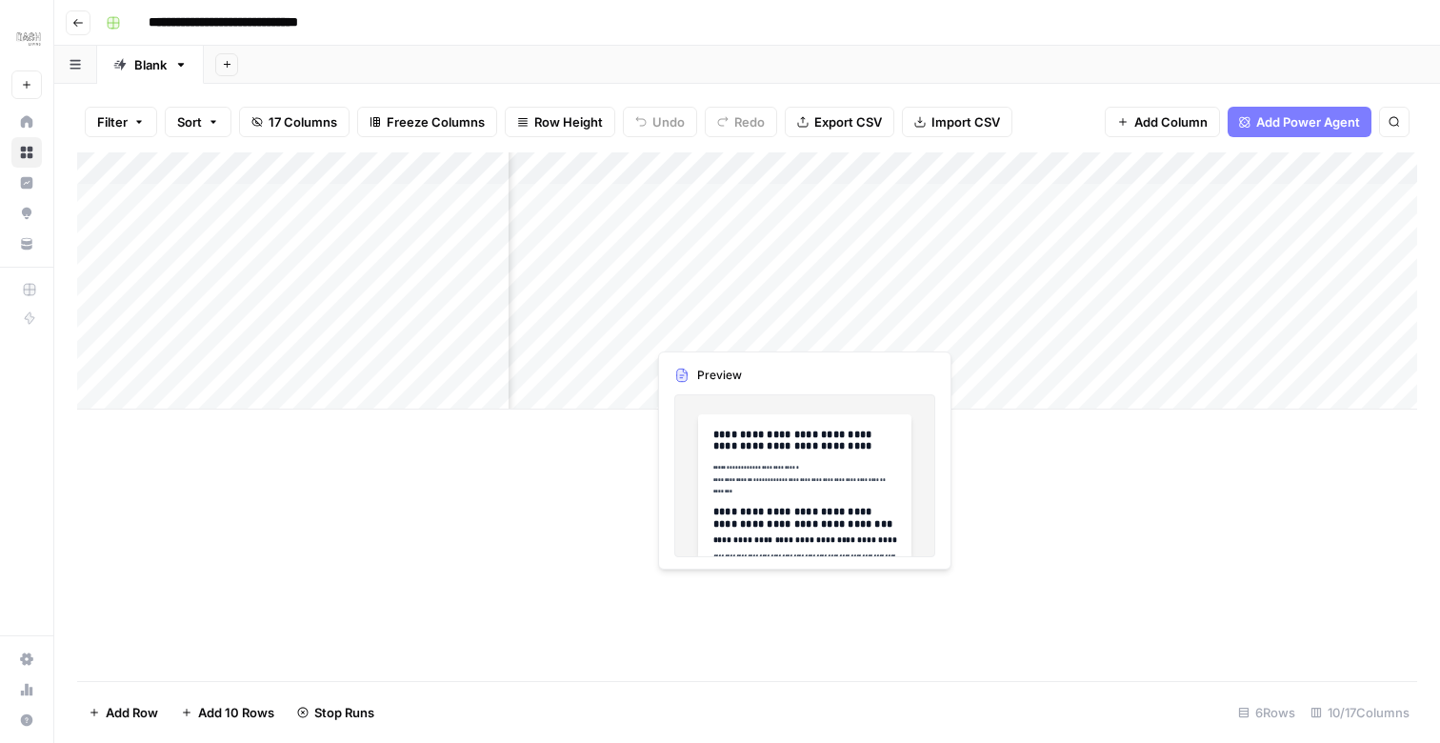
click at [723, 330] on div "Add Column" at bounding box center [747, 280] width 1340 height 257
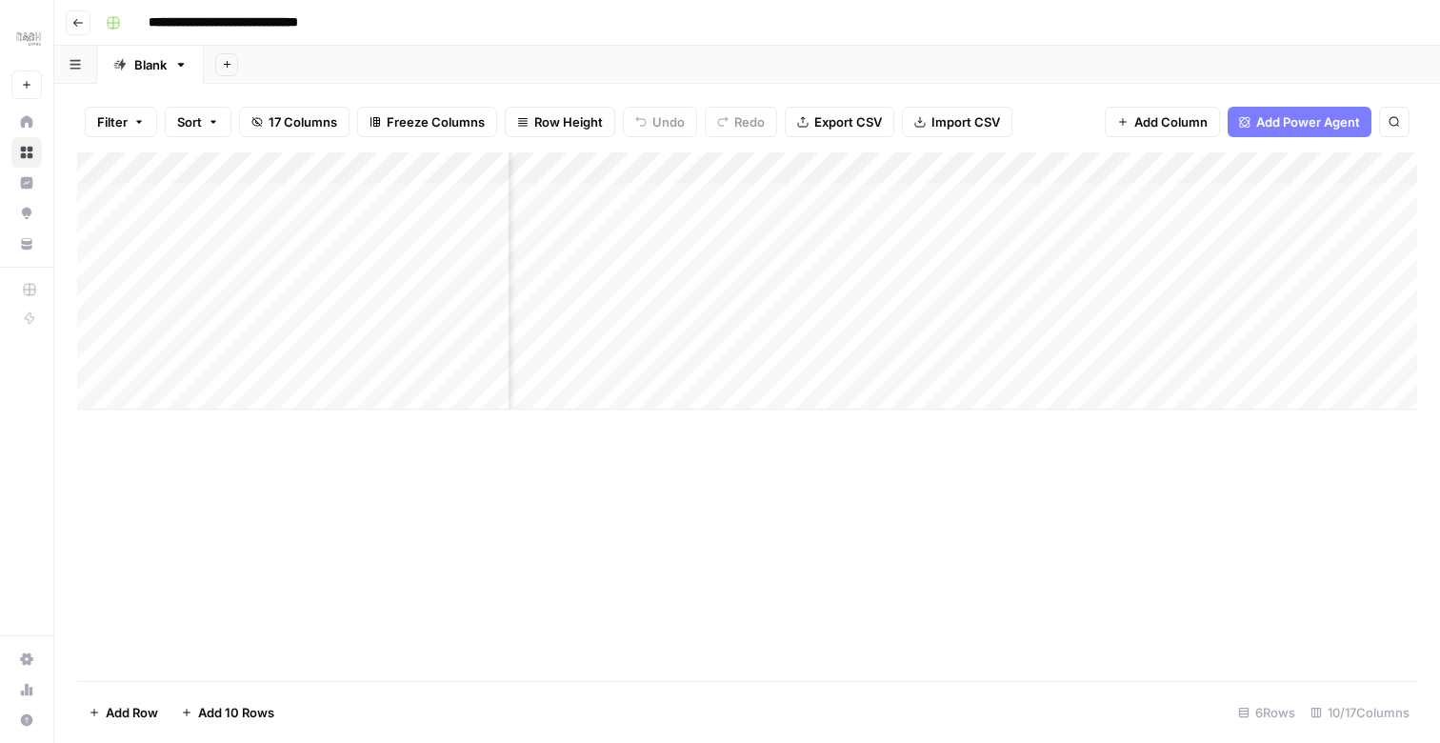
scroll to position [0, 230]
click at [695, 328] on div "Add Column" at bounding box center [747, 280] width 1340 height 257
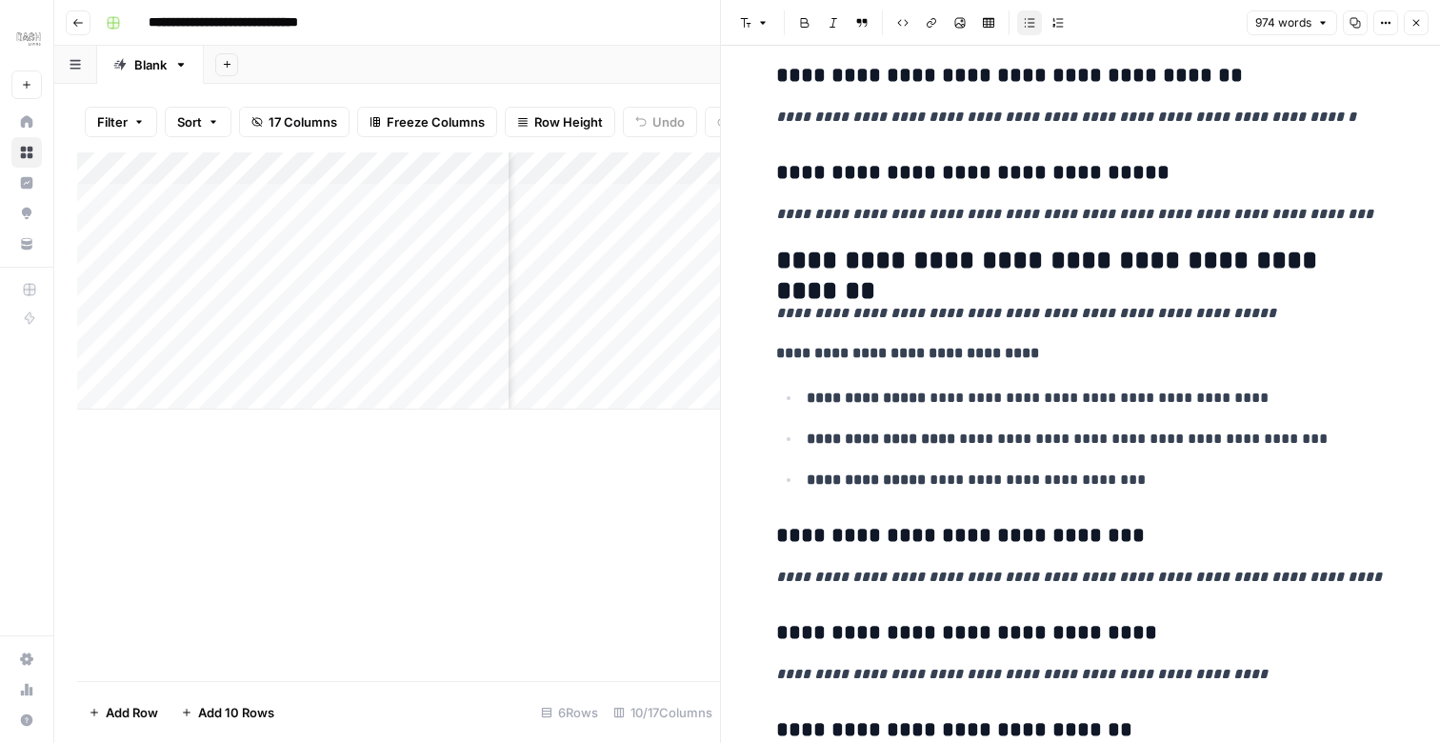
scroll to position [2706, 0]
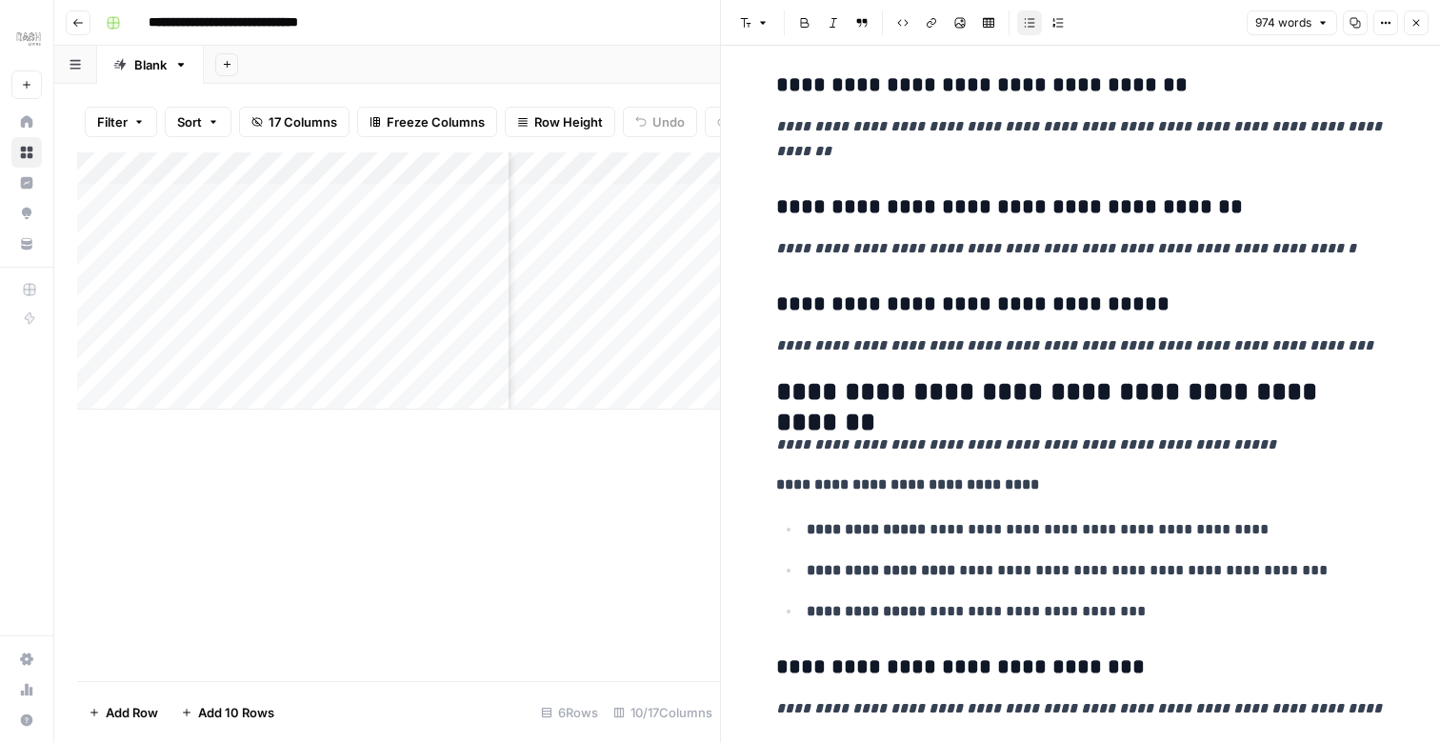
click at [945, 377] on h2 "**********" at bounding box center [1081, 392] width 610 height 30
click at [954, 377] on h2 "**********" at bounding box center [1081, 392] width 610 height 30
click at [941, 377] on h2 "**********" at bounding box center [1081, 392] width 610 height 30
click at [1419, 17] on icon "button" at bounding box center [1416, 22] width 11 height 11
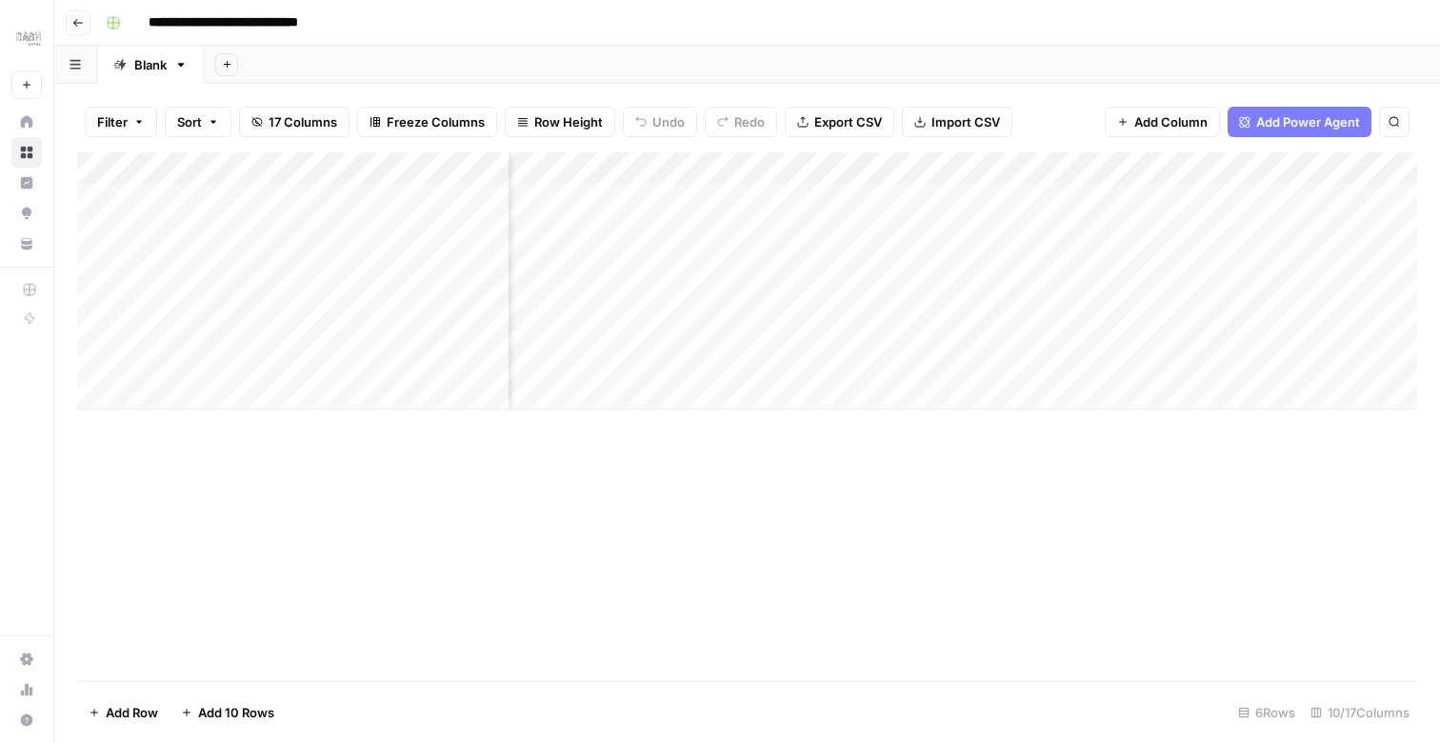
scroll to position [0, 952]
click at [1010, 324] on div "Add Column" at bounding box center [747, 280] width 1340 height 257
click at [1302, 123] on span "Add Power Agent" at bounding box center [1308, 121] width 104 height 19
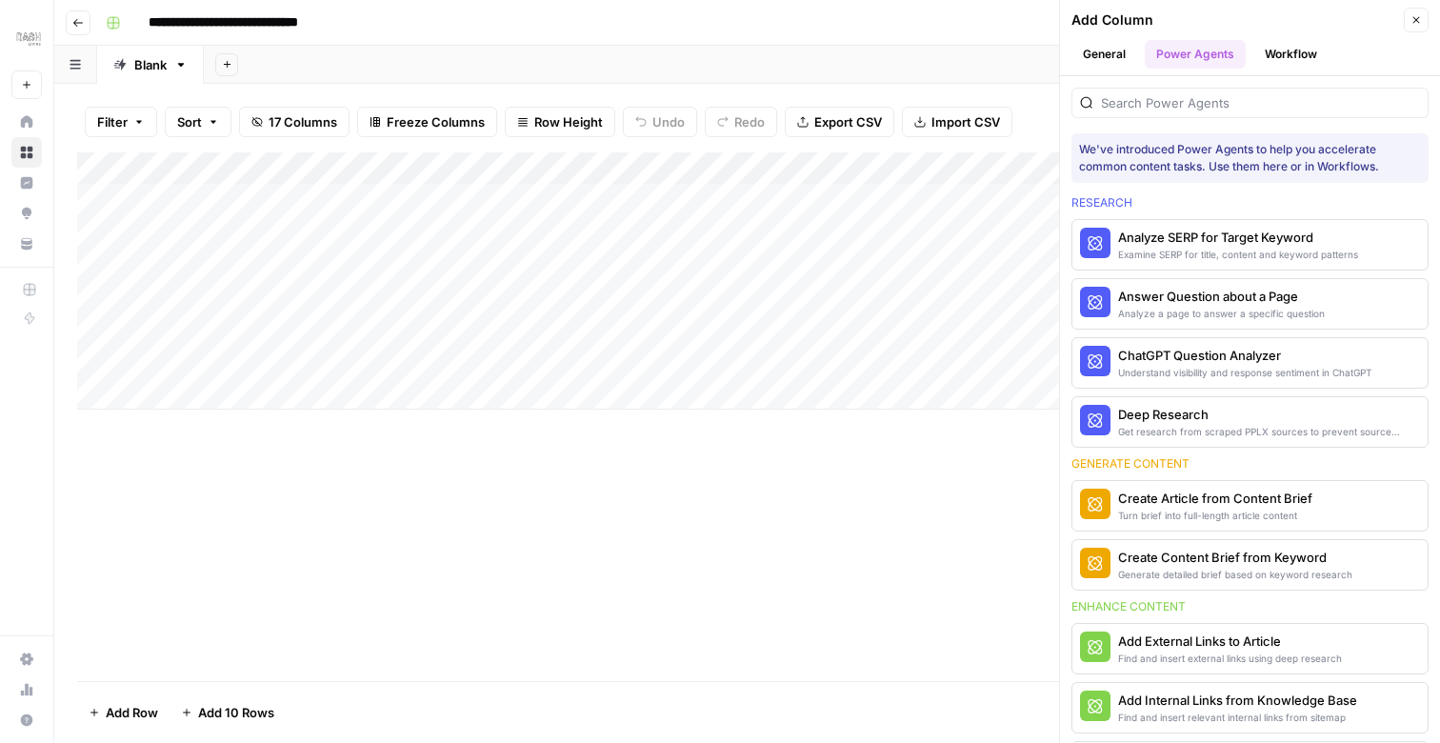
click at [810, 492] on div "Add Column" at bounding box center [747, 416] width 1340 height 529
click at [1127, 56] on button "General" at bounding box center [1105, 54] width 66 height 29
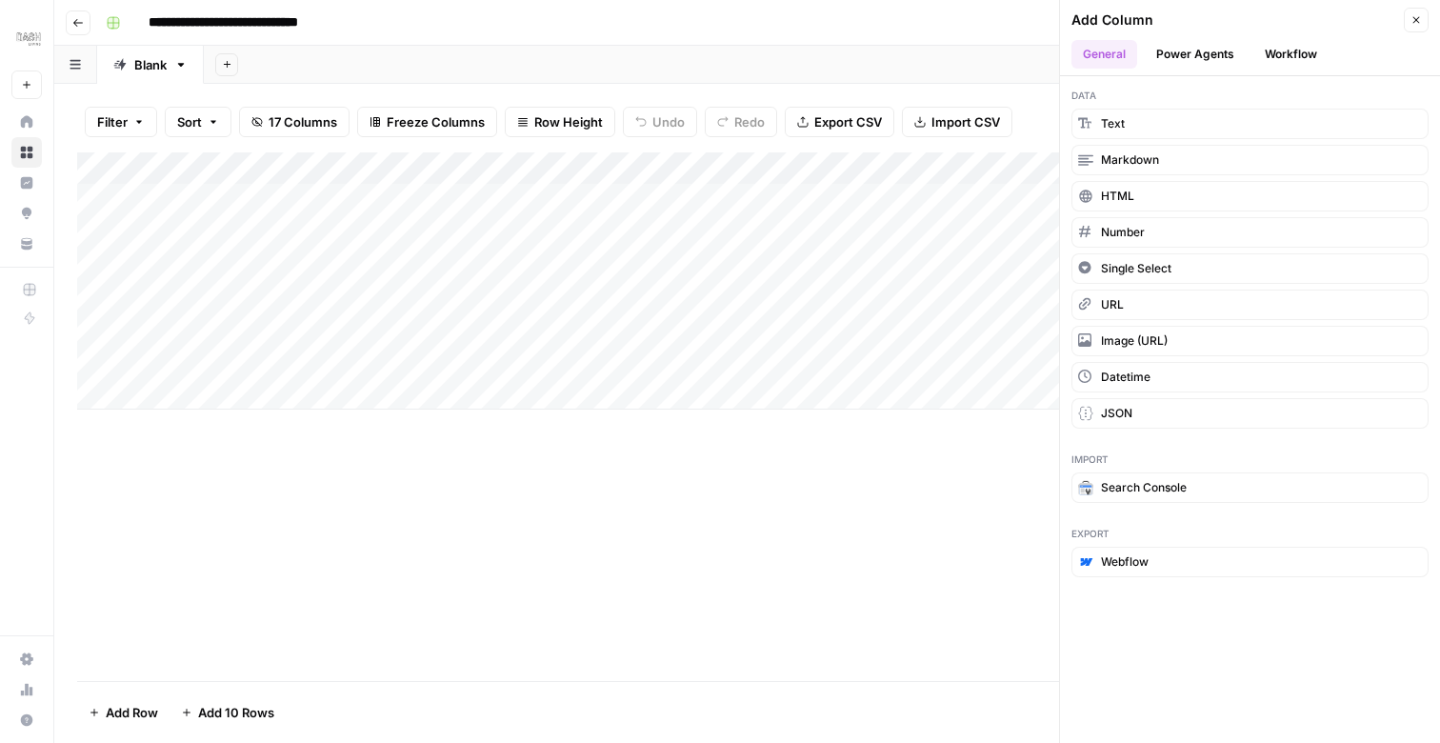
click at [1185, 54] on button "Power Agents" at bounding box center [1195, 54] width 101 height 29
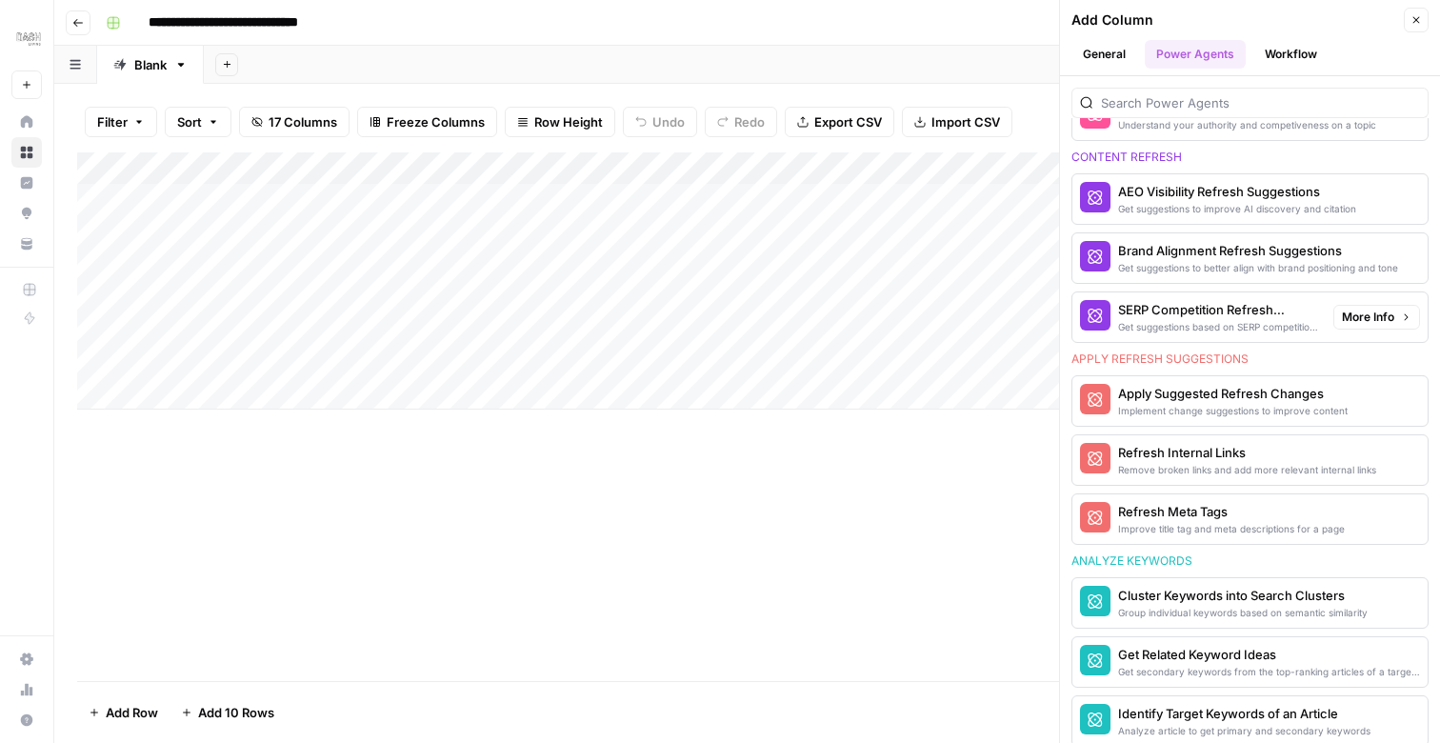
scroll to position [987, 0]
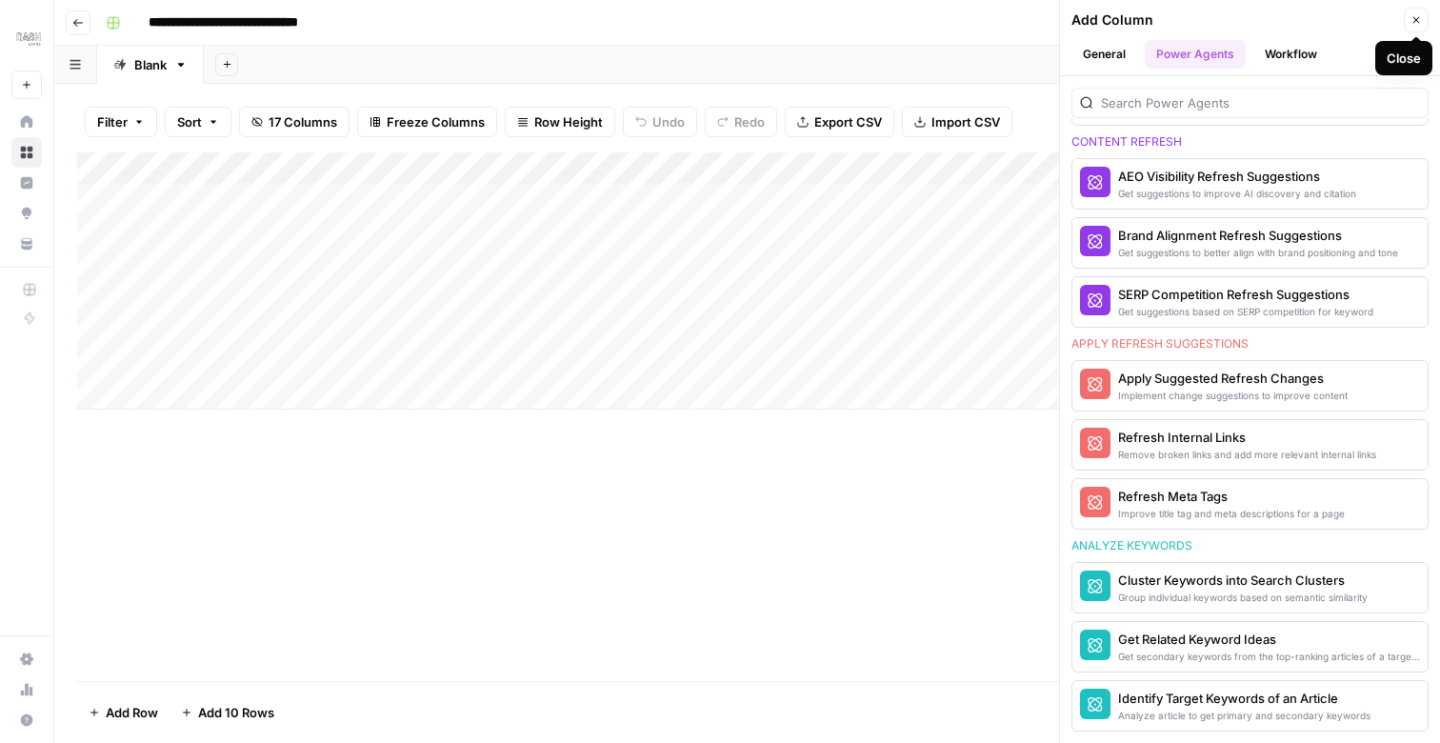
click at [1413, 16] on icon "button" at bounding box center [1416, 19] width 11 height 11
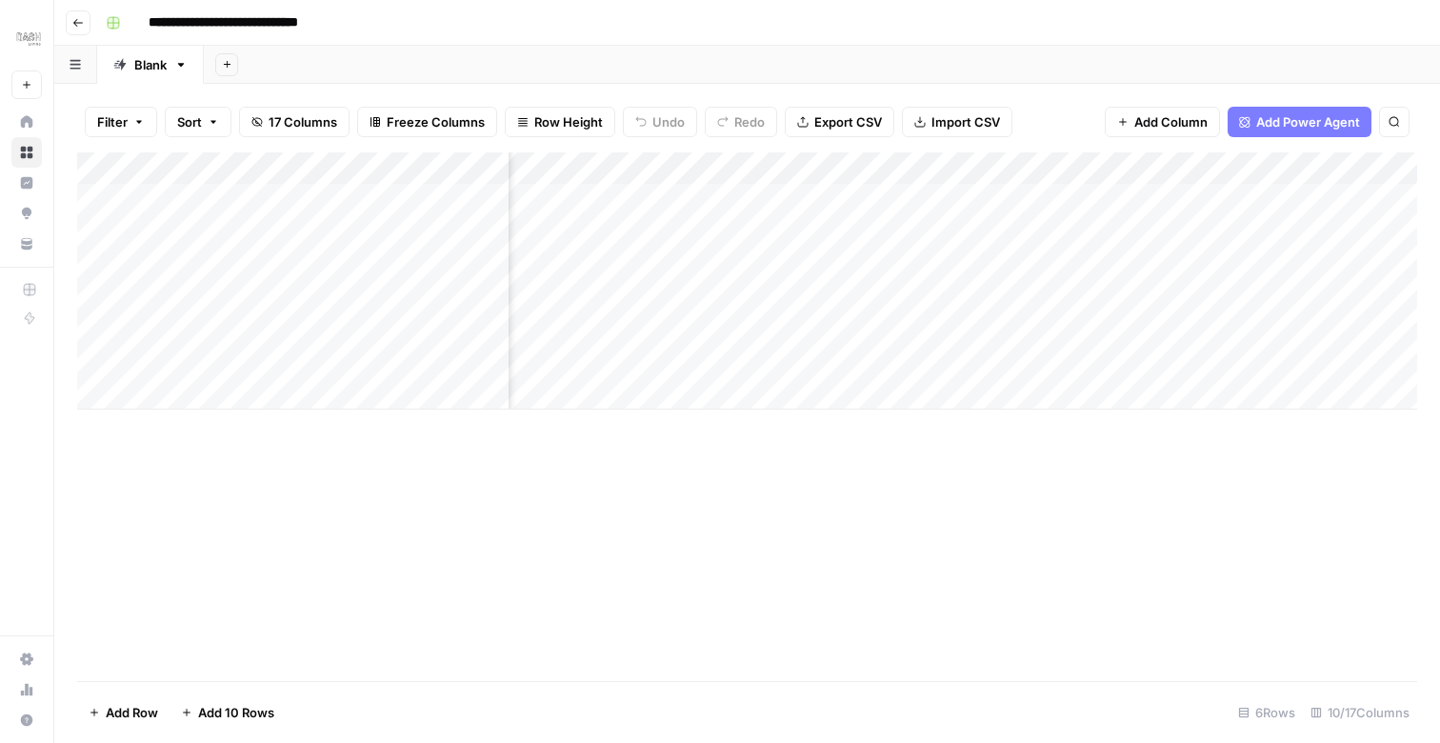
scroll to position [0, 1313]
click at [1376, 167] on span "Add Column" at bounding box center [1373, 168] width 67 height 17
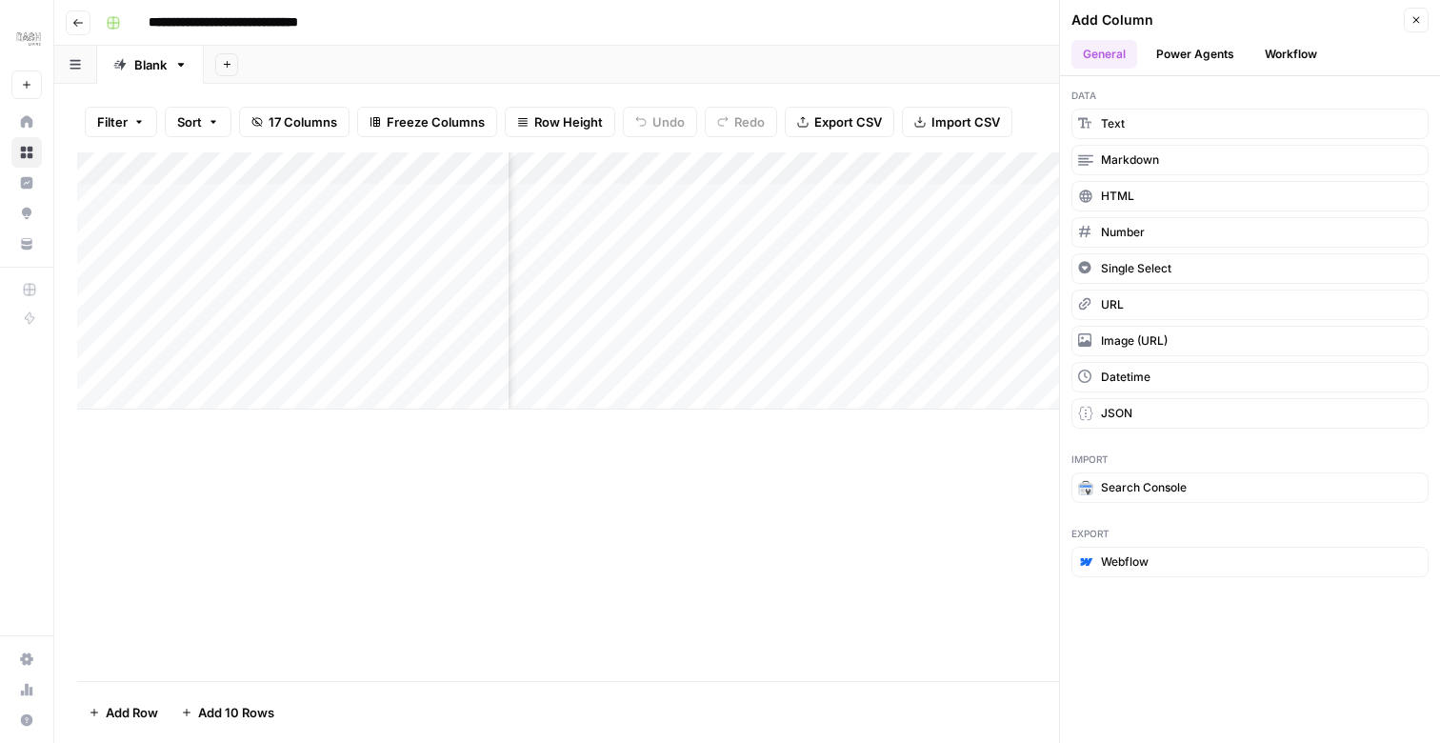
click at [1204, 51] on button "Power Agents" at bounding box center [1195, 54] width 101 height 29
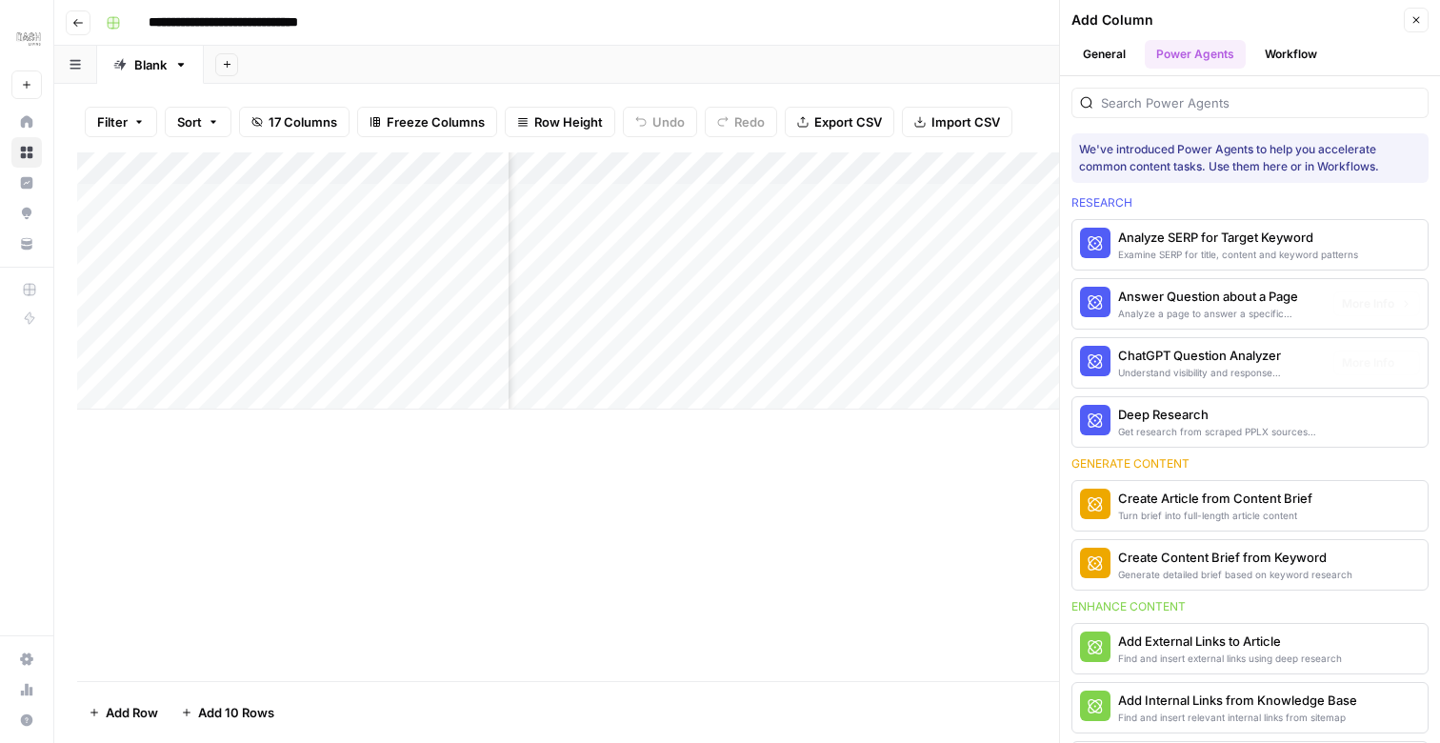
scroll to position [987, 0]
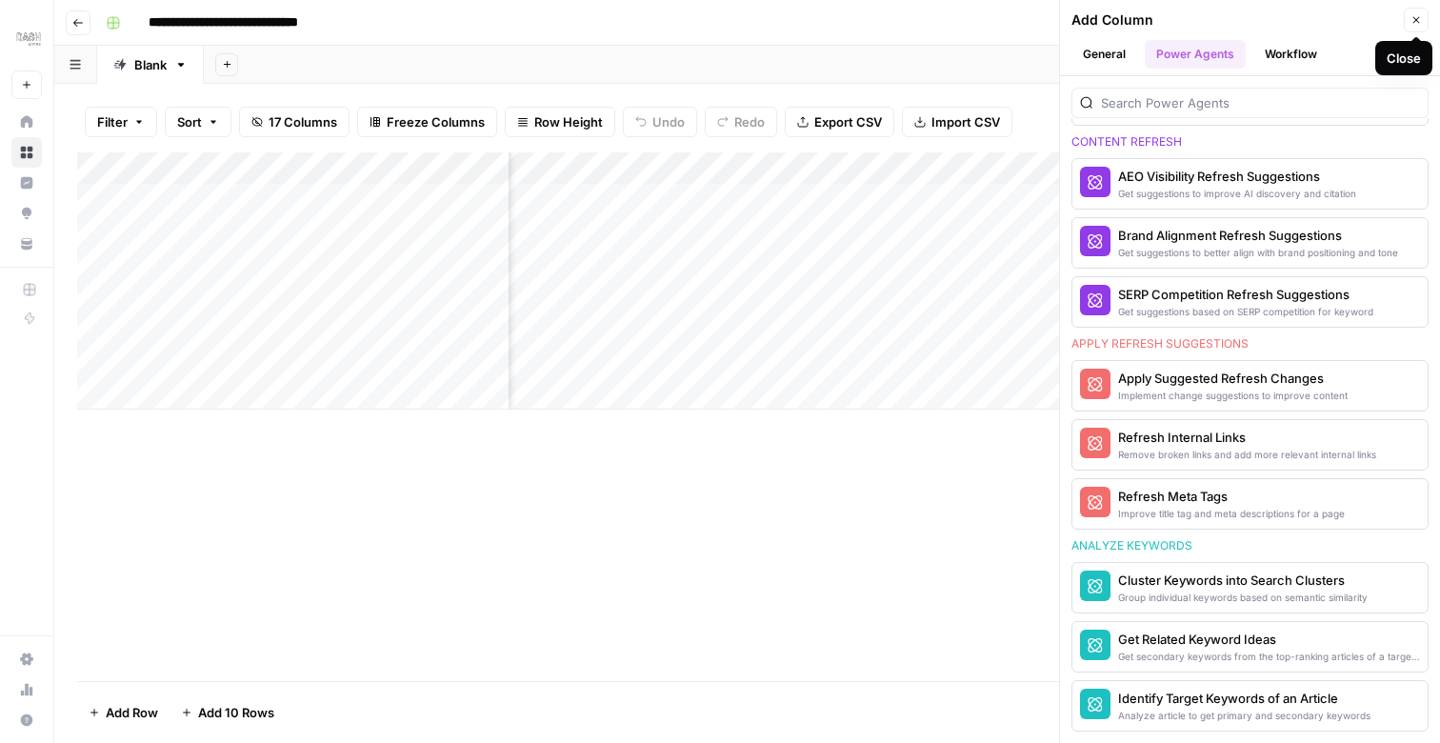
click at [1419, 22] on icon "button" at bounding box center [1416, 19] width 11 height 11
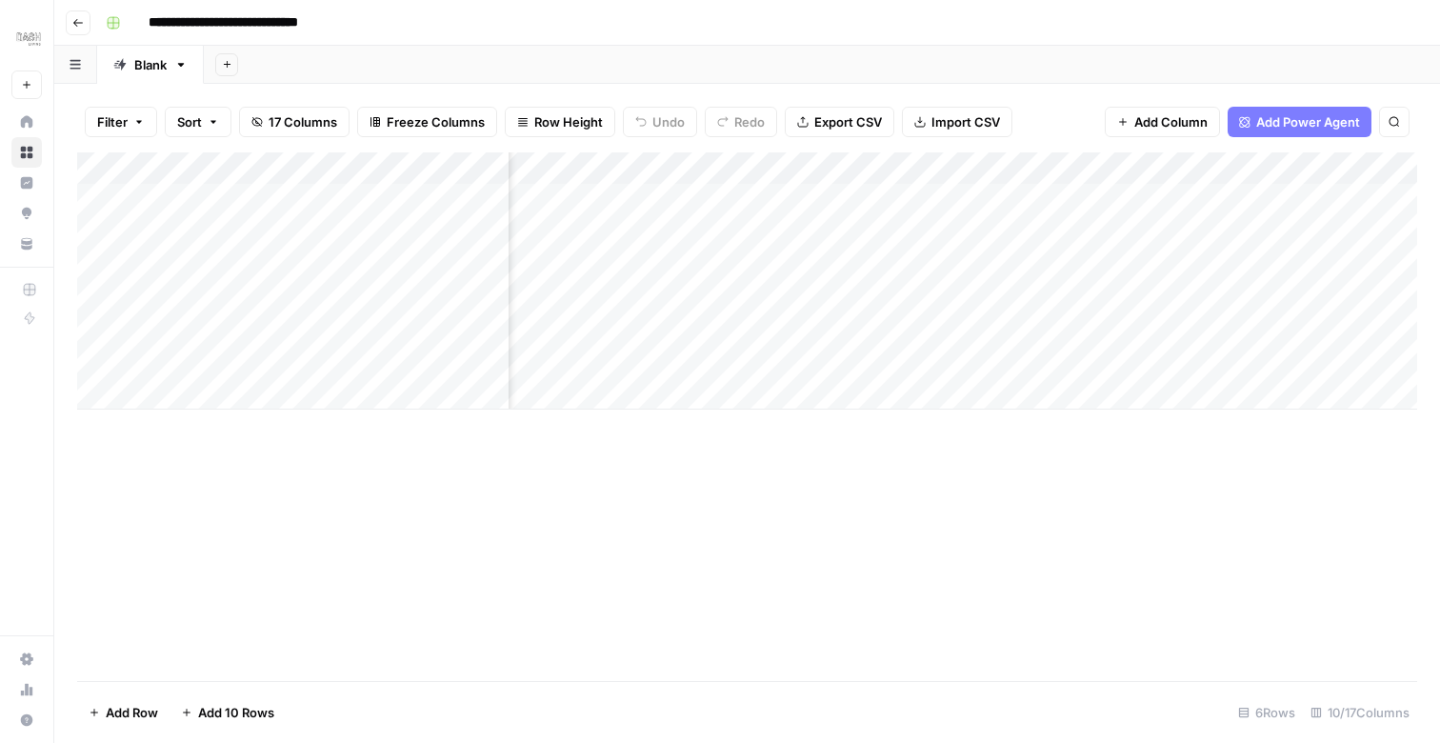
scroll to position [0, 1313]
click at [1098, 164] on div "Add Column" at bounding box center [747, 280] width 1340 height 257
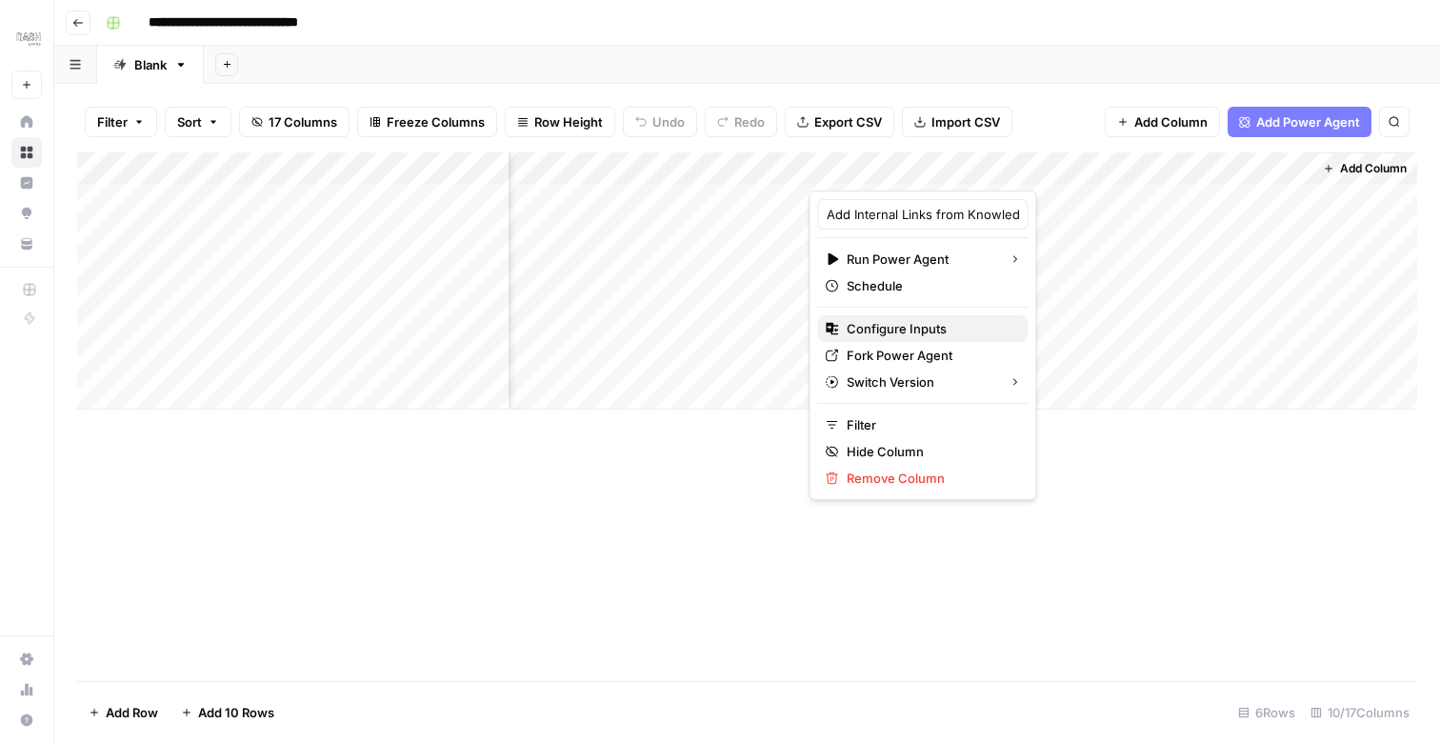
click at [884, 328] on span "Configure Inputs" at bounding box center [930, 328] width 167 height 19
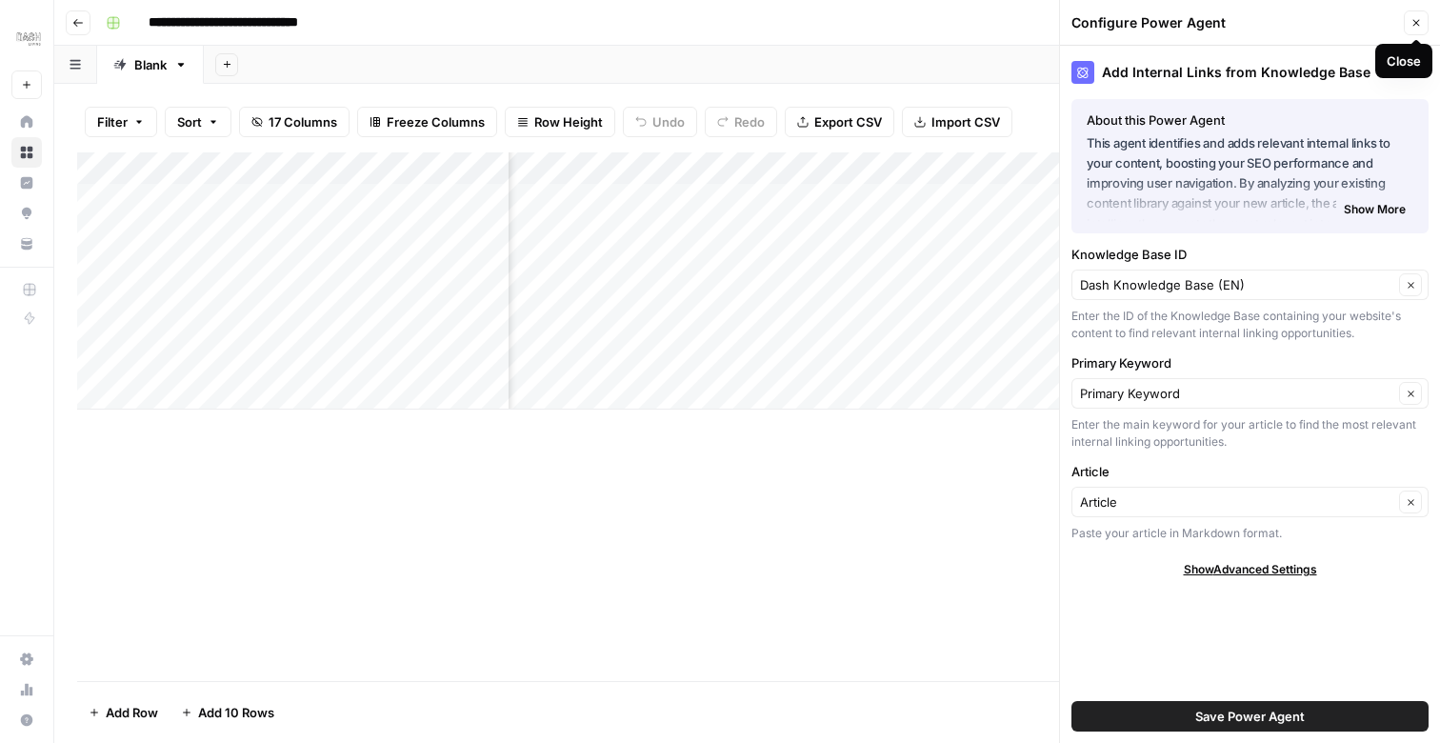
click at [1416, 21] on icon "button" at bounding box center [1416, 22] width 11 height 11
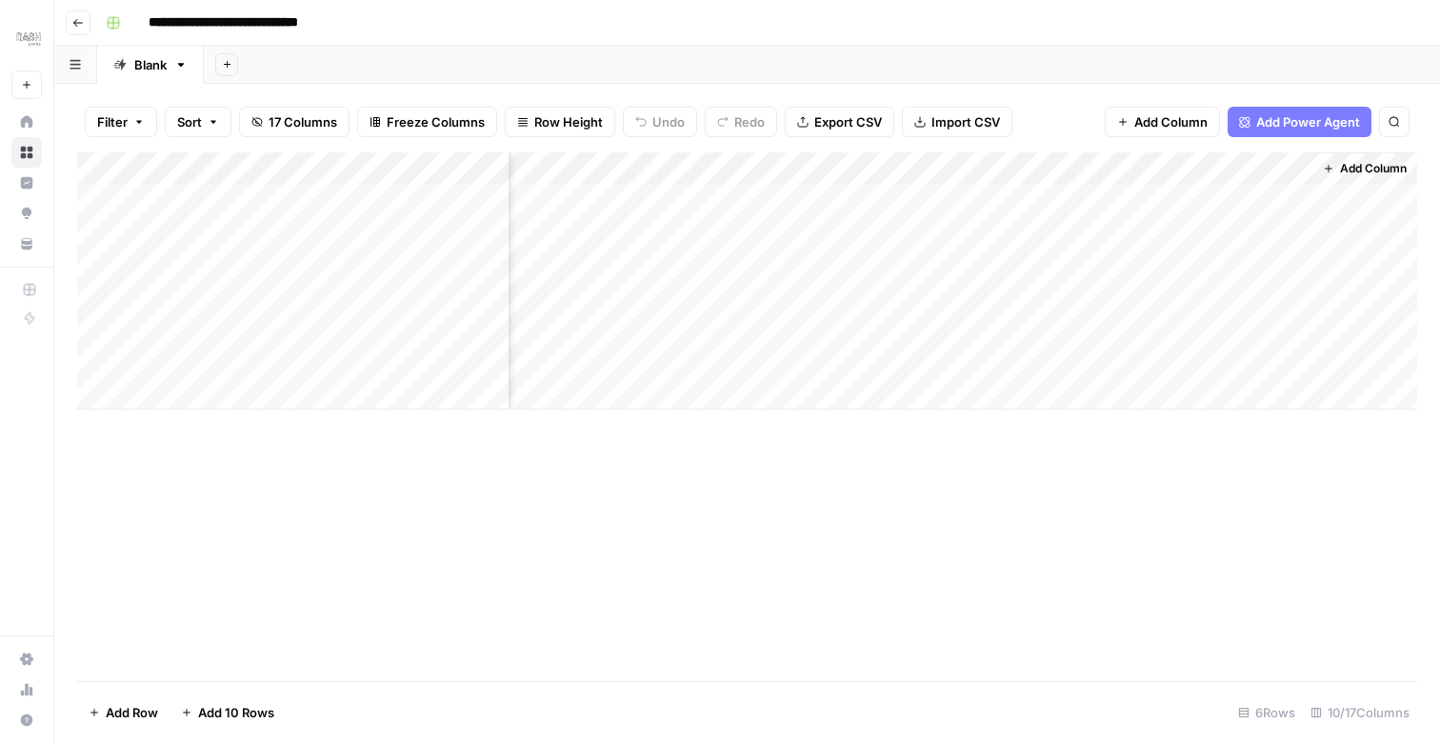
click at [1380, 171] on span "Add Column" at bounding box center [1373, 168] width 67 height 17
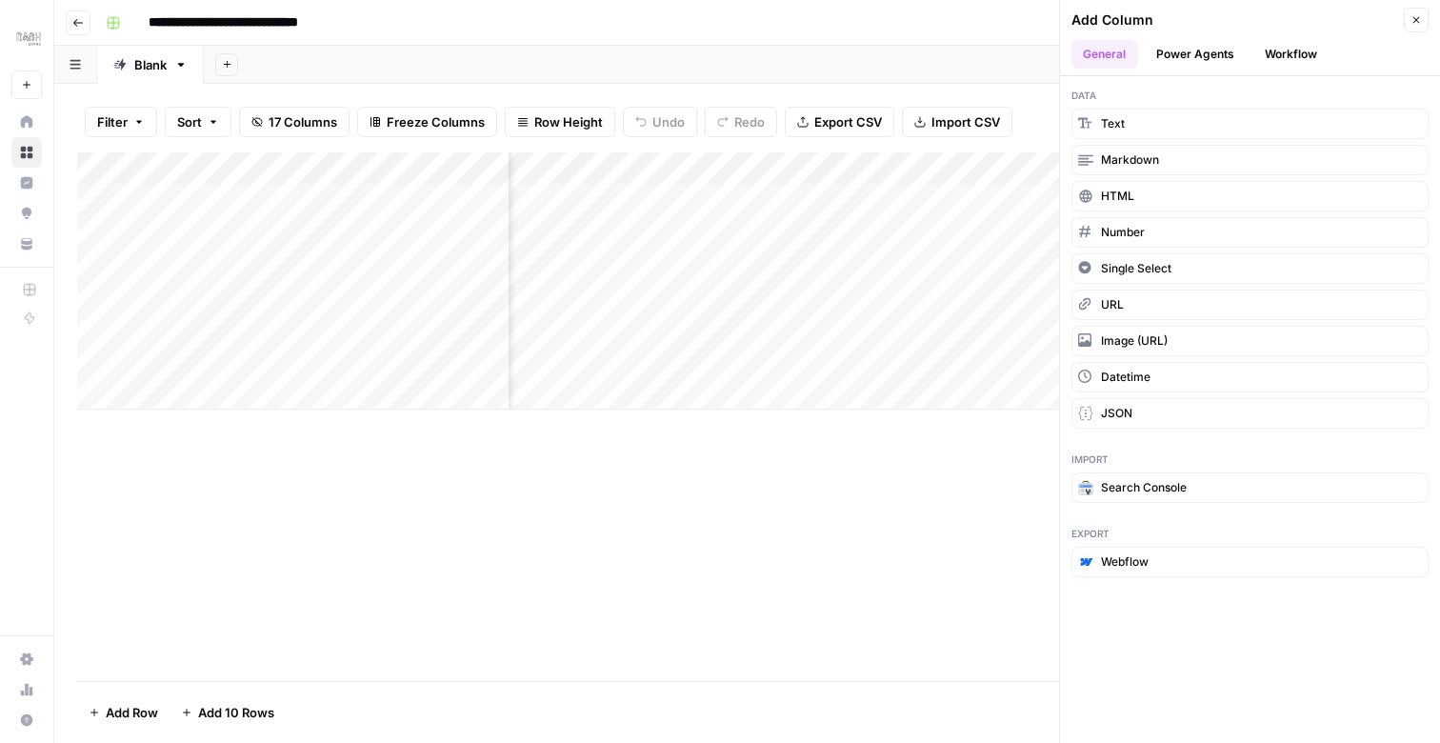
click at [1202, 65] on button "Power Agents" at bounding box center [1195, 54] width 101 height 29
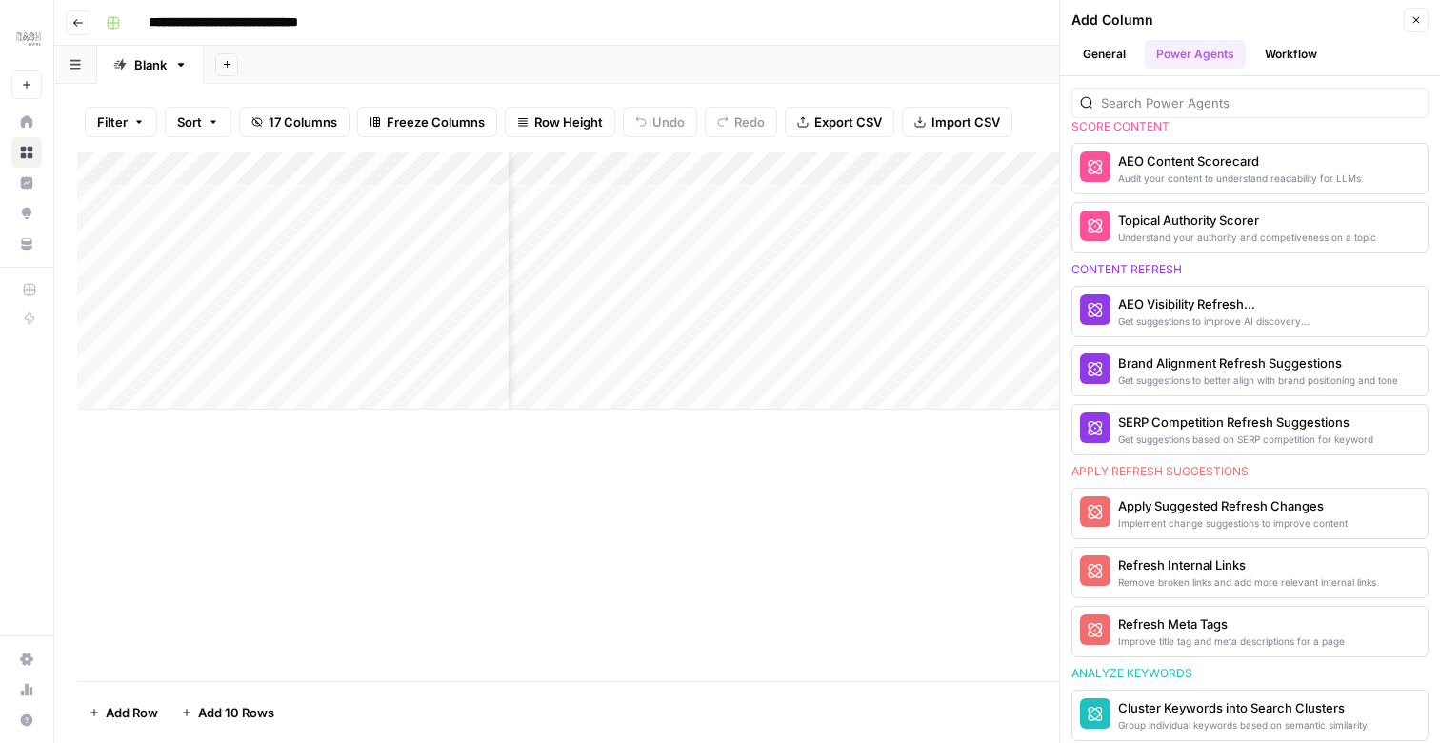
scroll to position [861, 0]
click at [1418, 22] on icon "button" at bounding box center [1416, 19] width 11 height 11
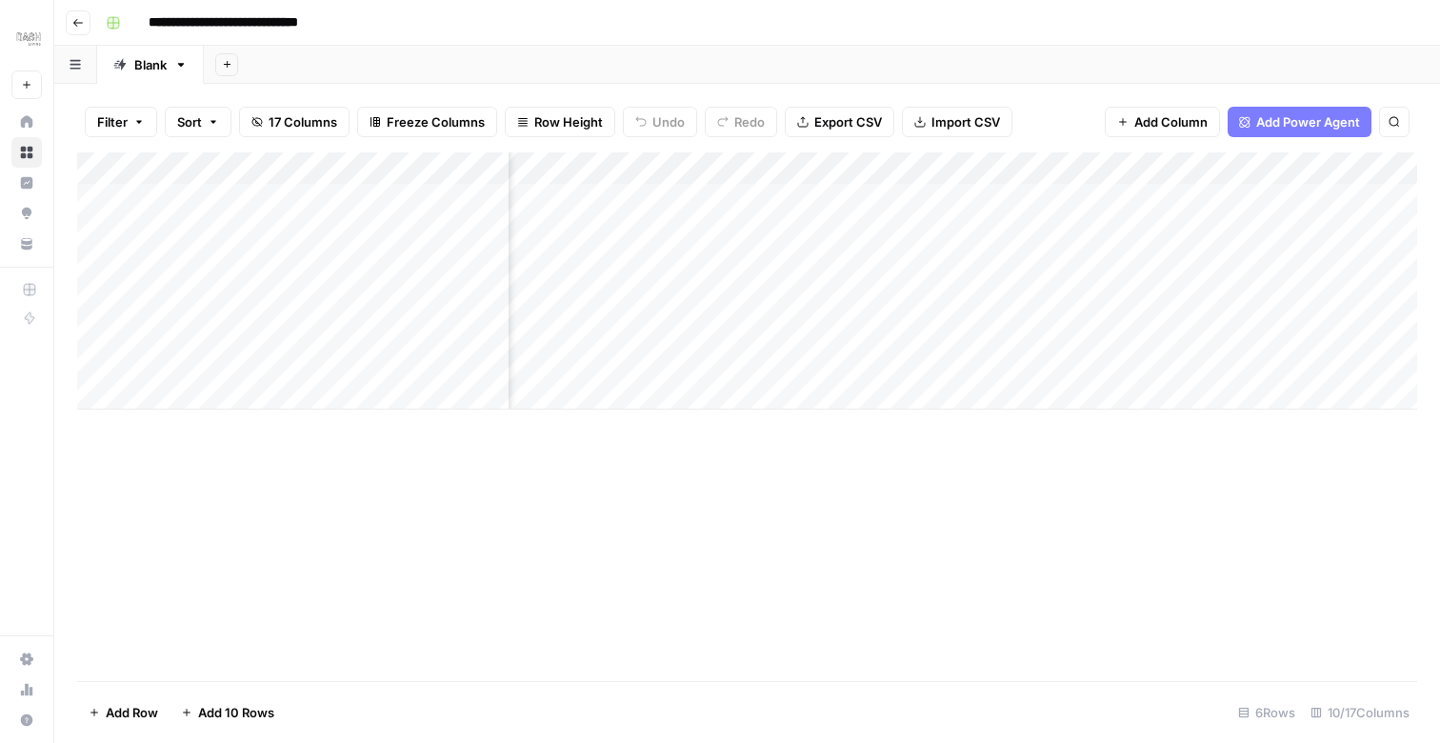
scroll to position [0, 514]
click at [875, 328] on div "Add Column" at bounding box center [747, 280] width 1340 height 257
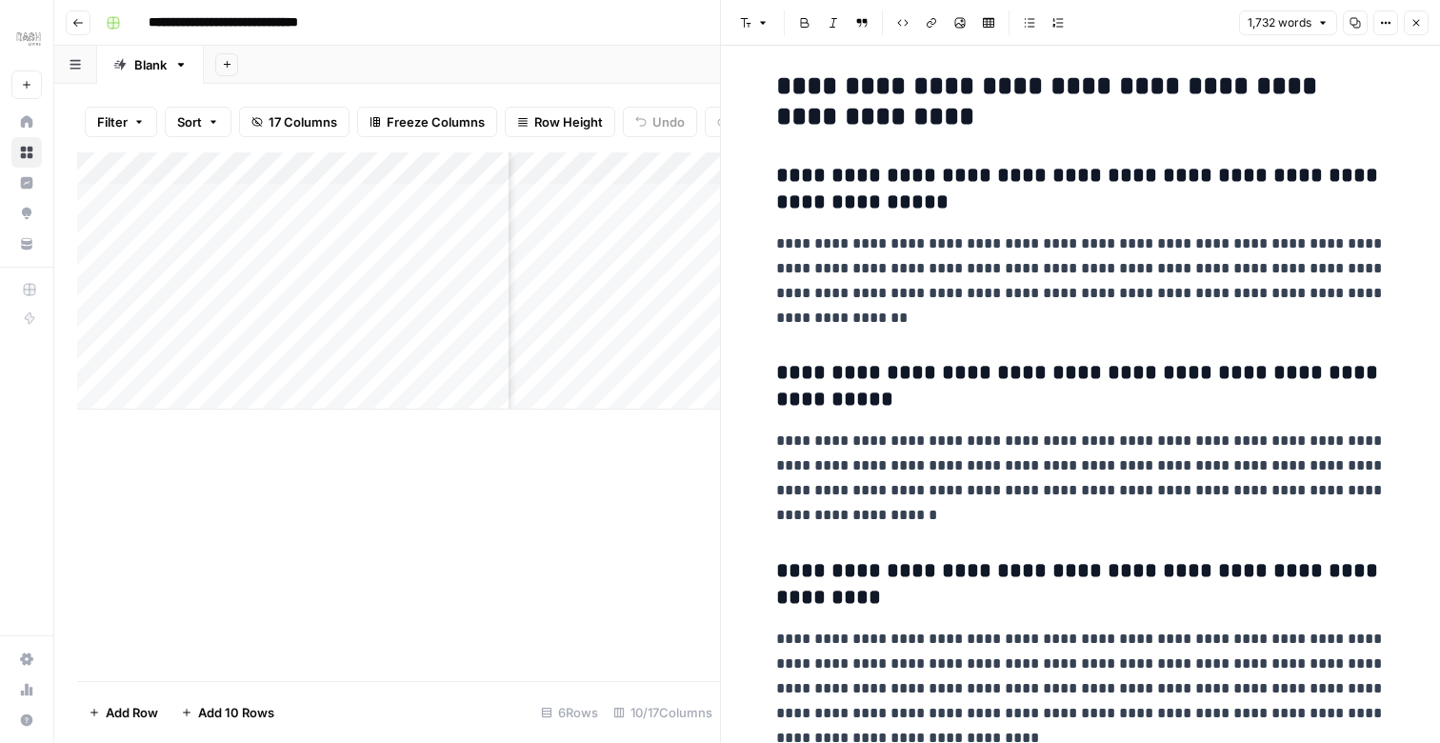
scroll to position [5859, 0]
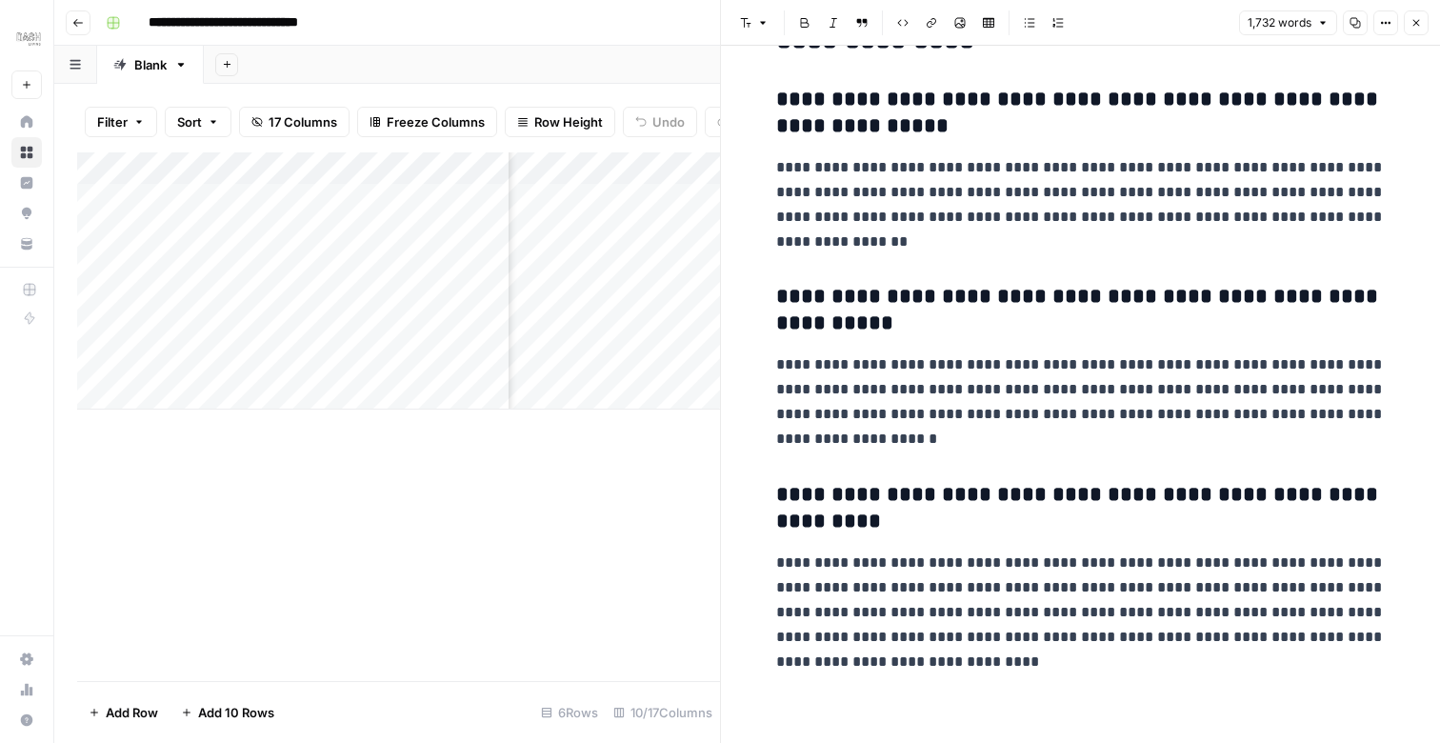
click at [1419, 21] on icon "button" at bounding box center [1416, 22] width 11 height 11
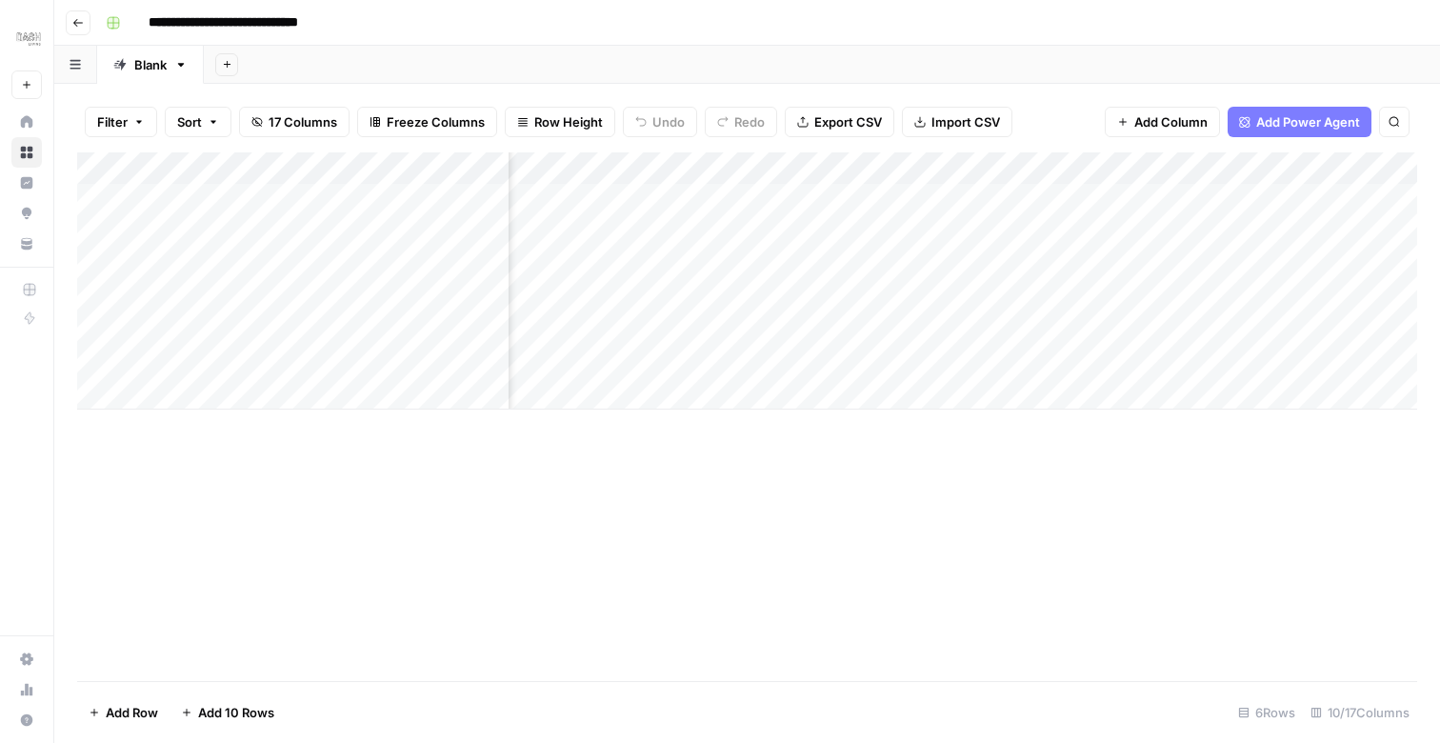
scroll to position [0, 495]
click at [1043, 328] on div "Add Column" at bounding box center [747, 280] width 1340 height 257
click at [992, 327] on div "Add Column" at bounding box center [747, 280] width 1340 height 257
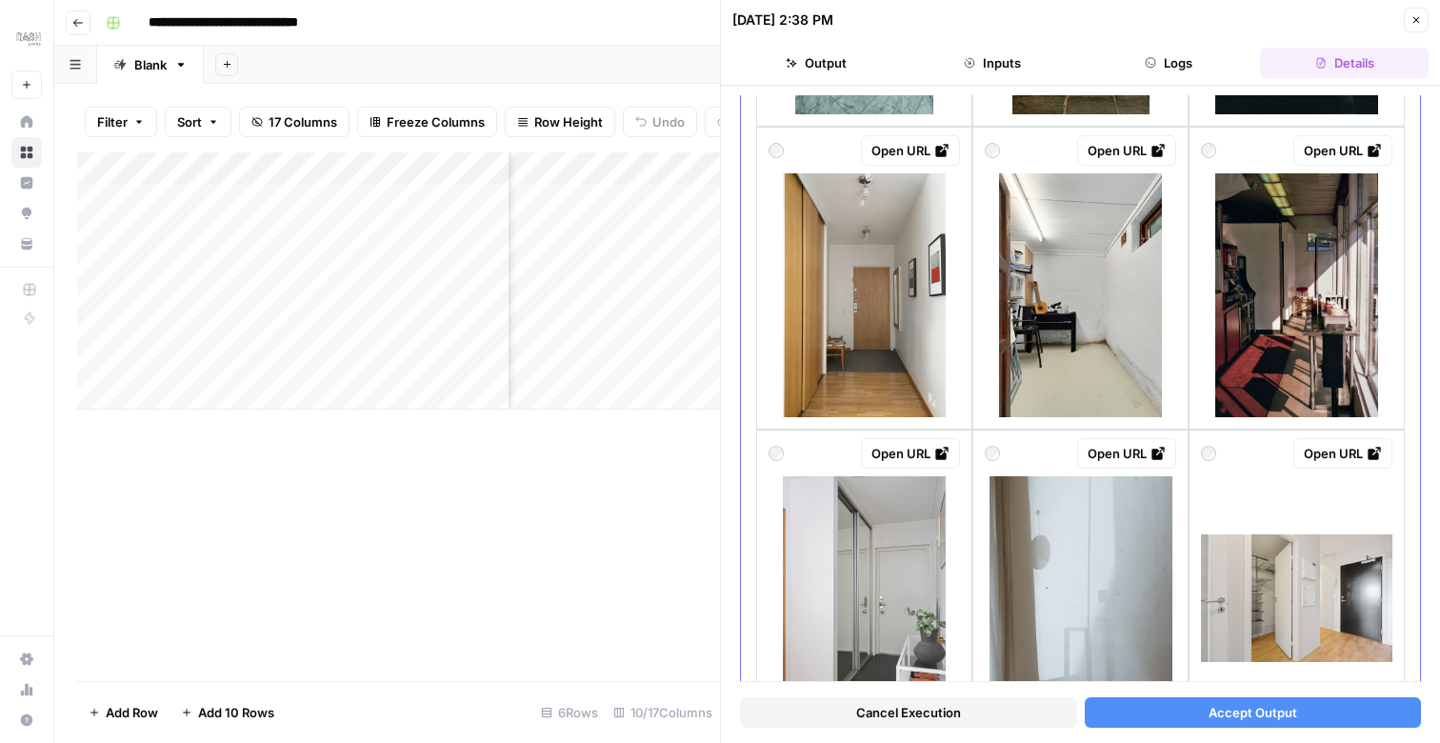
scroll to position [736, 0]
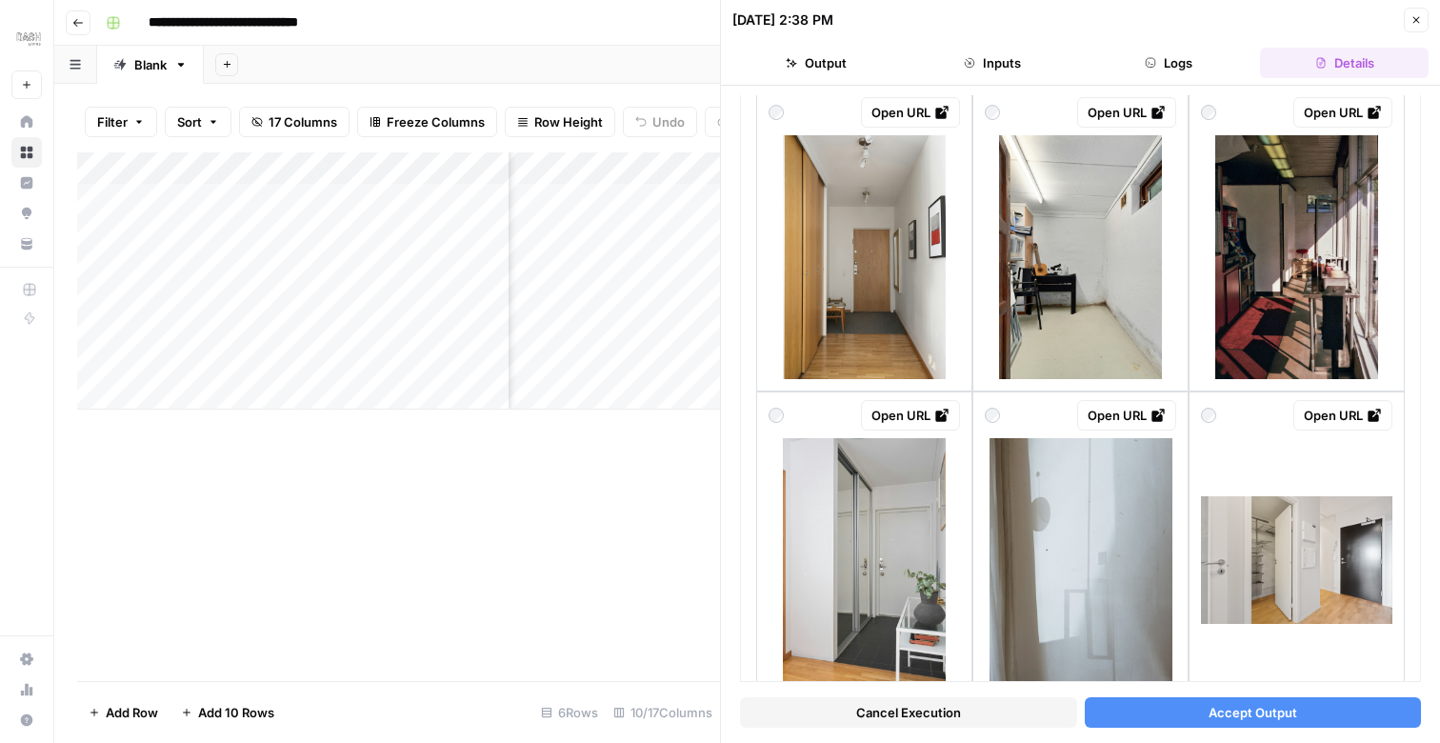
click at [1416, 24] on icon "button" at bounding box center [1416, 19] width 11 height 11
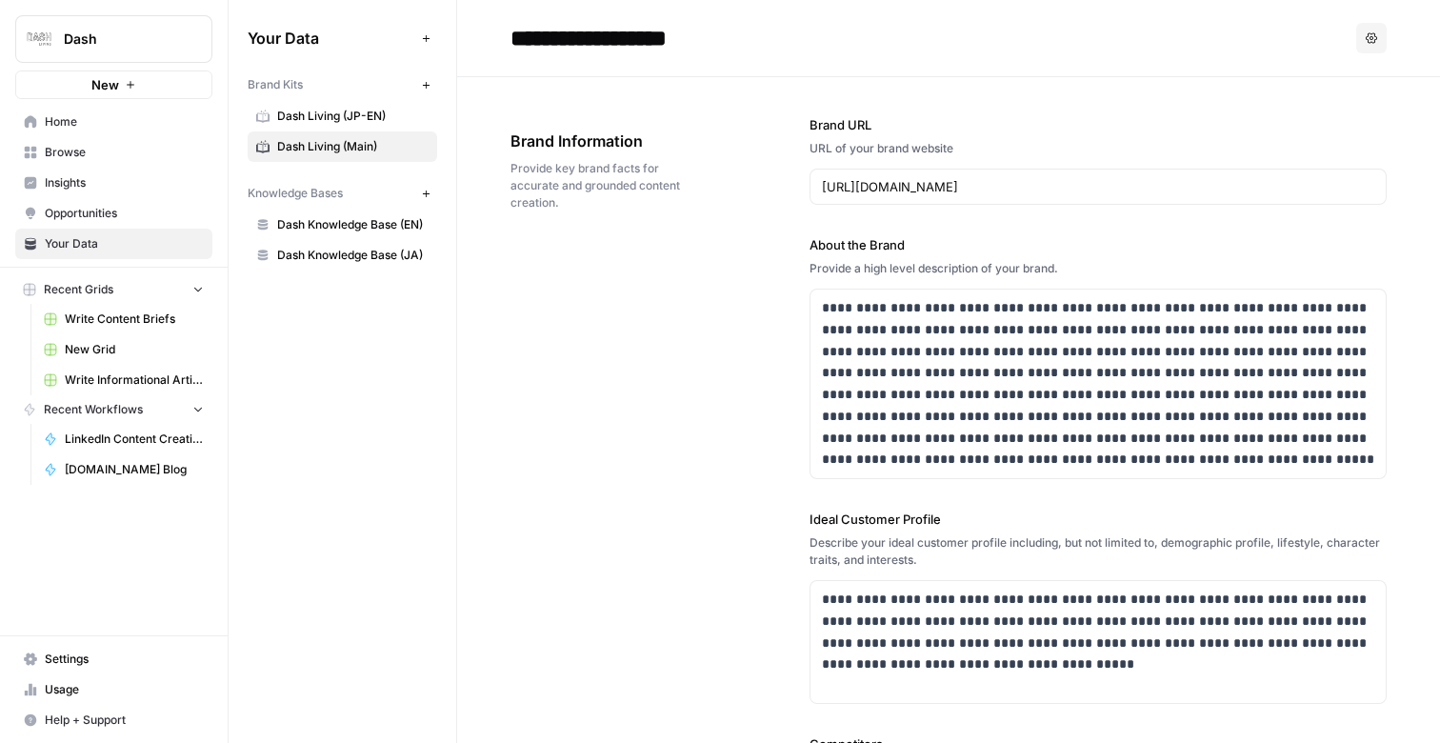
click at [369, 226] on span "Dash Knowledge Base (EN)" at bounding box center [352, 224] width 151 height 17
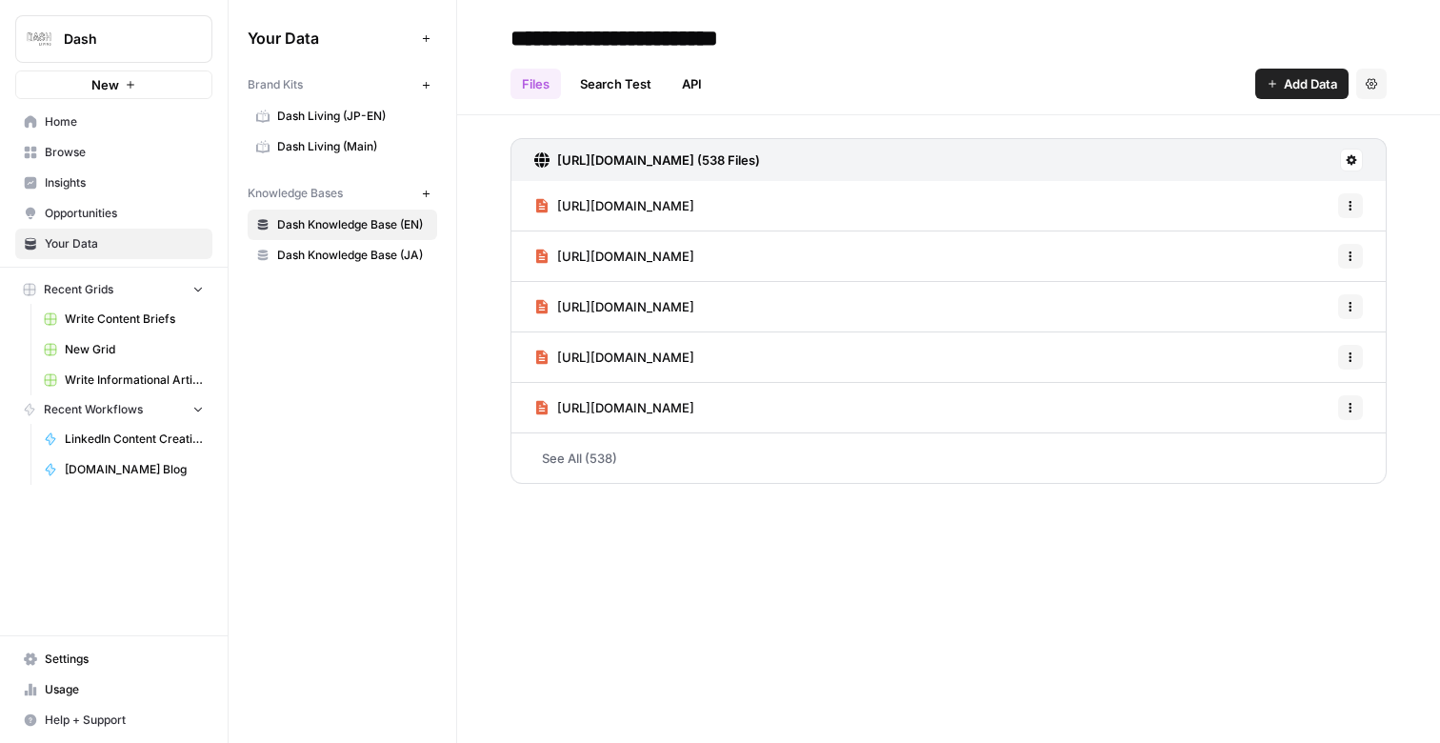
click at [345, 111] on span "Dash Living (JP-EN)" at bounding box center [352, 116] width 151 height 17
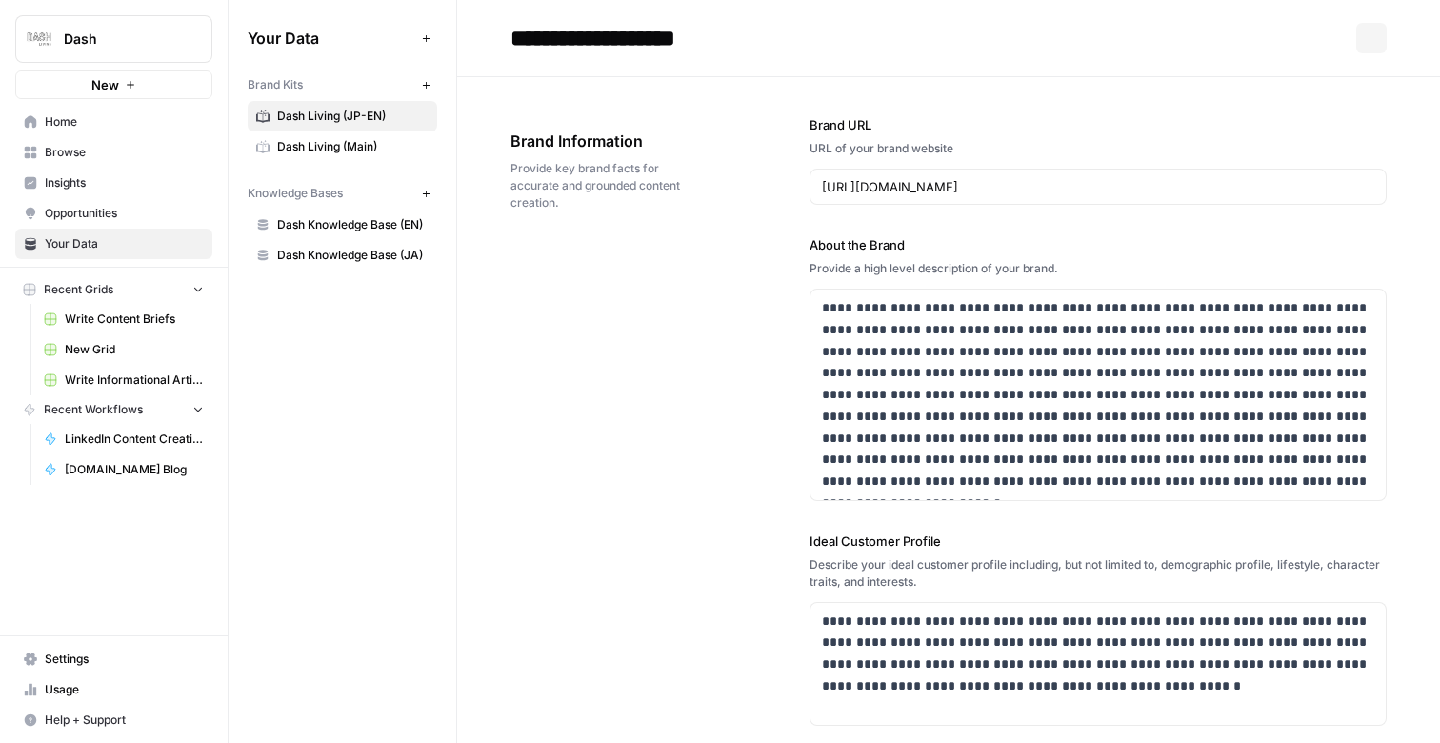
click at [357, 157] on link "Dash Living (Main)" at bounding box center [343, 146] width 190 height 30
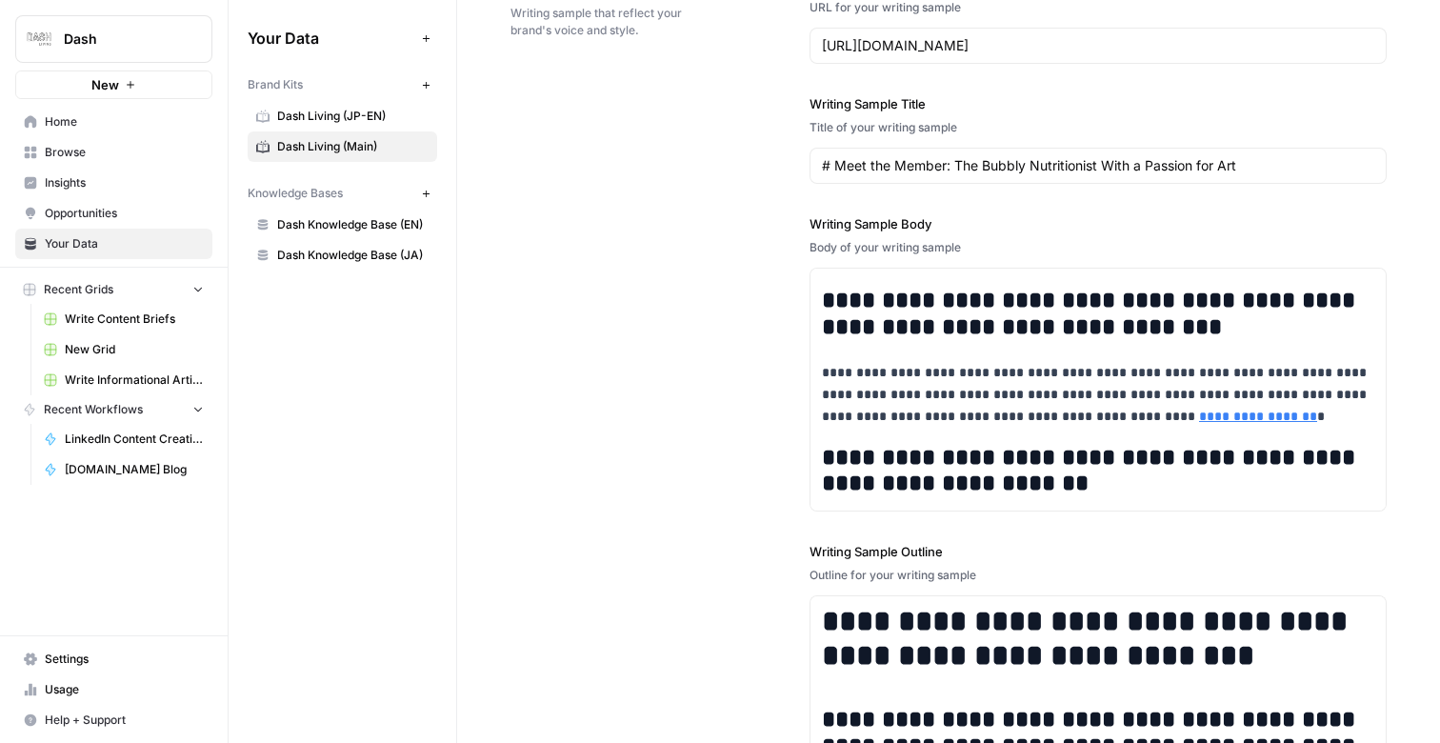
scroll to position [2270, 0]
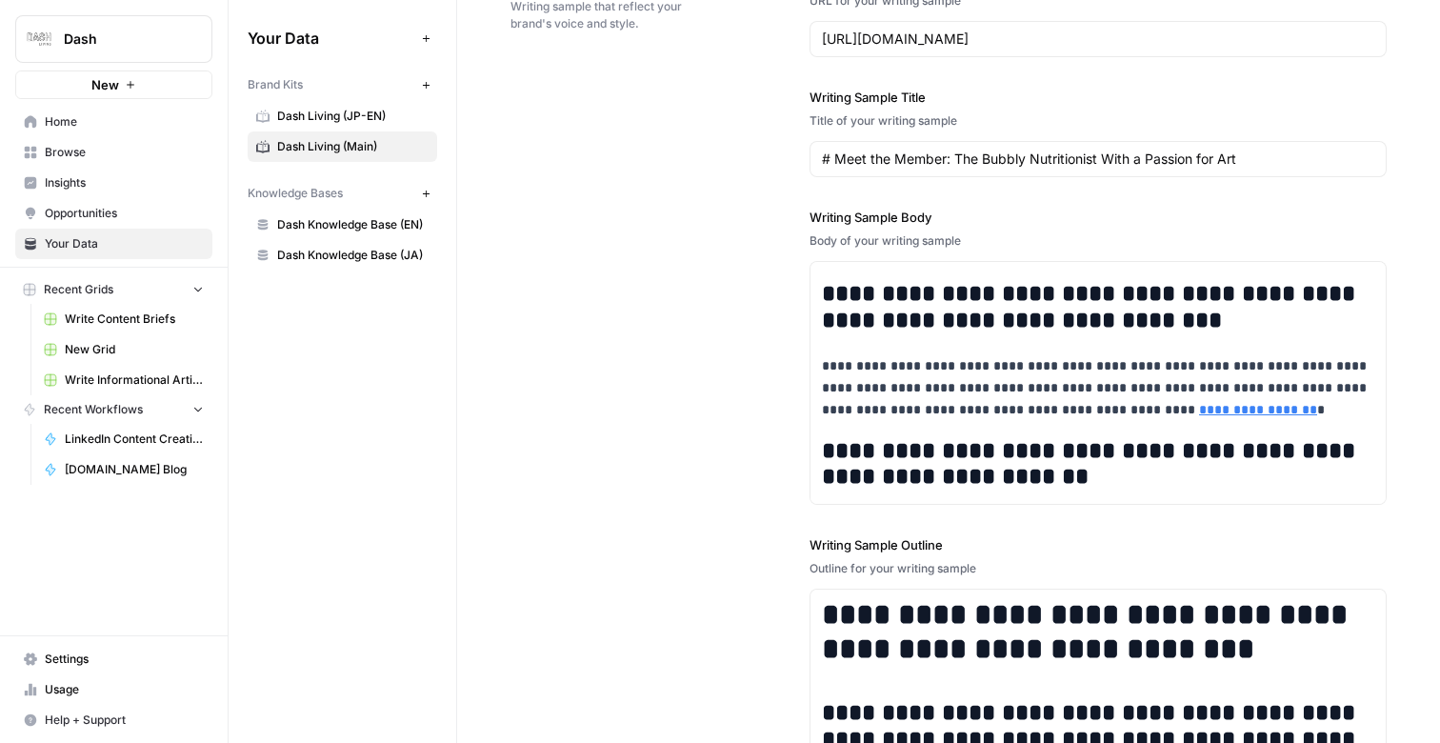
click at [319, 216] on span "Dash Knowledge Base (EN)" at bounding box center [352, 224] width 151 height 17
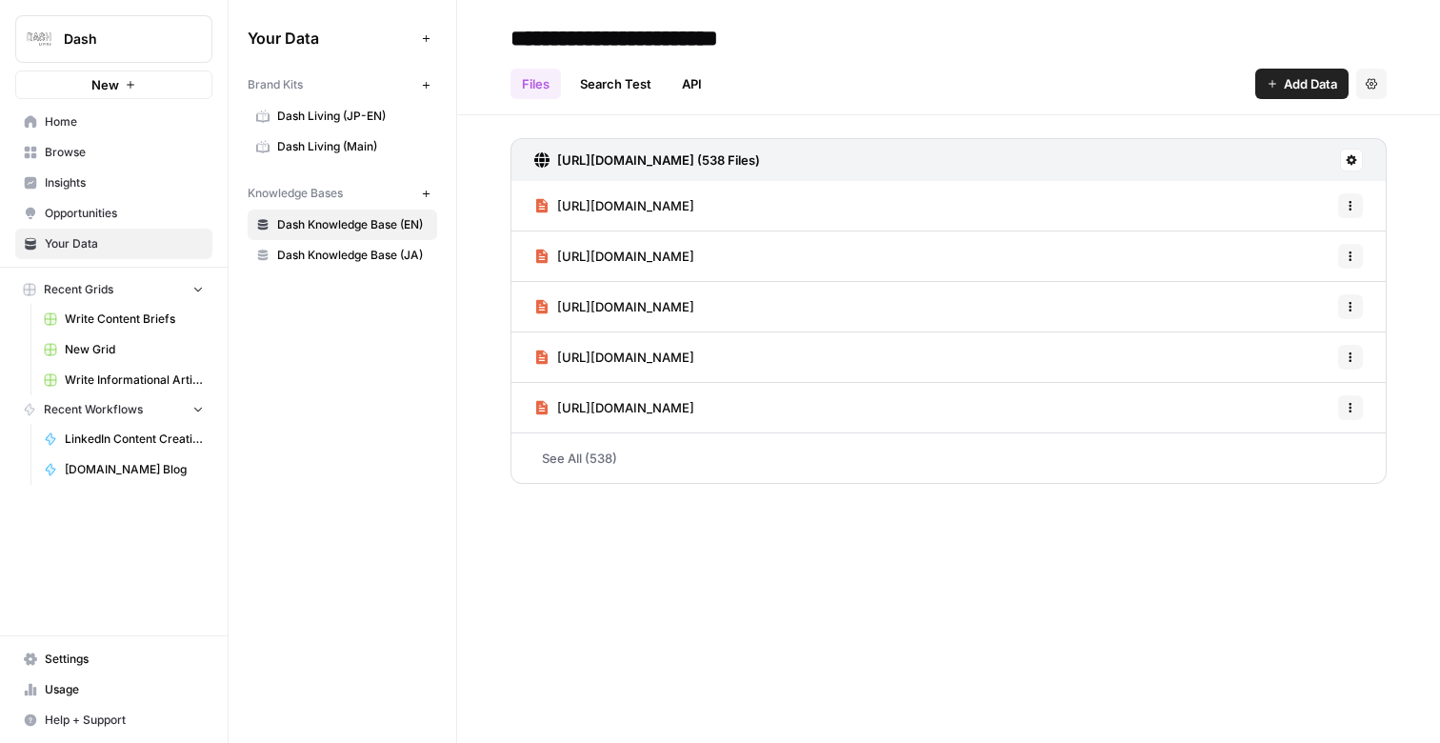
click at [427, 195] on icon "button" at bounding box center [426, 194] width 10 height 10
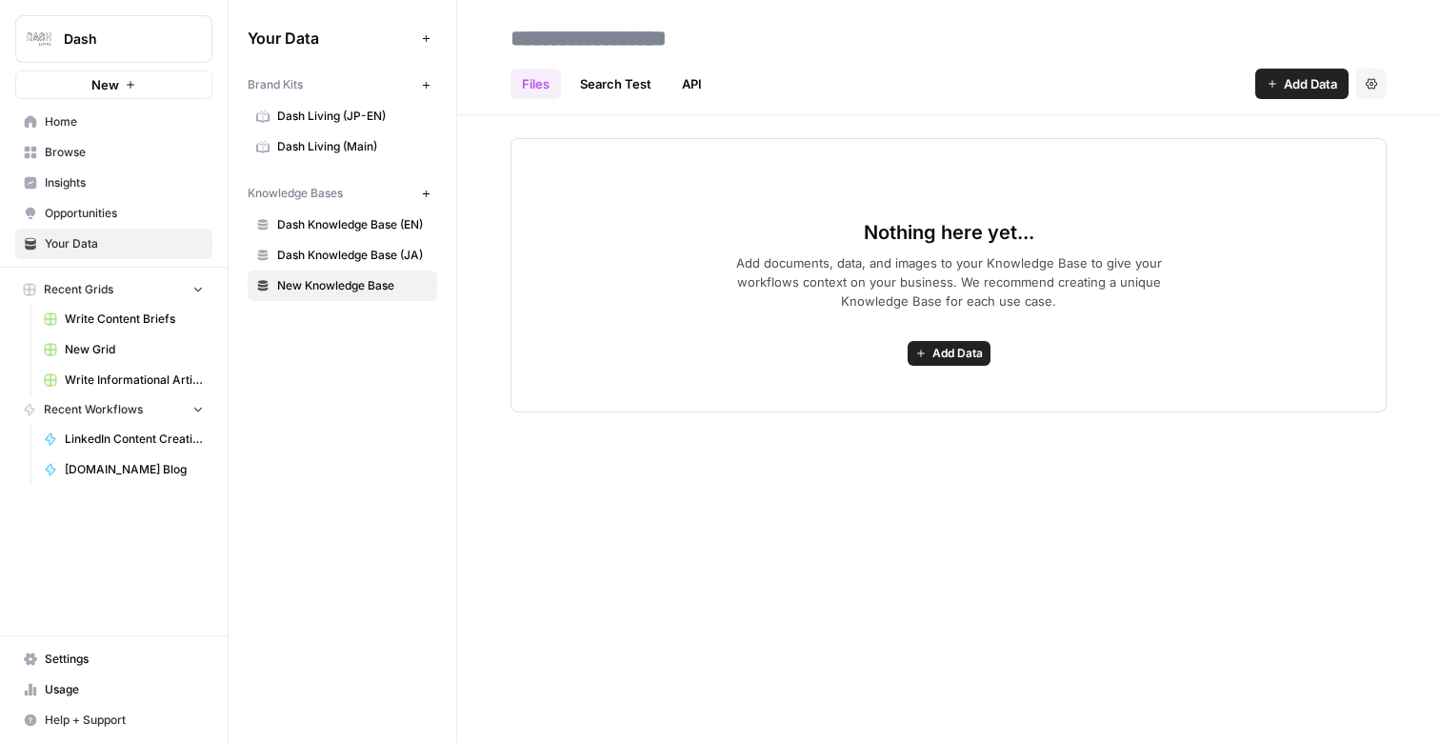
click at [1334, 88] on span "Add Data" at bounding box center [1310, 83] width 53 height 19
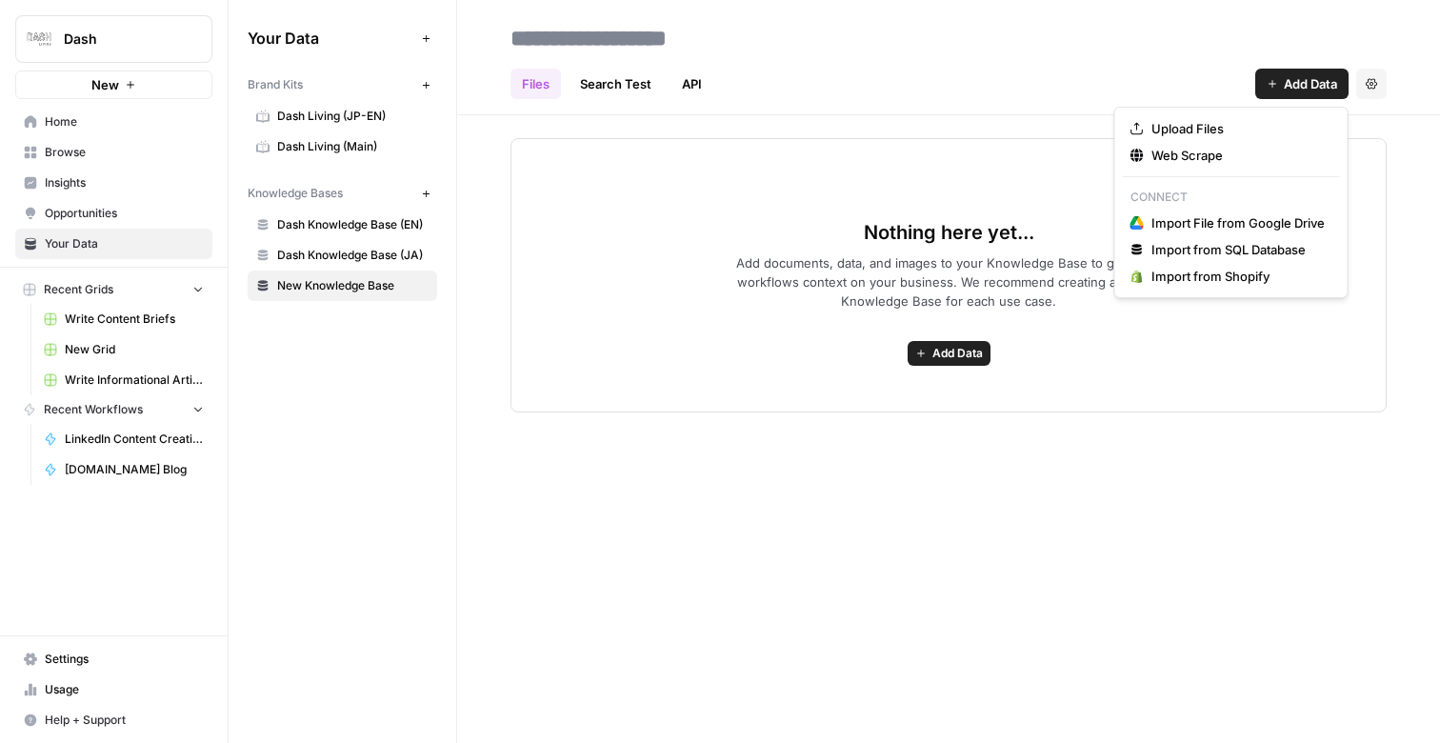
click at [994, 75] on div "Files Search Test API Add Data Settings" at bounding box center [949, 76] width 876 height 46
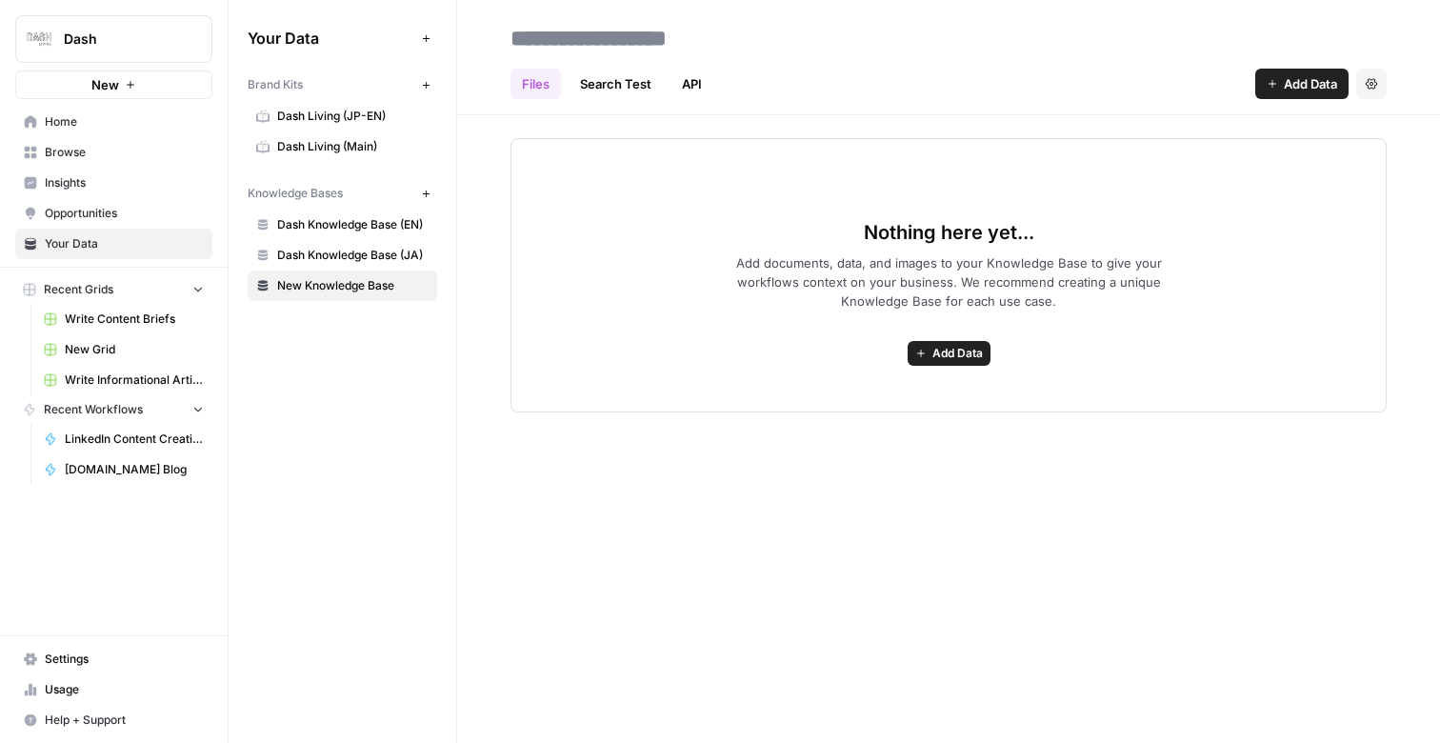
click at [1374, 78] on icon "button" at bounding box center [1371, 83] width 11 height 10
click at [1298, 127] on span "Delete Knowledge Base" at bounding box center [1293, 128] width 141 height 19
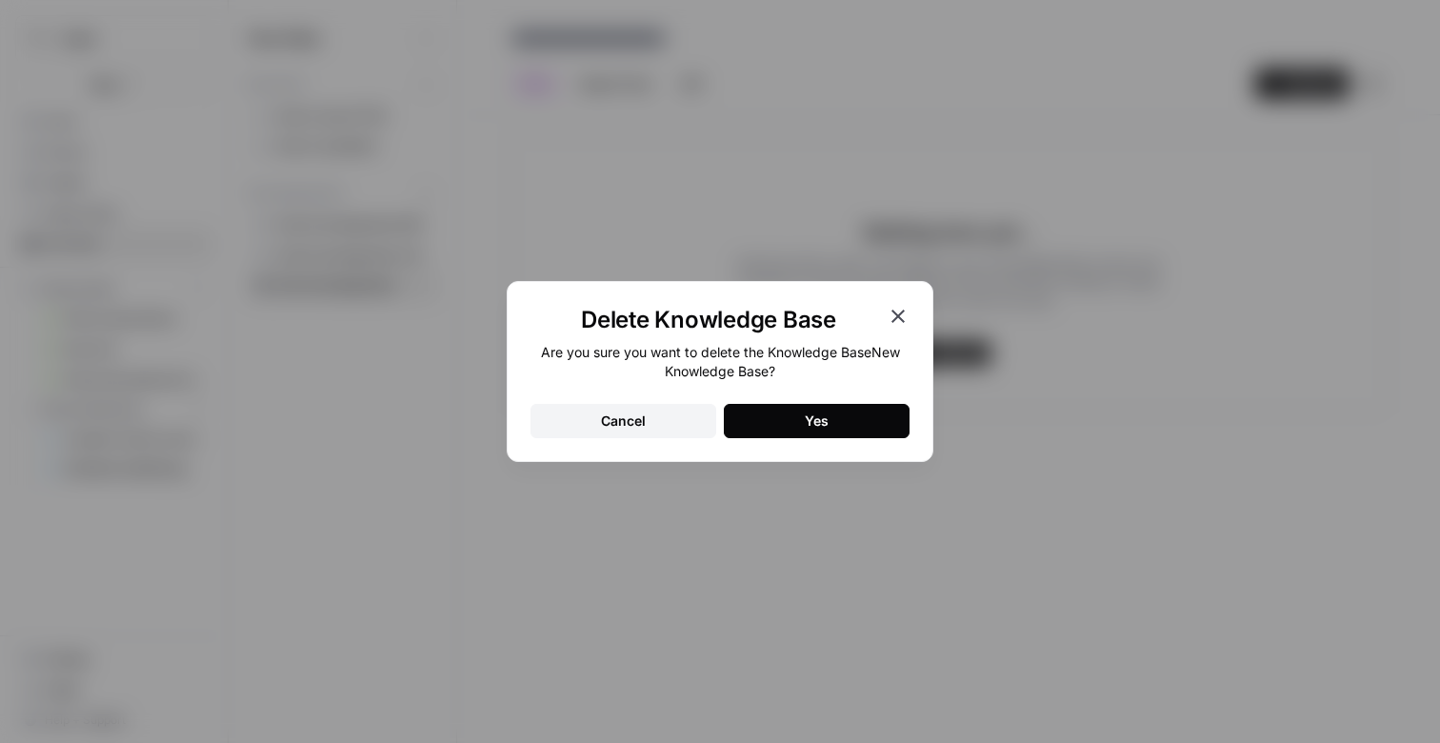
click at [825, 423] on div "Yes" at bounding box center [817, 421] width 24 height 19
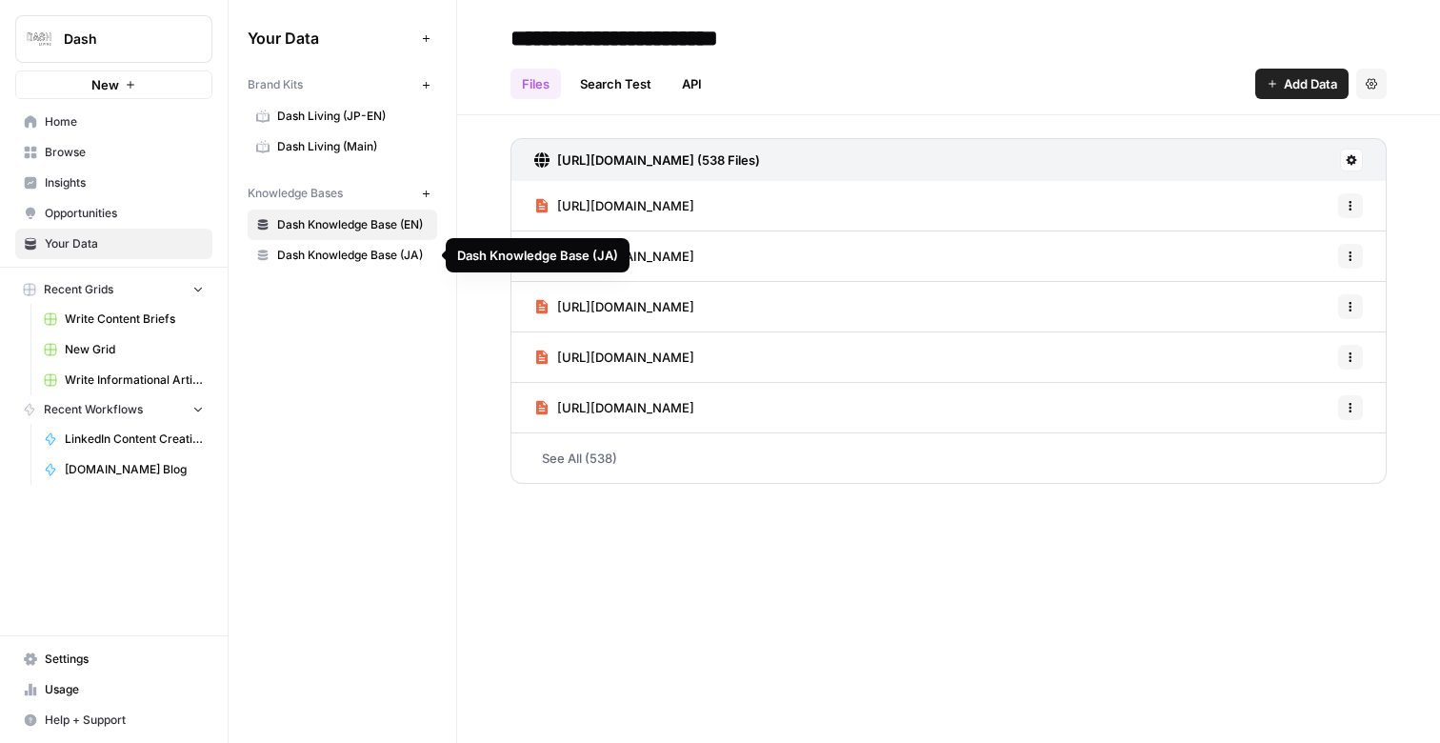
click at [319, 260] on span "Dash Knowledge Base (JA)" at bounding box center [352, 255] width 151 height 17
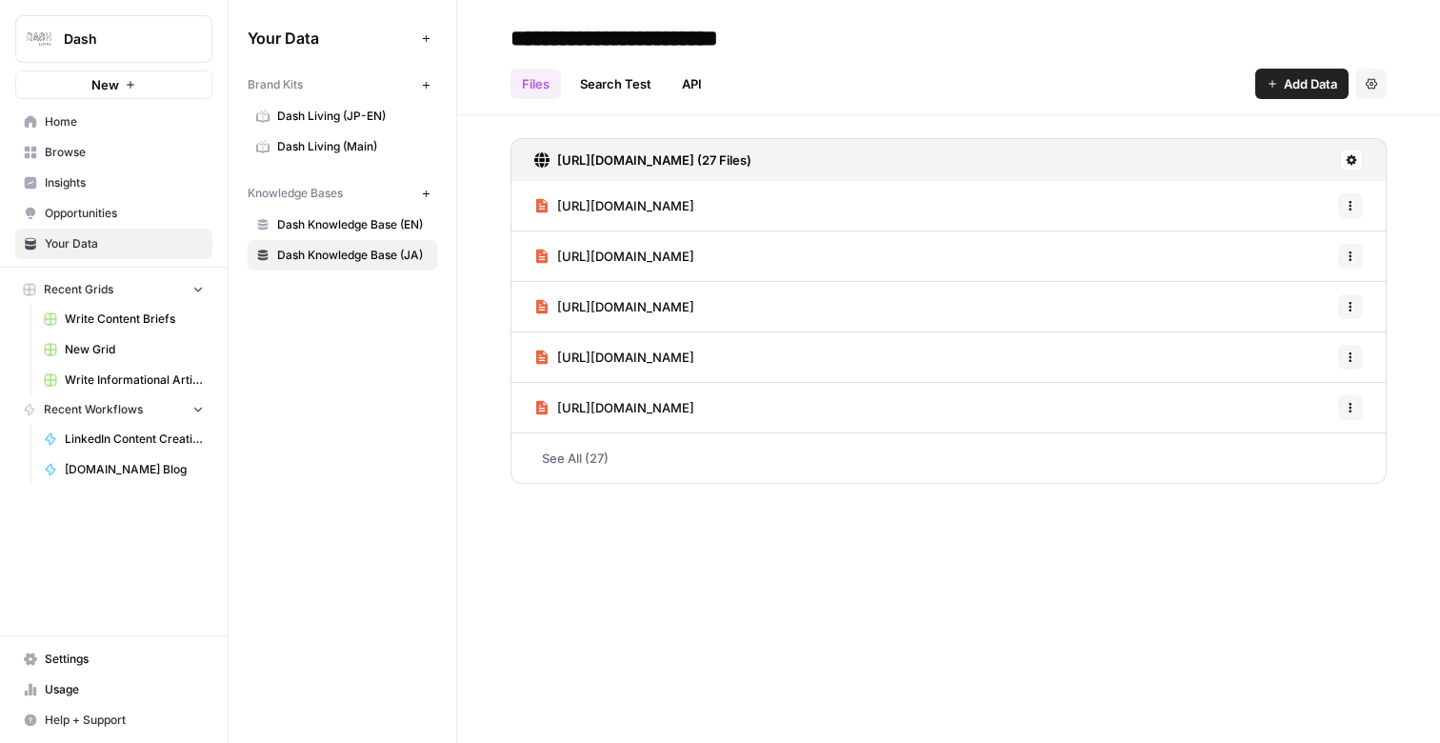
click at [340, 110] on span "Dash Living (JP-EN)" at bounding box center [352, 116] width 151 height 17
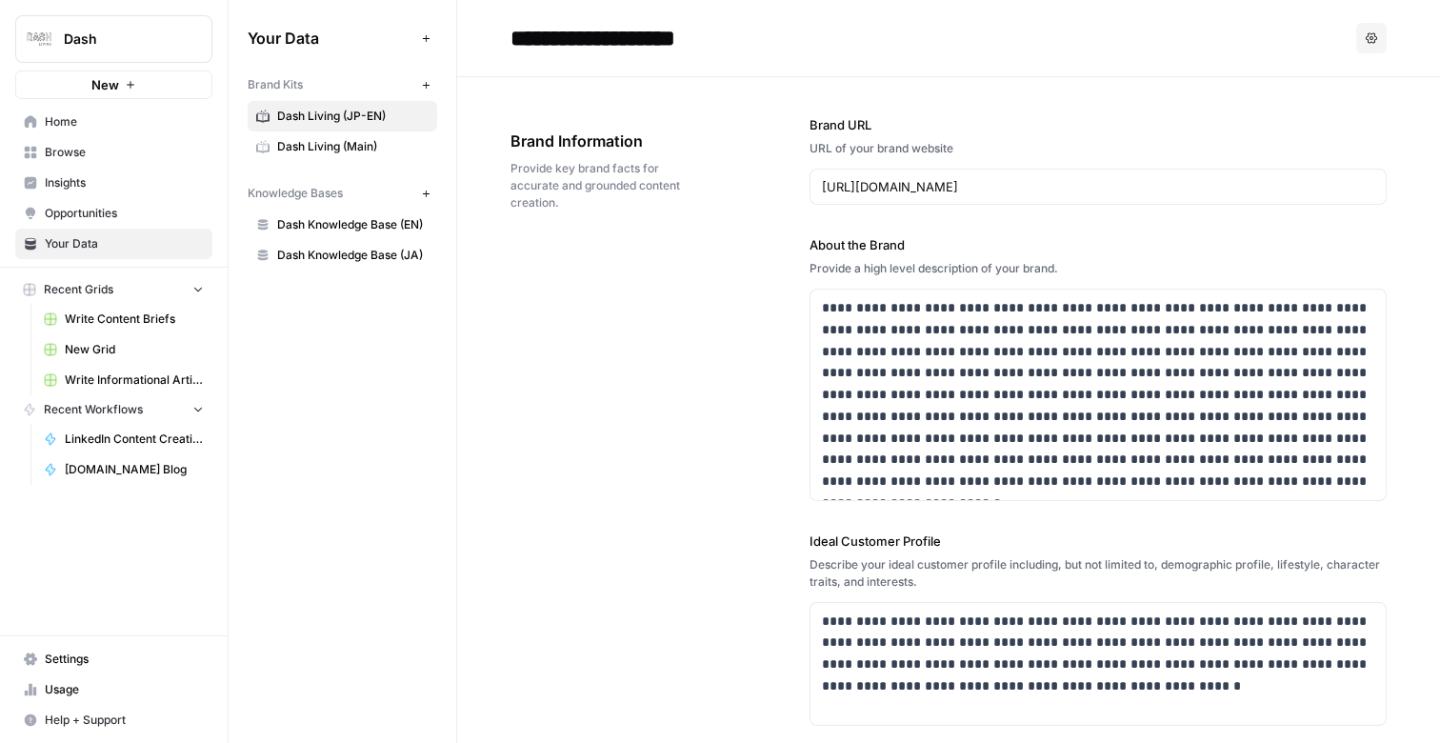
click at [320, 153] on span "Dash Living (Main)" at bounding box center [352, 146] width 151 height 17
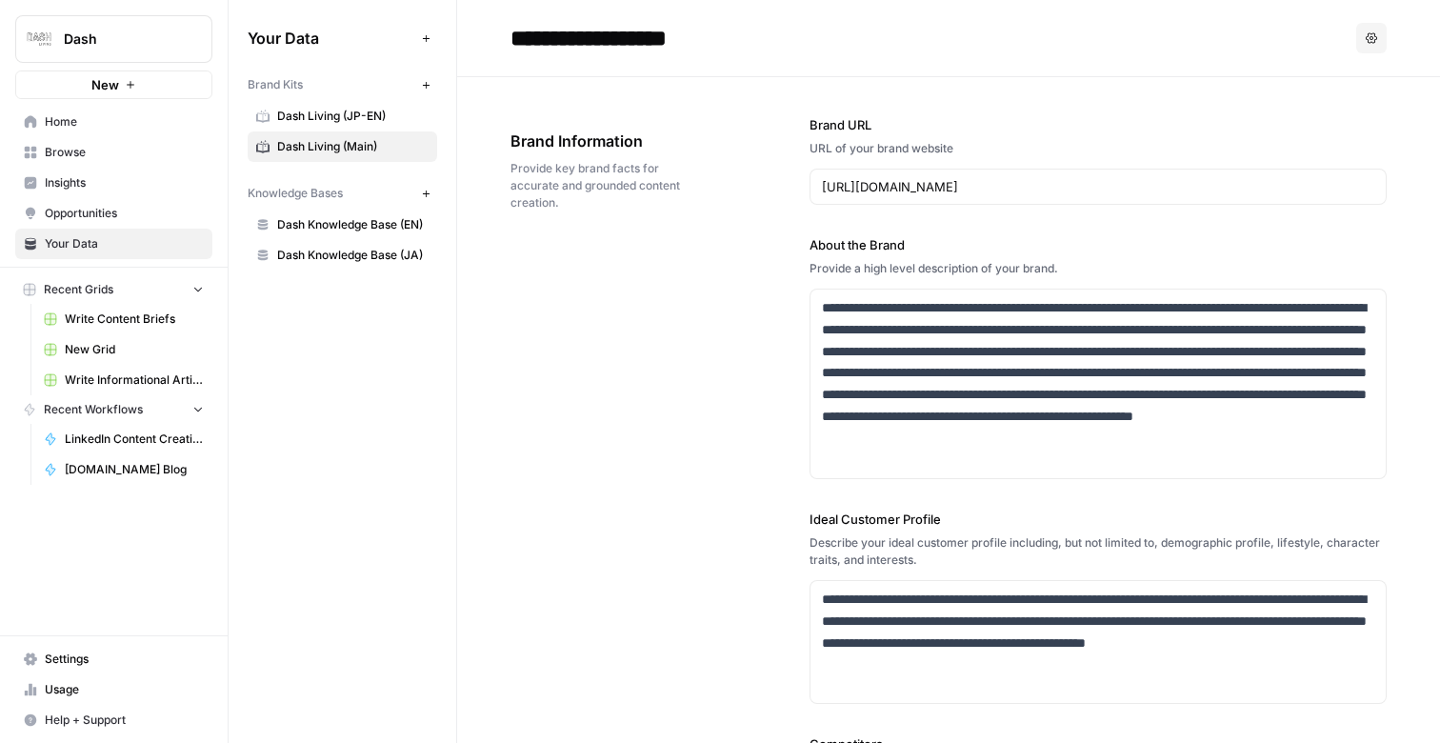
click at [329, 113] on span "Dash Living (JP-EN)" at bounding box center [352, 116] width 151 height 17
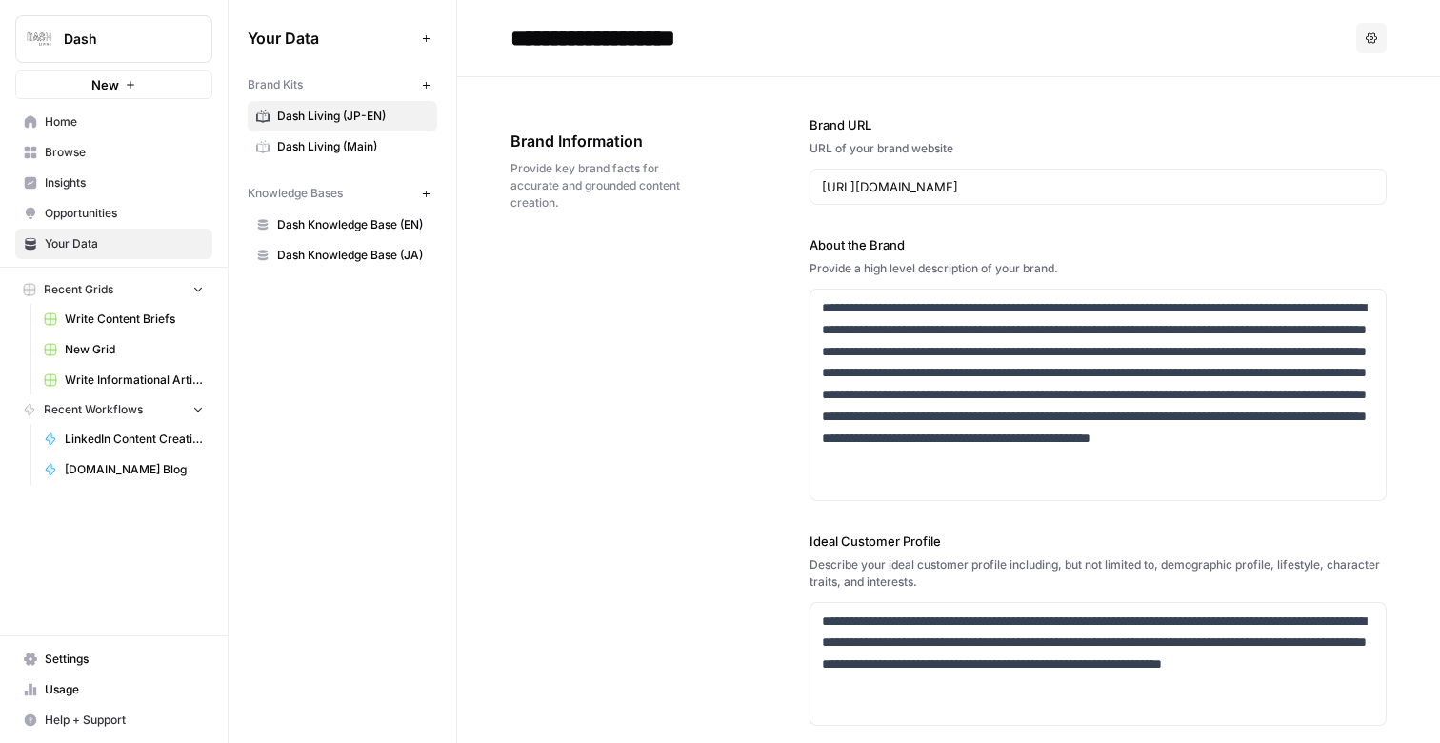
click at [87, 129] on span "Home" at bounding box center [124, 121] width 159 height 17
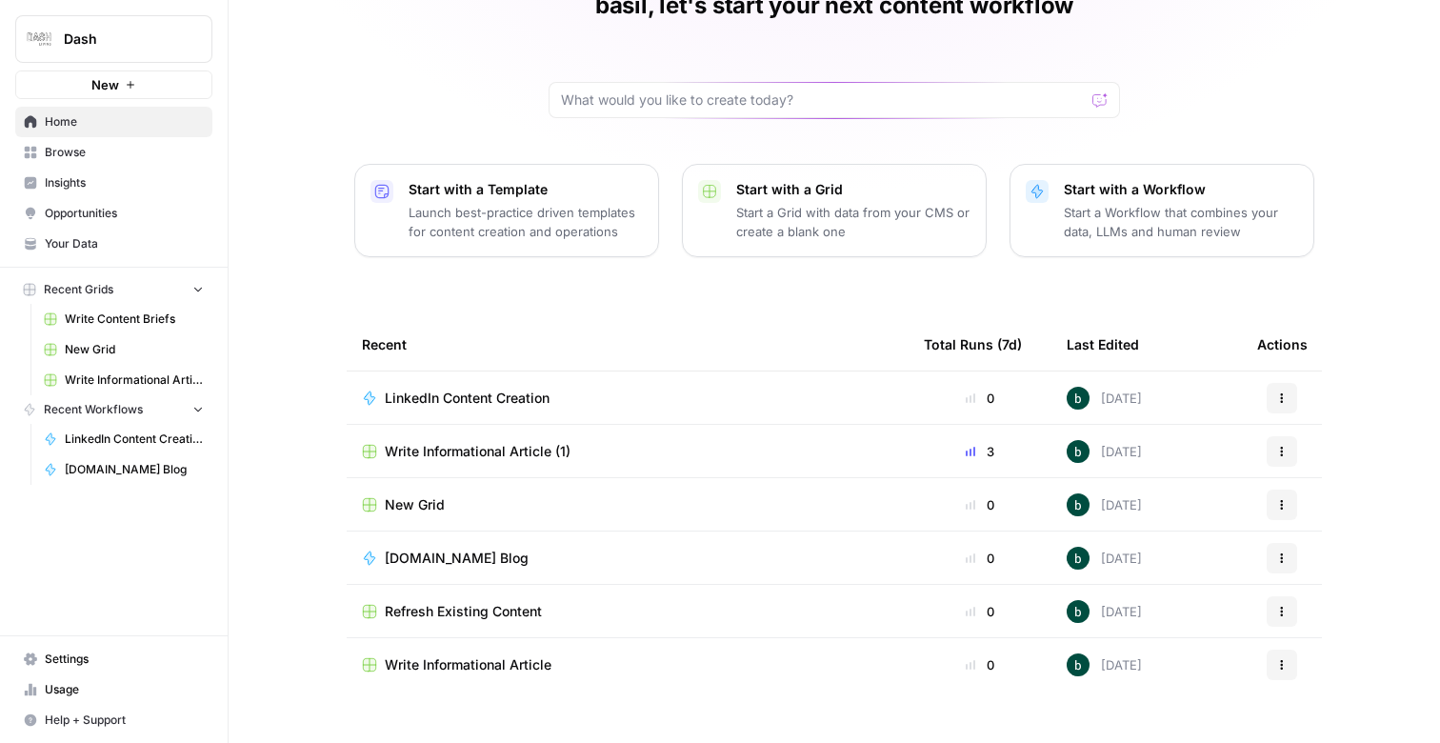
scroll to position [133, 0]
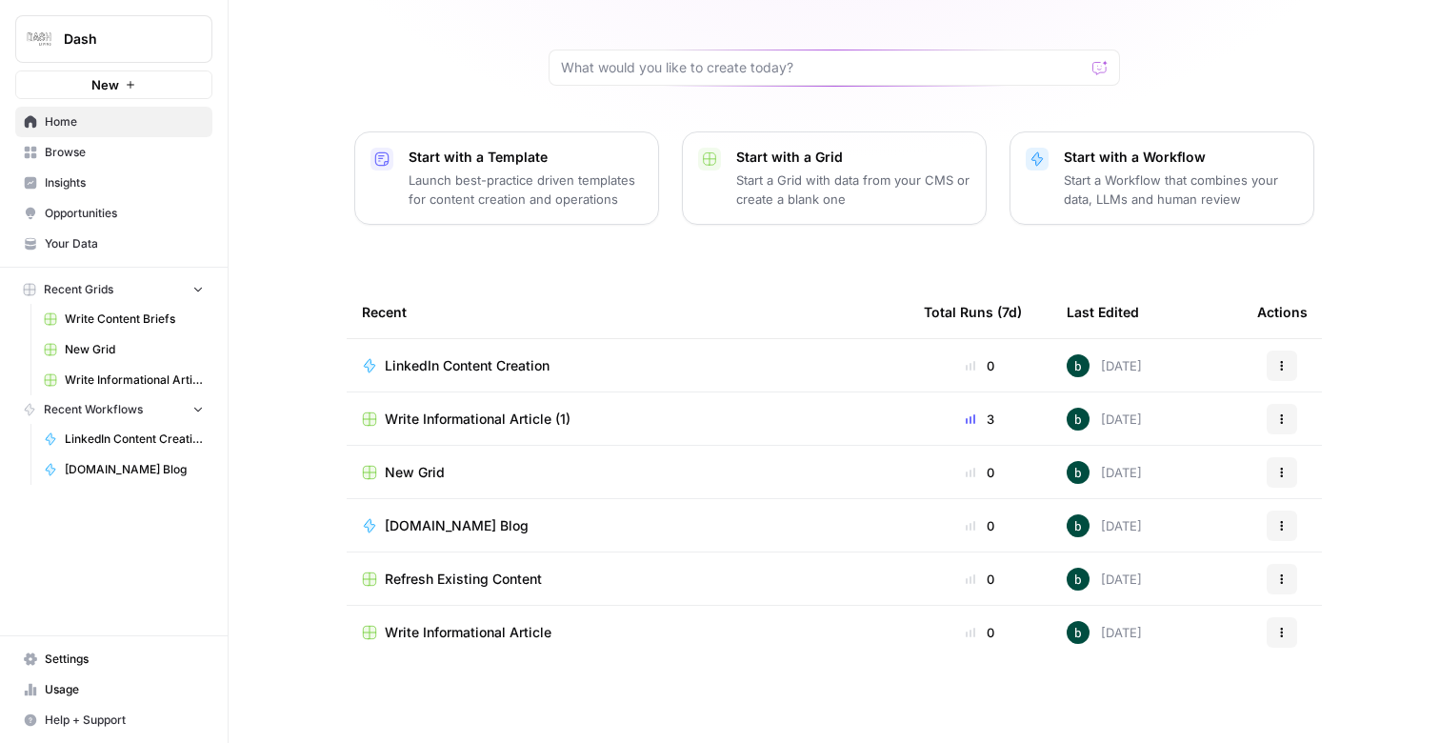
click at [776, 523] on div "[DOMAIN_NAME] Blog" at bounding box center [628, 525] width 532 height 19
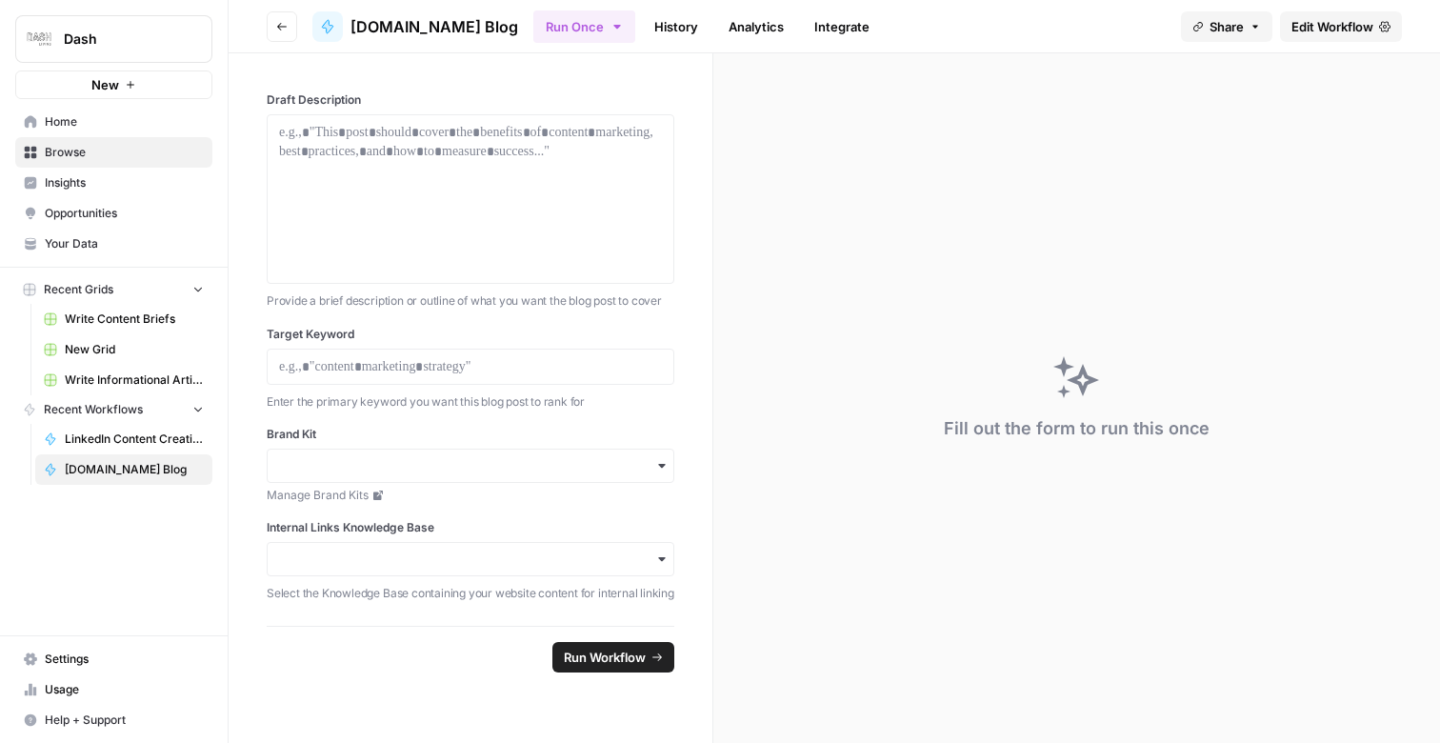
click at [1356, 28] on span "Edit Workflow" at bounding box center [1333, 26] width 82 height 19
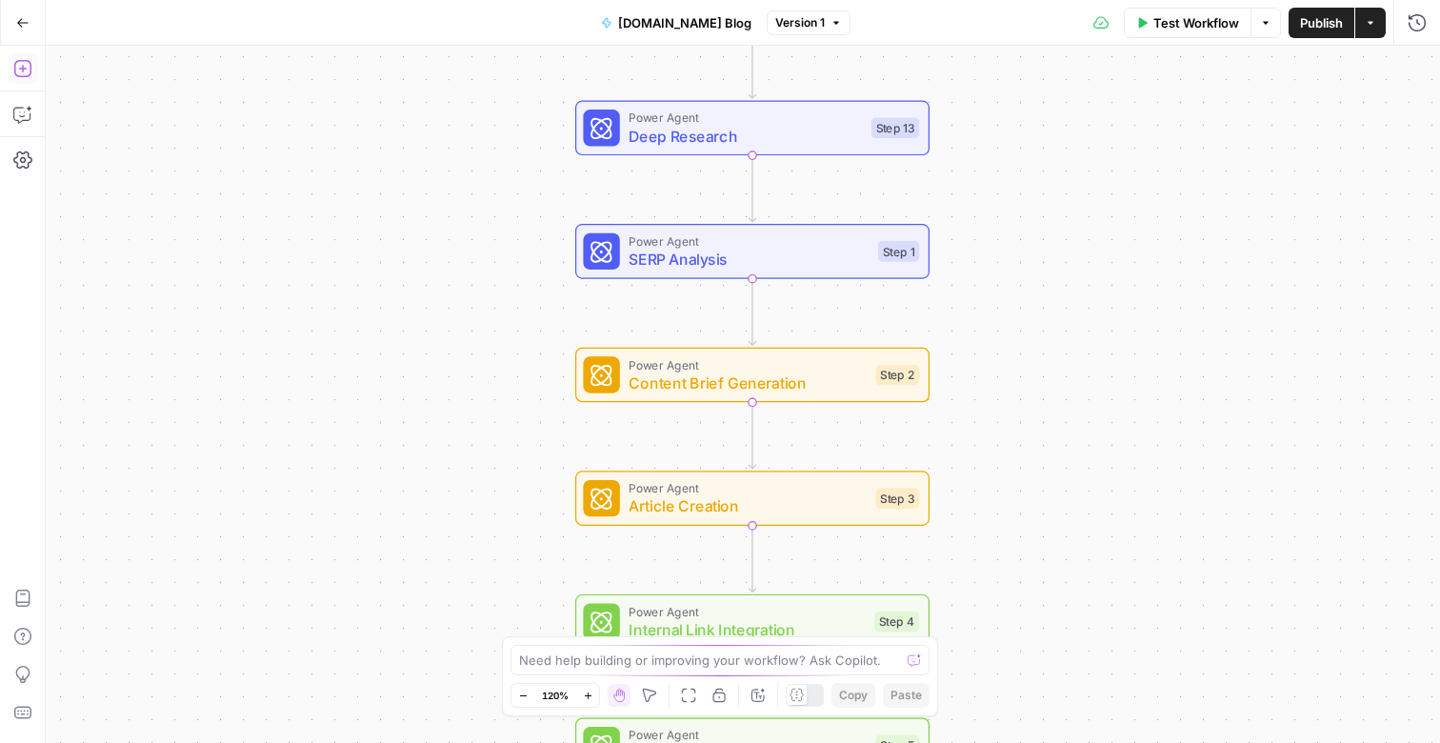
click at [28, 70] on icon "button" at bounding box center [22, 68] width 19 height 19
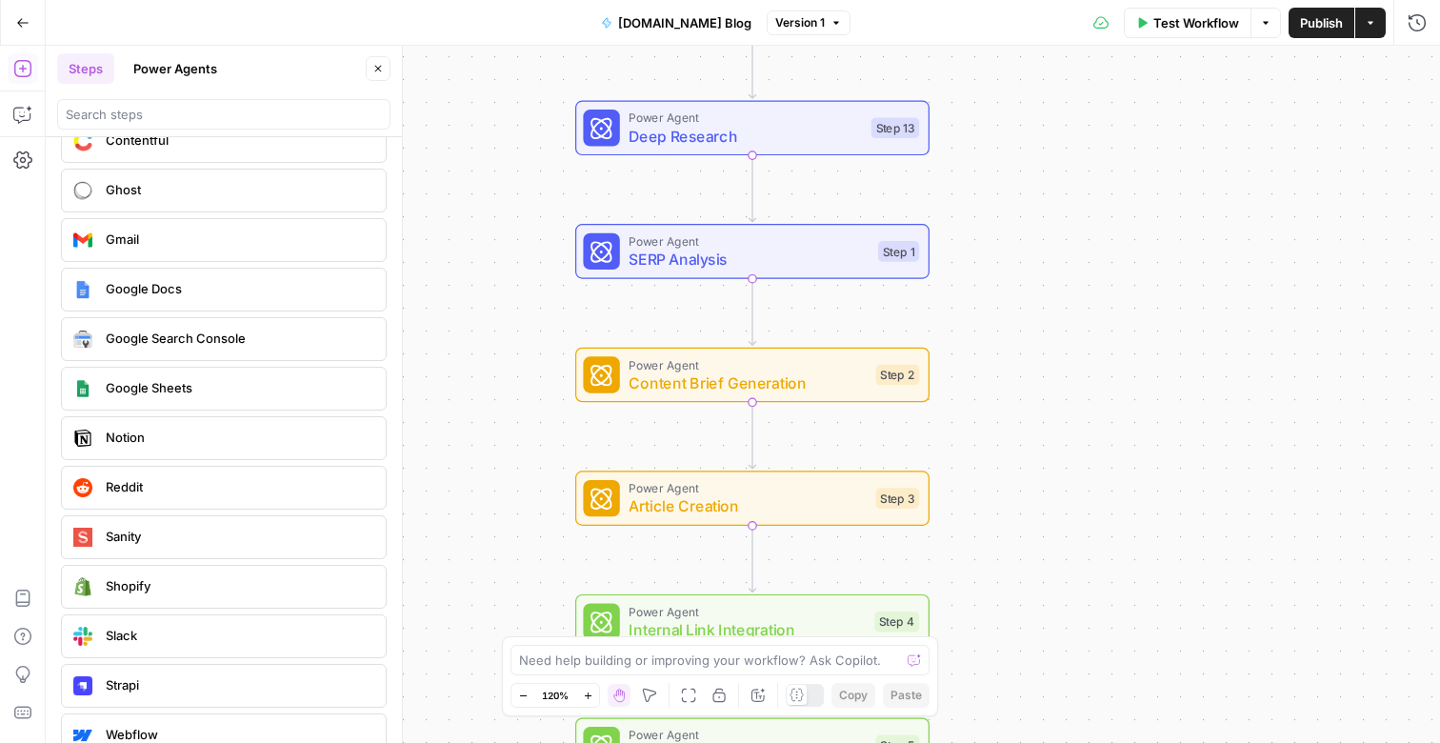
scroll to position [3546, 0]
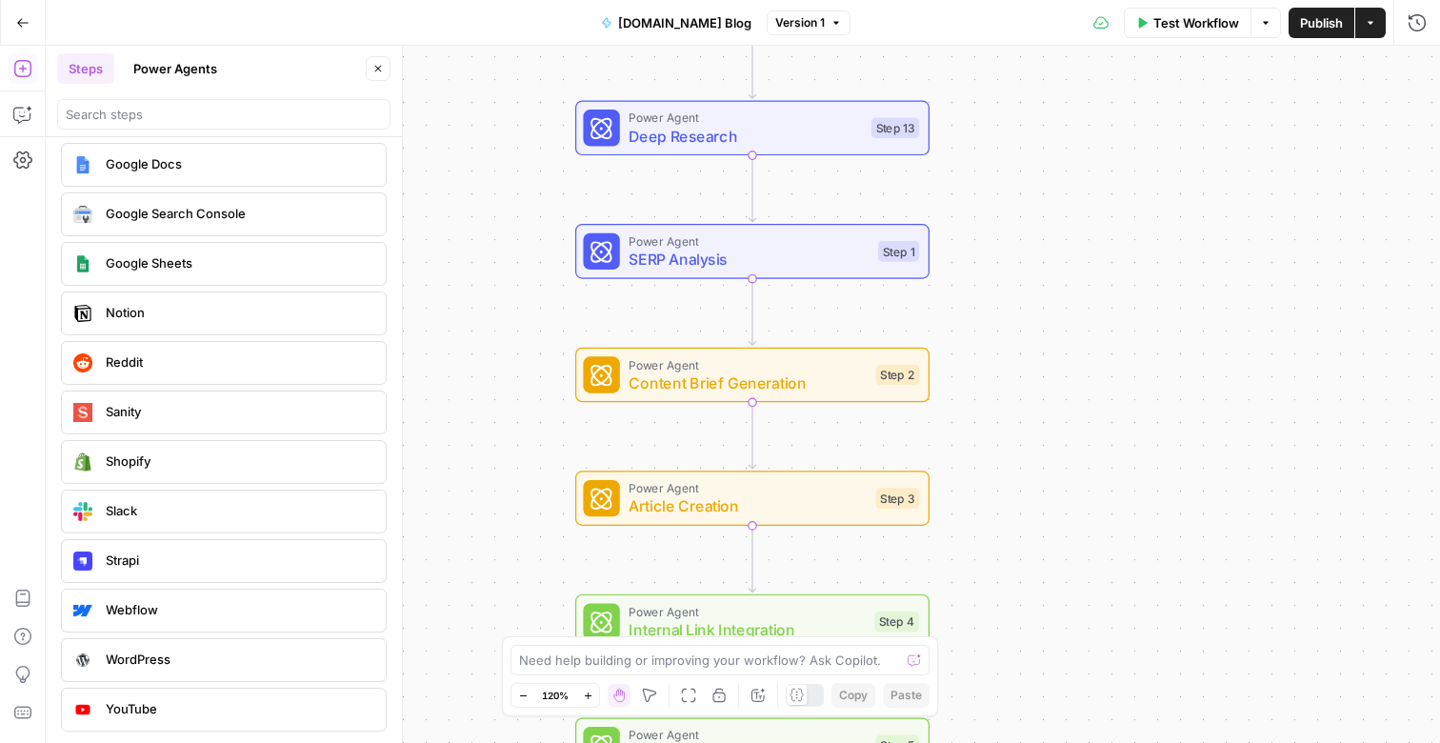
click at [190, 70] on button "Power Agents" at bounding box center [175, 68] width 107 height 30
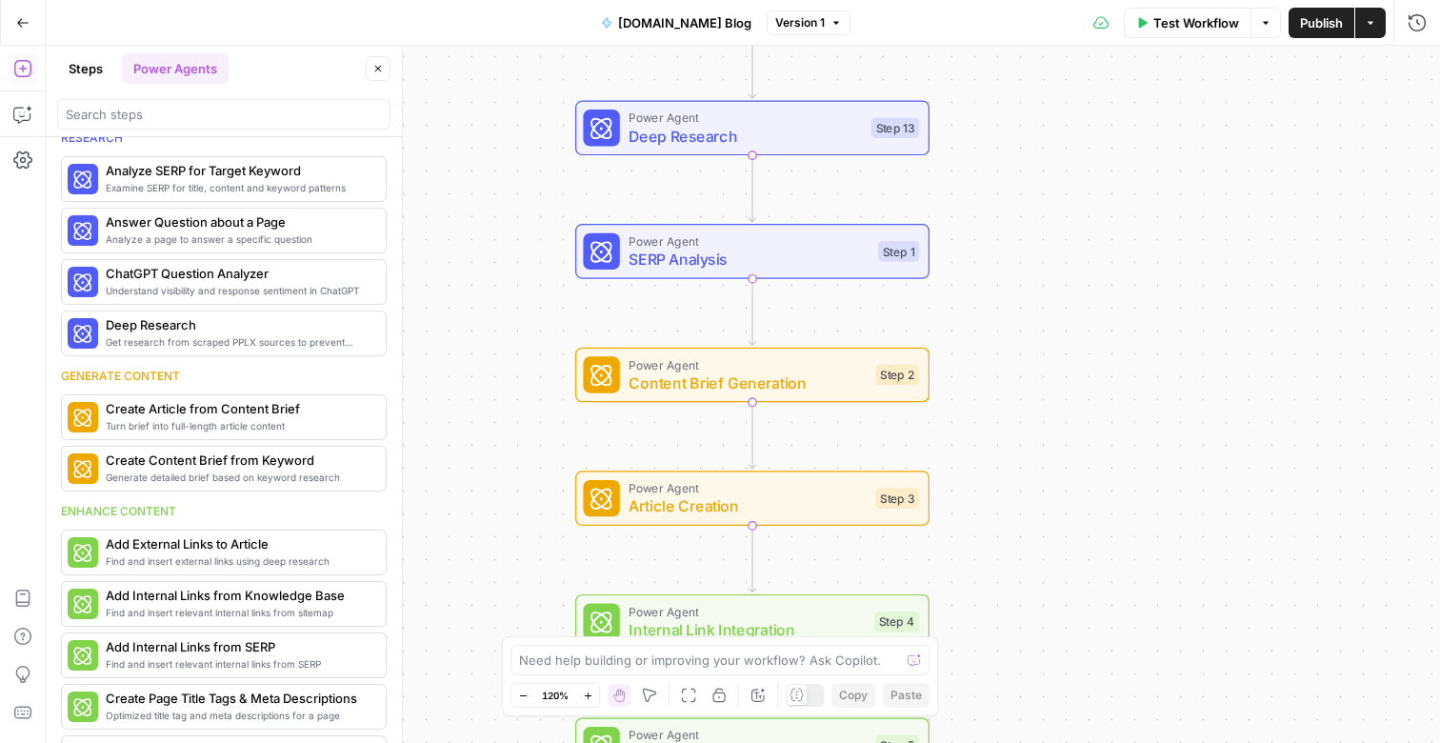
scroll to position [0, 0]
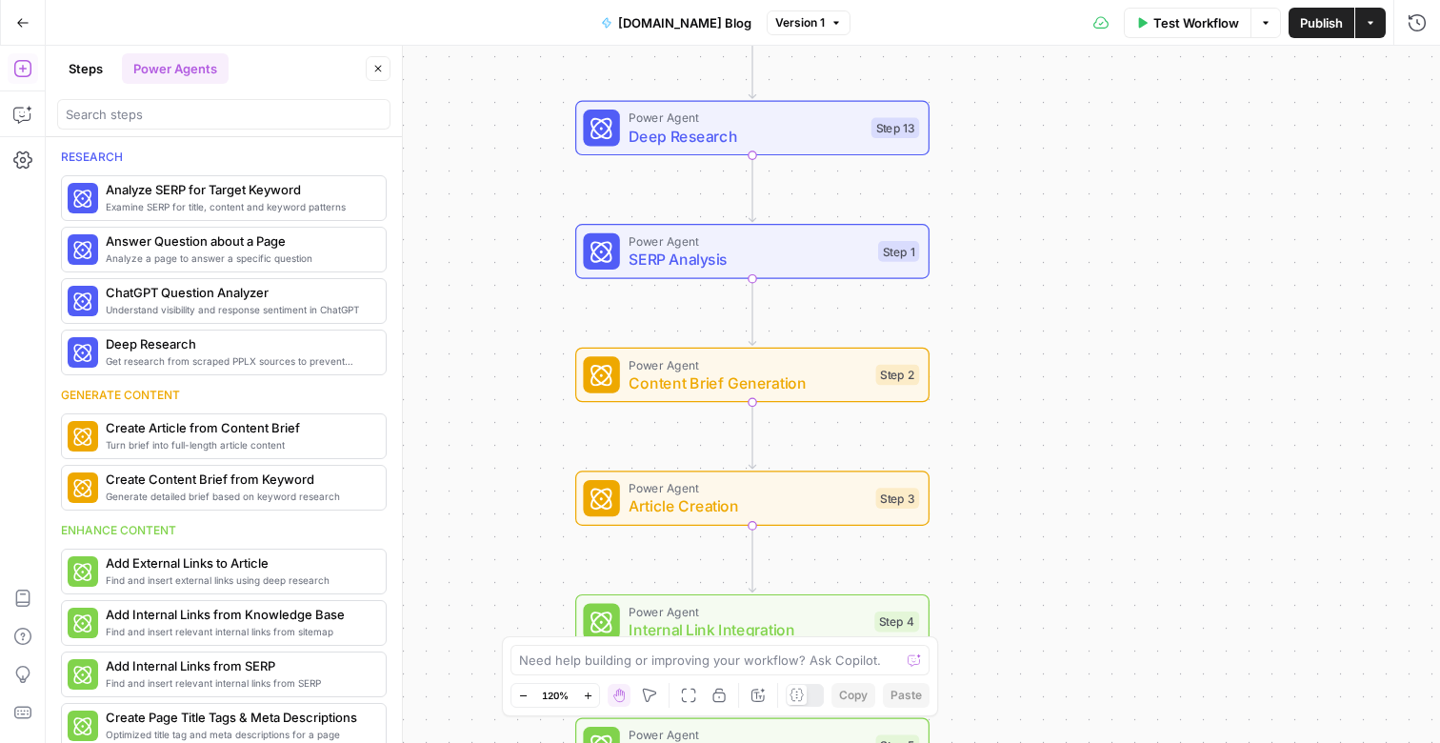
click at [91, 76] on button "Steps" at bounding box center [85, 68] width 57 height 30
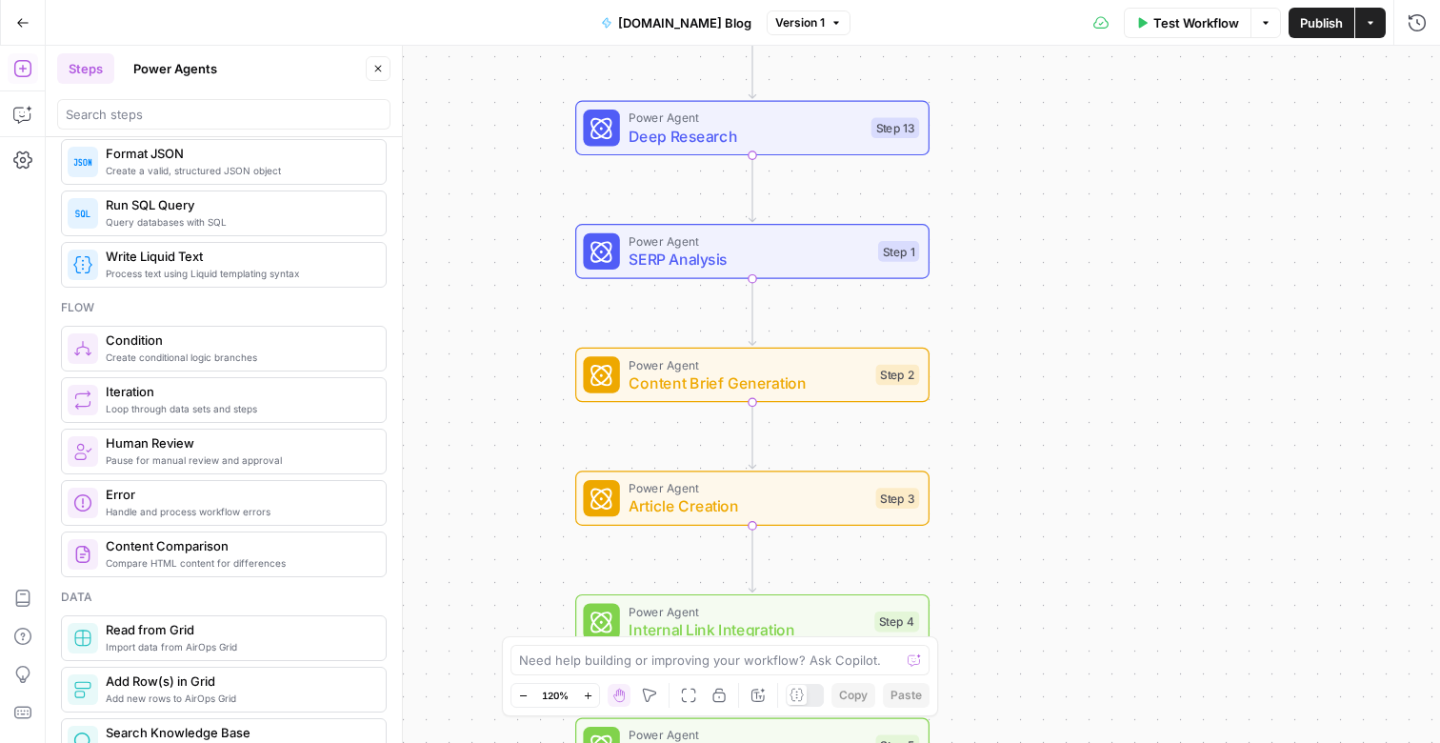
scroll to position [452, 0]
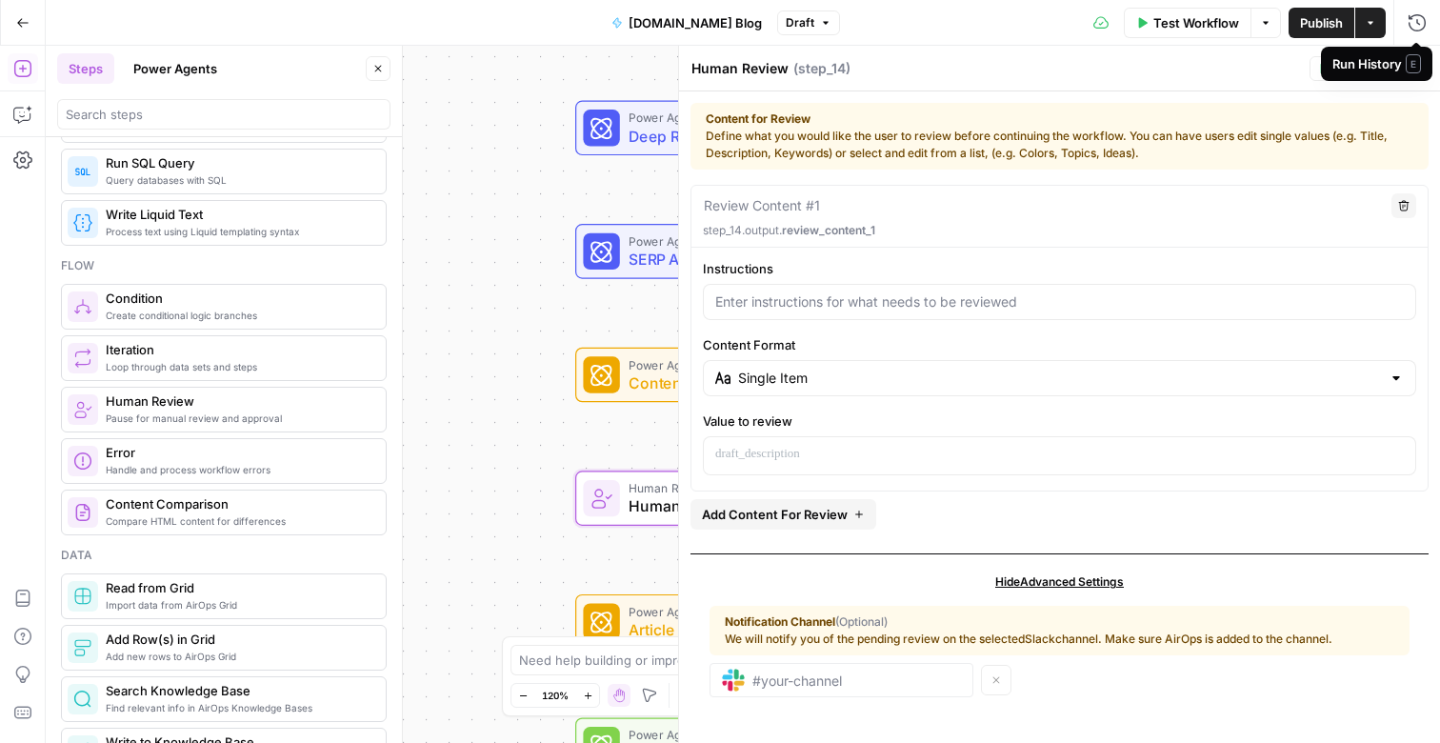
click at [1414, 68] on span "E" at bounding box center [1413, 63] width 15 height 19
click at [1416, 75] on button "Close" at bounding box center [1416, 68] width 25 height 25
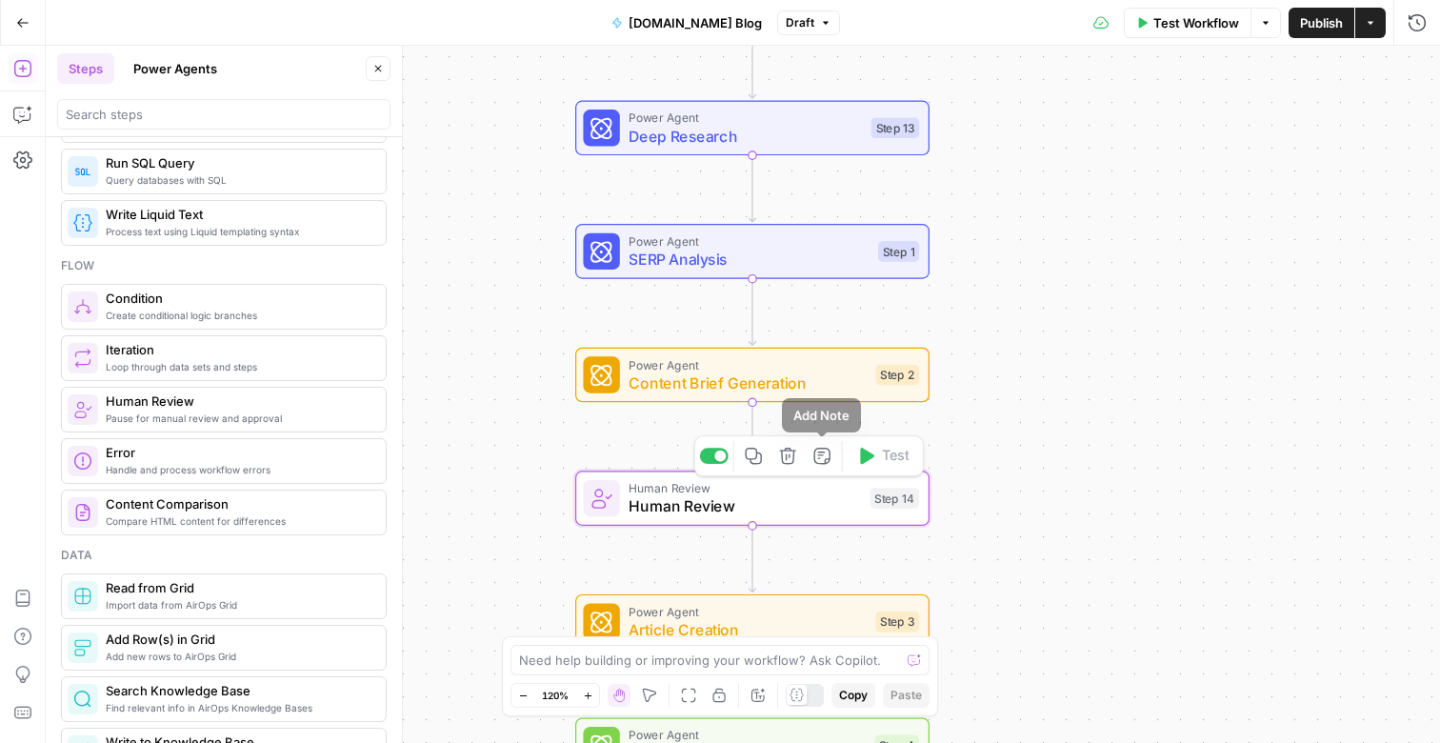
click at [787, 453] on icon "button" at bounding box center [788, 456] width 18 height 18
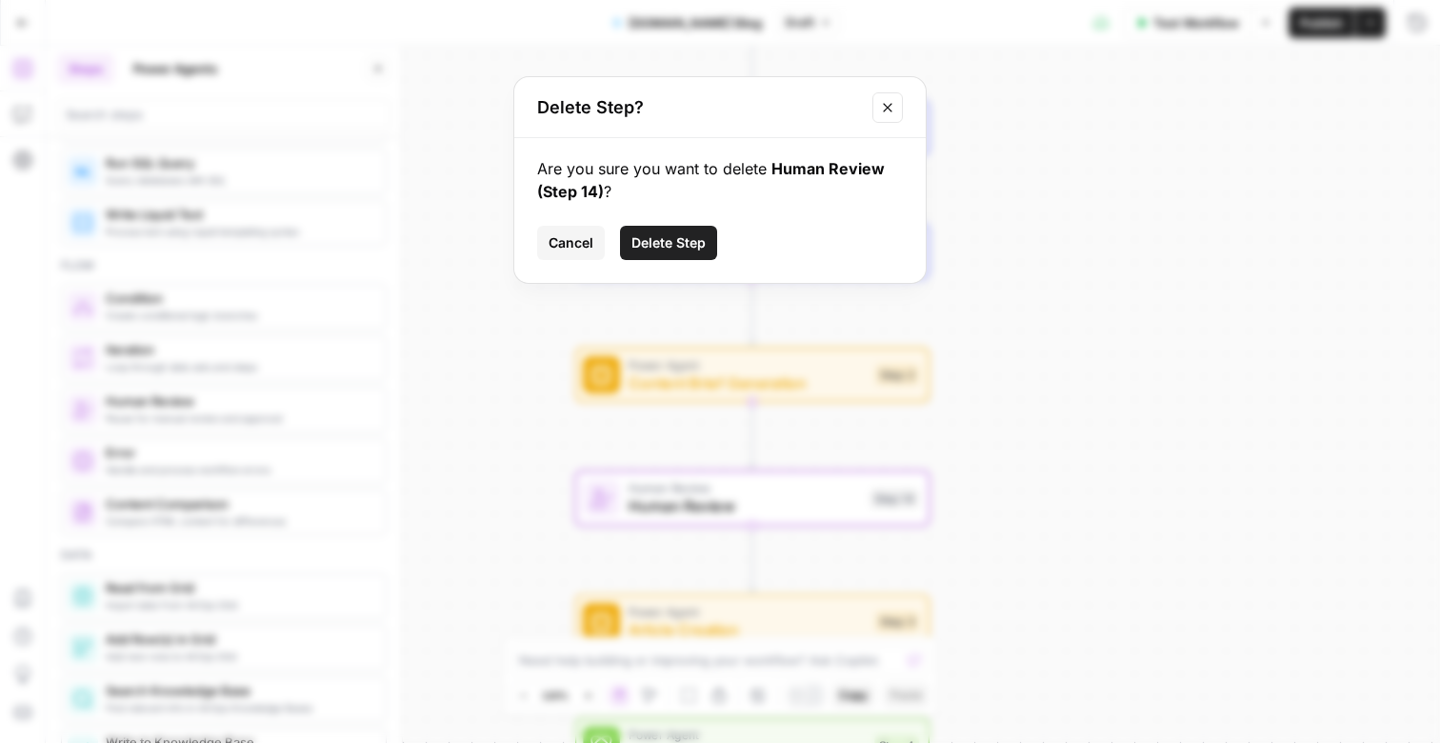
click at [686, 242] on span "Delete Step" at bounding box center [669, 242] width 74 height 19
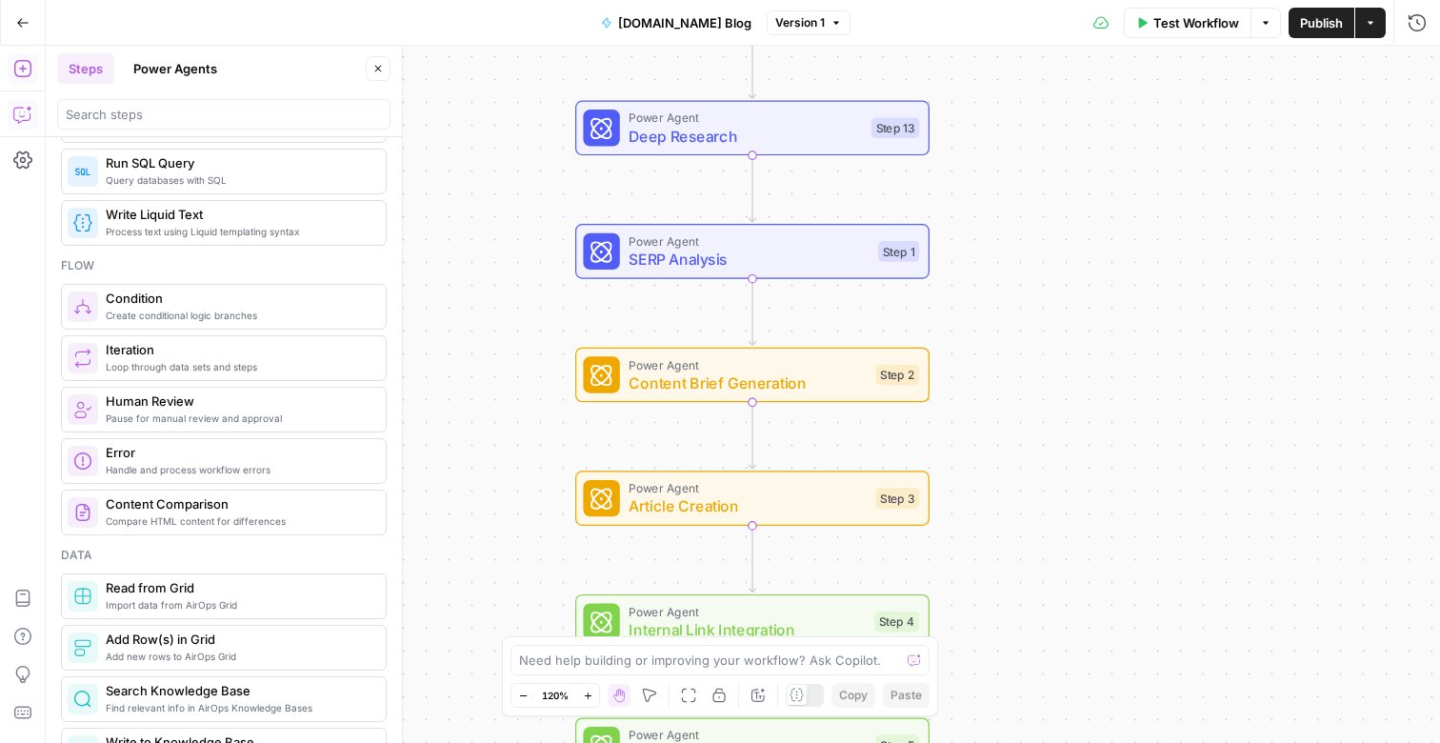
click at [28, 122] on icon "button" at bounding box center [22, 114] width 19 height 19
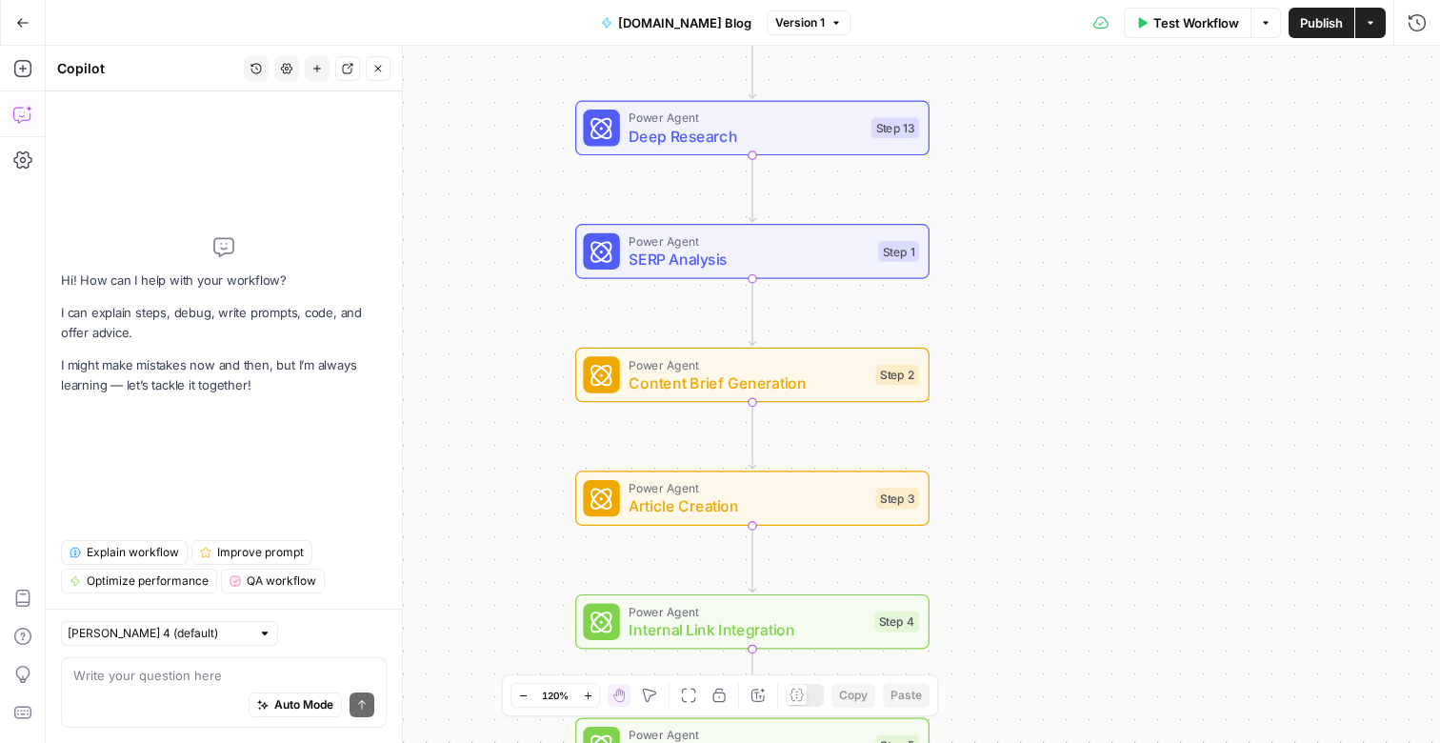
click at [156, 681] on textarea at bounding box center [223, 675] width 301 height 19
type textarea "在"
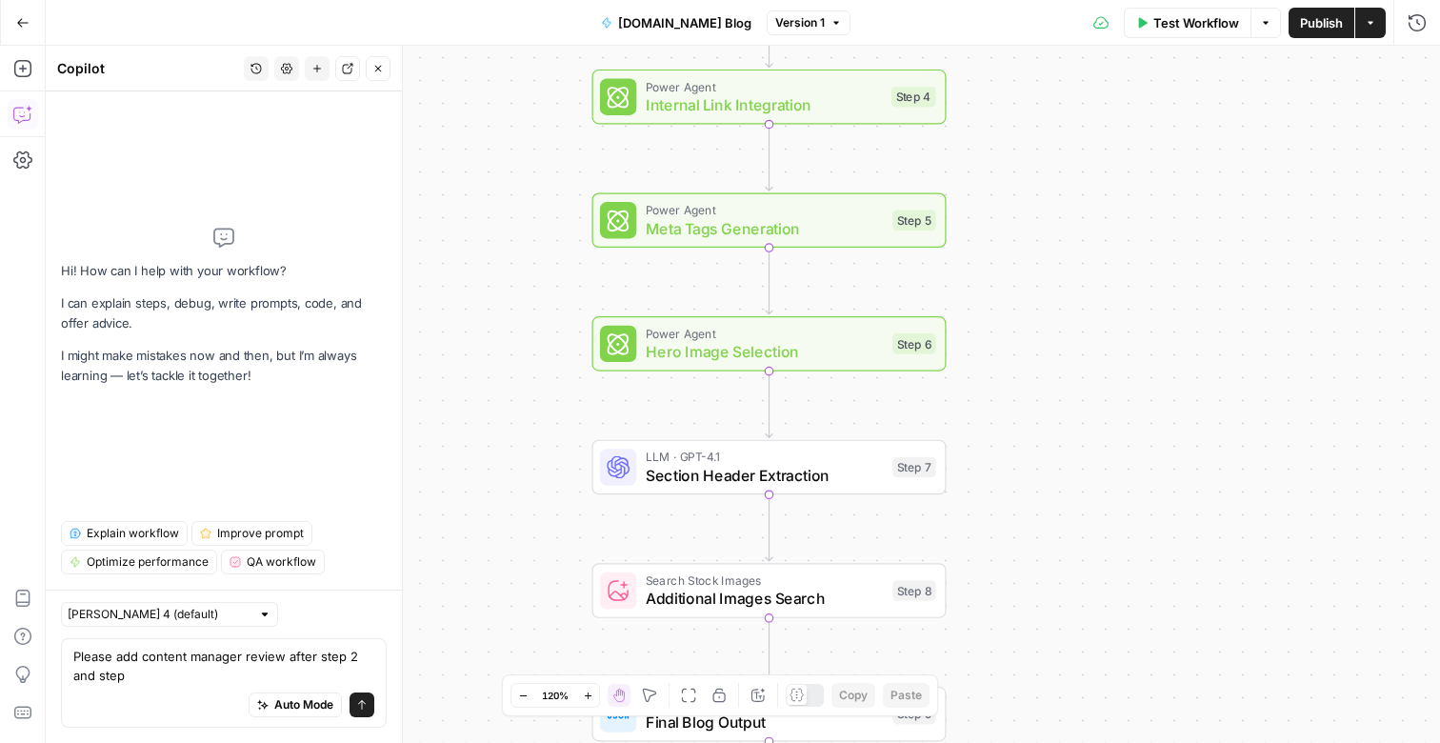
type textarea "Please add content manager review after step 2 and step 3"
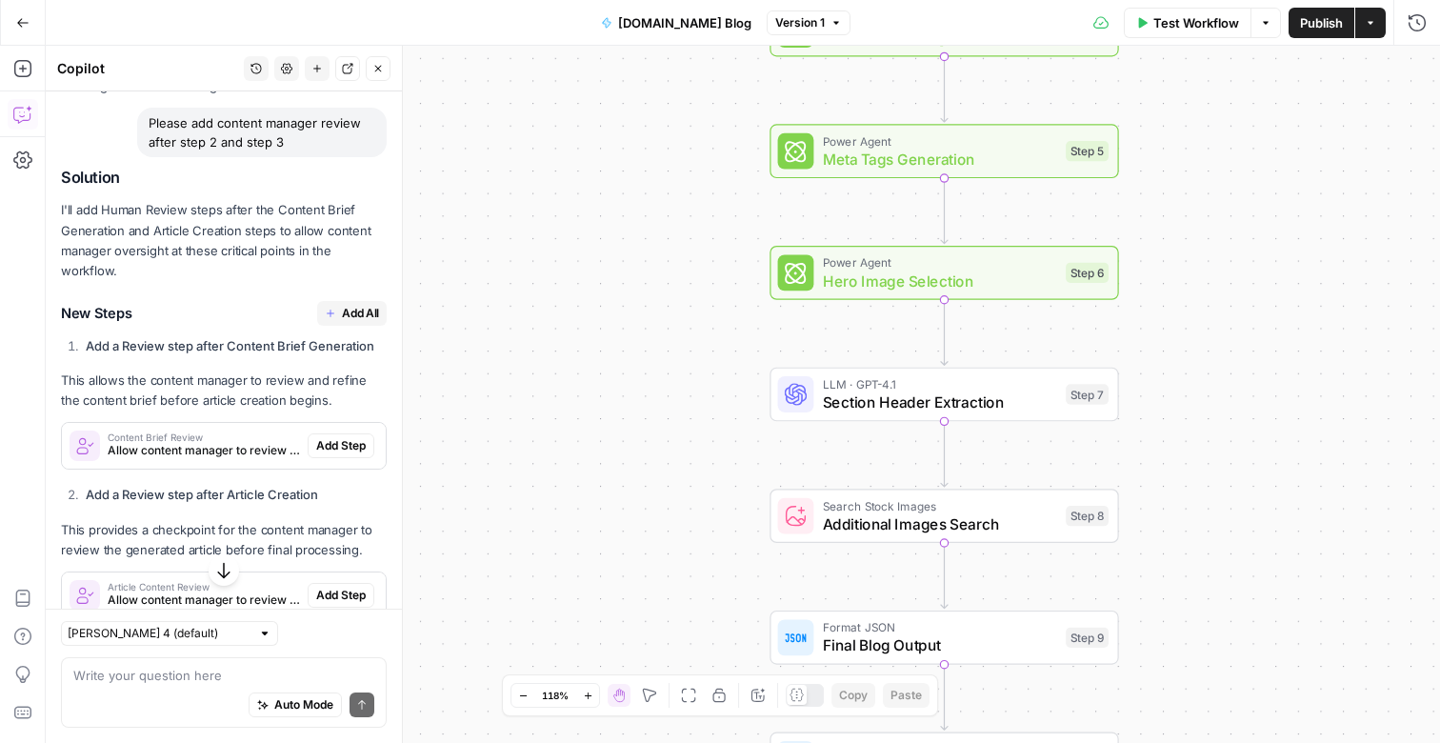
scroll to position [111, 0]
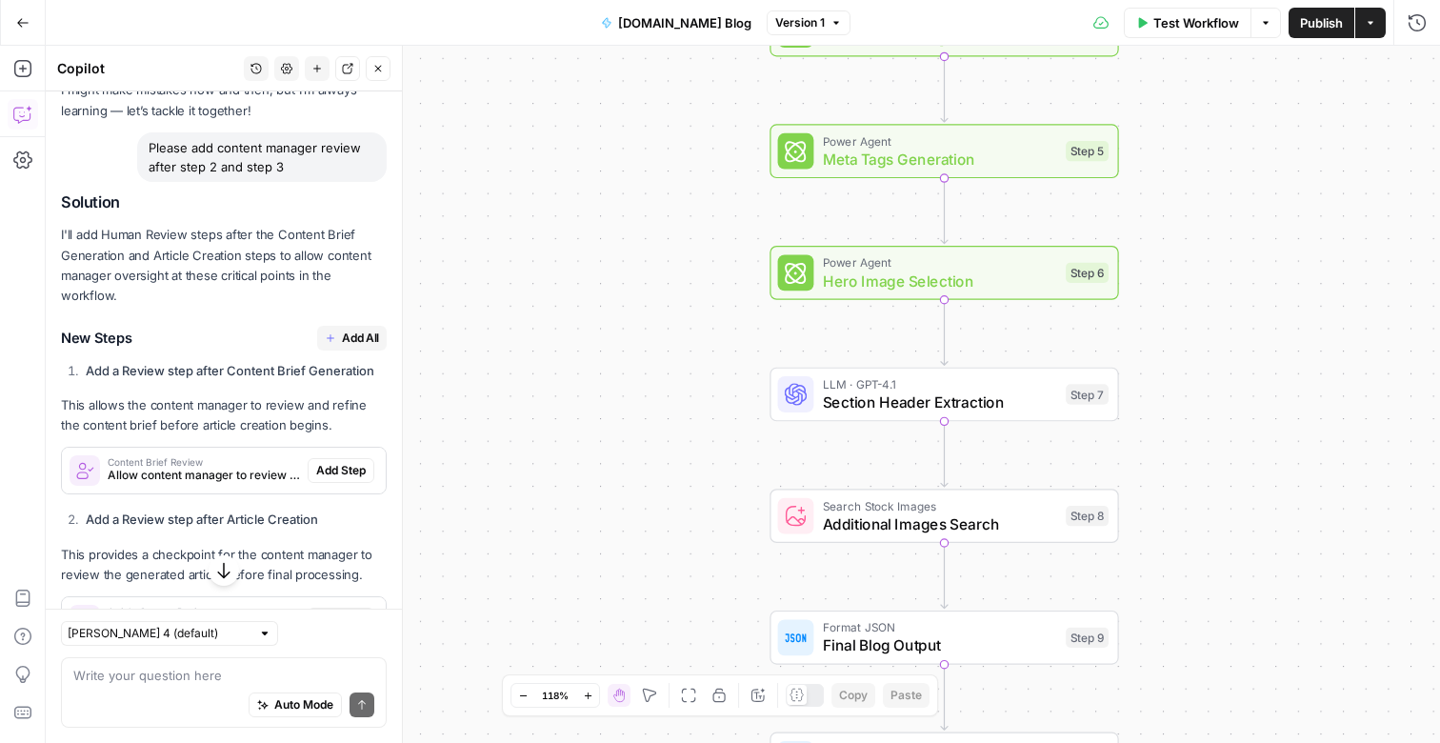
click at [356, 330] on span "Add All" at bounding box center [360, 338] width 37 height 17
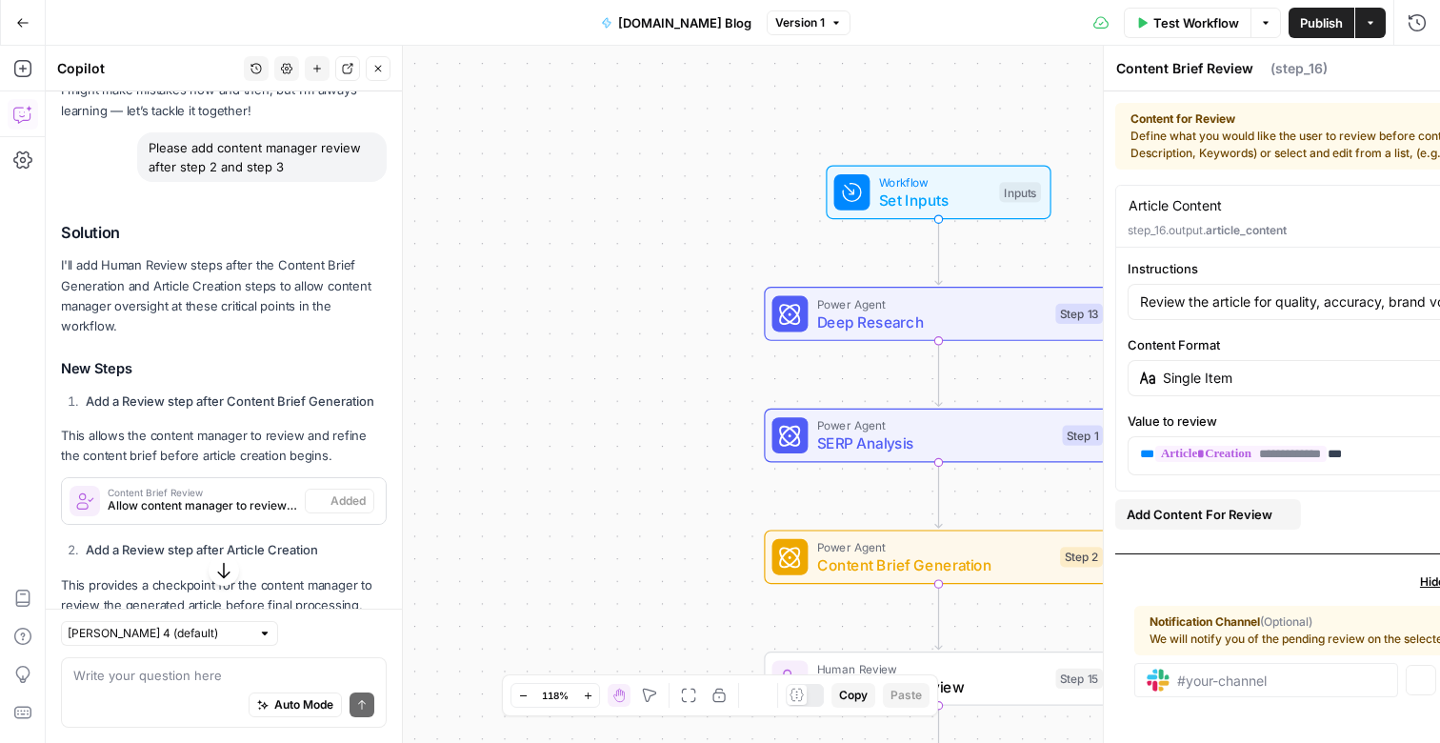
type textarea "Article Content Review"
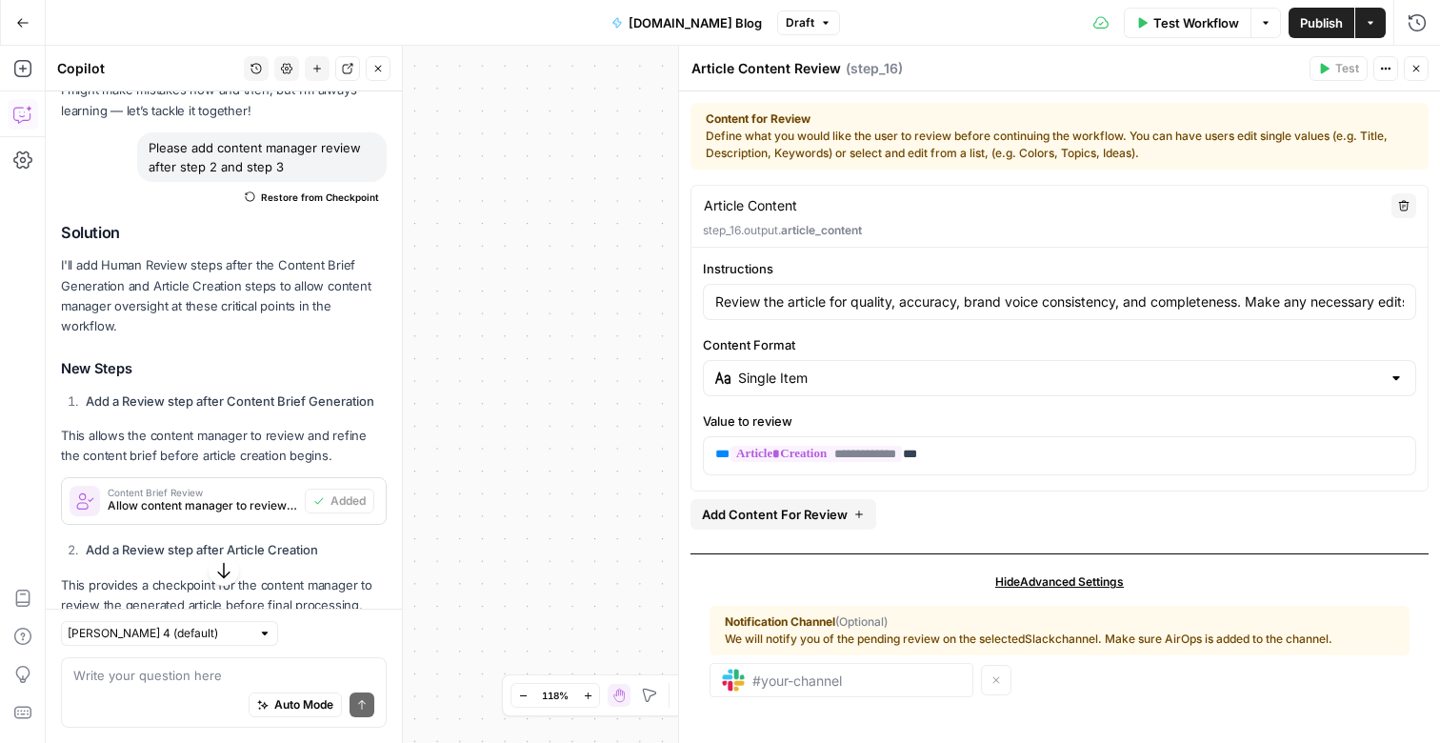
click at [1410, 72] on span "E" at bounding box center [1411, 63] width 14 height 18
click at [1415, 66] on icon "button" at bounding box center [1416, 68] width 11 height 11
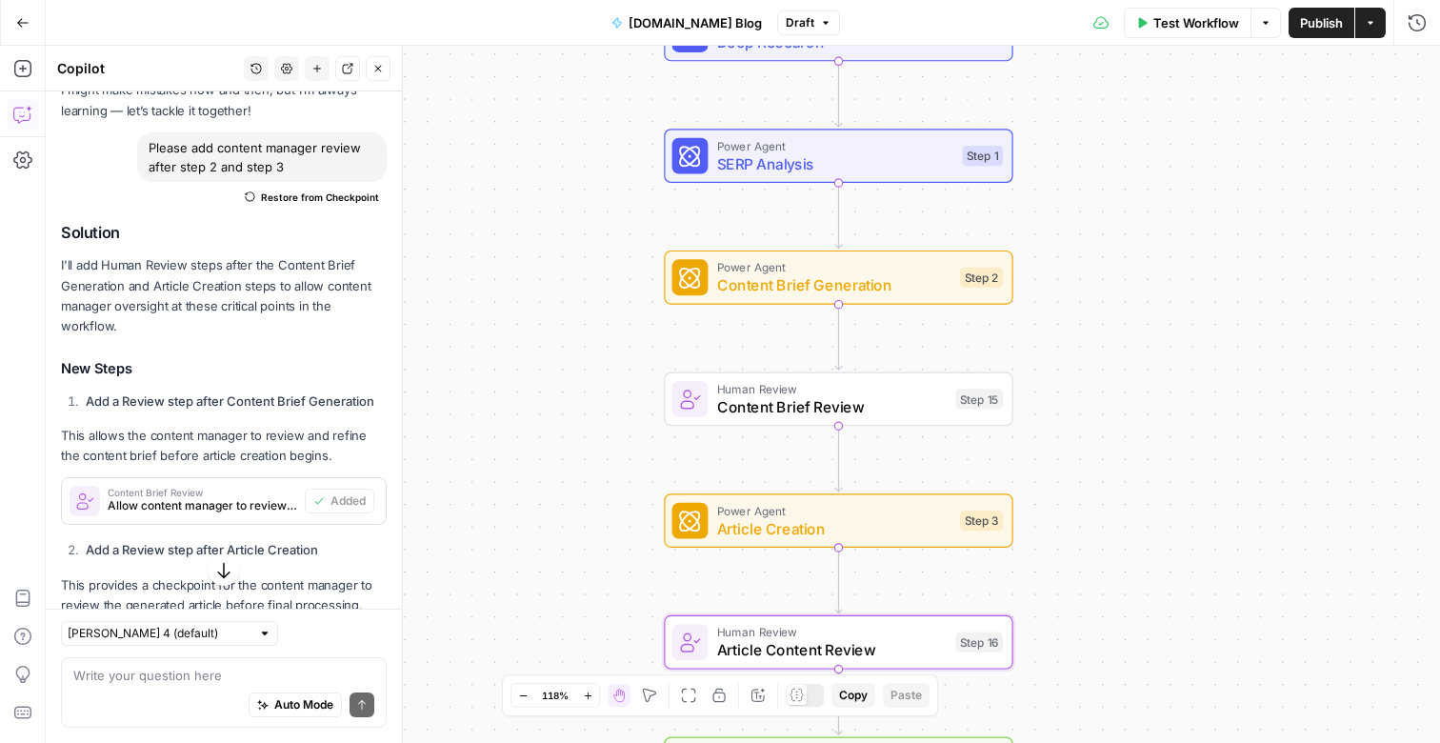
drag, startPoint x: 1229, startPoint y: 419, endPoint x: 1125, endPoint y: 129, distance: 308.5
click at [1125, 129] on div "Workflow Set Inputs Inputs Power Agent Deep Research Step 13 Power Agent SERP A…" at bounding box center [743, 394] width 1395 height 697
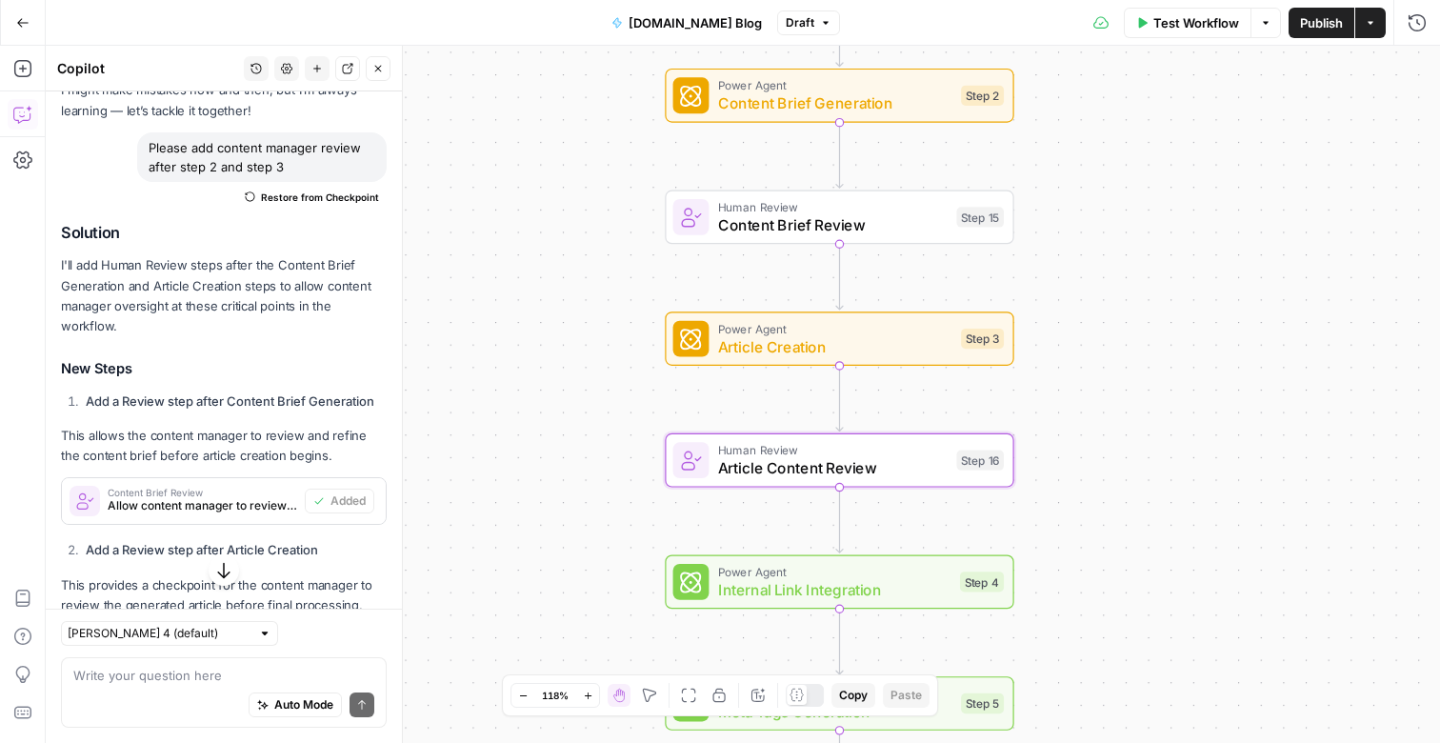
drag, startPoint x: 1105, startPoint y: 357, endPoint x: 1110, endPoint y: 184, distance: 173.4
click at [1110, 184] on div "Workflow Set Inputs Inputs Power Agent Deep Research Step 13 Power Agent SERP A…" at bounding box center [743, 394] width 1395 height 697
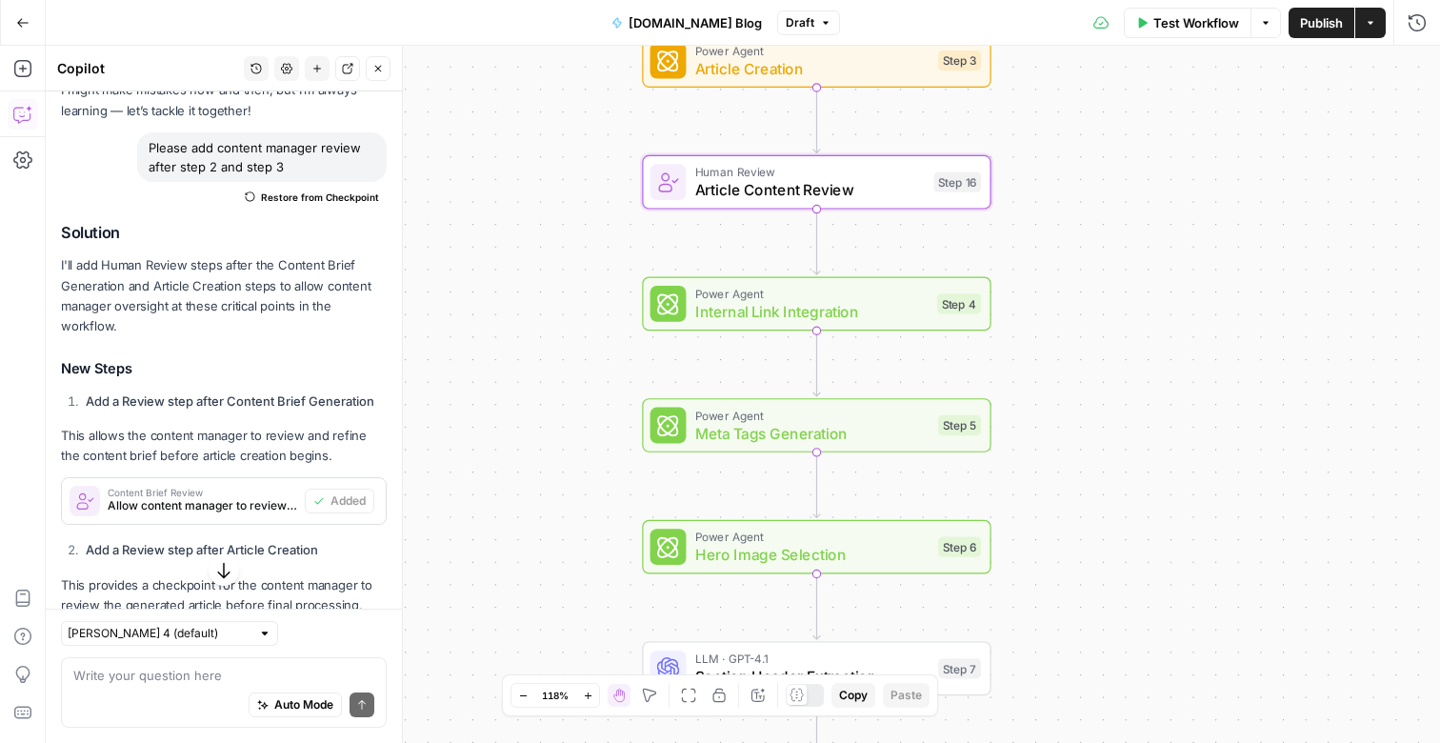
drag, startPoint x: 1096, startPoint y: 407, endPoint x: 1074, endPoint y: 129, distance: 279.1
click at [1074, 129] on div "Workflow Set Inputs Inputs Power Agent Deep Research Step 13 Power Agent SERP A…" at bounding box center [743, 394] width 1395 height 697
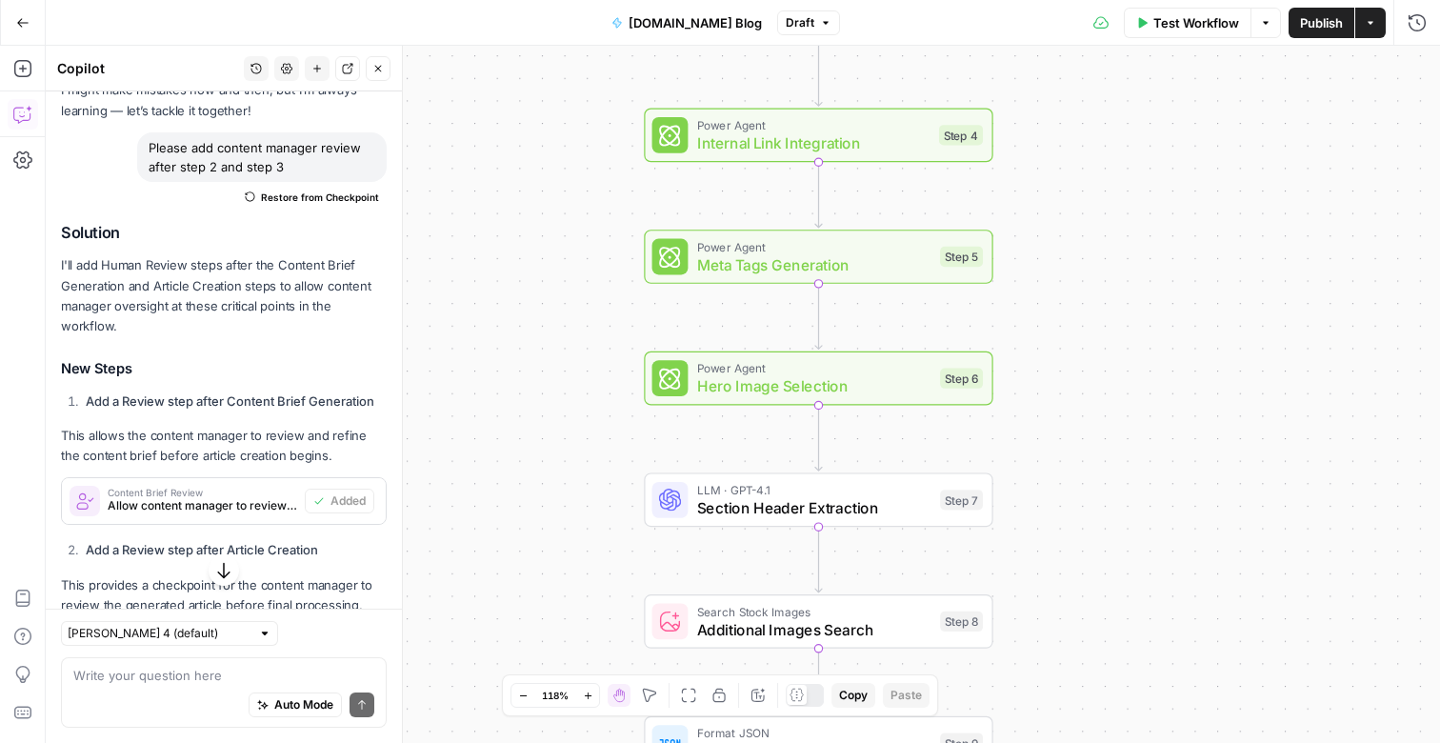
drag, startPoint x: 1103, startPoint y: 376, endPoint x: 1106, endPoint y: 206, distance: 170.5
click at [1106, 206] on div "Workflow Set Inputs Inputs Power Agent Deep Research Step 13 Power Agent SERP A…" at bounding box center [743, 394] width 1395 height 697
click at [19, 25] on icon "button" at bounding box center [22, 22] width 11 height 9
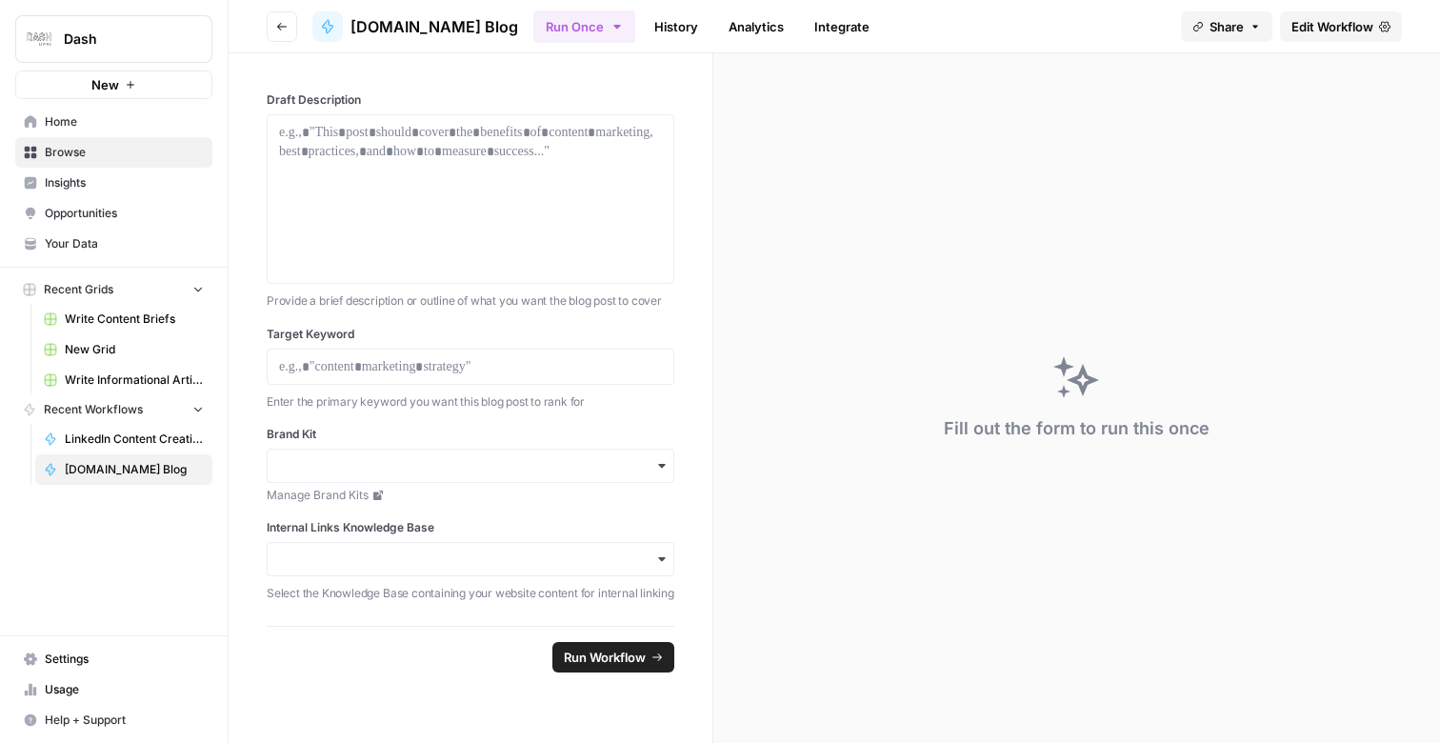
click at [89, 131] on link "Home" at bounding box center [113, 122] width 197 height 30
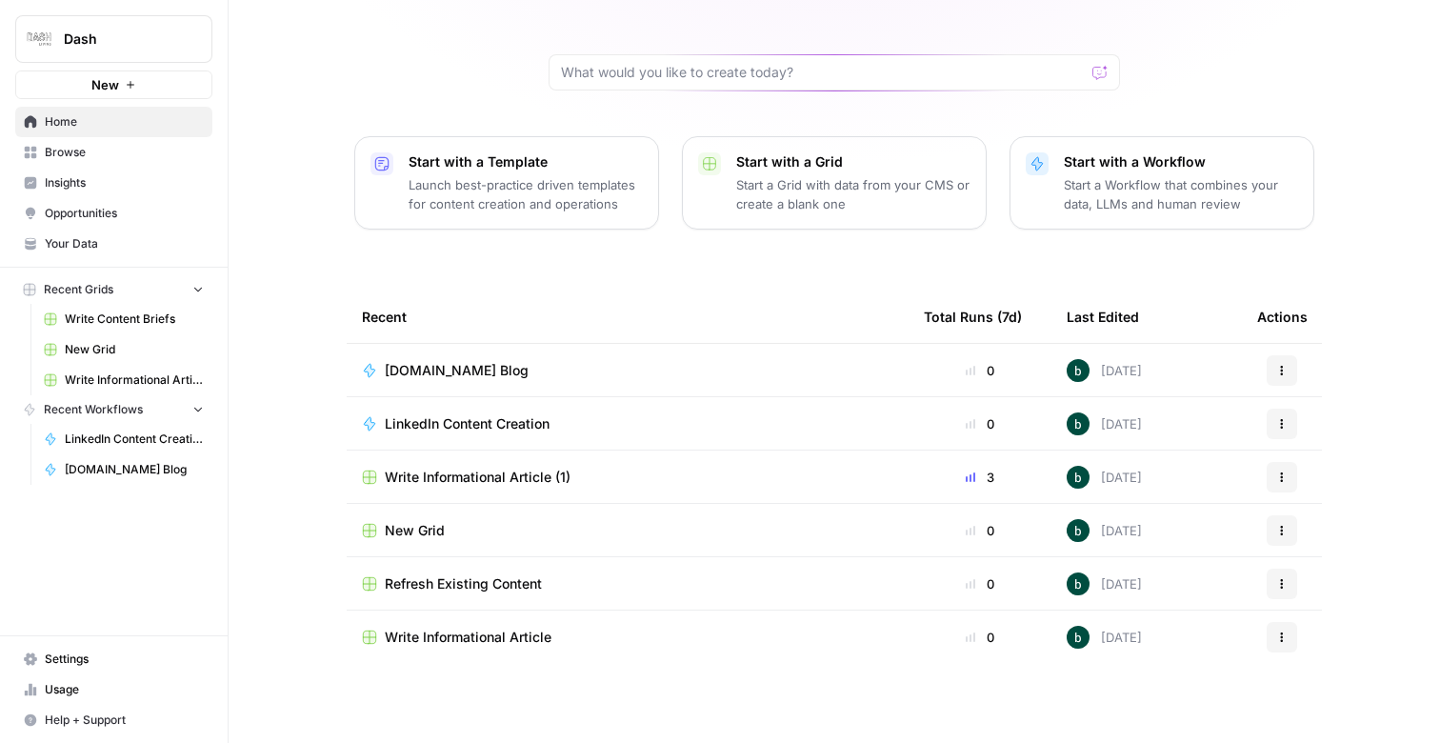
scroll to position [133, 0]
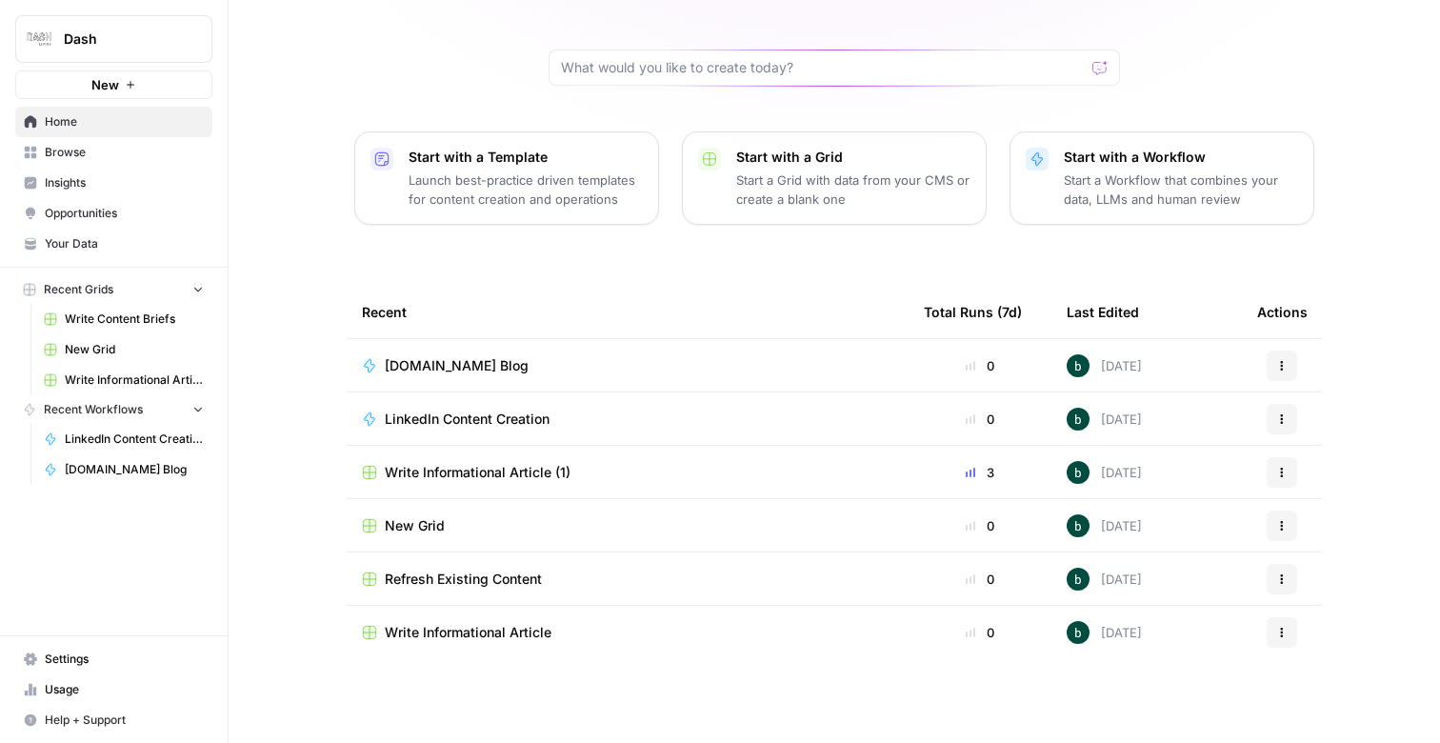
click at [700, 271] on div "basil, let's start your next content workflow Start with a Template Launch best…" at bounding box center [835, 305] width 1212 height 876
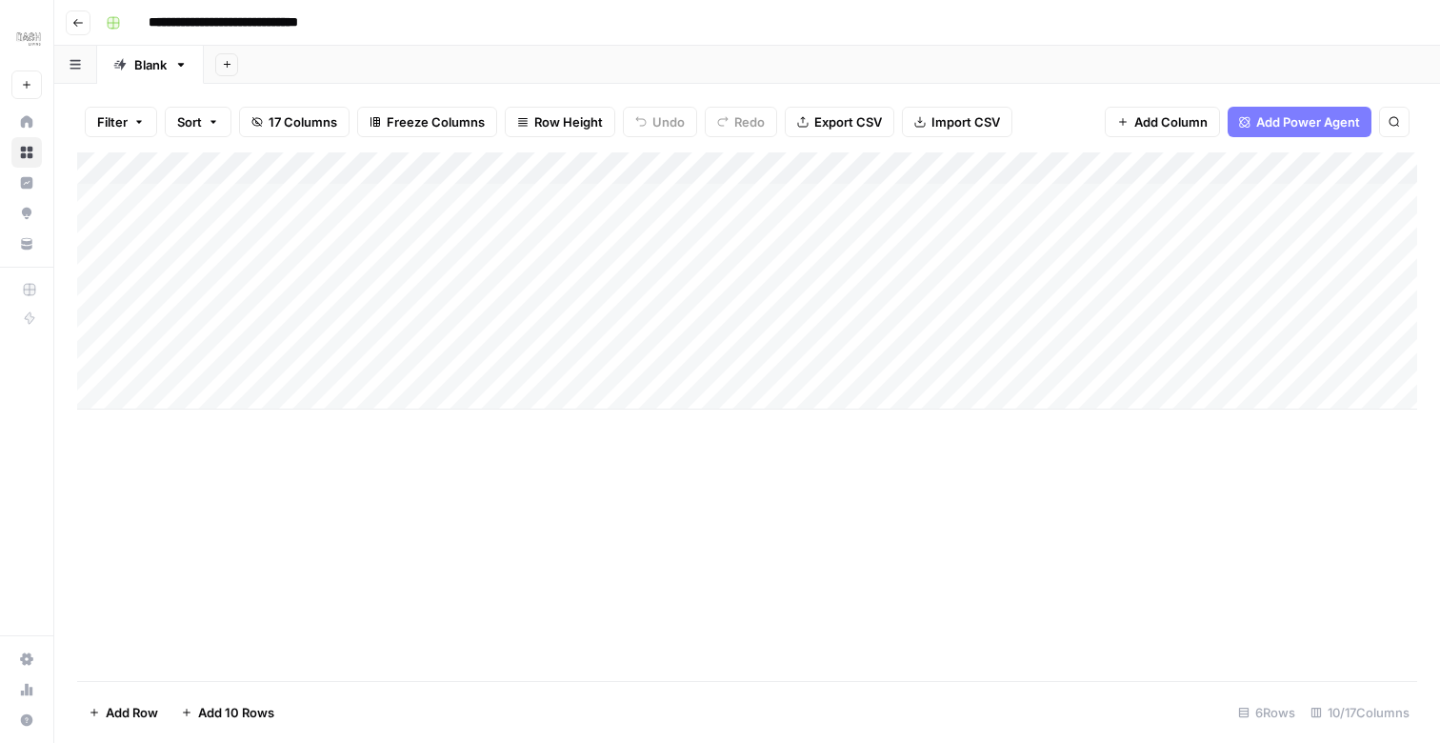
click at [506, 162] on div "Add Column" at bounding box center [747, 280] width 1340 height 257
drag, startPoint x: 238, startPoint y: 174, endPoint x: 744, endPoint y: 187, distance: 506.0
click at [744, 187] on div "Add Column" at bounding box center [747, 280] width 1340 height 257
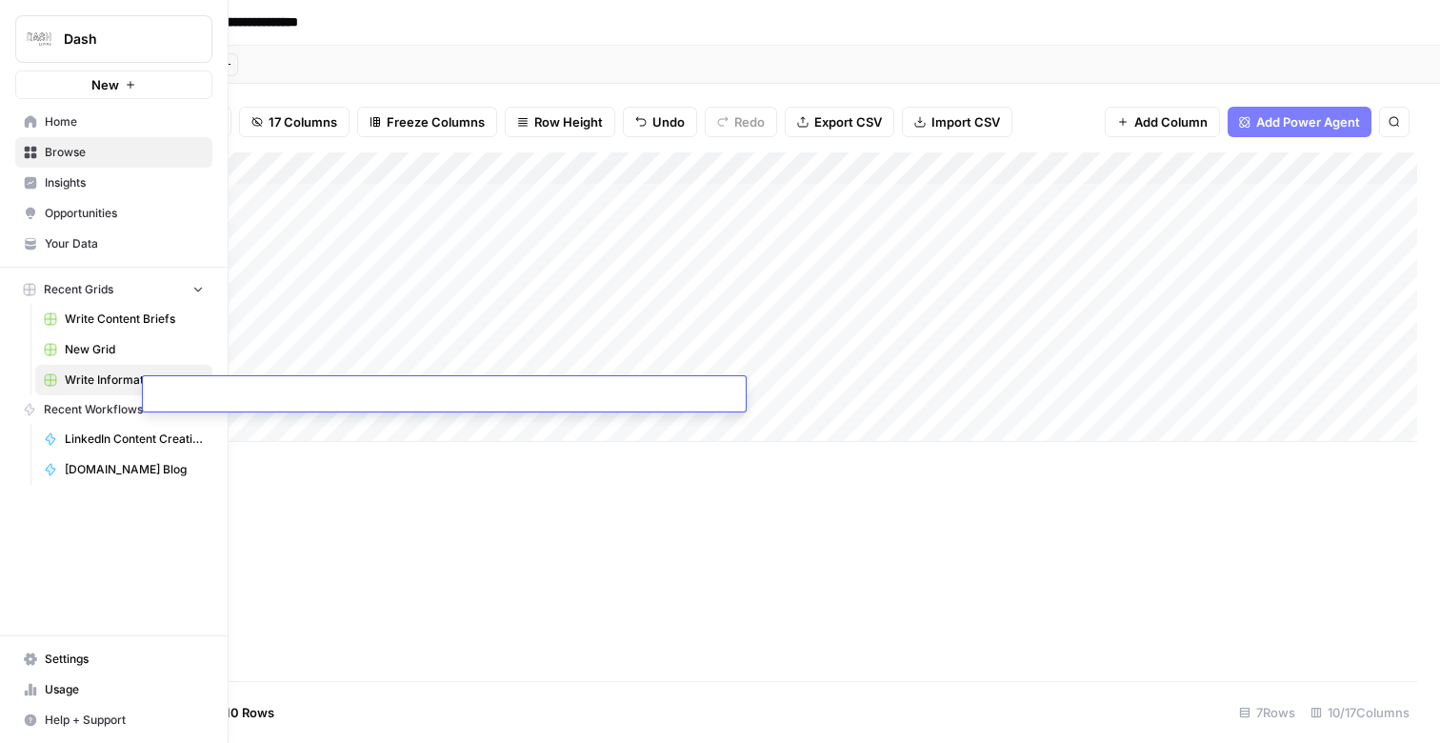
click at [75, 240] on span "Your Data" at bounding box center [124, 243] width 159 height 17
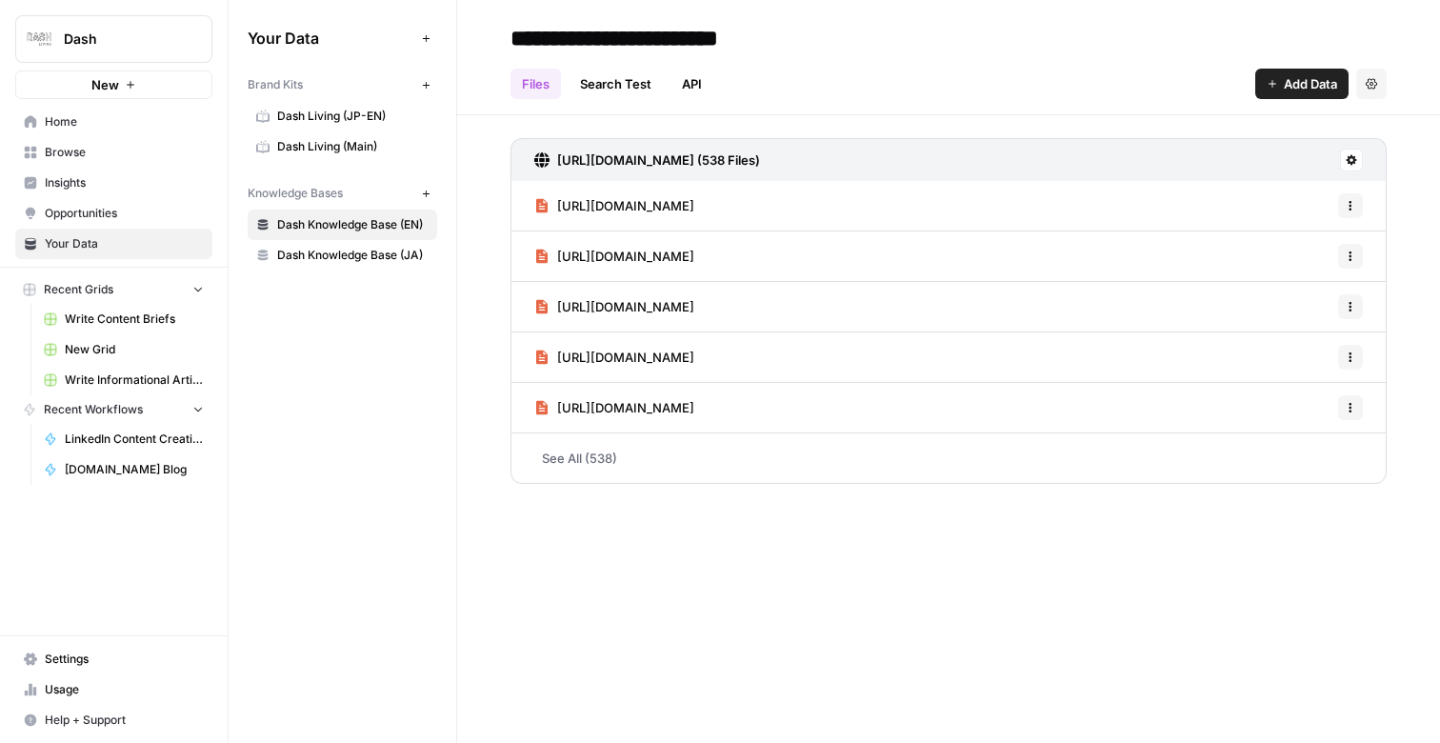
click at [359, 138] on span "Dash Living (Main)" at bounding box center [352, 146] width 151 height 17
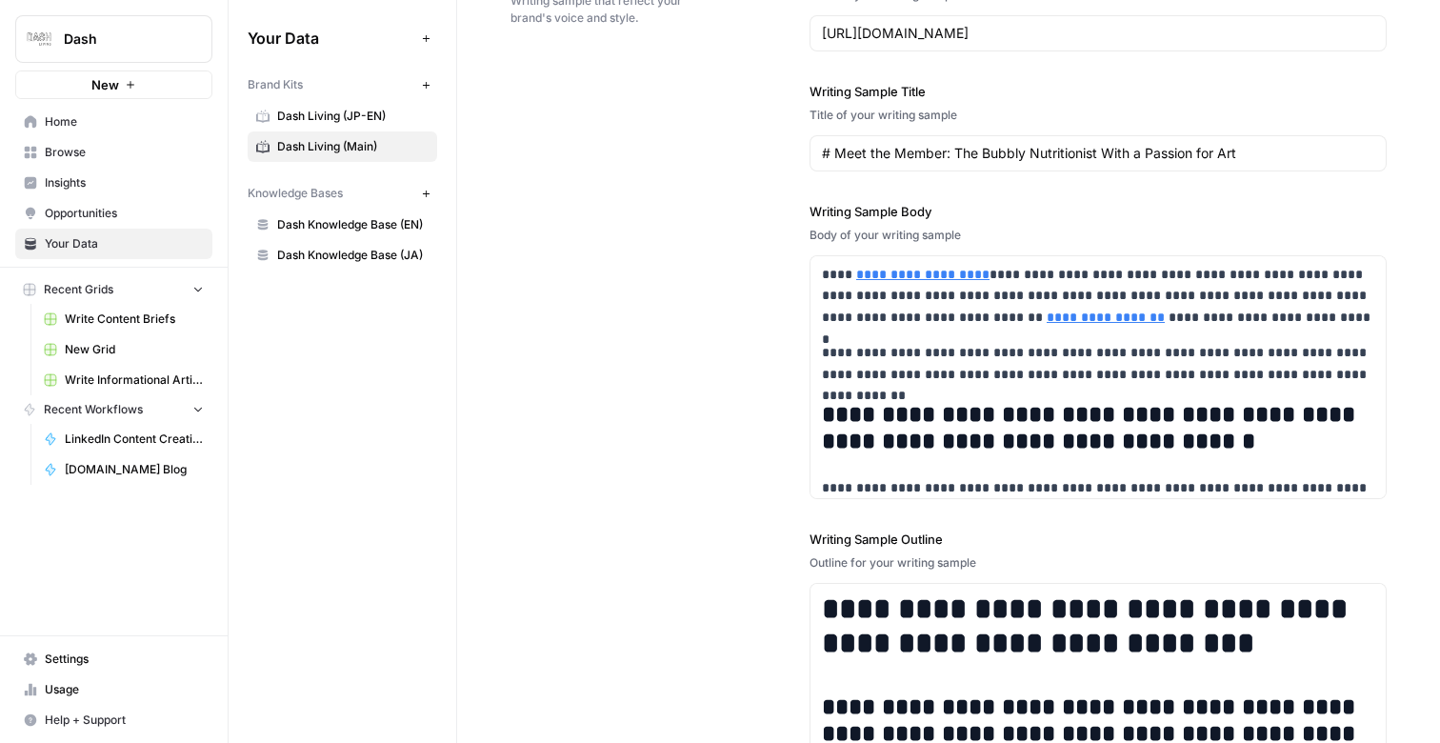
scroll to position [2564, 0]
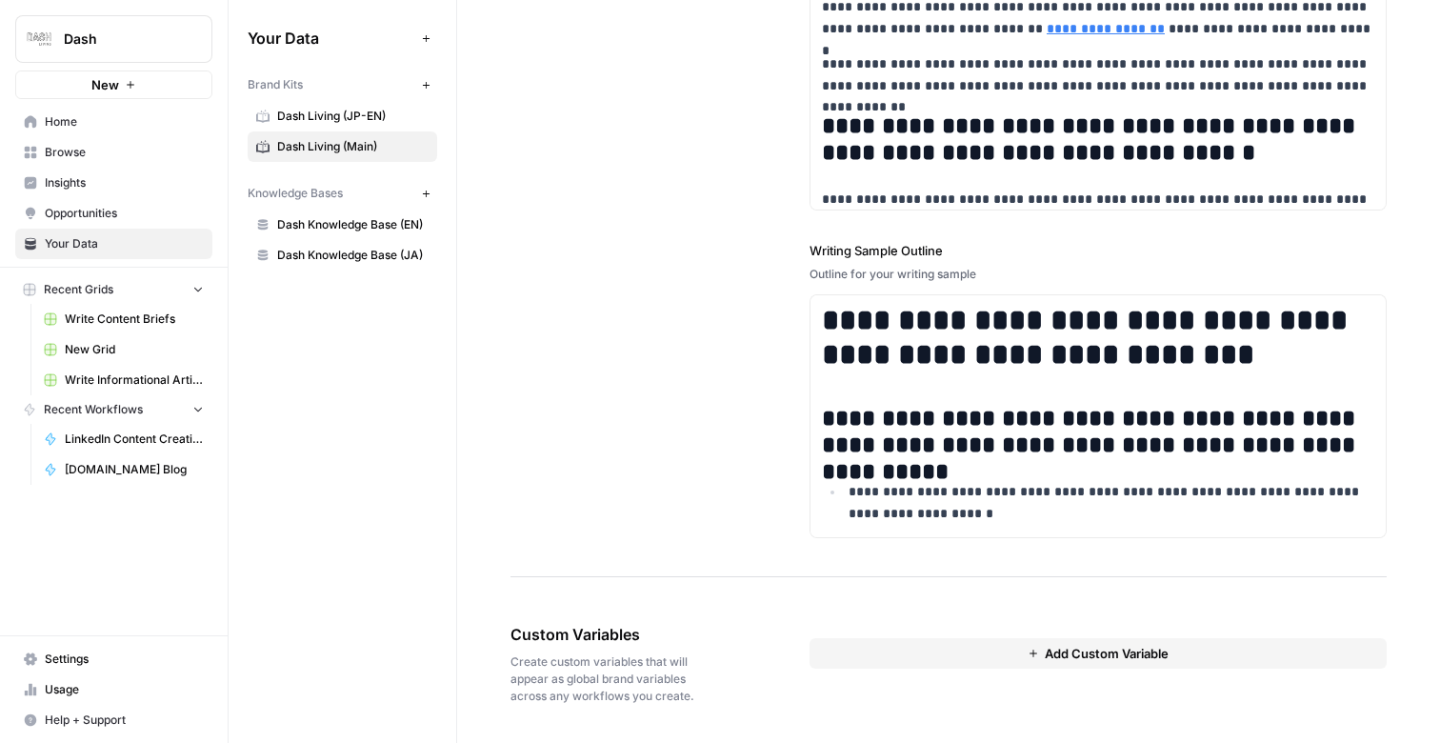
click at [930, 649] on button "Add Custom Variable" at bounding box center [1098, 653] width 577 height 30
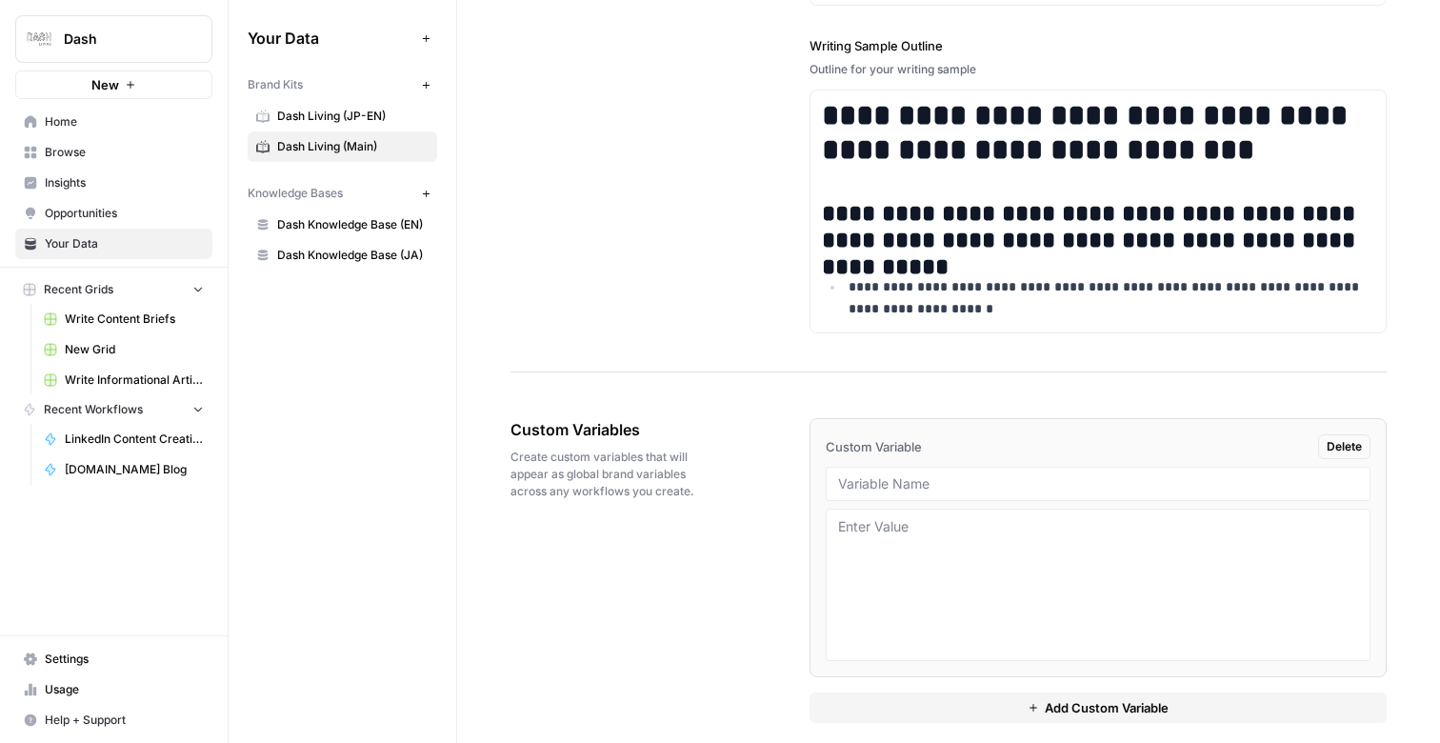
scroll to position [2787, 0]
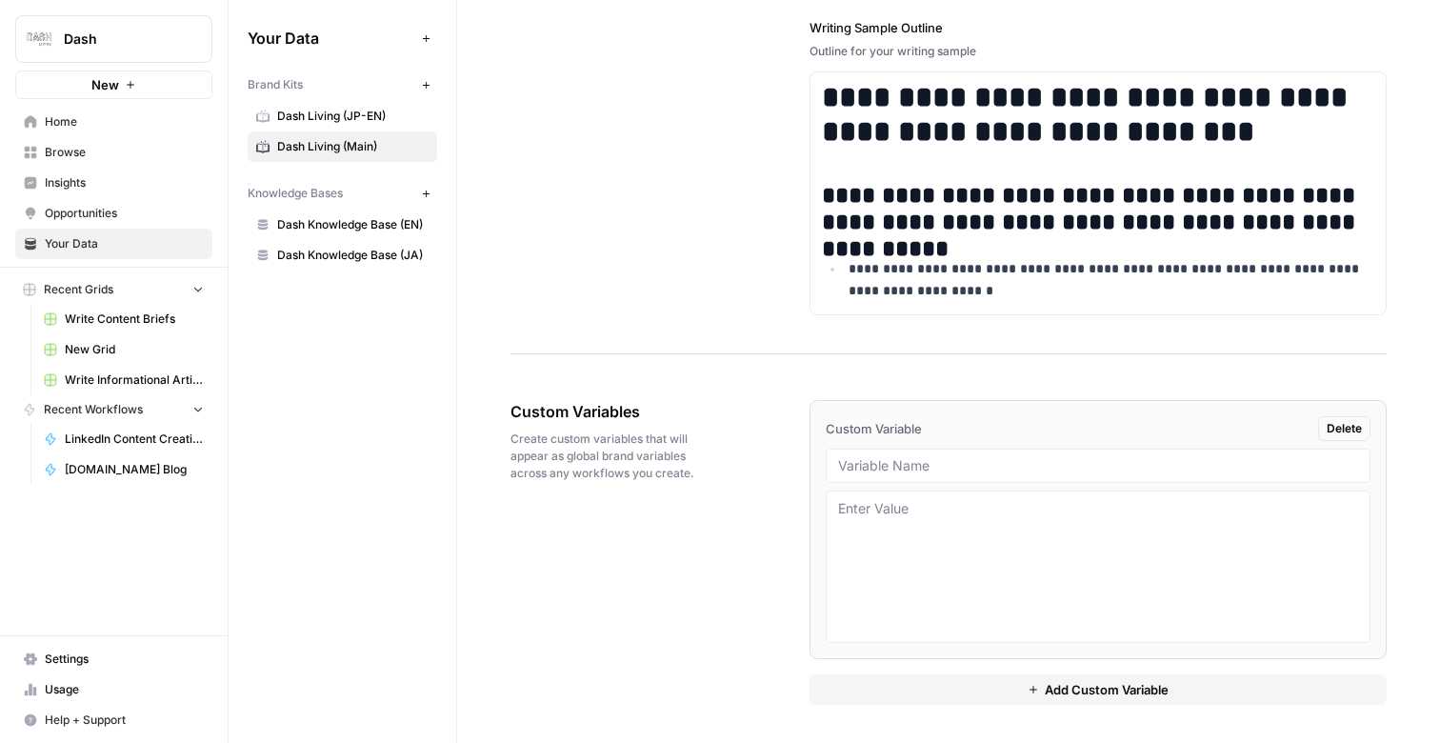
click at [1279, 377] on div "Custom Variable Delete Add Custom Variable" at bounding box center [1098, 552] width 577 height 381
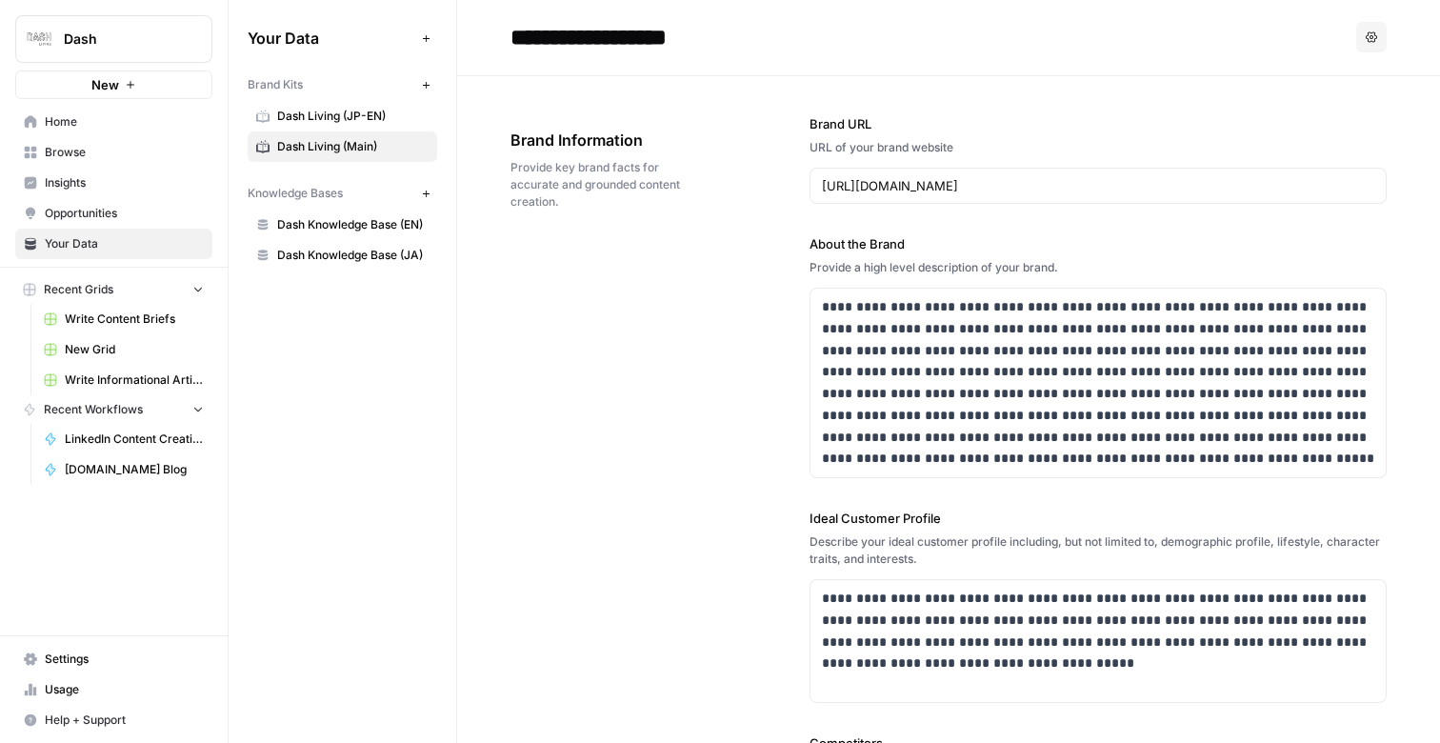
scroll to position [0, 0]
click at [101, 445] on span "LinkedIn Content Creation" at bounding box center [134, 439] width 139 height 17
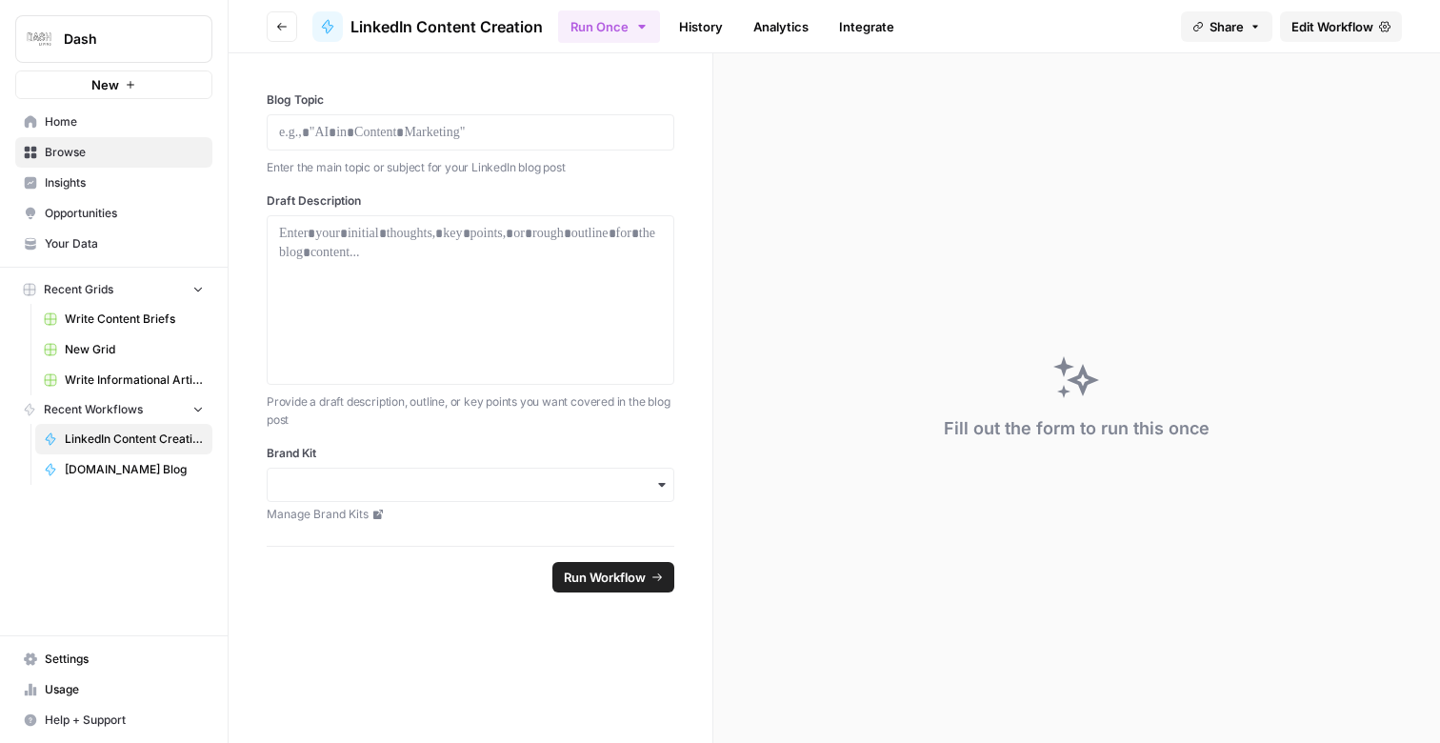
click at [1358, 34] on span "Edit Workflow" at bounding box center [1333, 26] width 82 height 19
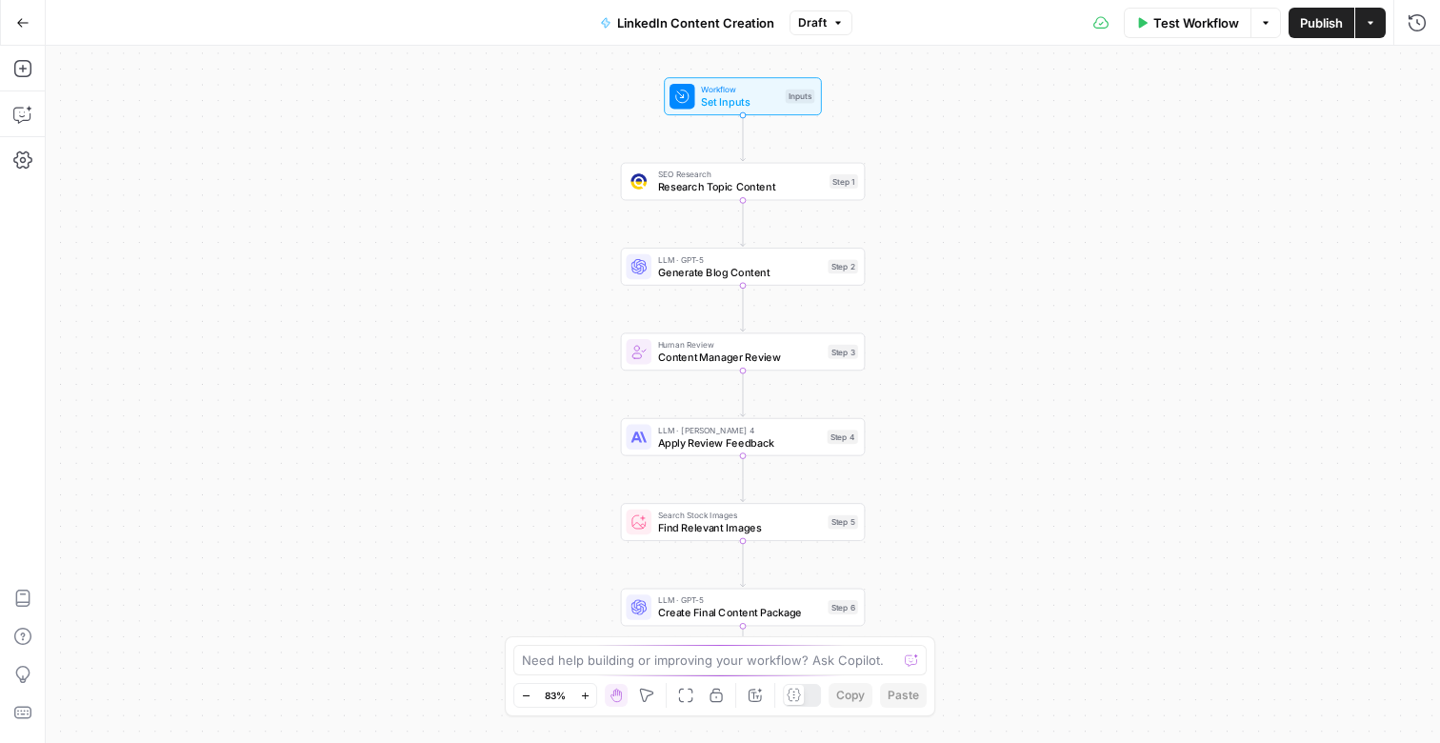
click at [1328, 36] on button "Publish" at bounding box center [1322, 23] width 66 height 30
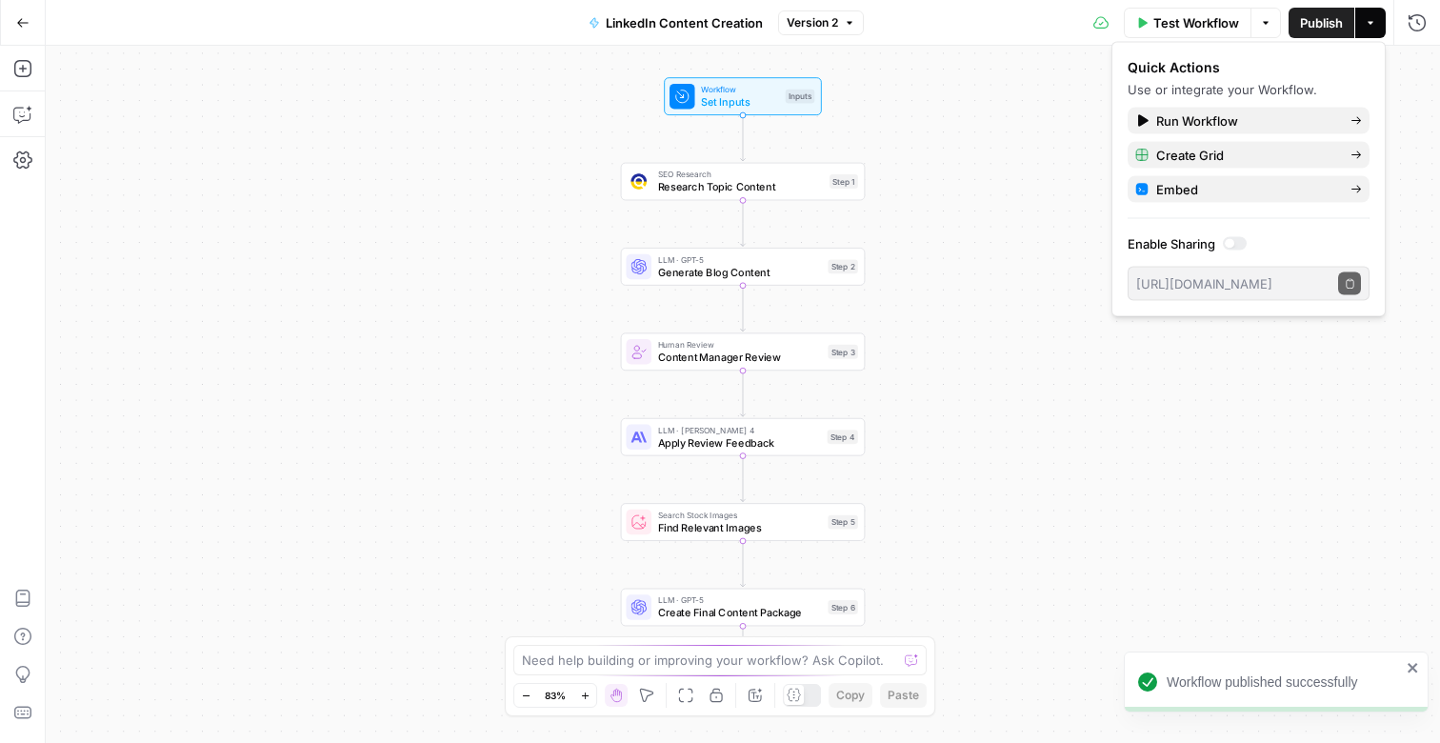
click at [19, 25] on icon "button" at bounding box center [22, 22] width 11 height 9
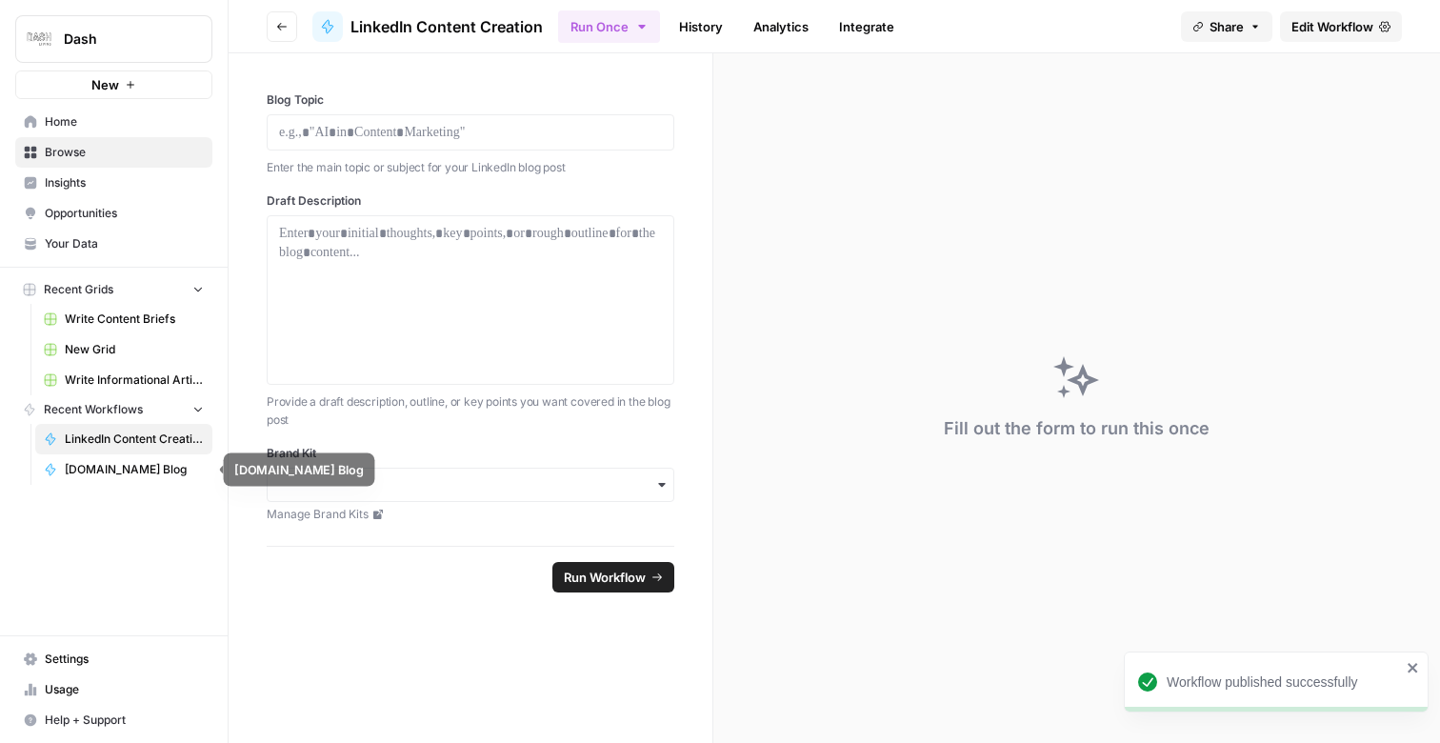
click at [108, 472] on span "[DOMAIN_NAME] Blog" at bounding box center [134, 469] width 139 height 17
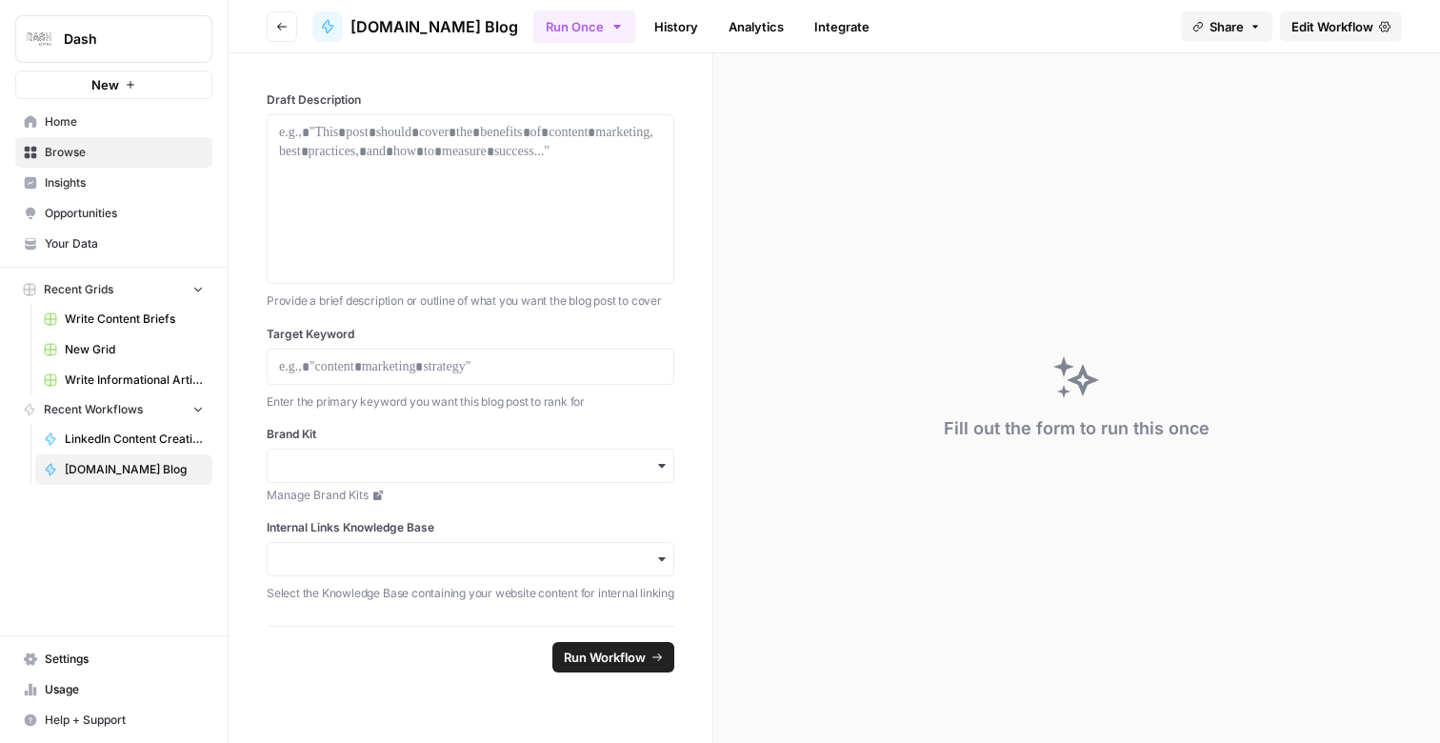
click at [1321, 25] on span "Edit Workflow" at bounding box center [1333, 26] width 82 height 19
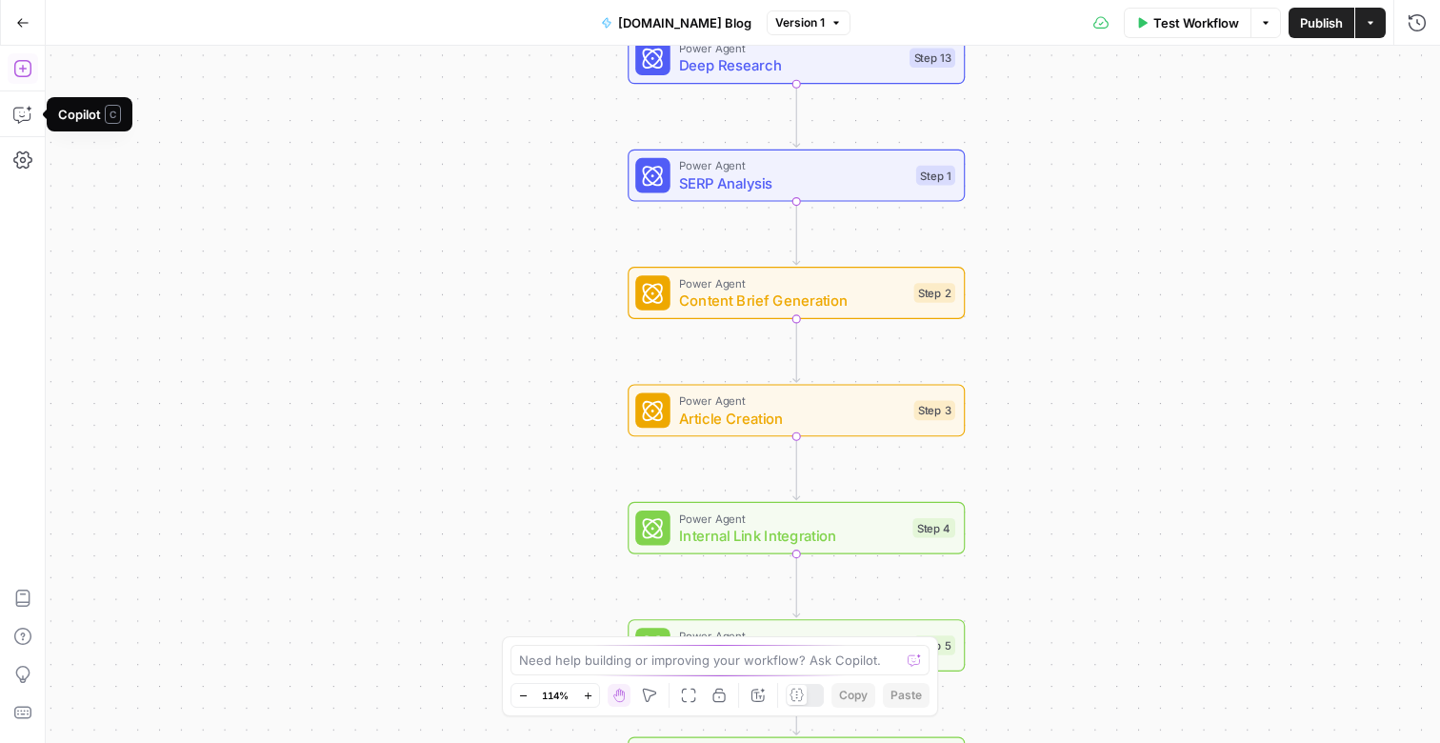
click at [22, 65] on icon "button" at bounding box center [21, 68] width 17 height 17
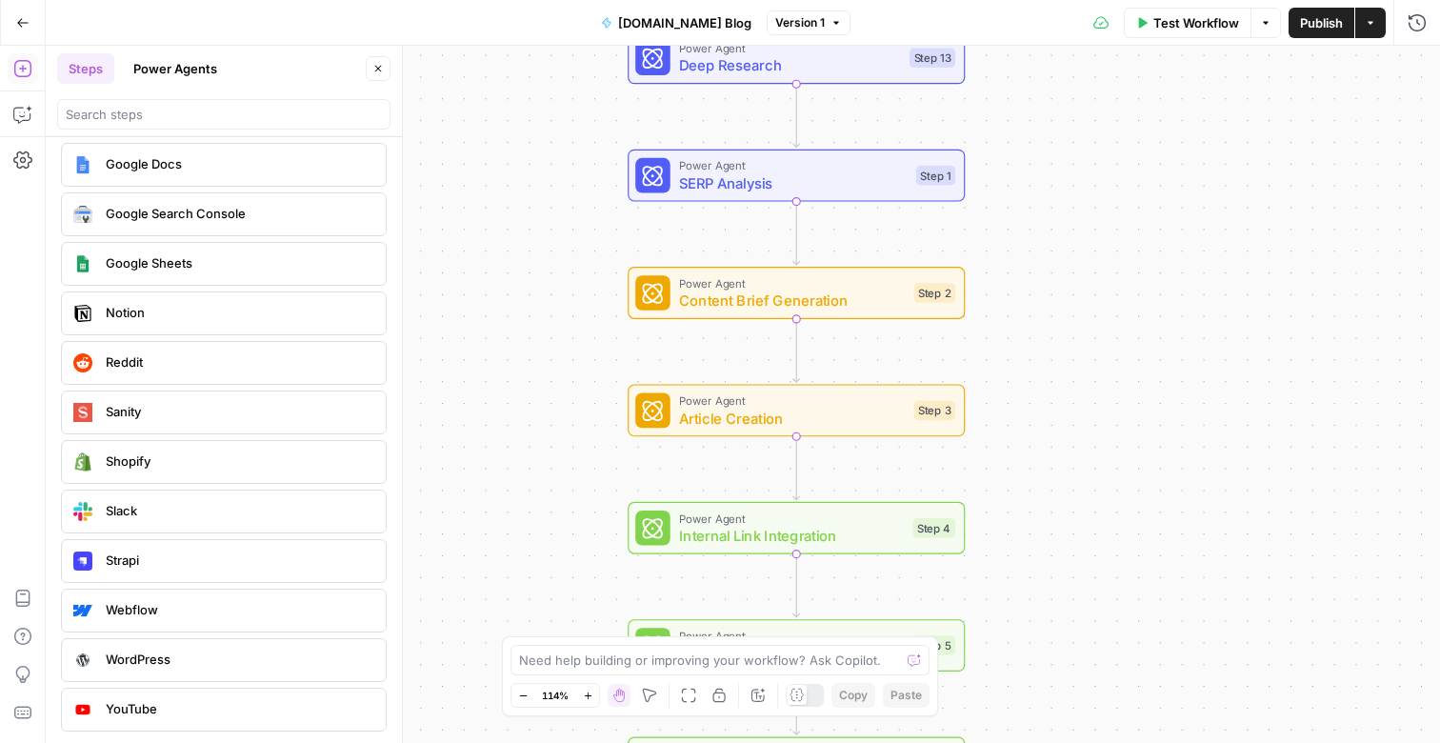
click at [187, 79] on button "Power Agents" at bounding box center [175, 68] width 107 height 30
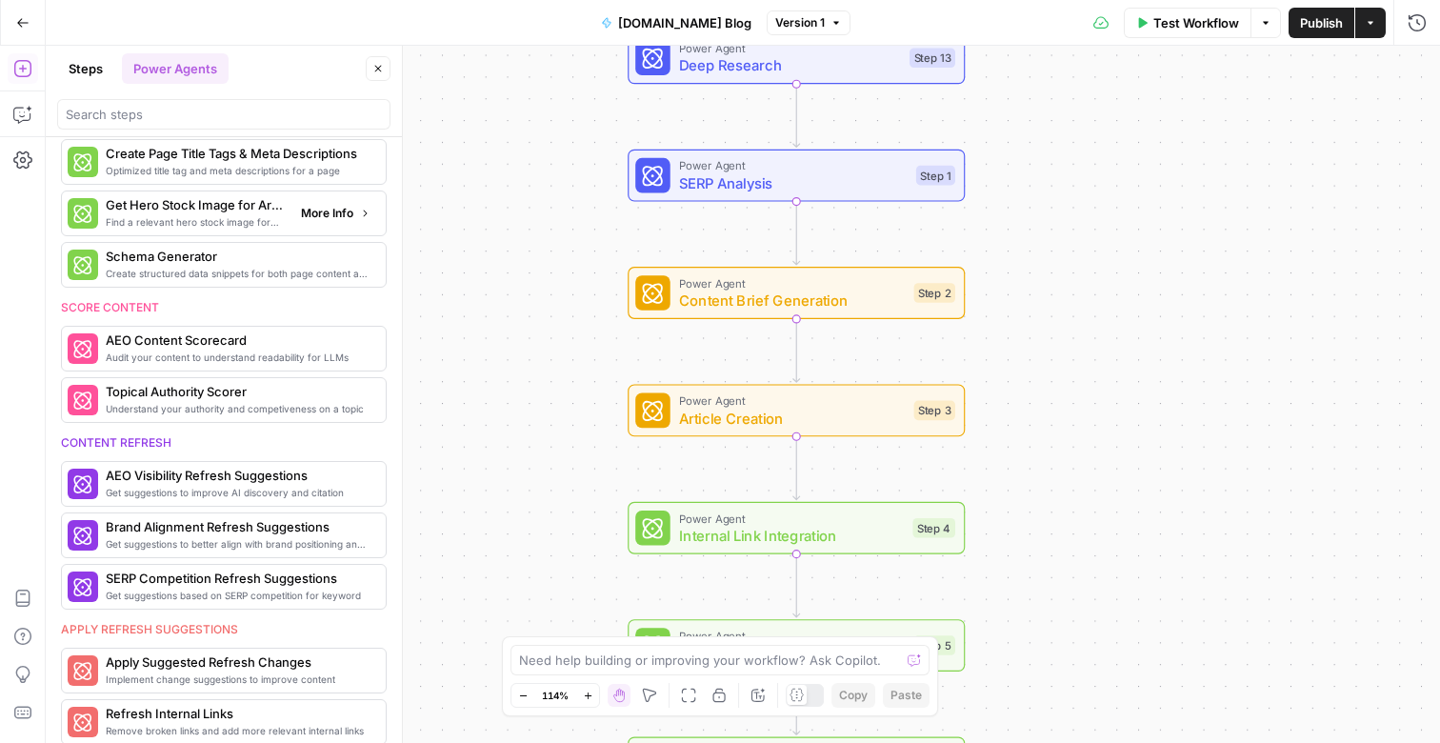
scroll to position [565, 0]
drag, startPoint x: 402, startPoint y: 429, endPoint x: 432, endPoint y: 428, distance: 29.5
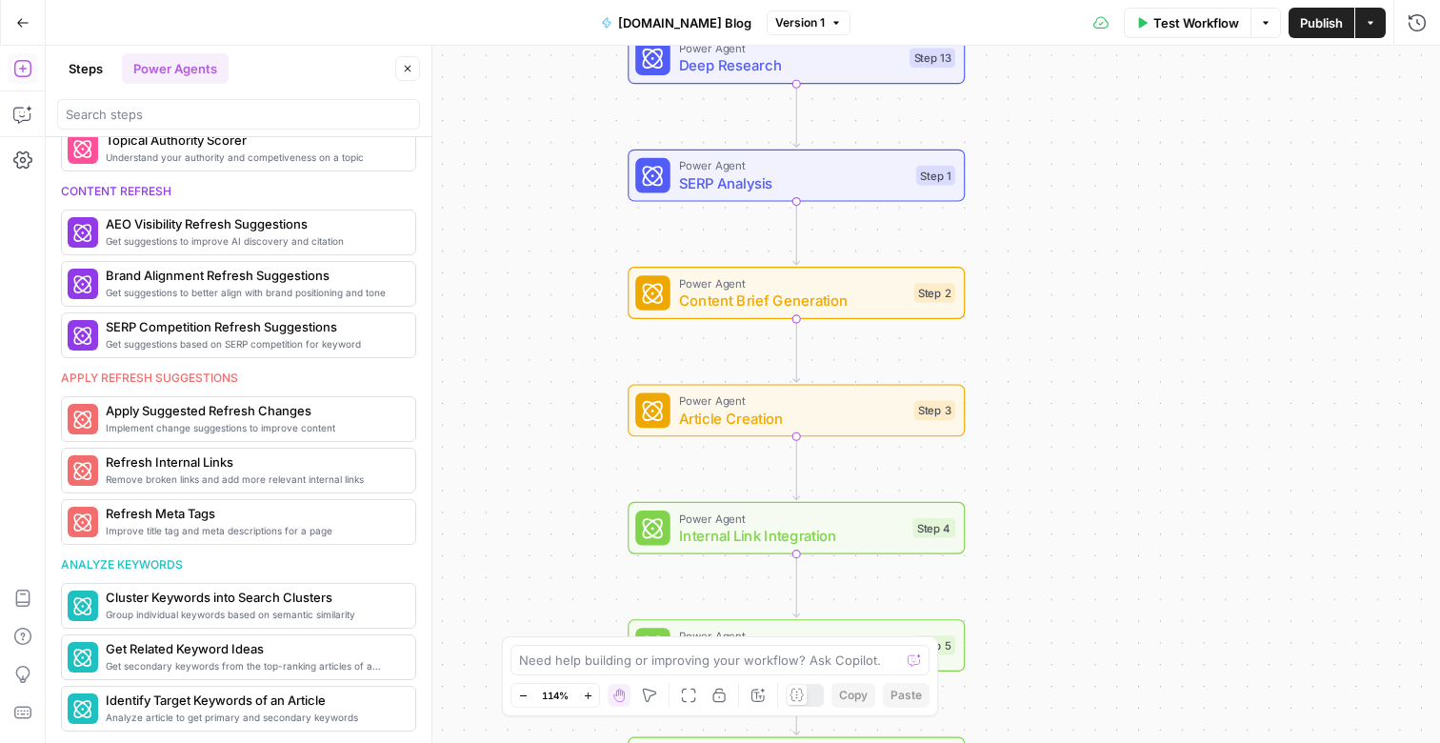
scroll to position [0, 0]
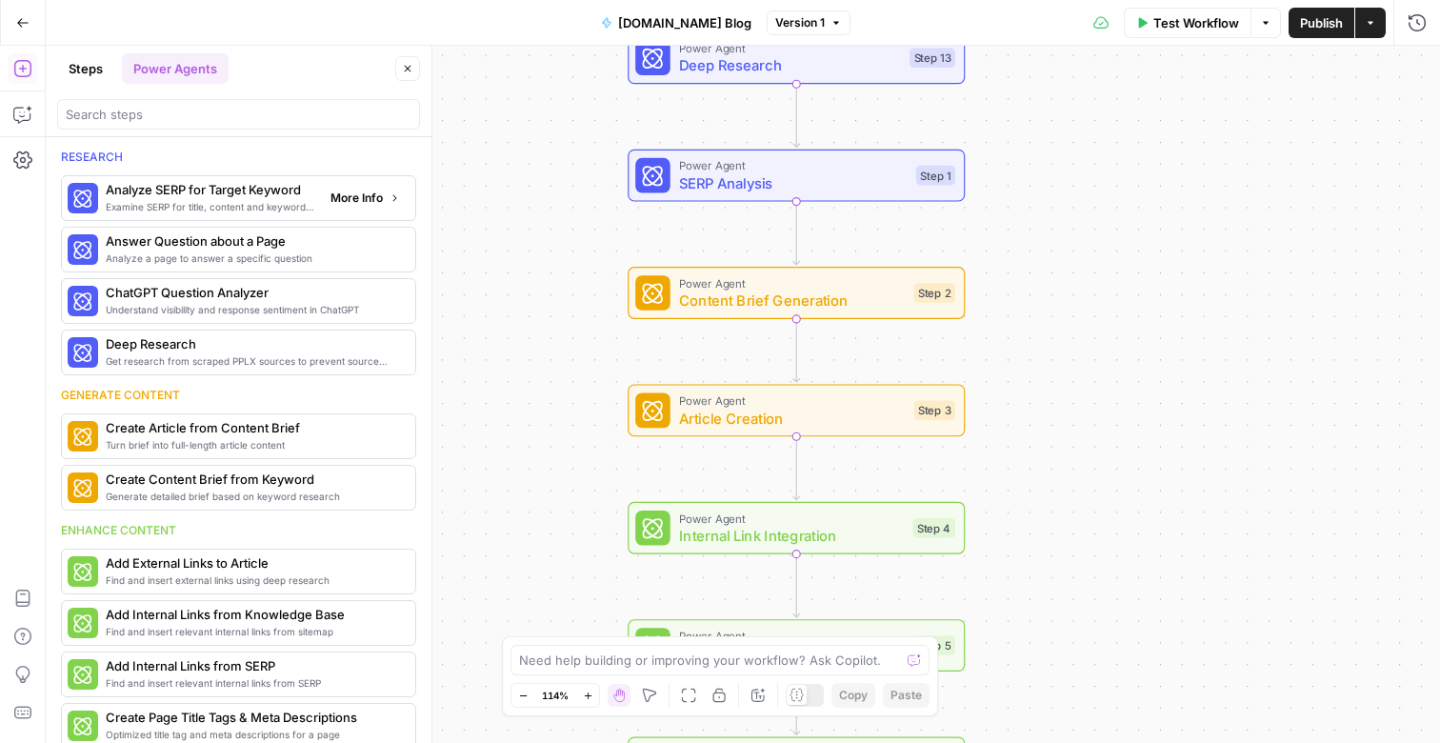
click at [349, 200] on span "More Info" at bounding box center [357, 198] width 52 height 17
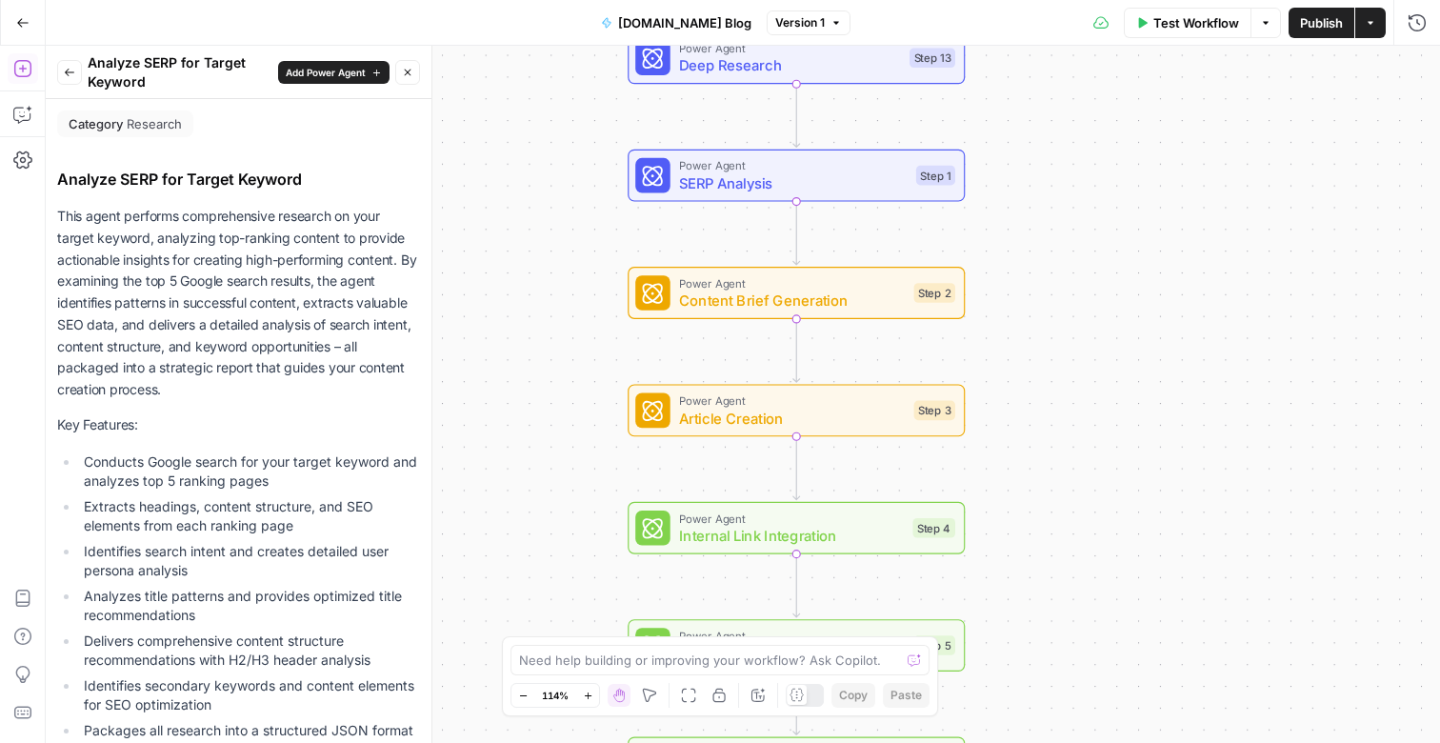
click at [244, 307] on p "This agent performs comprehensive research on your target keyword, analyzing to…" at bounding box center [238, 303] width 363 height 195
click at [250, 357] on p "This agent performs comprehensive research on your target keyword, analyzing to…" at bounding box center [238, 303] width 363 height 195
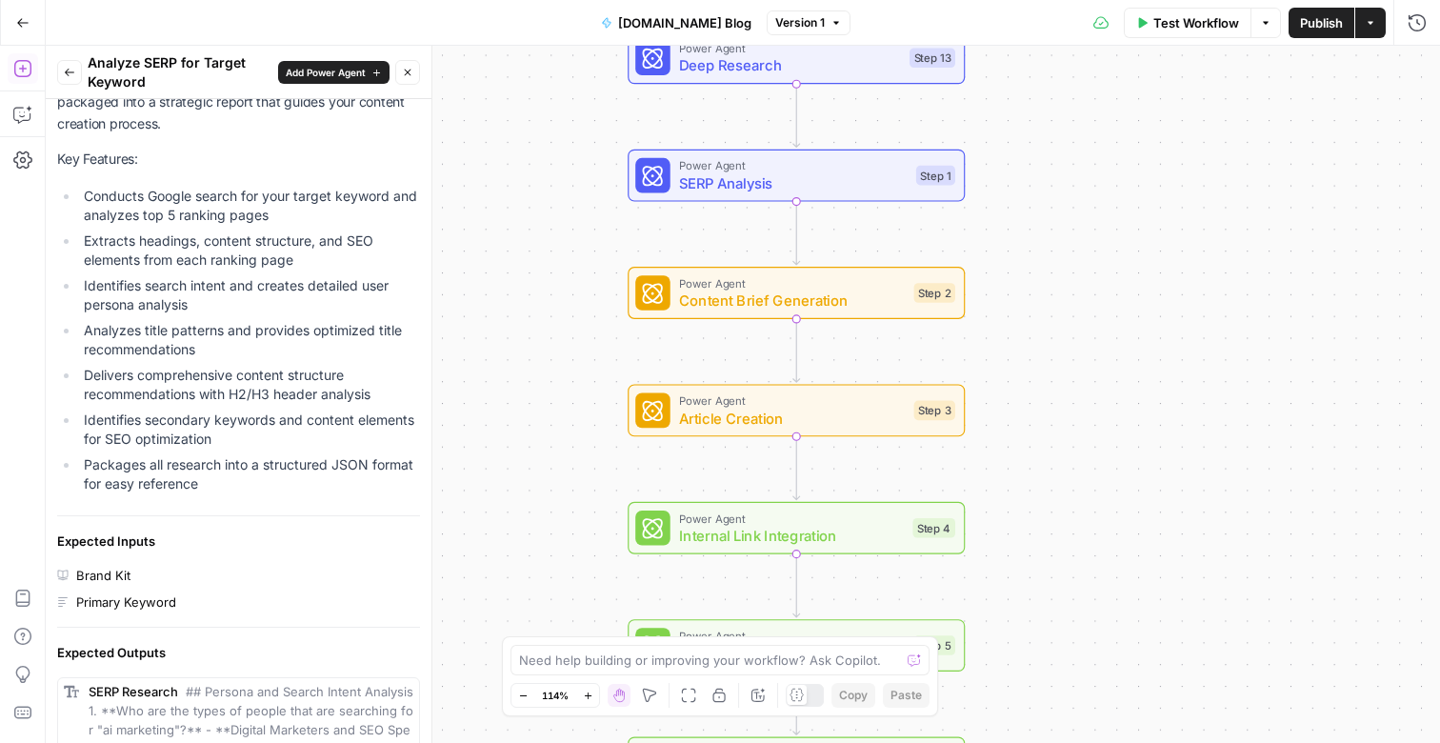
scroll to position [567, 0]
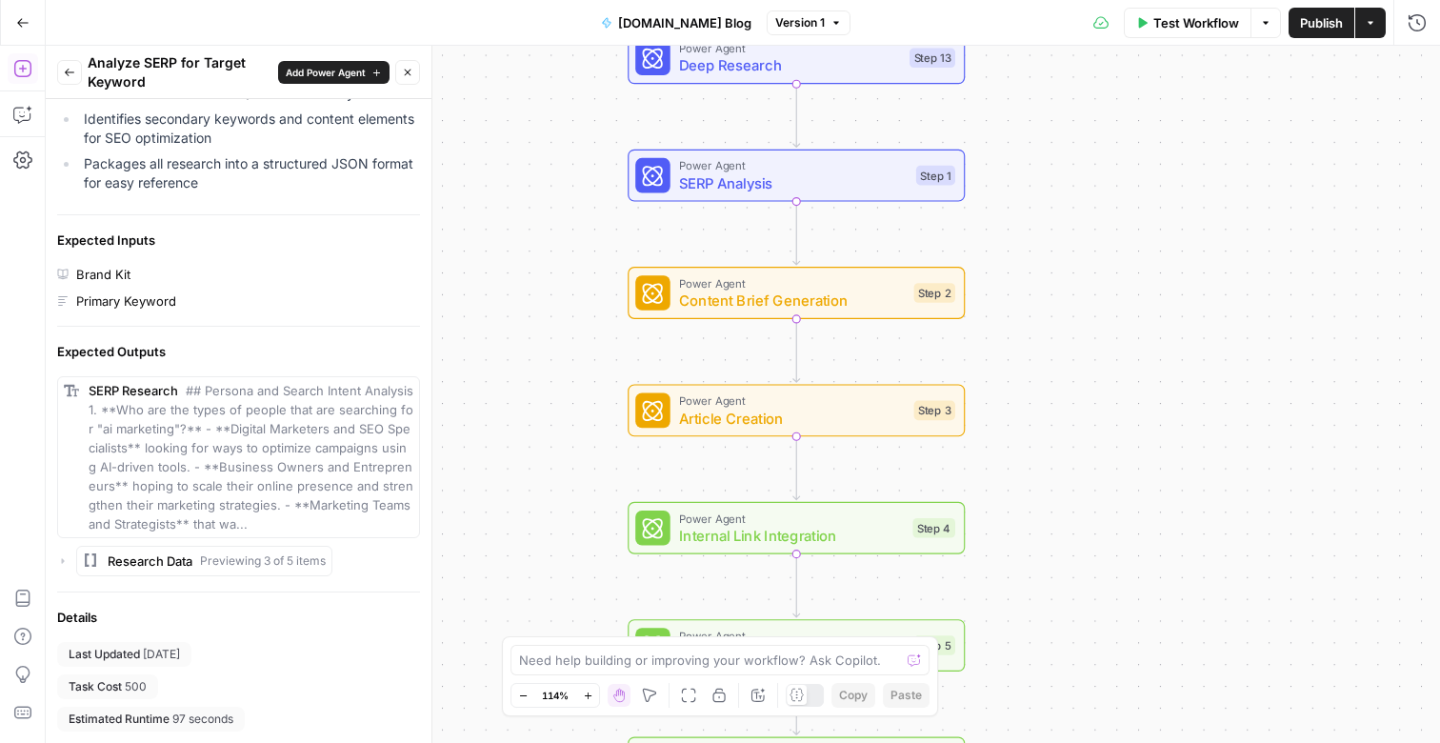
click at [192, 459] on span "## Persona and Search Intent Analysis 1. **Who are the types of people that are…" at bounding box center [251, 457] width 325 height 149
click at [210, 618] on div "Details" at bounding box center [238, 617] width 363 height 19
click at [74, 72] on span "Back" at bounding box center [74, 72] width 1 height 1
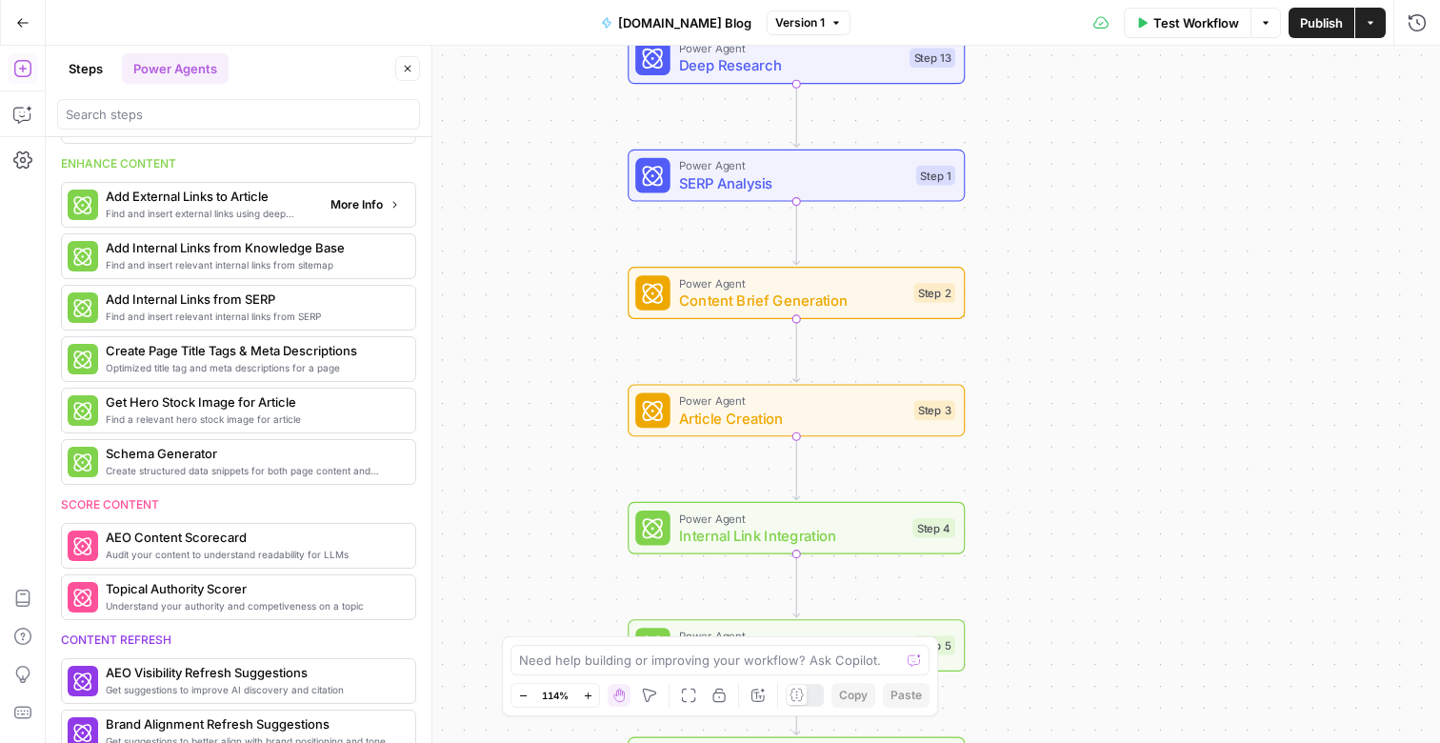
scroll to position [366, 0]
click at [364, 251] on span "More Info" at bounding box center [357, 257] width 52 height 17
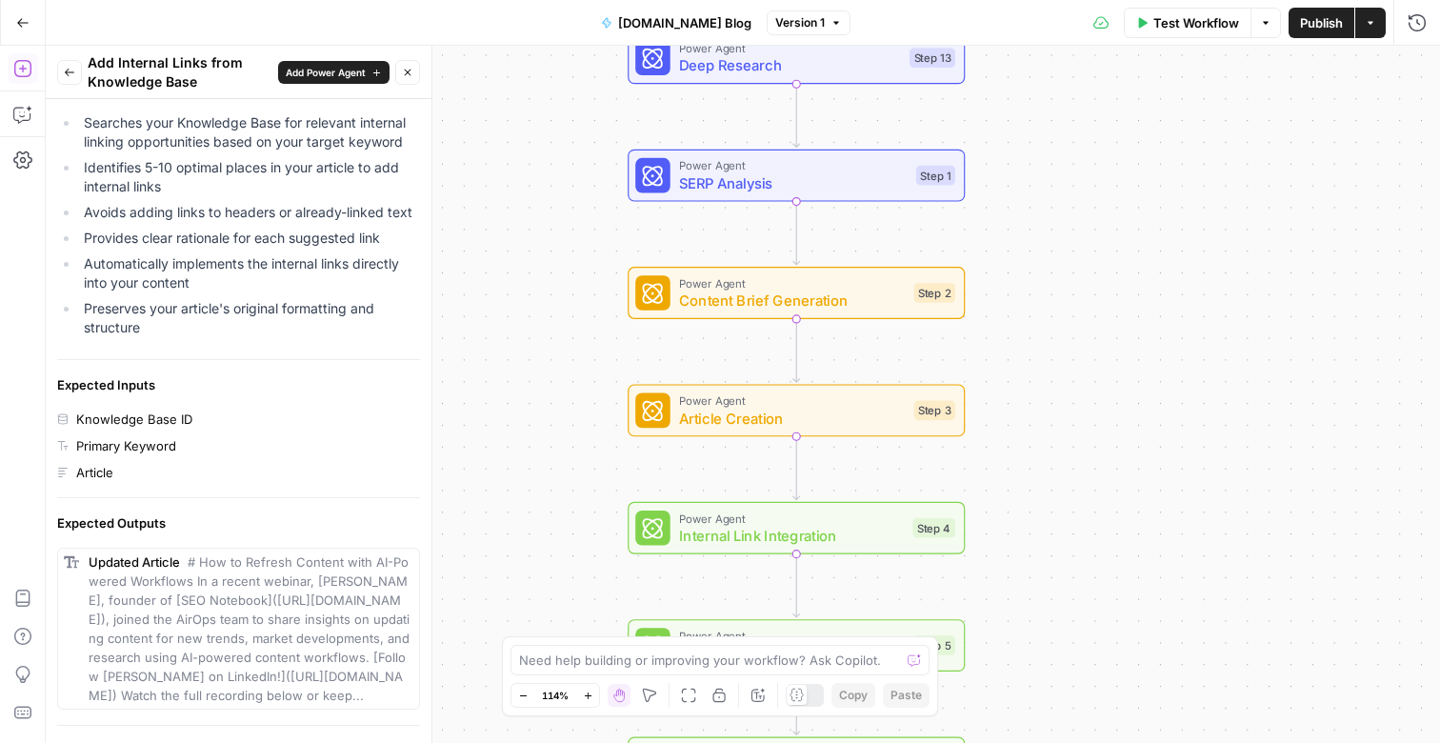
scroll to position [429, 0]
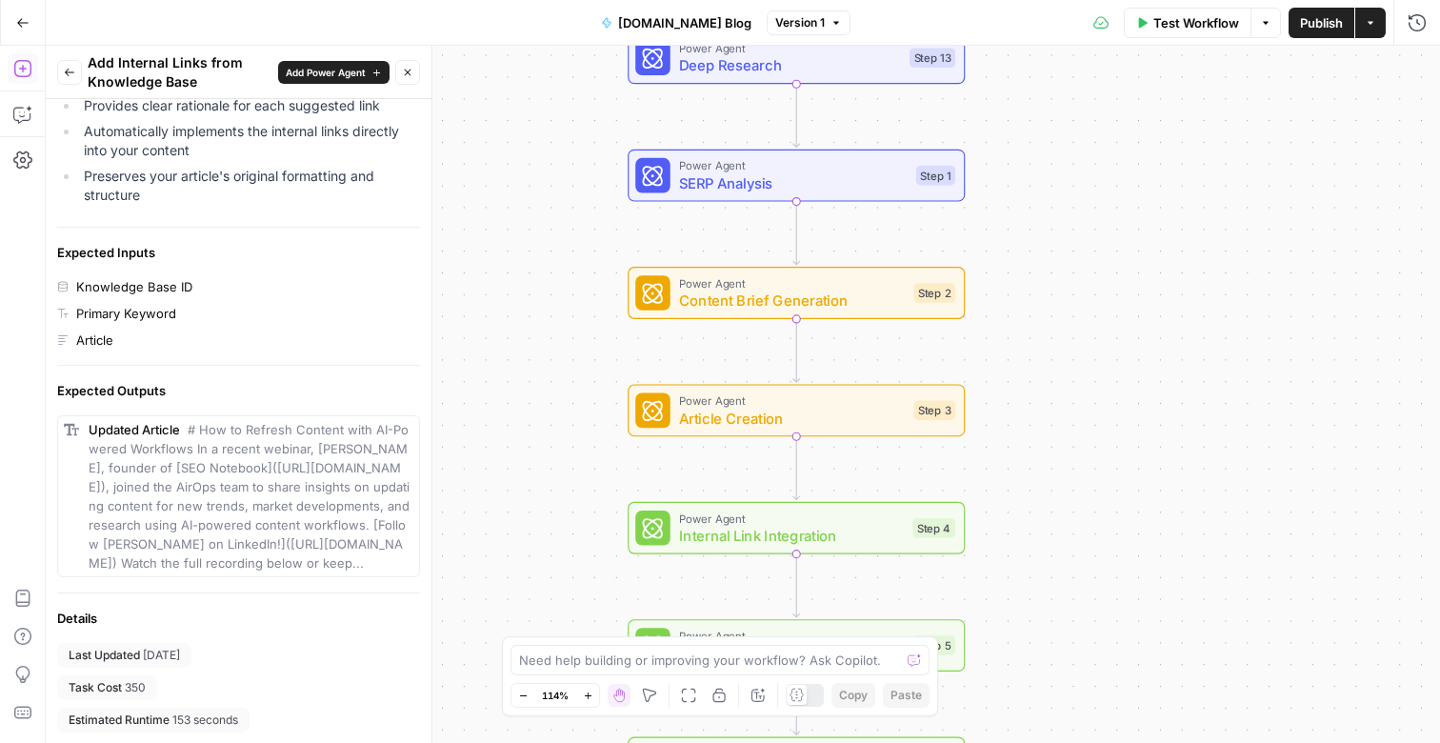
click at [67, 72] on icon "button" at bounding box center [69, 72] width 11 height 11
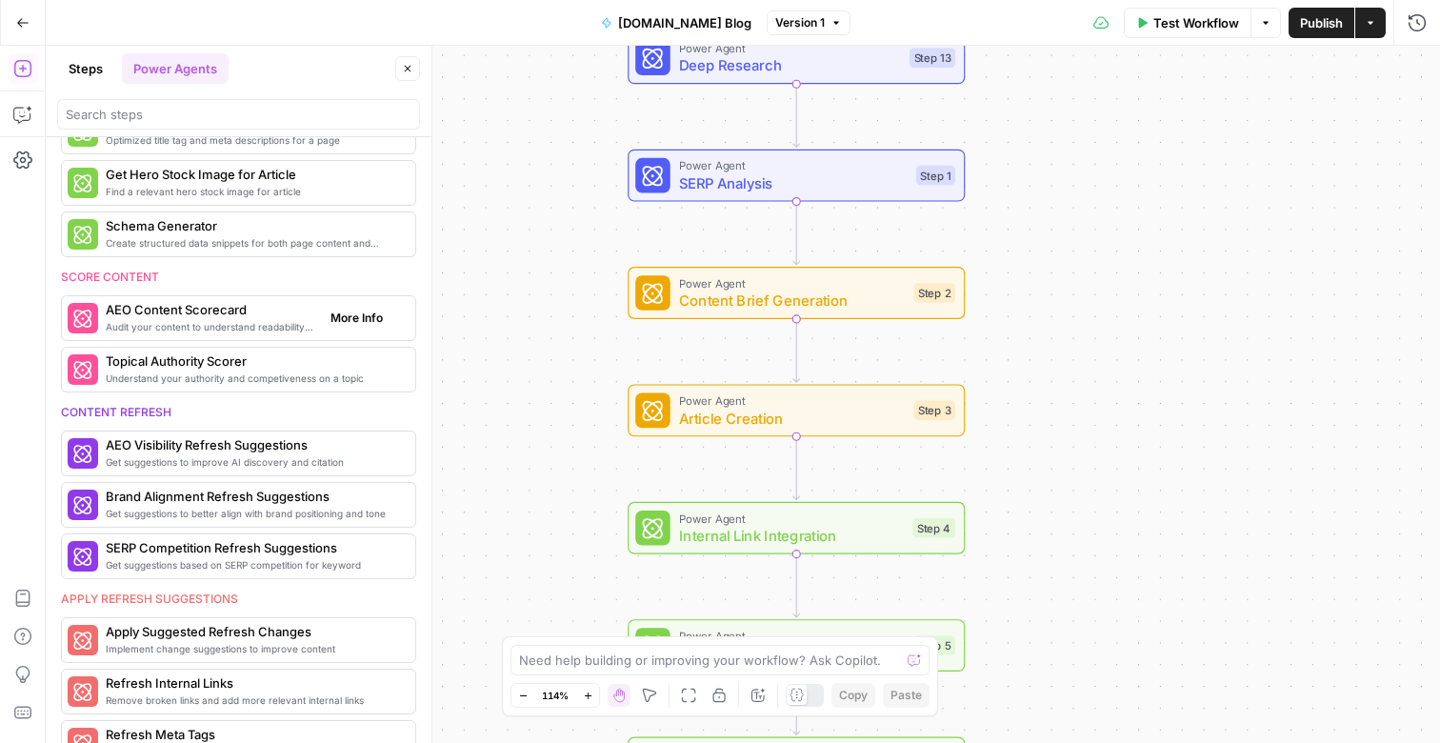
scroll to position [662, 0]
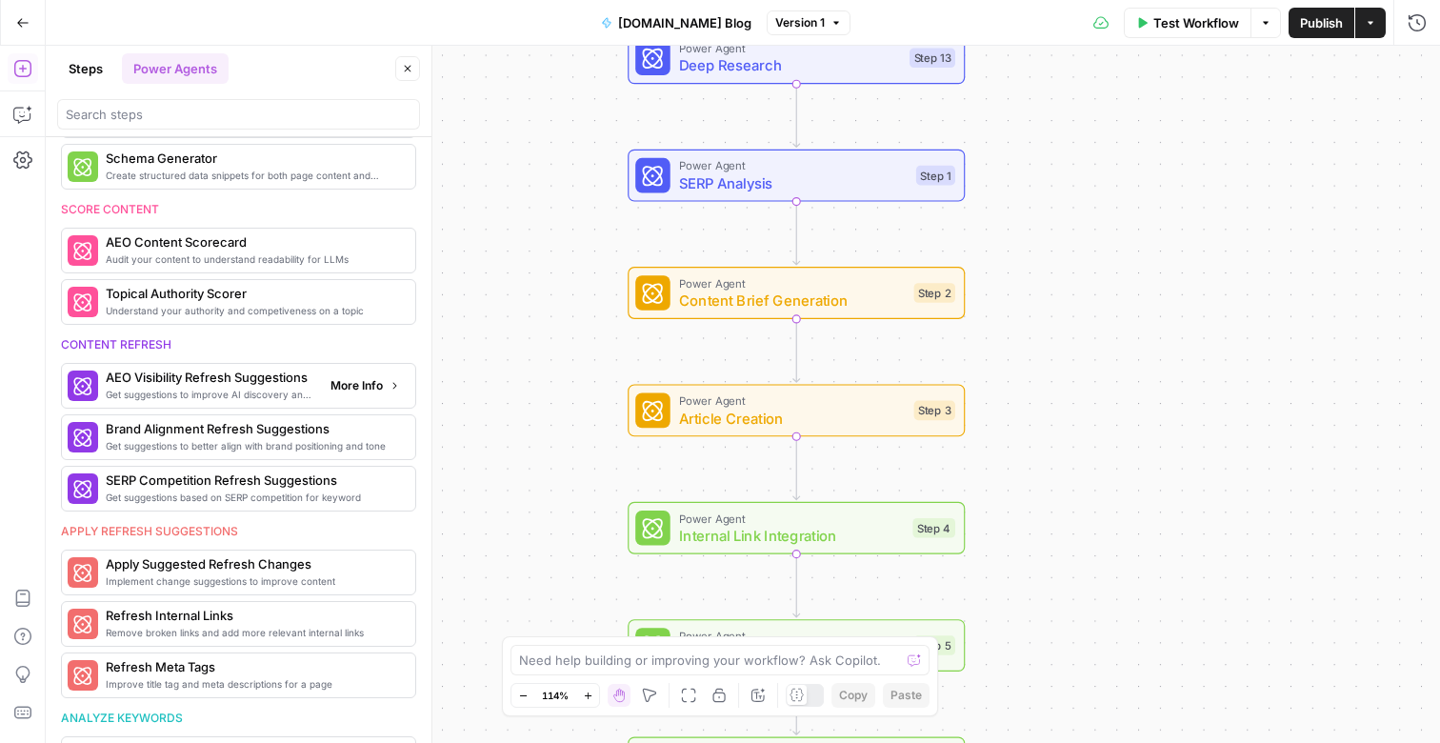
click at [359, 386] on span "More Info" at bounding box center [357, 385] width 52 height 17
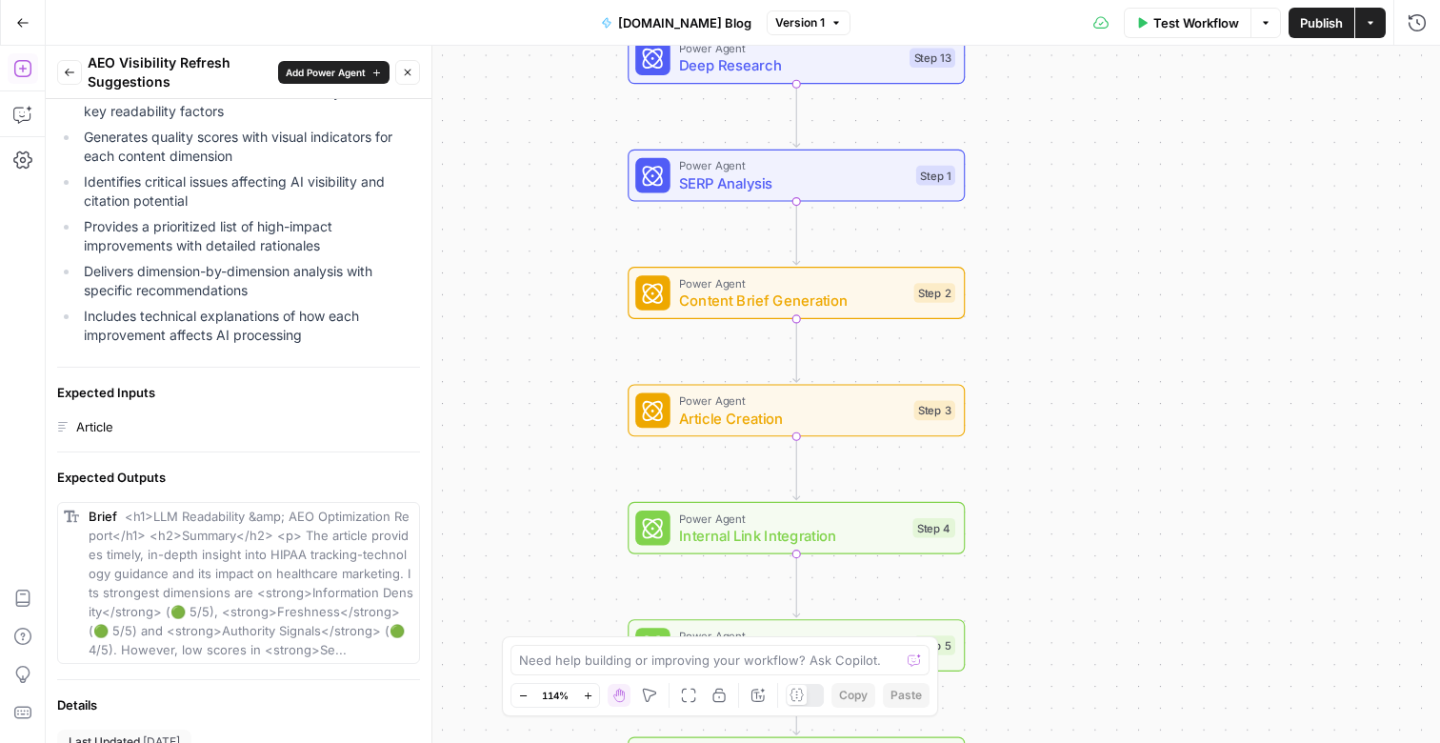
scroll to position [0, 0]
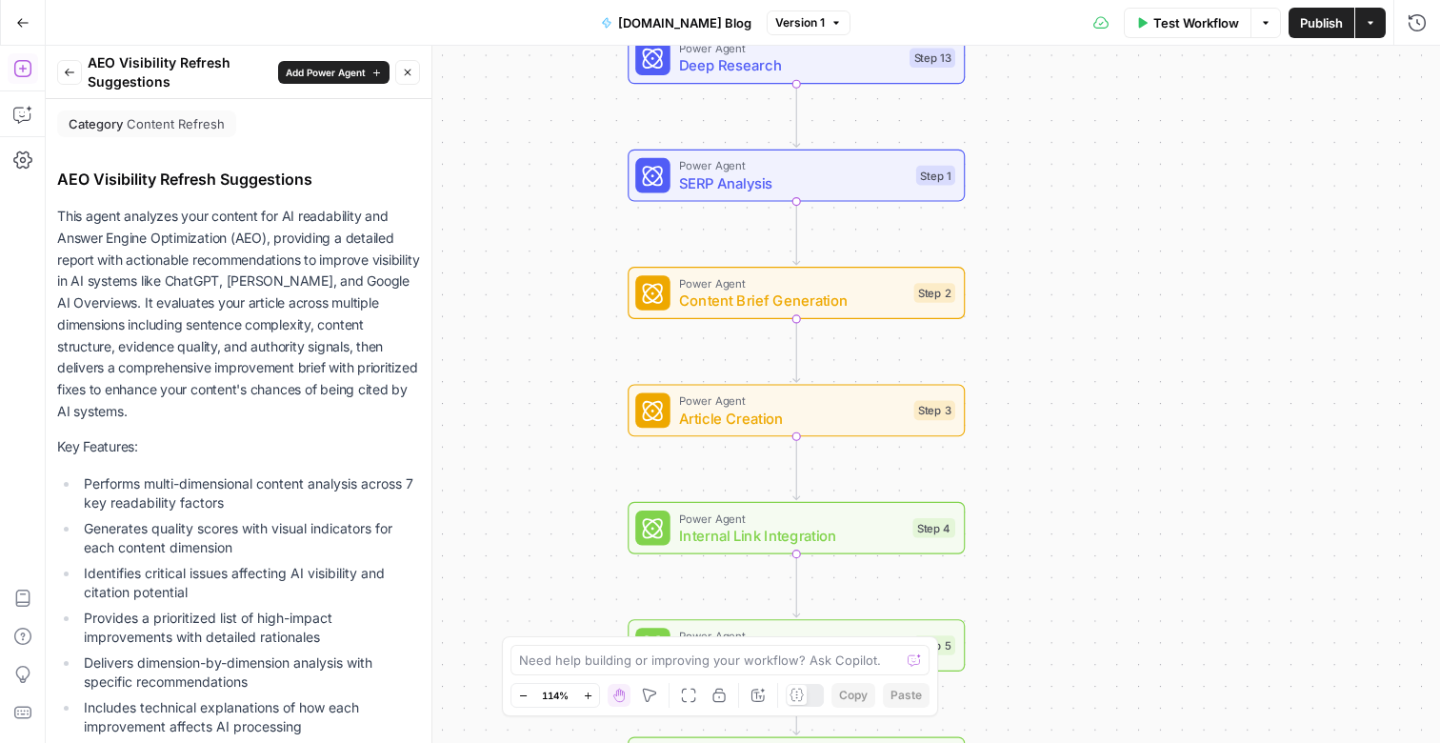
click at [74, 64] on button "Back" at bounding box center [69, 72] width 25 height 25
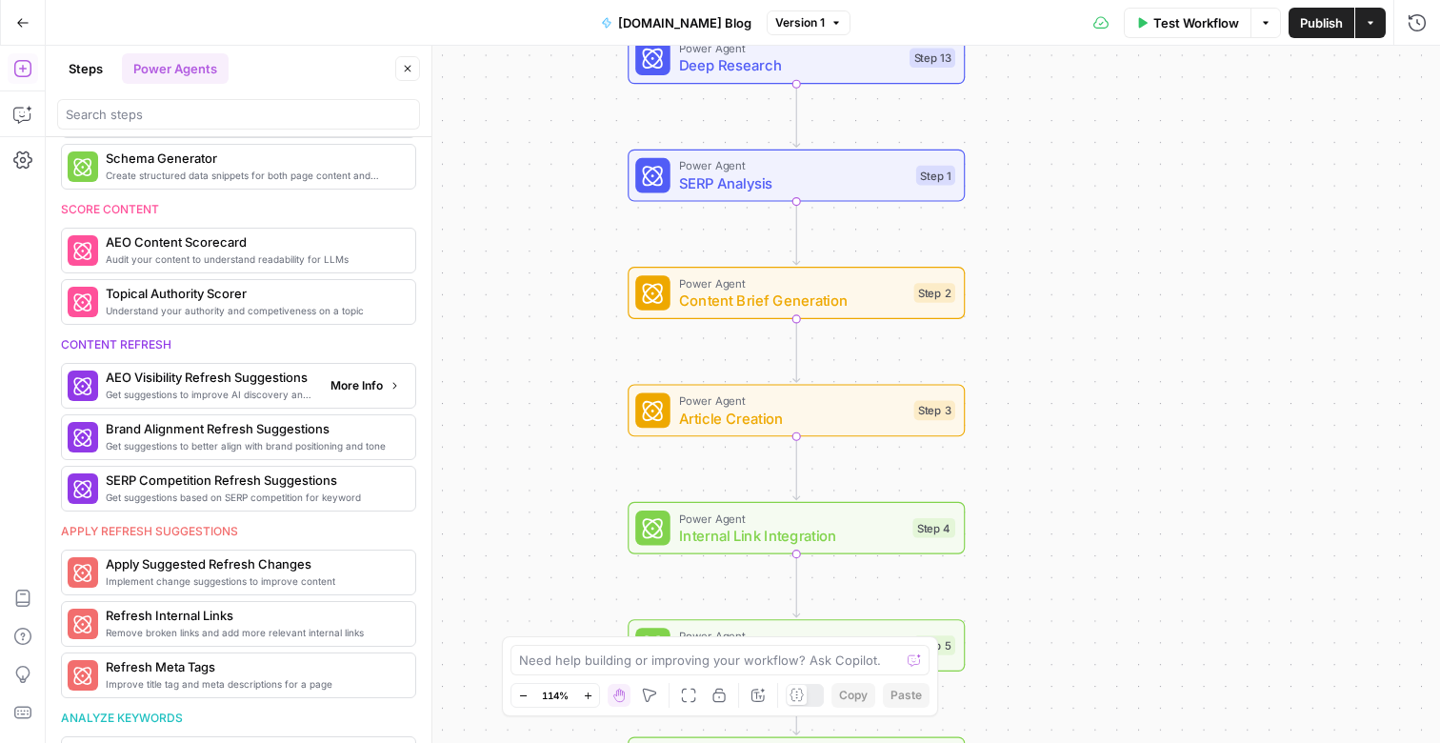
scroll to position [815, 0]
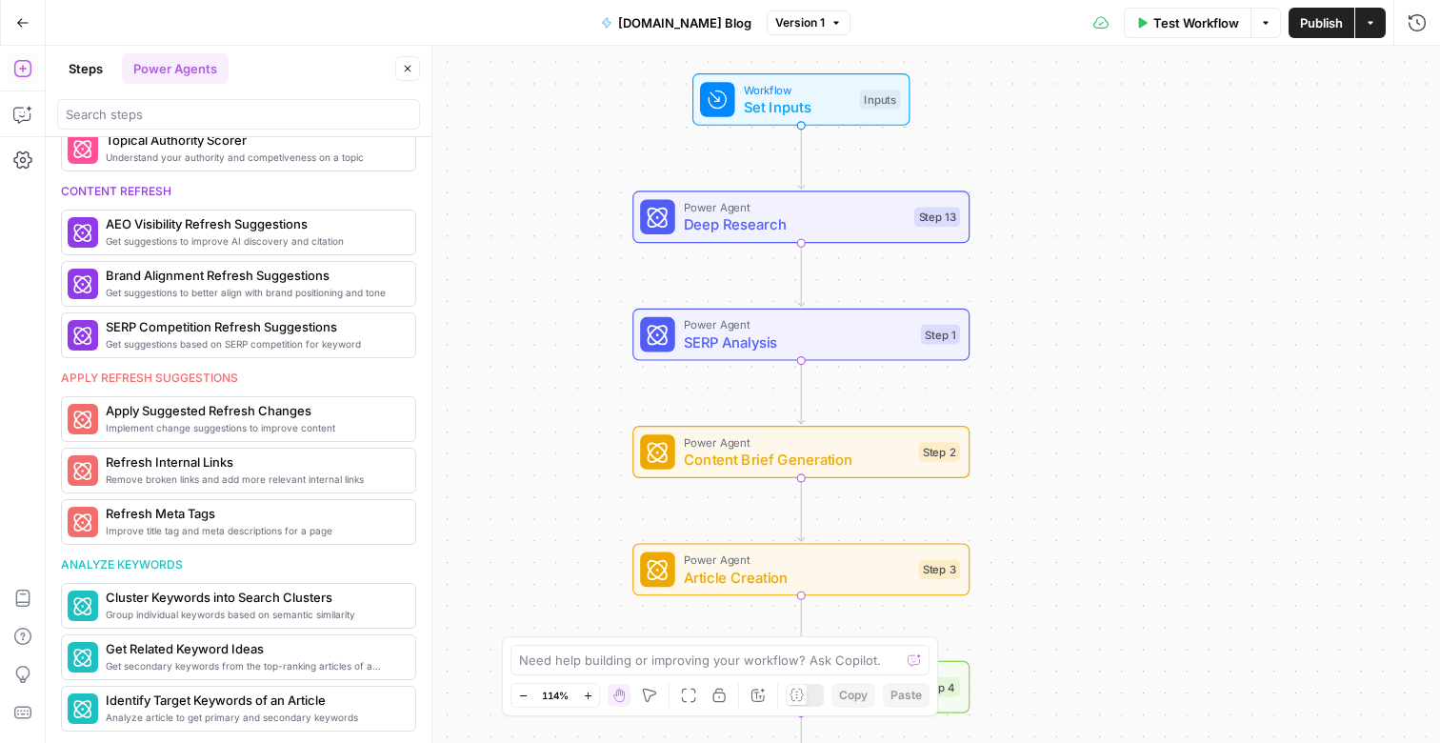
drag, startPoint x: 1130, startPoint y: 271, endPoint x: 1135, endPoint y: 431, distance: 159.2
click at [1135, 431] on div "Workflow Set Inputs Inputs Power Agent Deep Research Step 13 Power Agent SERP A…" at bounding box center [743, 394] width 1395 height 697
click at [848, 222] on span "Deep Research" at bounding box center [795, 224] width 222 height 22
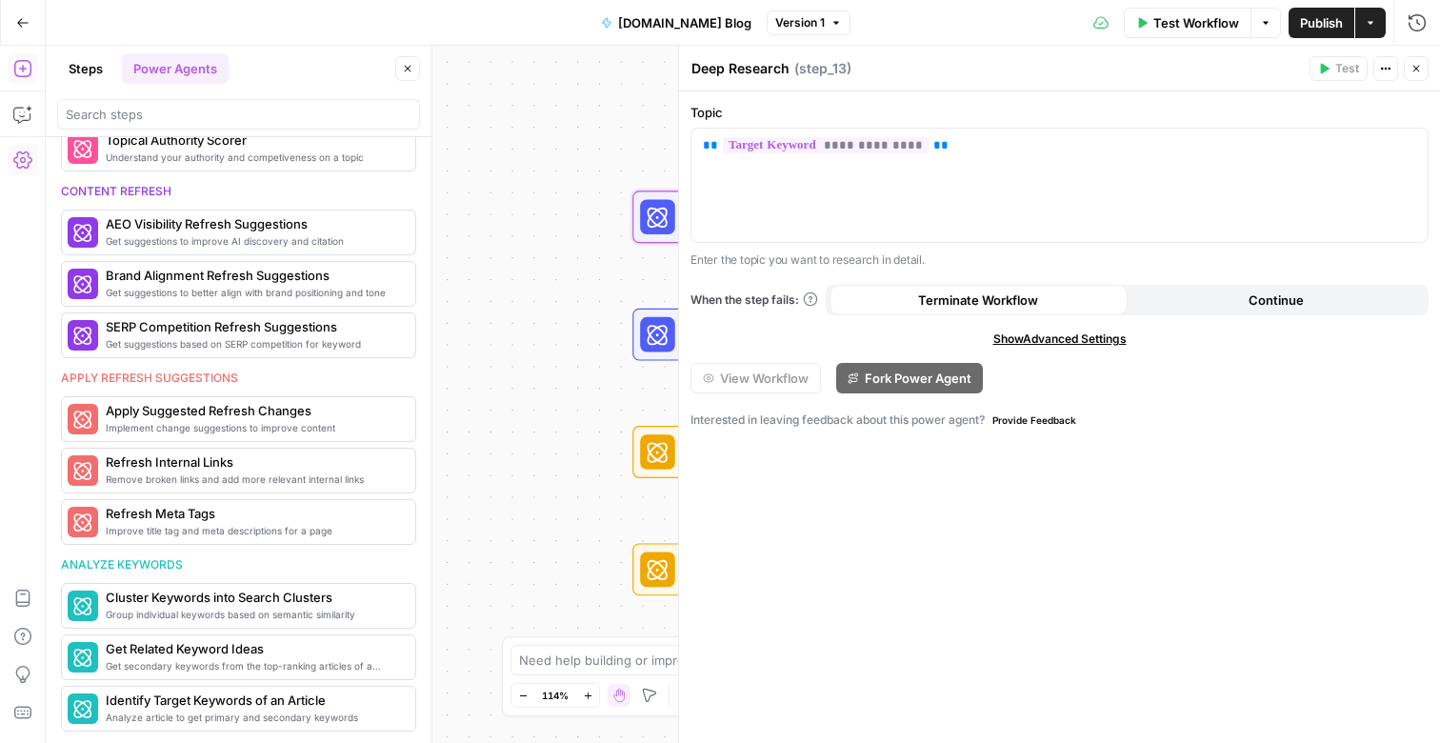
click at [22, 163] on icon "button" at bounding box center [22, 160] width 19 height 19
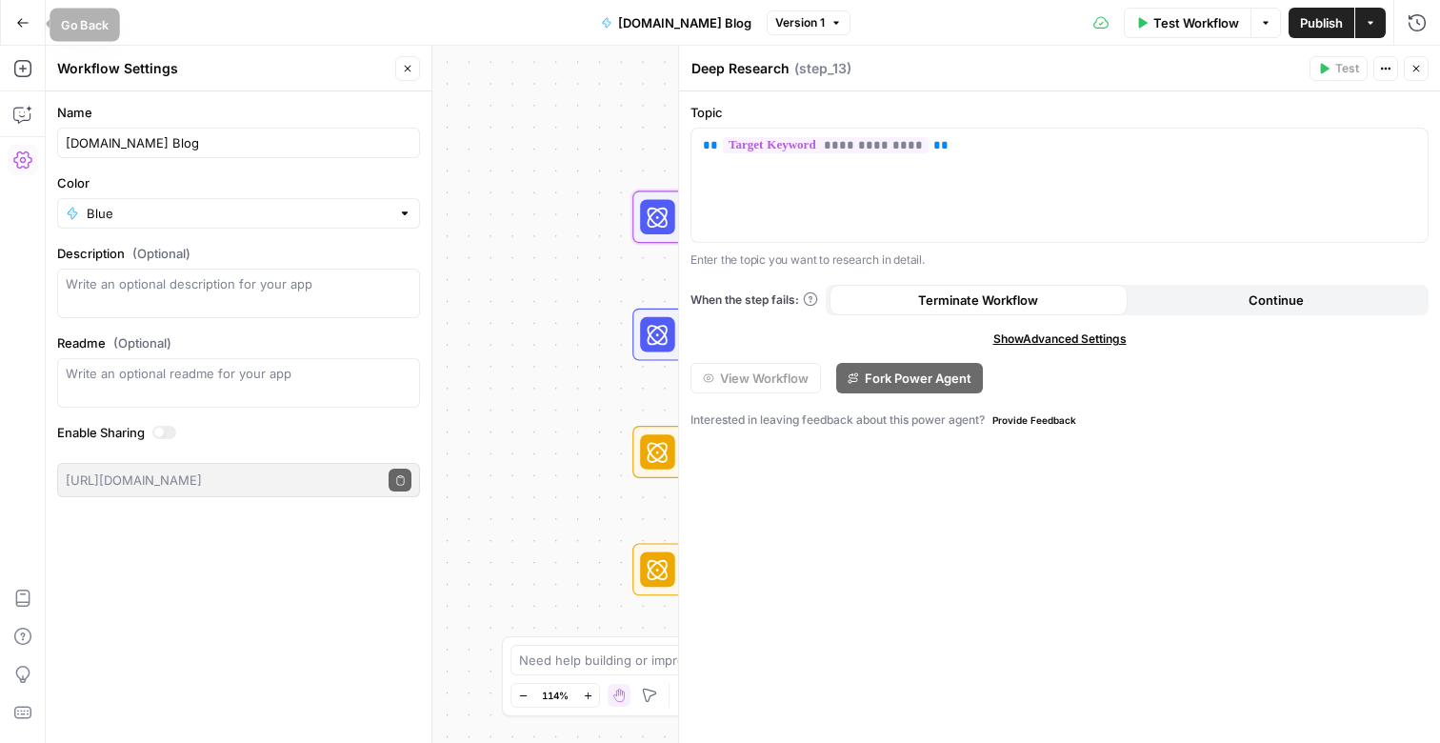
click at [21, 22] on icon "button" at bounding box center [22, 22] width 11 height 9
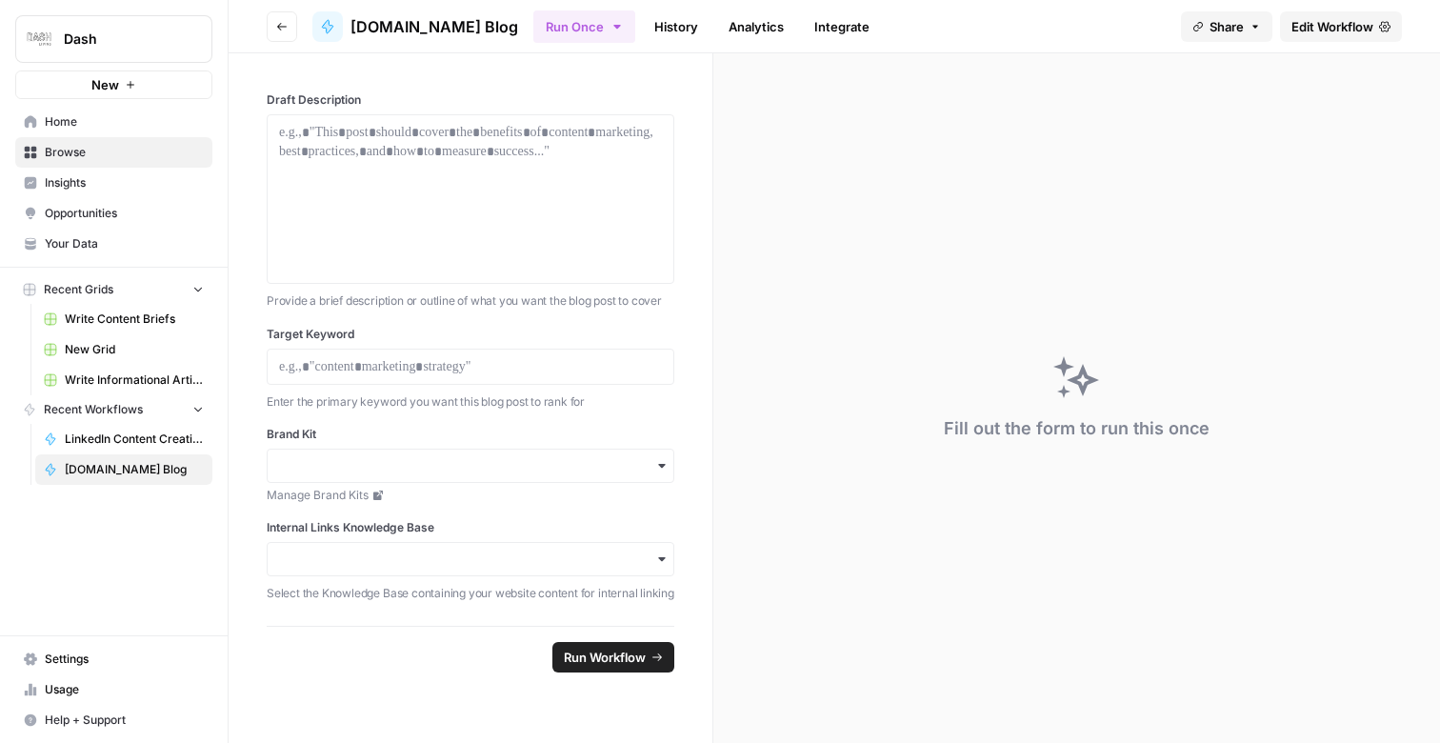
click at [85, 666] on span "Settings" at bounding box center [124, 659] width 159 height 17
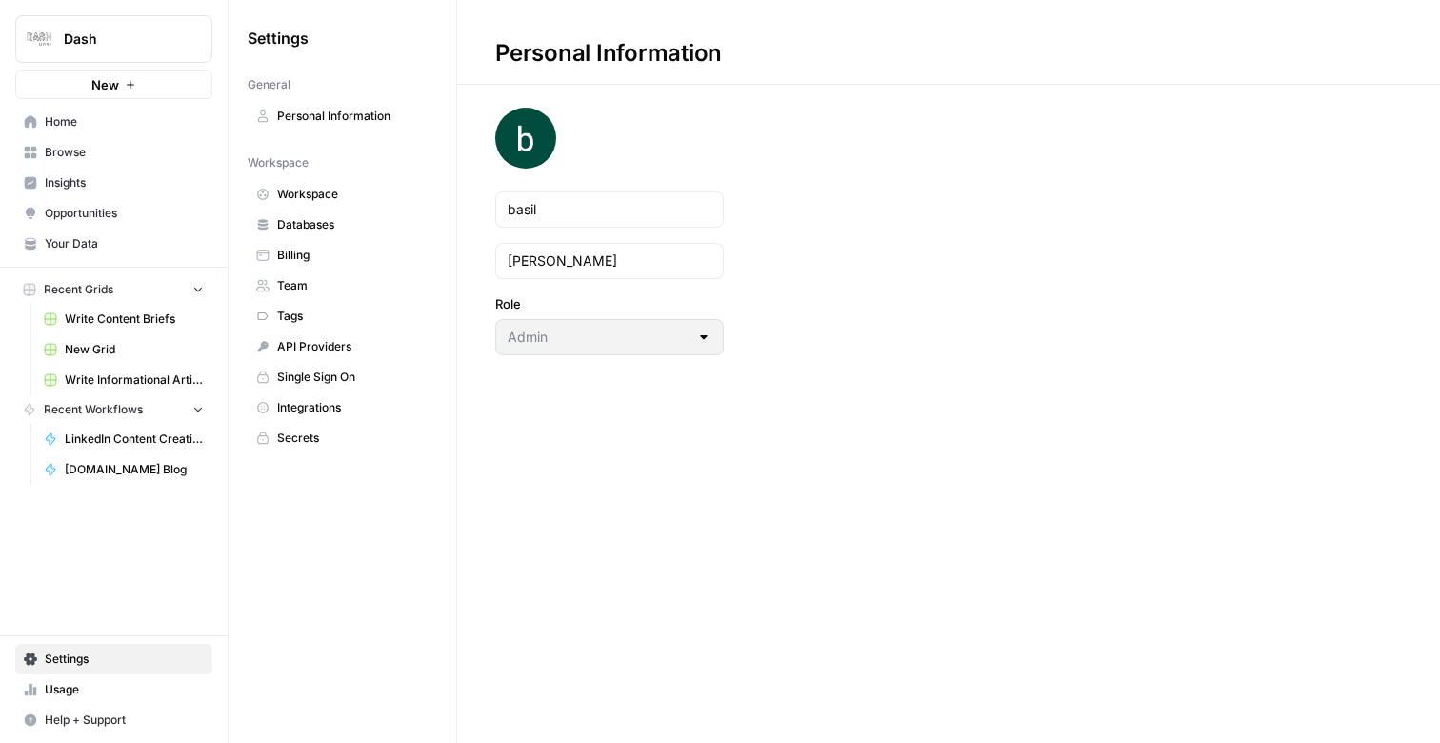
click at [76, 695] on span "Usage" at bounding box center [124, 689] width 159 height 17
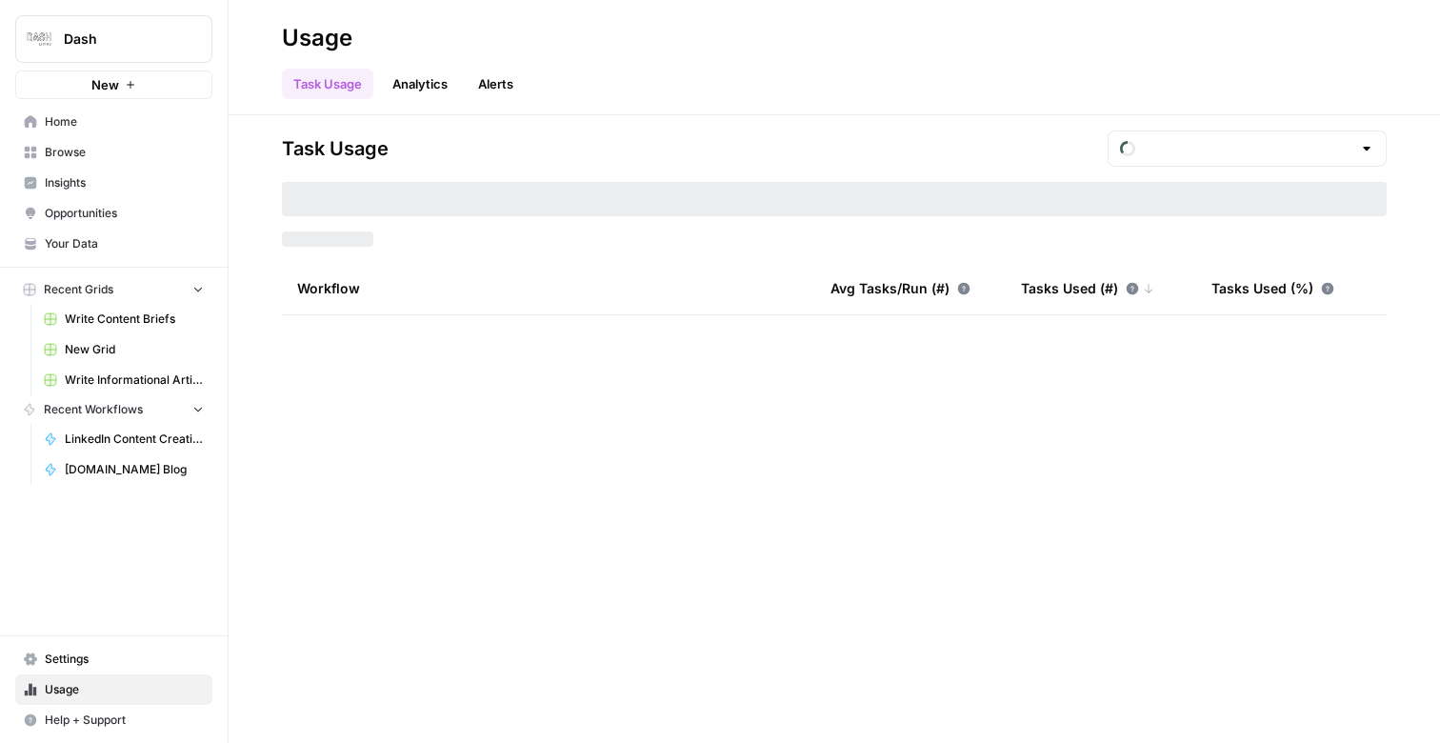
type input "September Tasks"
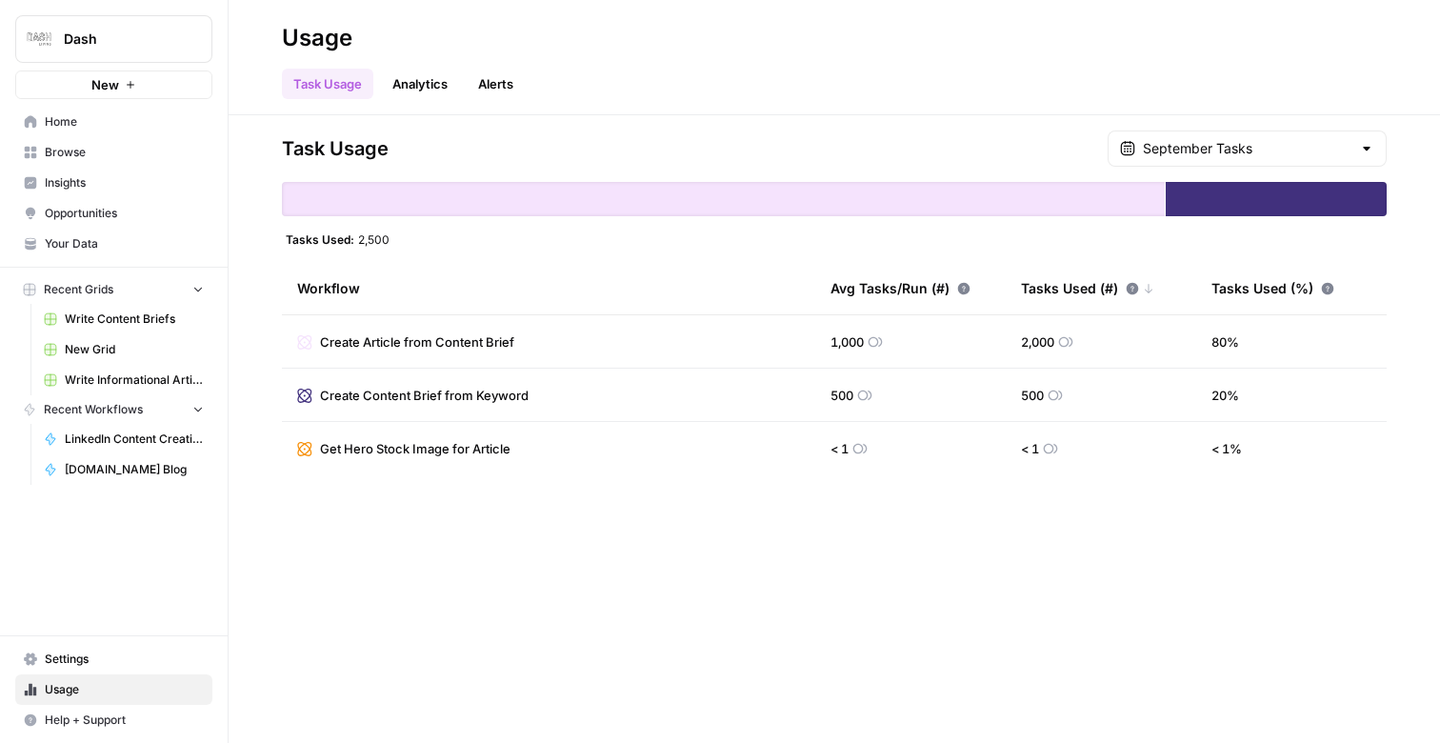
click at [423, 73] on link "Analytics" at bounding box center [420, 84] width 78 height 30
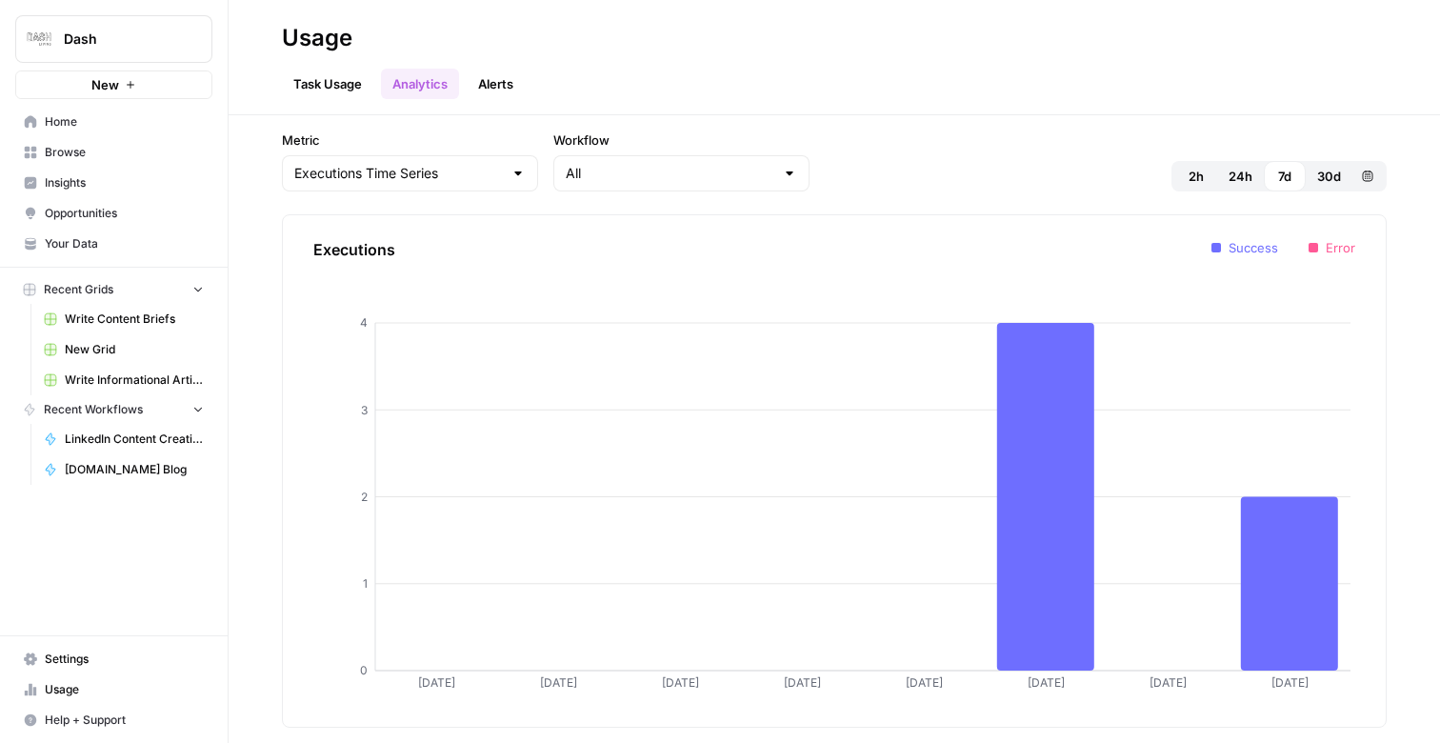
click at [305, 83] on link "Task Usage" at bounding box center [327, 84] width 91 height 30
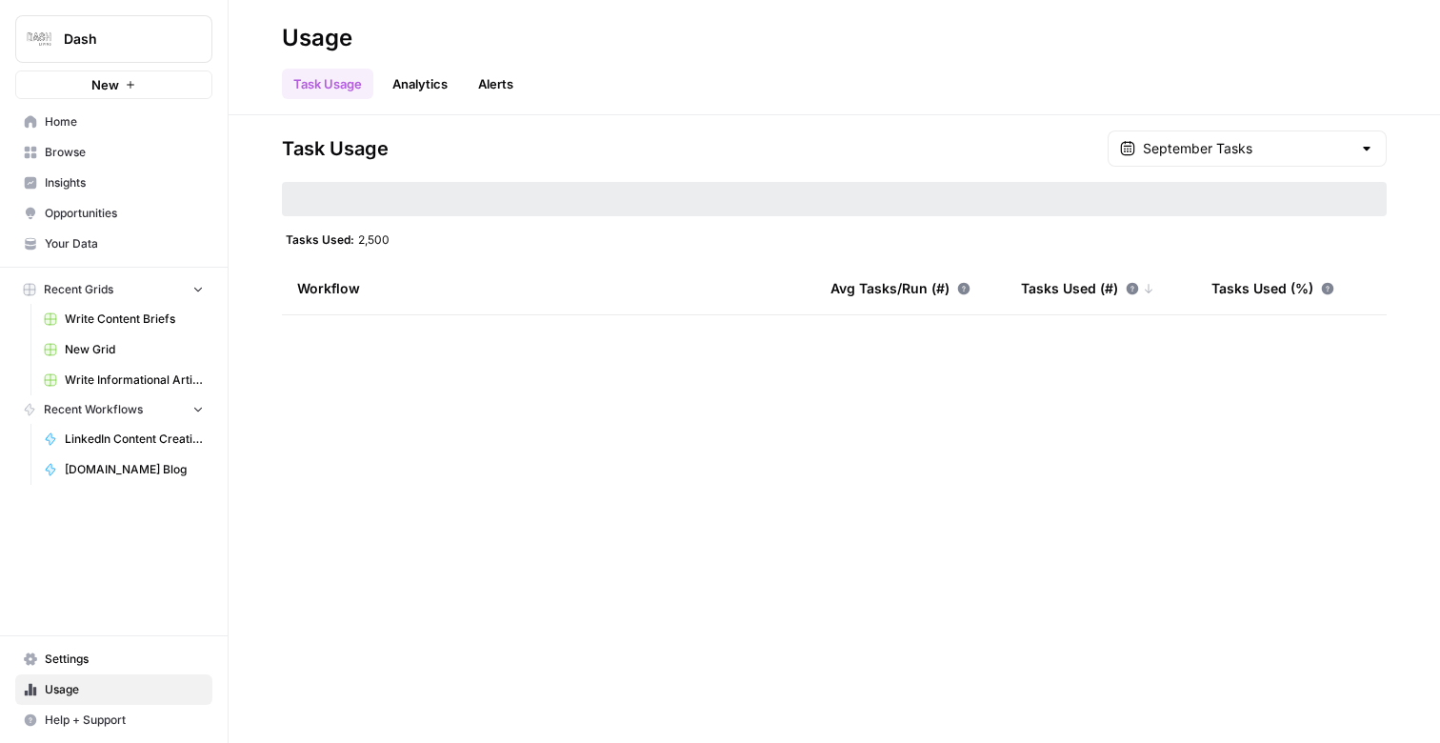
click at [529, 90] on div "Task Usage Analytics Alerts" at bounding box center [834, 76] width 1105 height 46
click at [512, 88] on link "Alerts" at bounding box center [496, 84] width 58 height 30
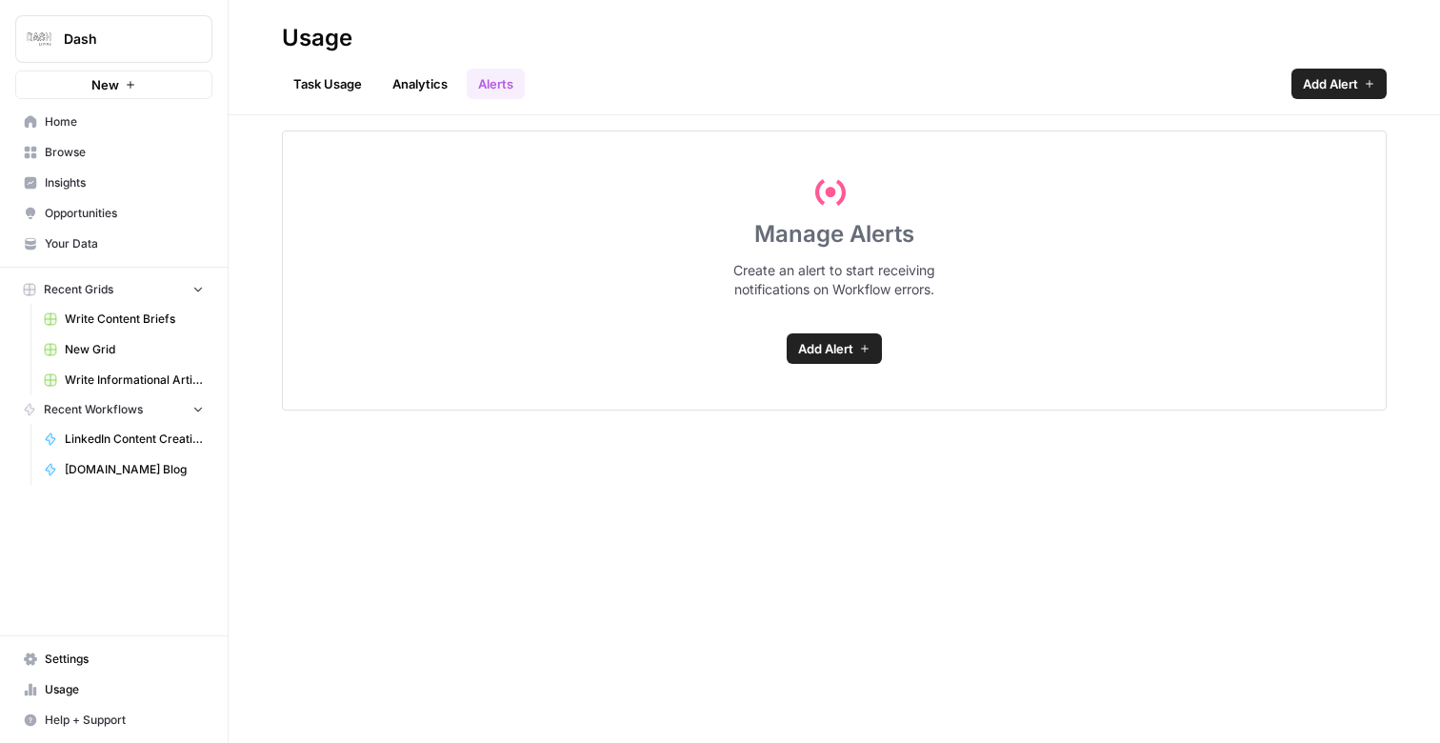
click at [332, 83] on link "Task Usage" at bounding box center [327, 84] width 91 height 30
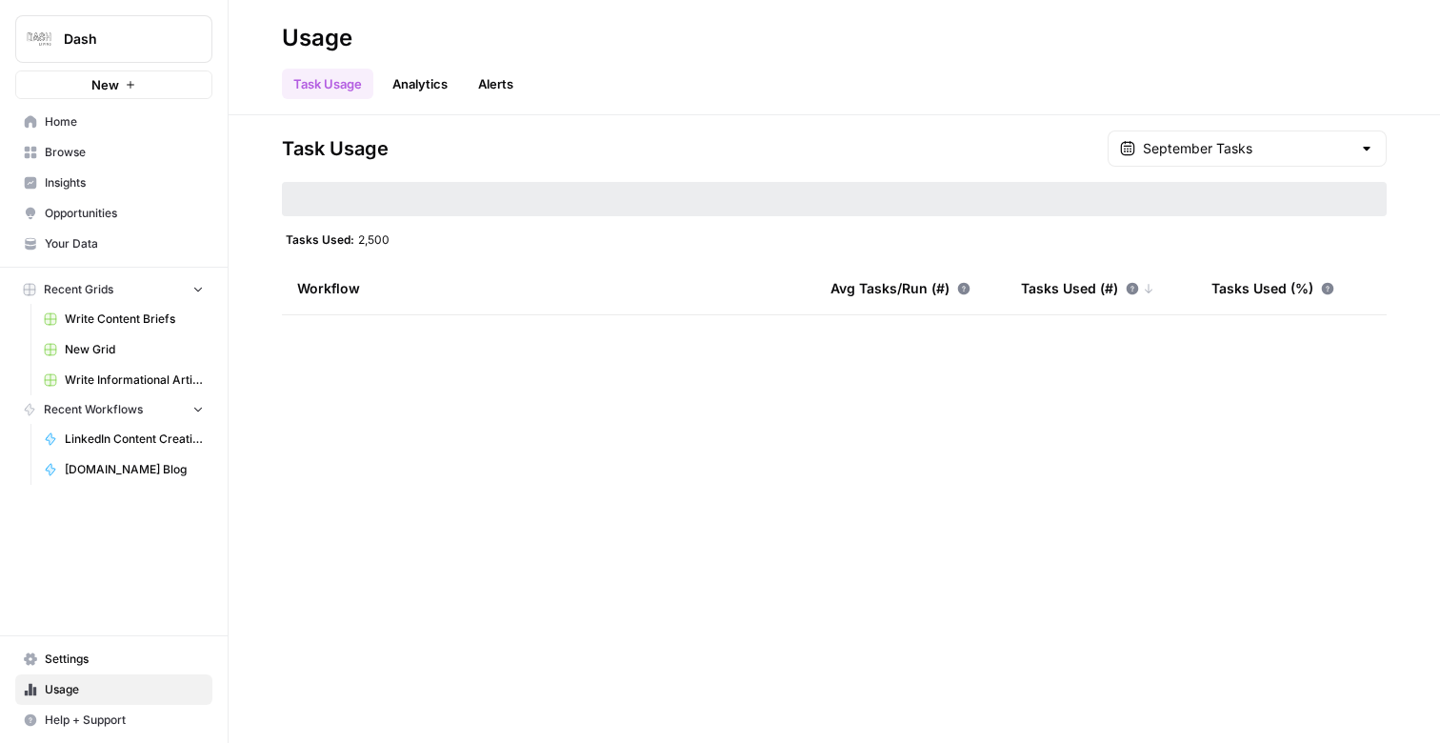
click at [329, 291] on div "Workflow" at bounding box center [548, 288] width 503 height 52
click at [346, 290] on div "Workflow" at bounding box center [548, 288] width 503 height 52
click at [374, 189] on div at bounding box center [834, 199] width 1105 height 34
click at [59, 685] on span "Usage" at bounding box center [124, 689] width 159 height 17
click at [77, 651] on span "Settings" at bounding box center [124, 659] width 159 height 17
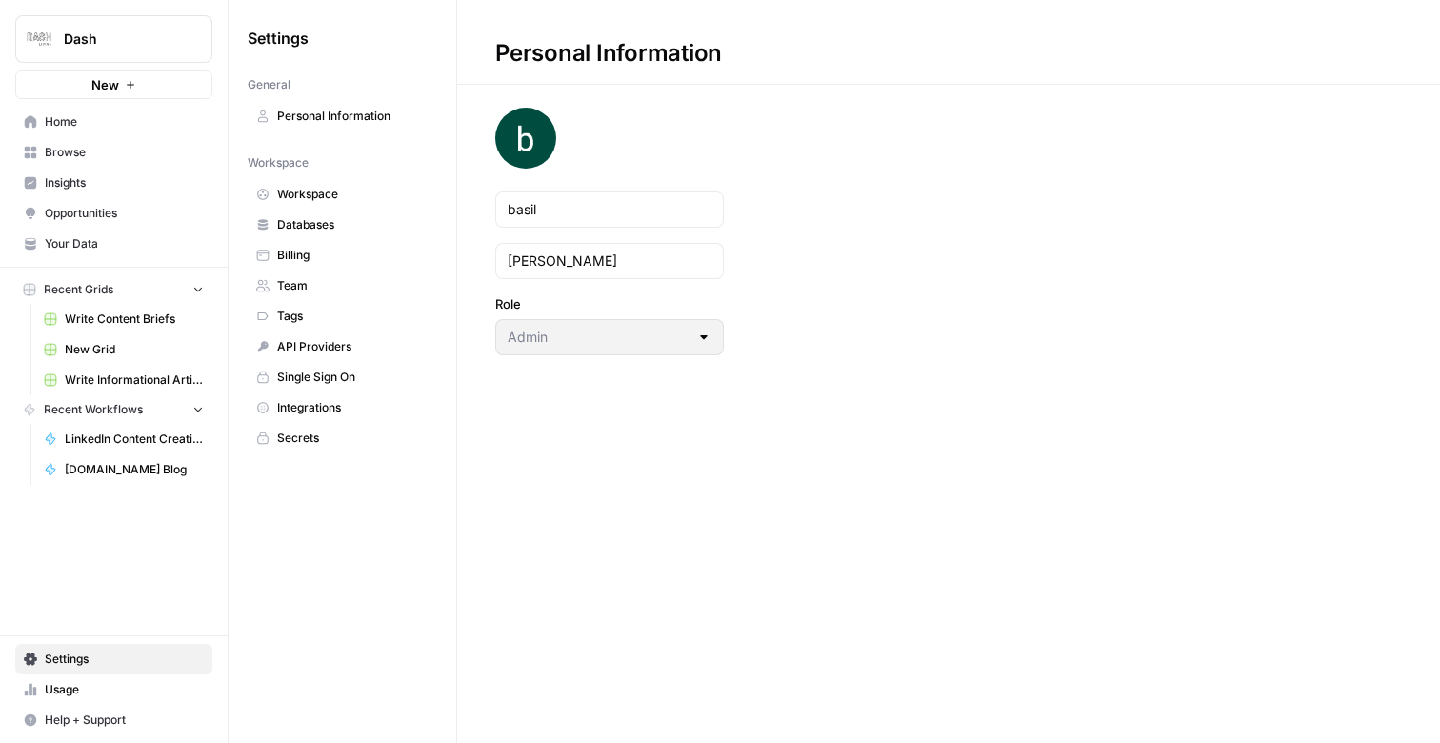
click at [67, 697] on span "Usage" at bounding box center [124, 689] width 159 height 17
